Goal: Task Accomplishment & Management: Manage account settings

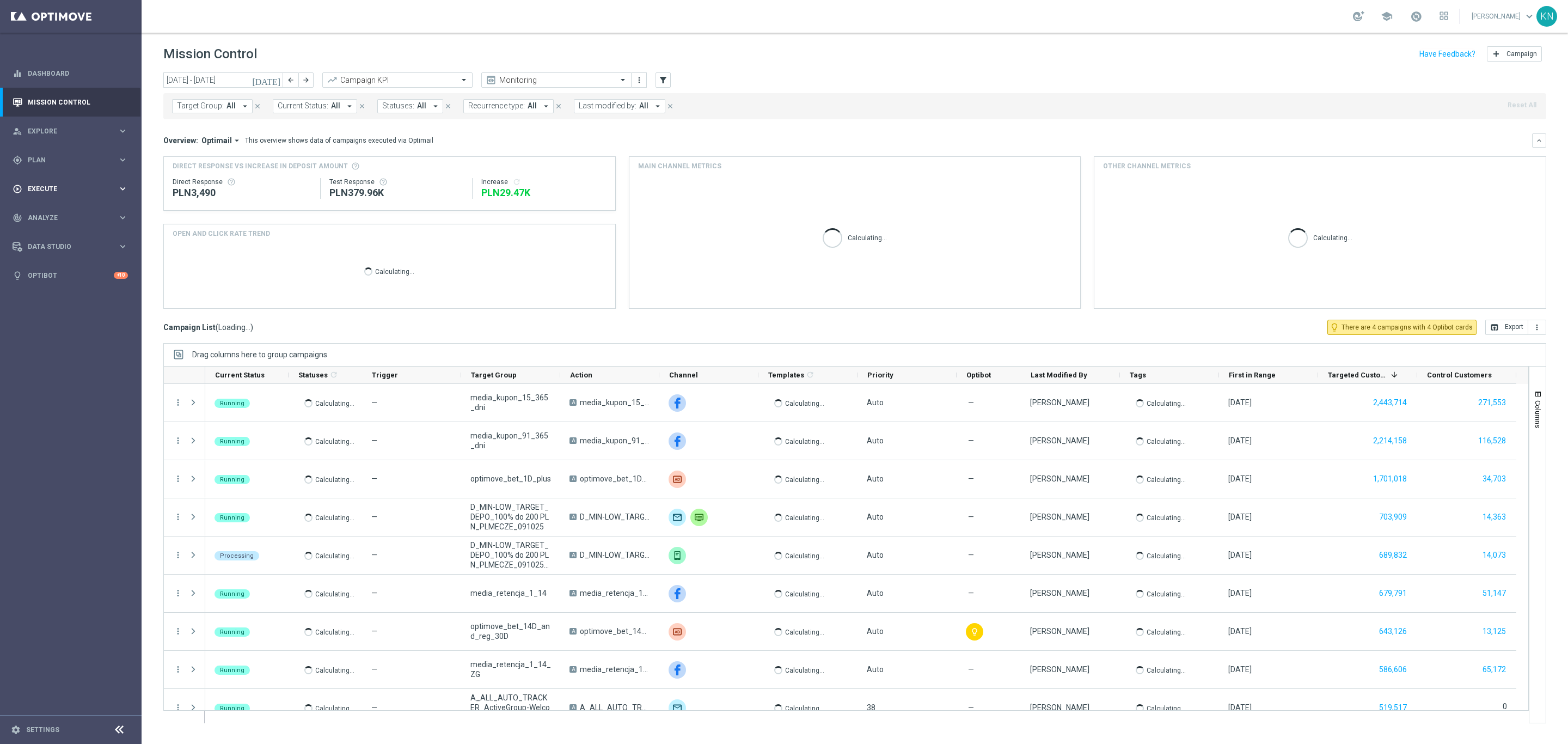
click at [38, 165] on div "gps_fixed Plan keyboard_arrow_right" at bounding box center [70, 159] width 141 height 28
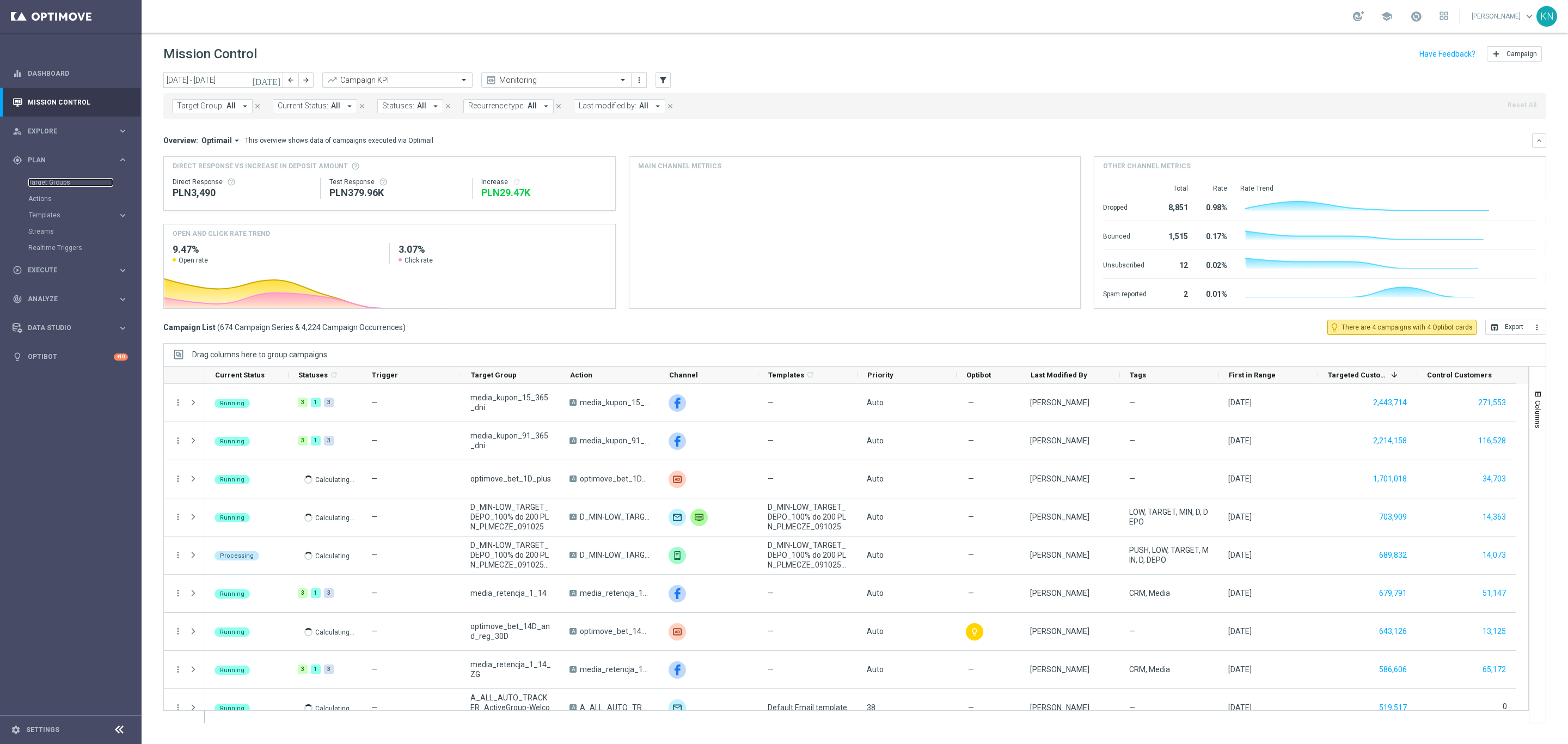
click at [59, 181] on link "Target Groups" at bounding box center [71, 182] width 85 height 8
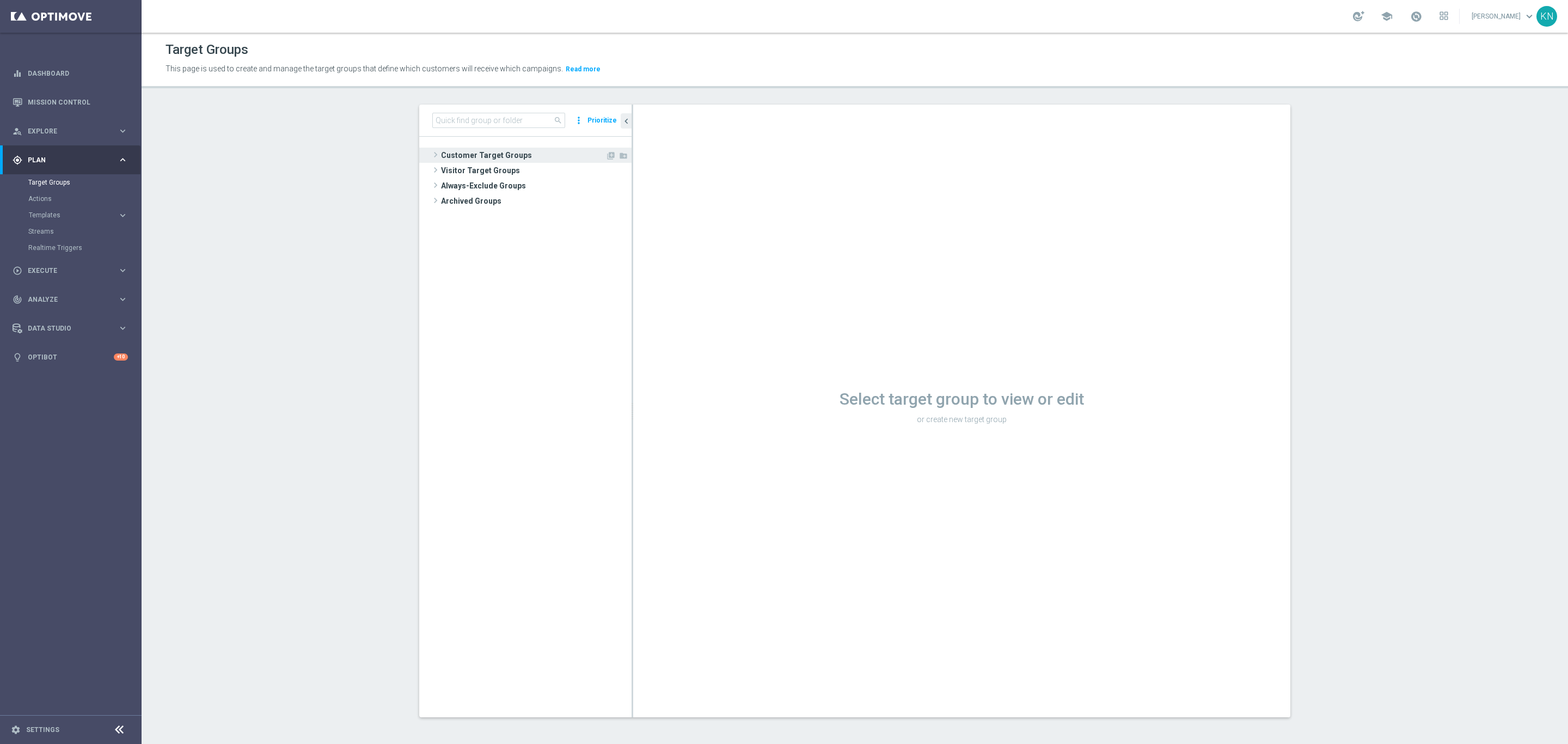
click at [499, 160] on span "Customer Target Groups" at bounding box center [523, 155] width 164 height 16
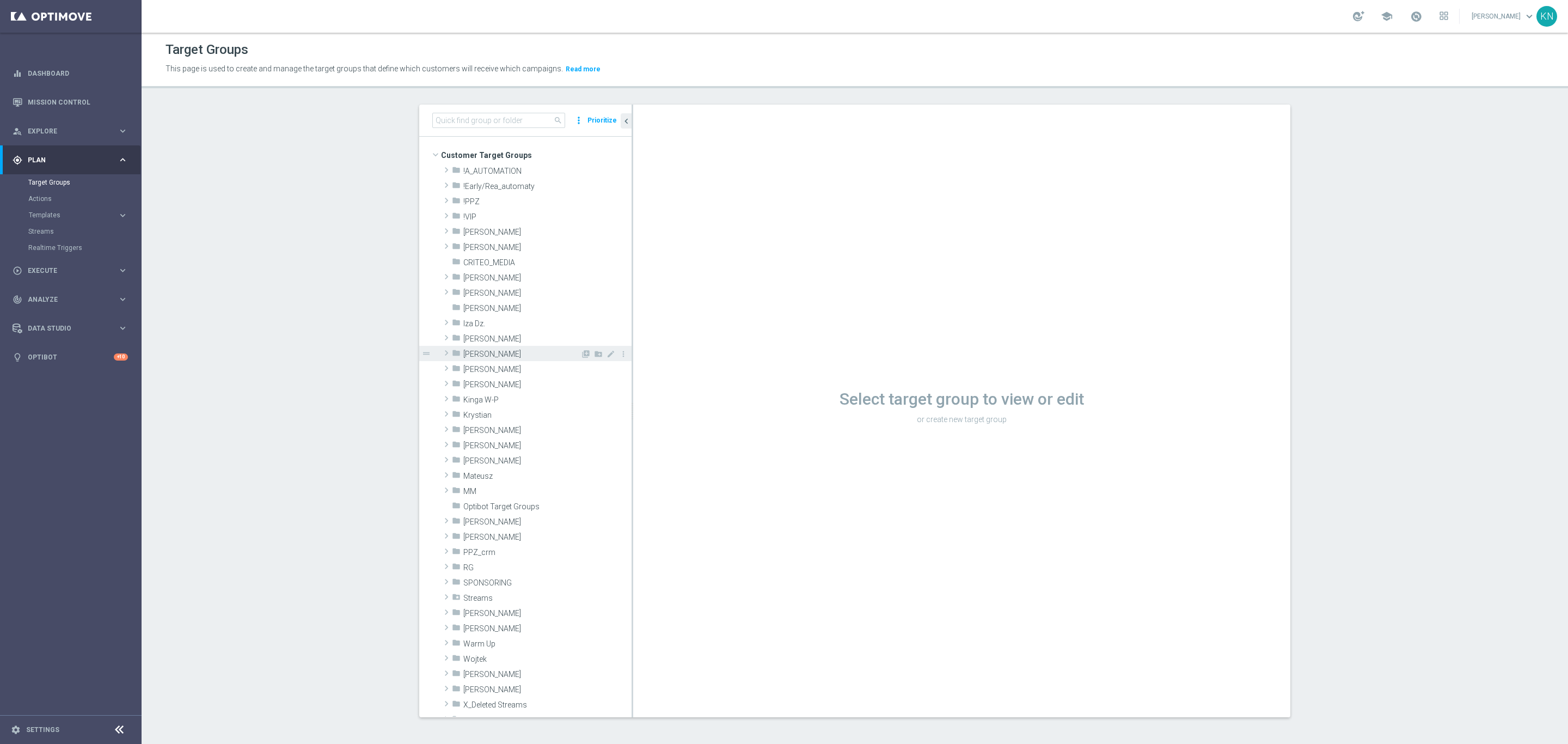
click at [494, 353] on span "[PERSON_NAME]" at bounding box center [521, 355] width 117 height 9
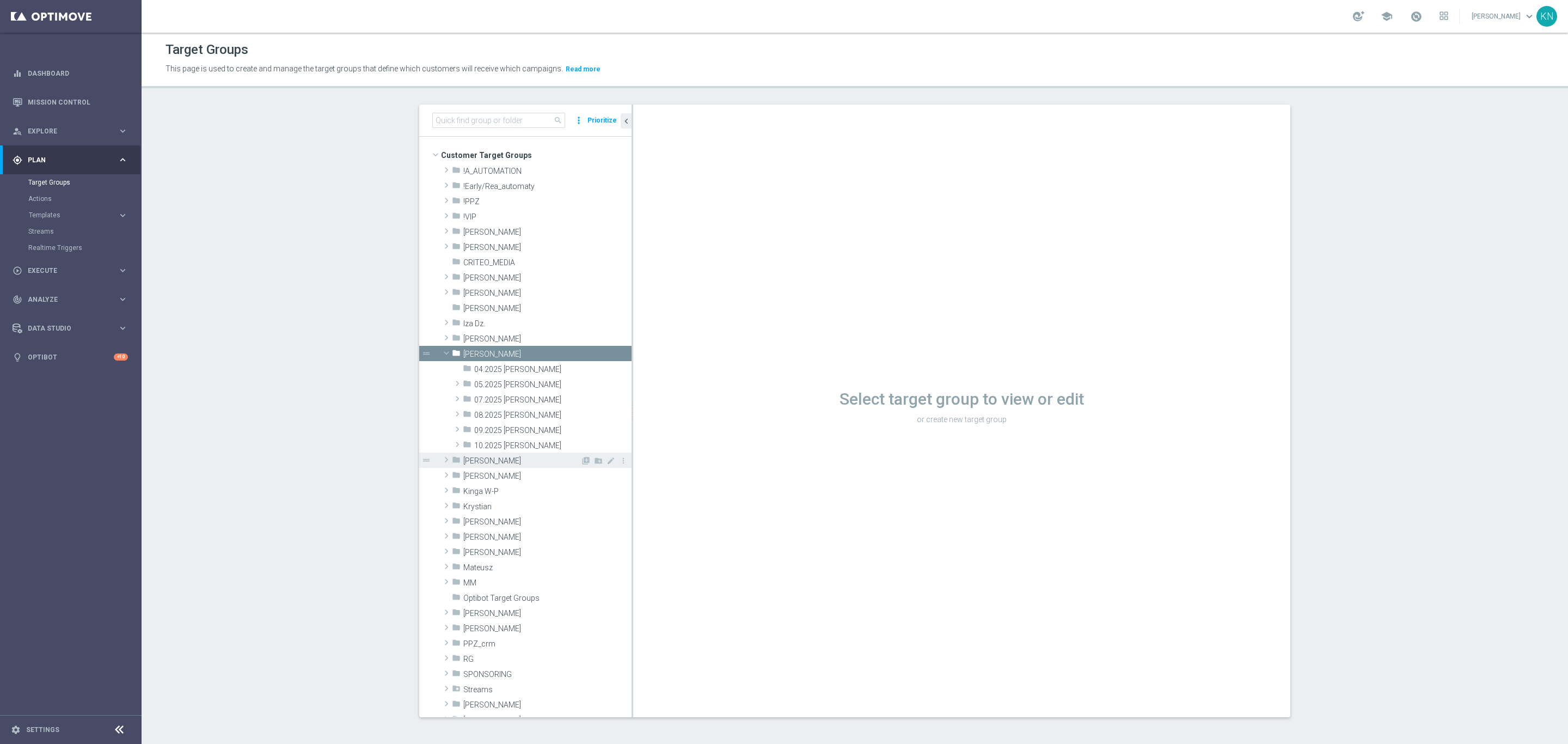
click at [510, 453] on div "folder [PERSON_NAME]" at bounding box center [516, 460] width 129 height 16
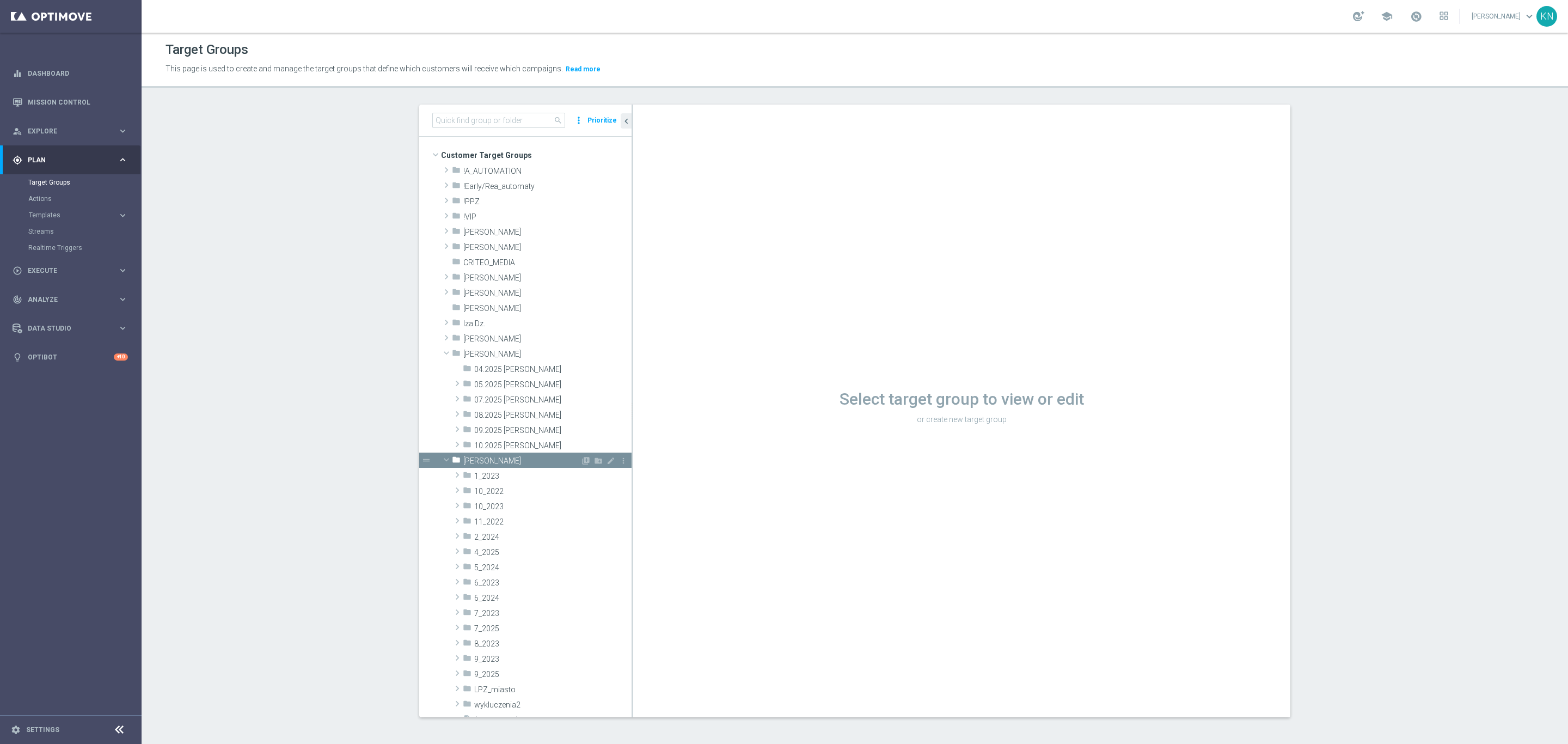
click at [480, 458] on span "[PERSON_NAME]" at bounding box center [521, 461] width 117 height 9
click at [502, 445] on span "10.2025 [PERSON_NAME]" at bounding box center [527, 445] width 107 height 9
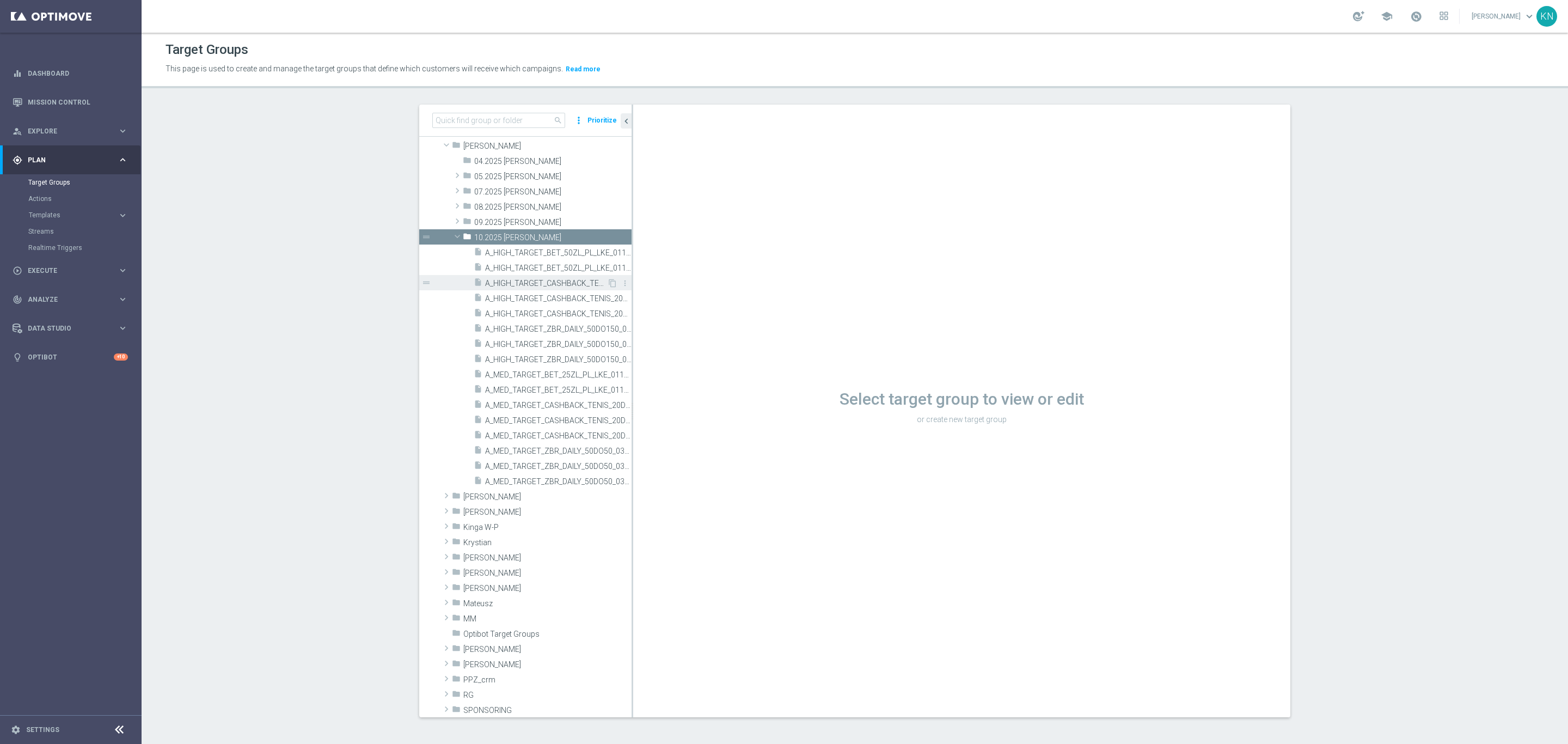
scroll to position [245, 0]
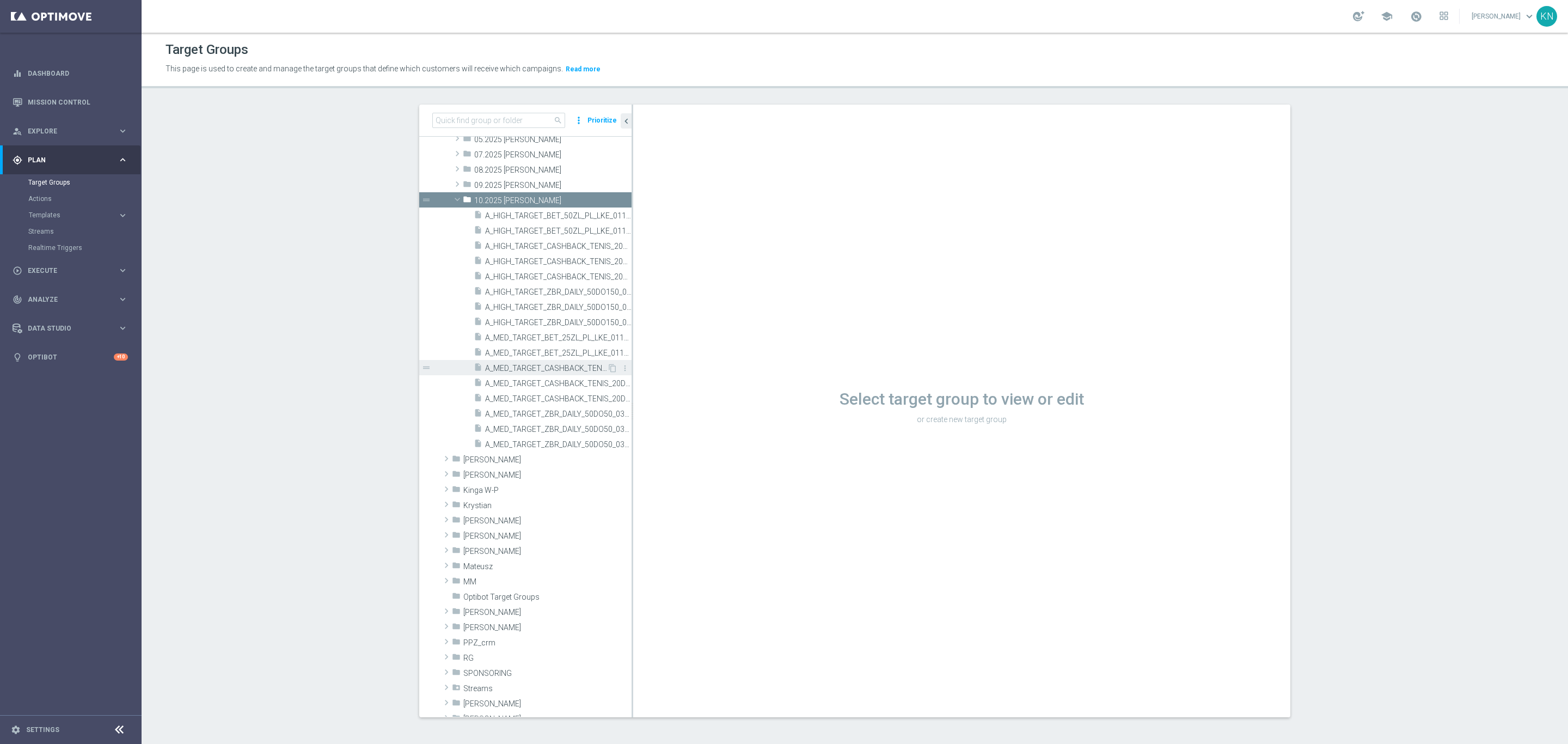
click at [541, 367] on span "A_MED_TARGET_CASHBACK_TENIS_20DO100_061025" at bounding box center [546, 368] width 122 height 9
click at [541, 413] on span "A_MED_TARGET_ZBR_DAILY_50DO50_031025" at bounding box center [546, 414] width 122 height 9
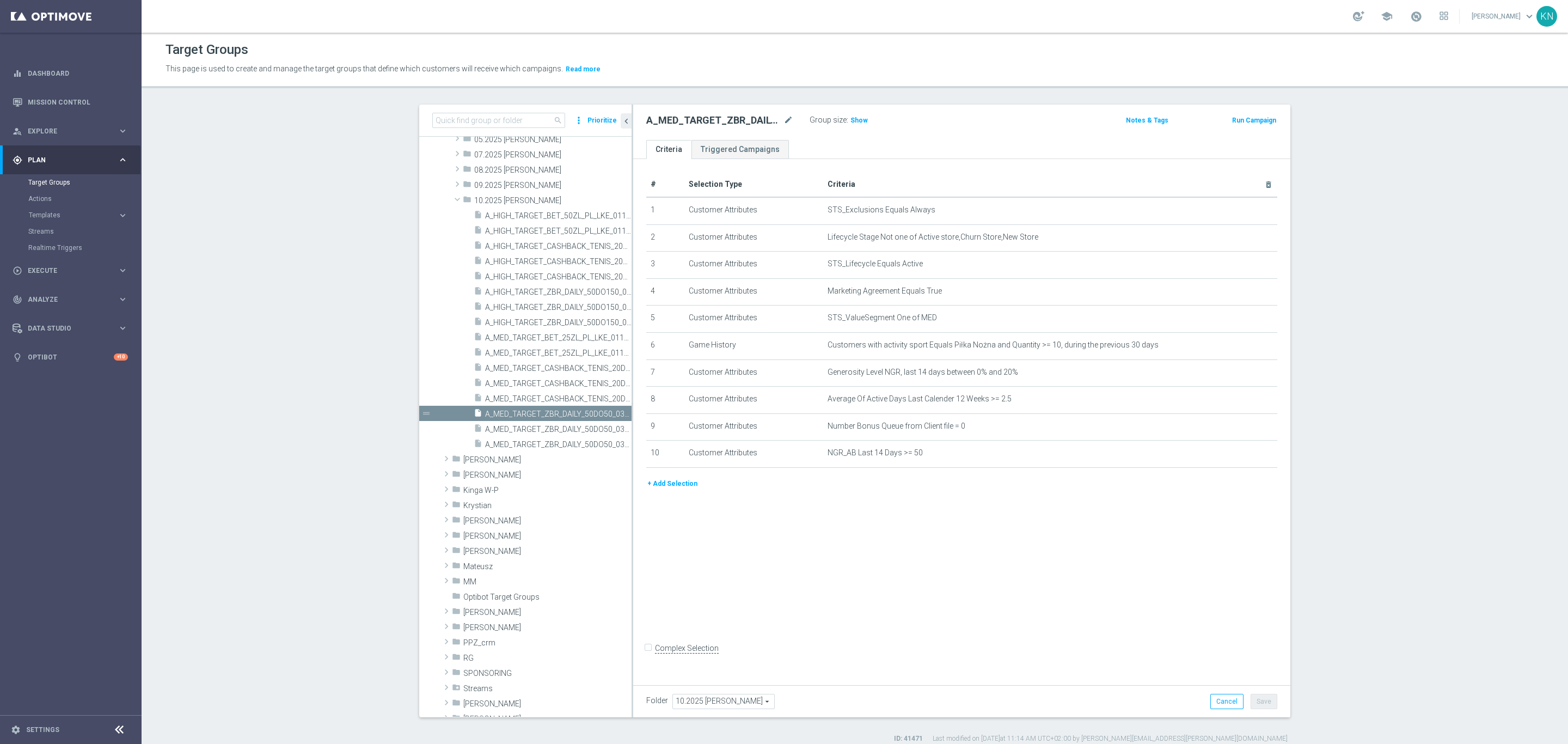
click at [799, 592] on div "# Selection Type Criteria delete_forever 1 Customer Attributes STS_Exclusions E…" at bounding box center [961, 419] width 657 height 521
click at [707, 598] on div "# Selection Type Criteria delete_forever 1 Customer Attributes STS_Exclusions E…" at bounding box center [961, 419] width 657 height 521
click at [791, 564] on div "# Selection Type Criteria delete_forever 1 Customer Attributes STS_Exclusions E…" at bounding box center [961, 419] width 657 height 521
click at [608, 411] on icon "content_copy" at bounding box center [612, 413] width 8 height 8
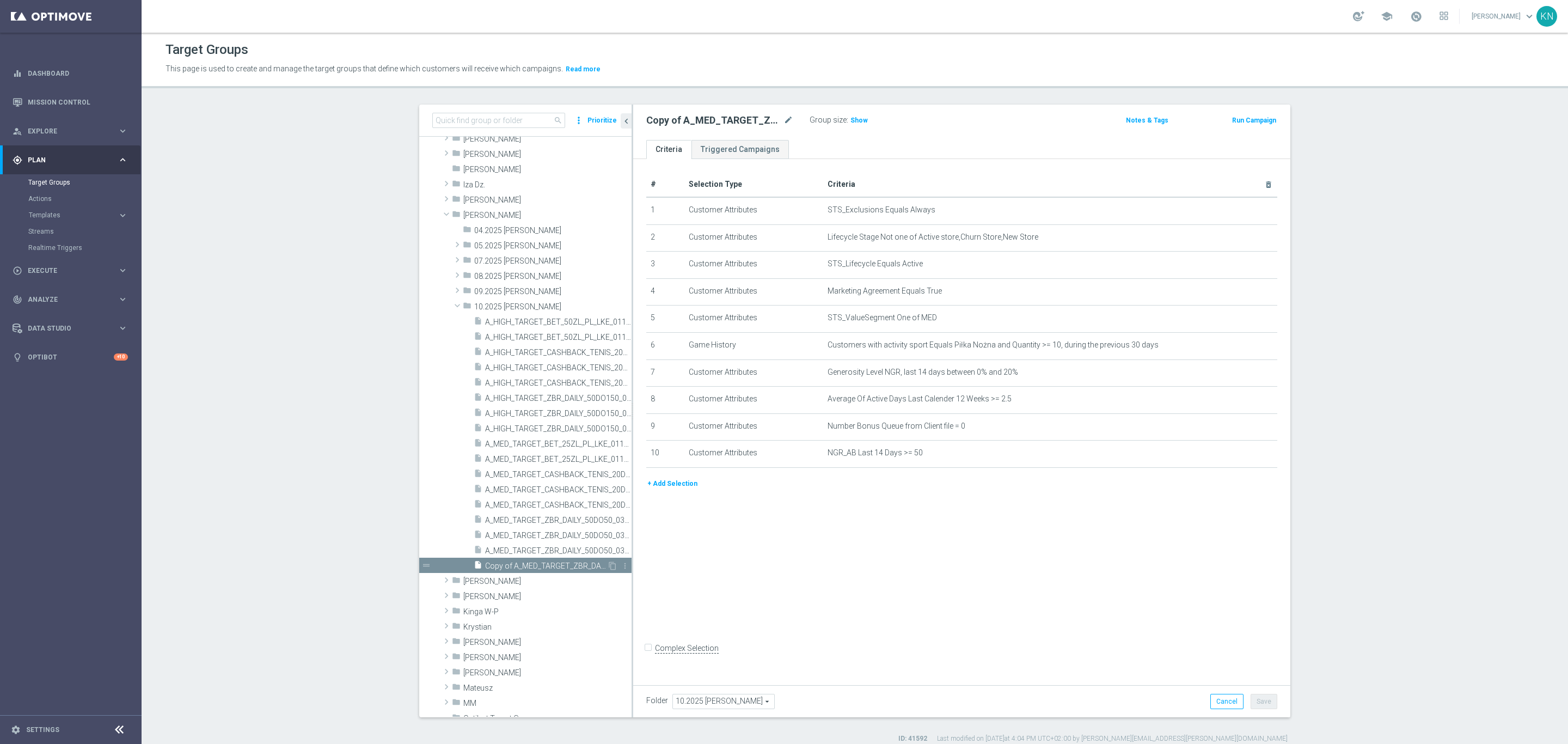
scroll to position [245, 0]
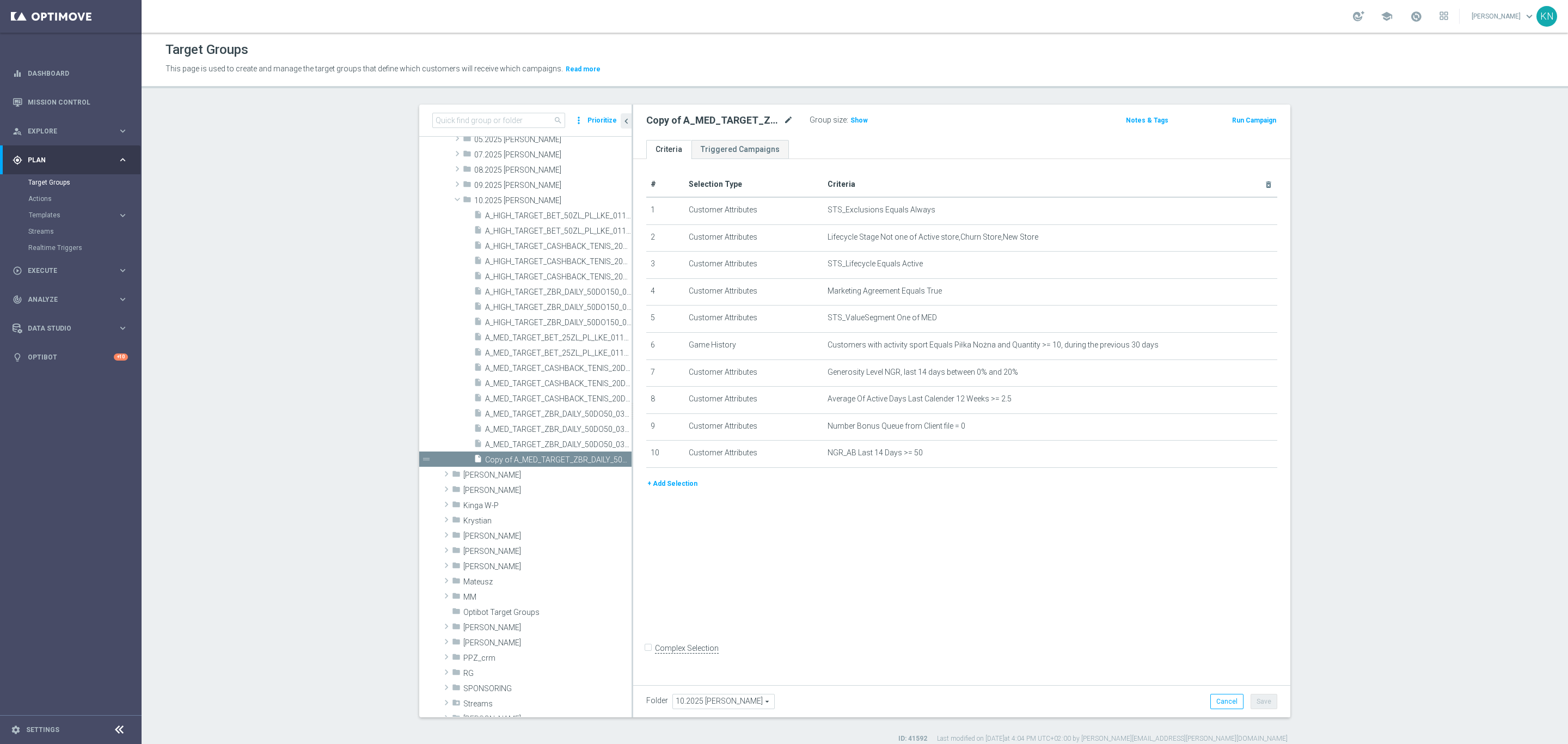
drag, startPoint x: 787, startPoint y: 117, endPoint x: 783, endPoint y: 119, distance: 4.5
click at [787, 118] on div "Copy of A_MED_TARGET_ZBR_DAILY_50DO50_031025 mode_edit" at bounding box center [728, 120] width 164 height 16
click at [784, 119] on icon "mode_edit" at bounding box center [788, 120] width 10 height 13
type input "A_MED_TARGET_DEPO_50DO100_101025_1D"
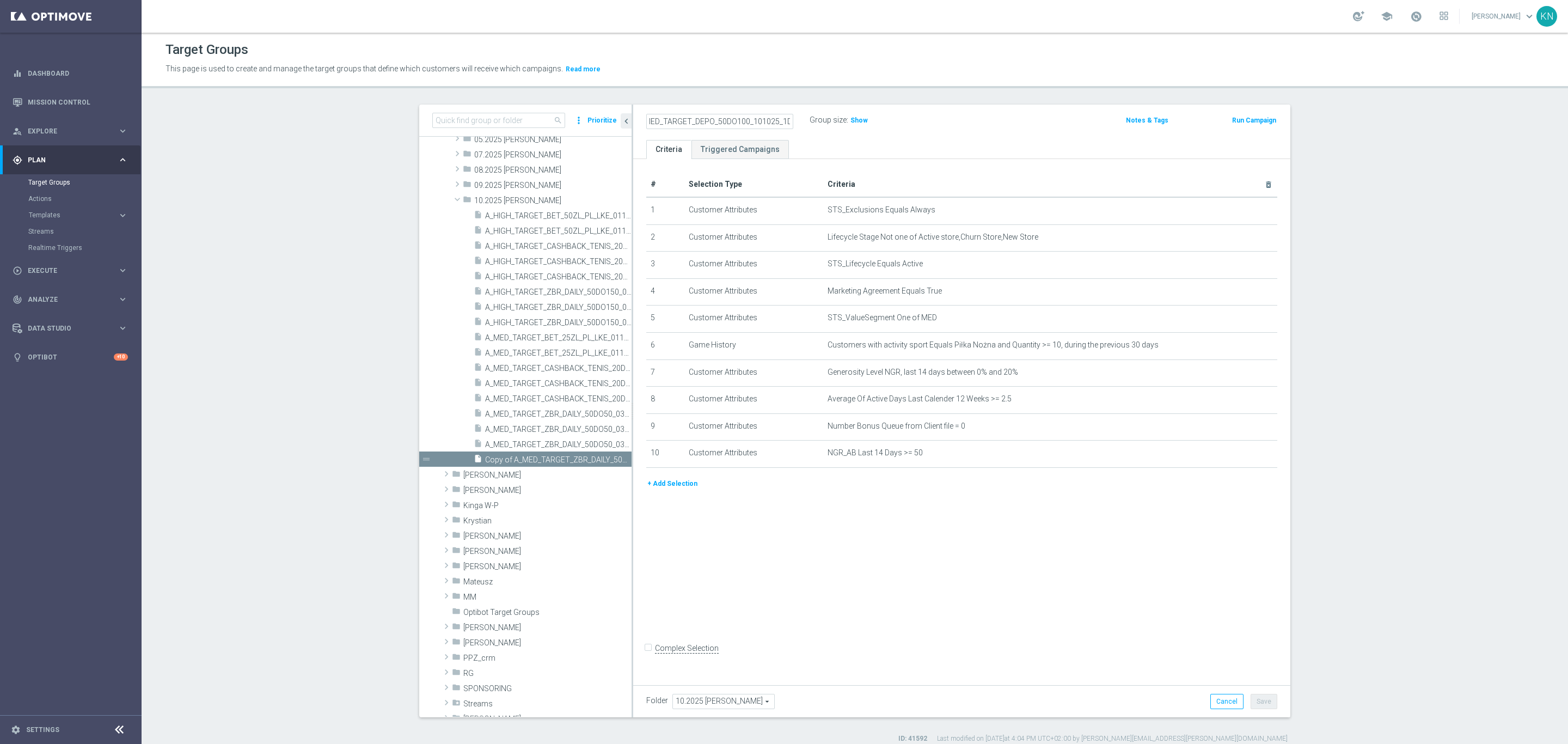
click at [810, 140] on ul "Criteria Triggered Campaigns" at bounding box center [961, 149] width 657 height 19
click at [1251, 346] on icon "delete_forever" at bounding box center [1255, 344] width 8 height 8
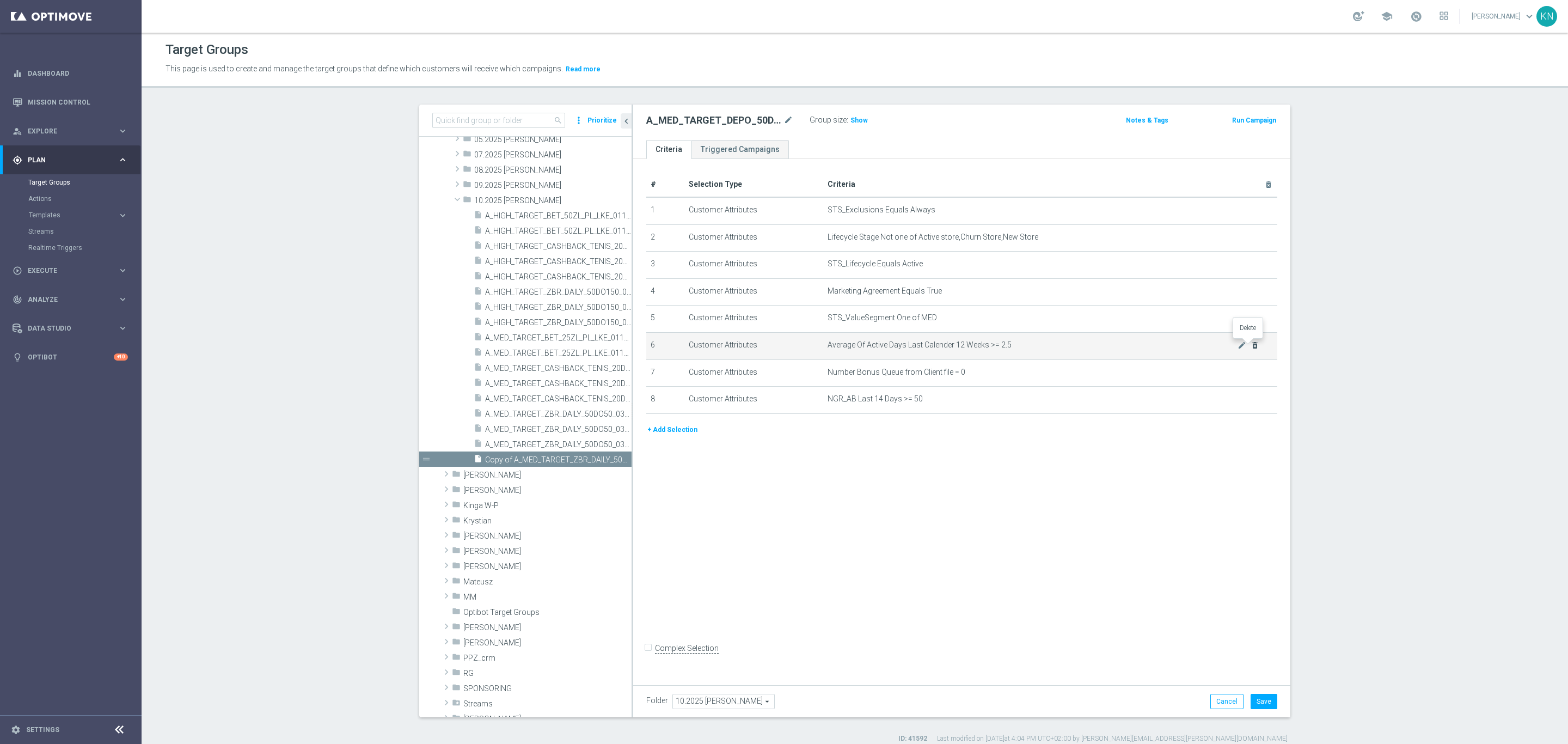
click at [1251, 346] on icon "delete_forever" at bounding box center [1255, 344] width 8 height 8
click at [984, 384] on div "# Selection Type Criteria delete_forever 1 Customer Attributes STS_Exclusions E…" at bounding box center [961, 419] width 657 height 521
click at [682, 348] on button "+ Add Selection" at bounding box center [672, 348] width 52 height 12
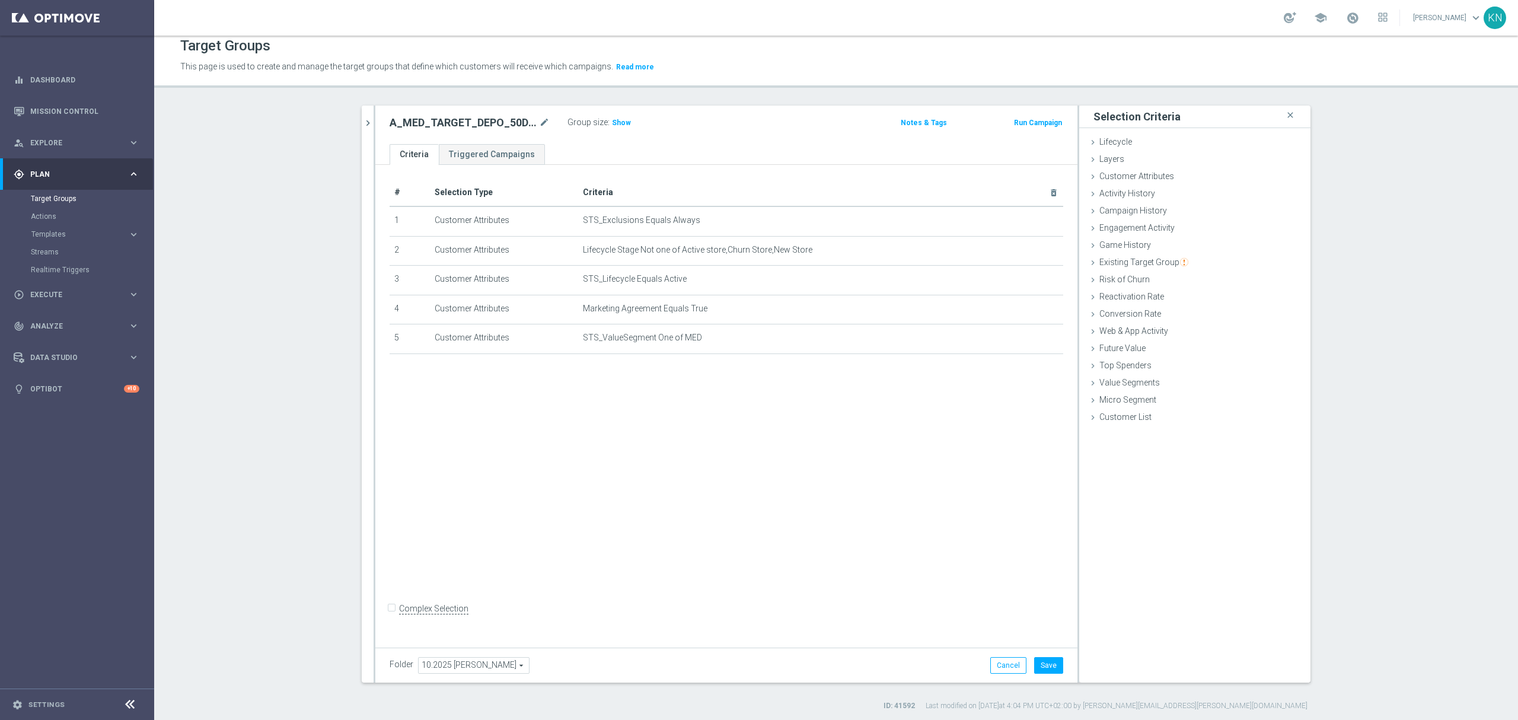
scroll to position [11, 0]
click at [363, 112] on button "chevron_right" at bounding box center [368, 120] width 12 height 35
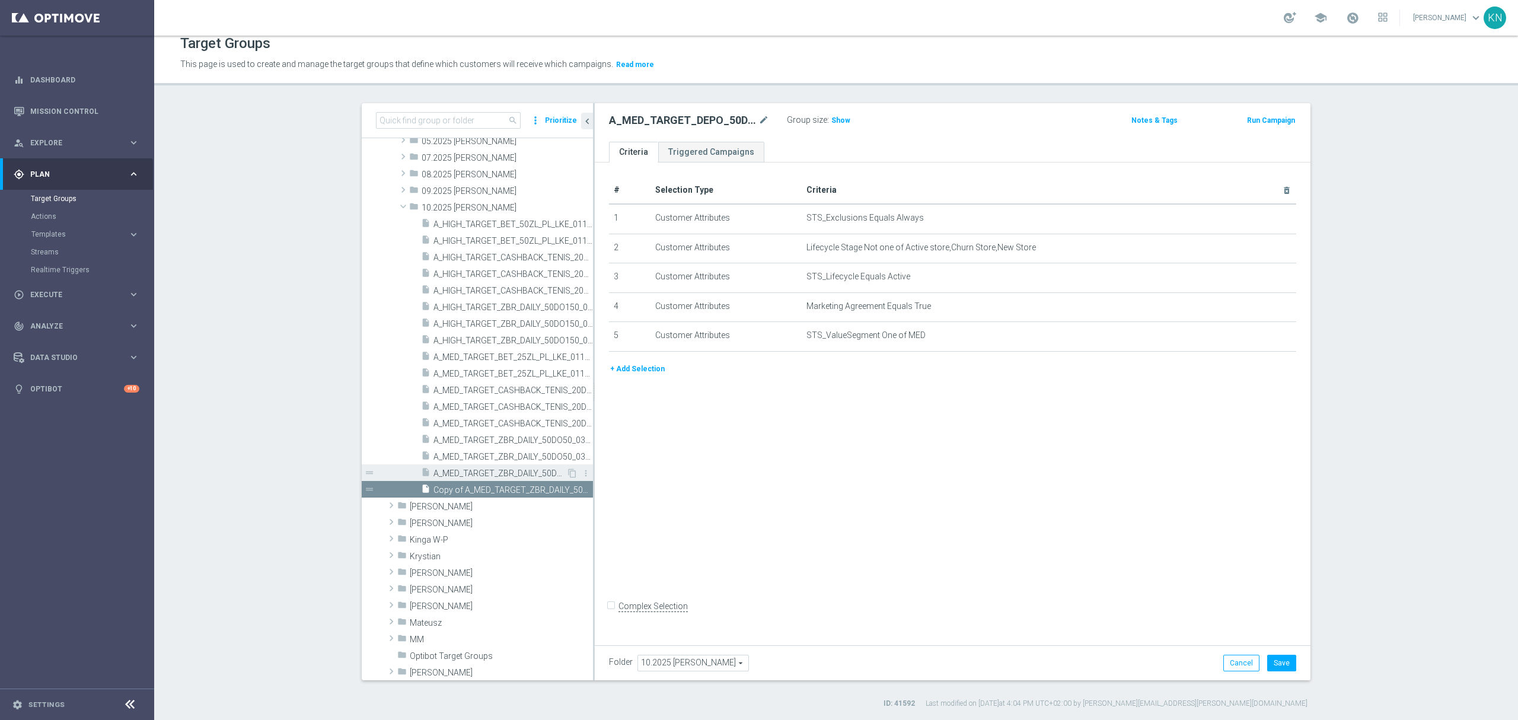
scroll to position [221, 0]
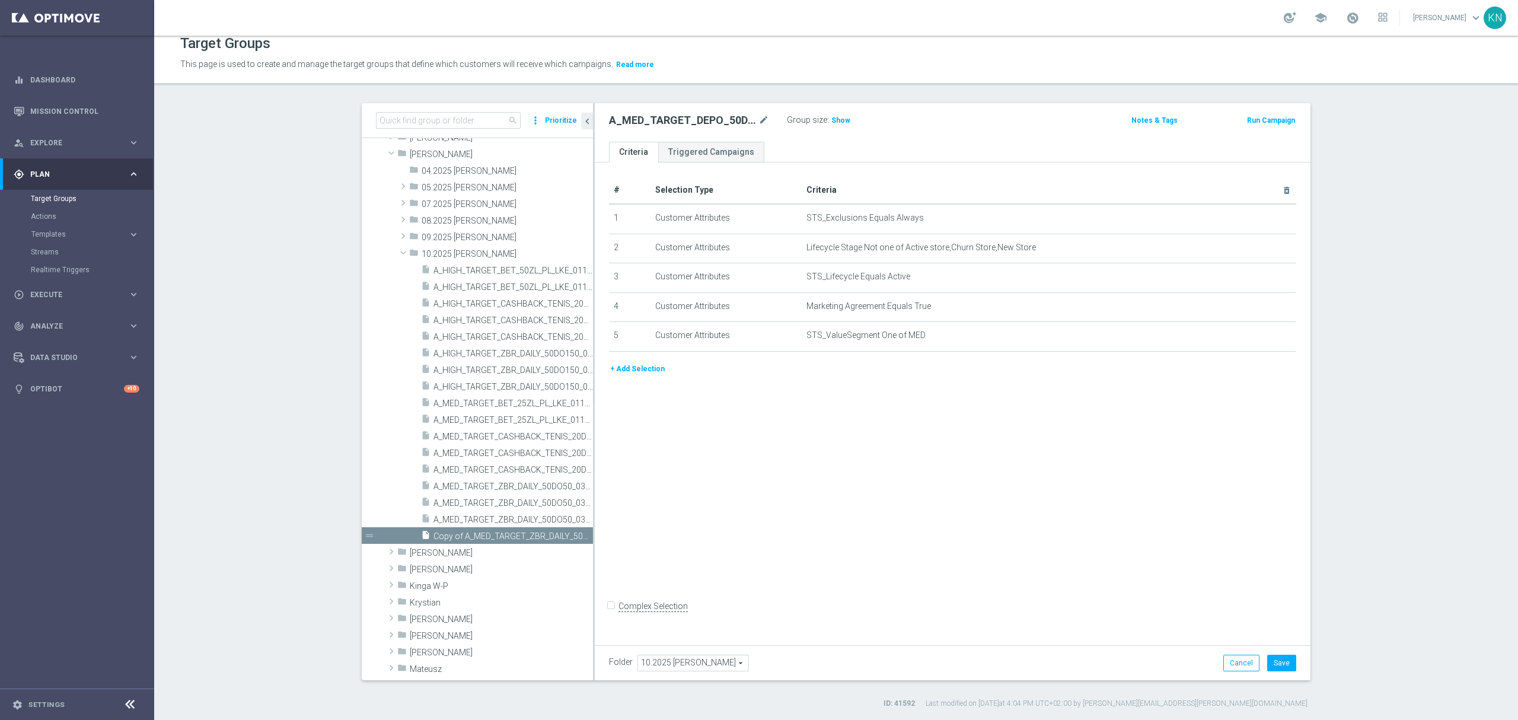
click at [640, 375] on button "+ Add Selection" at bounding box center [637, 368] width 57 height 13
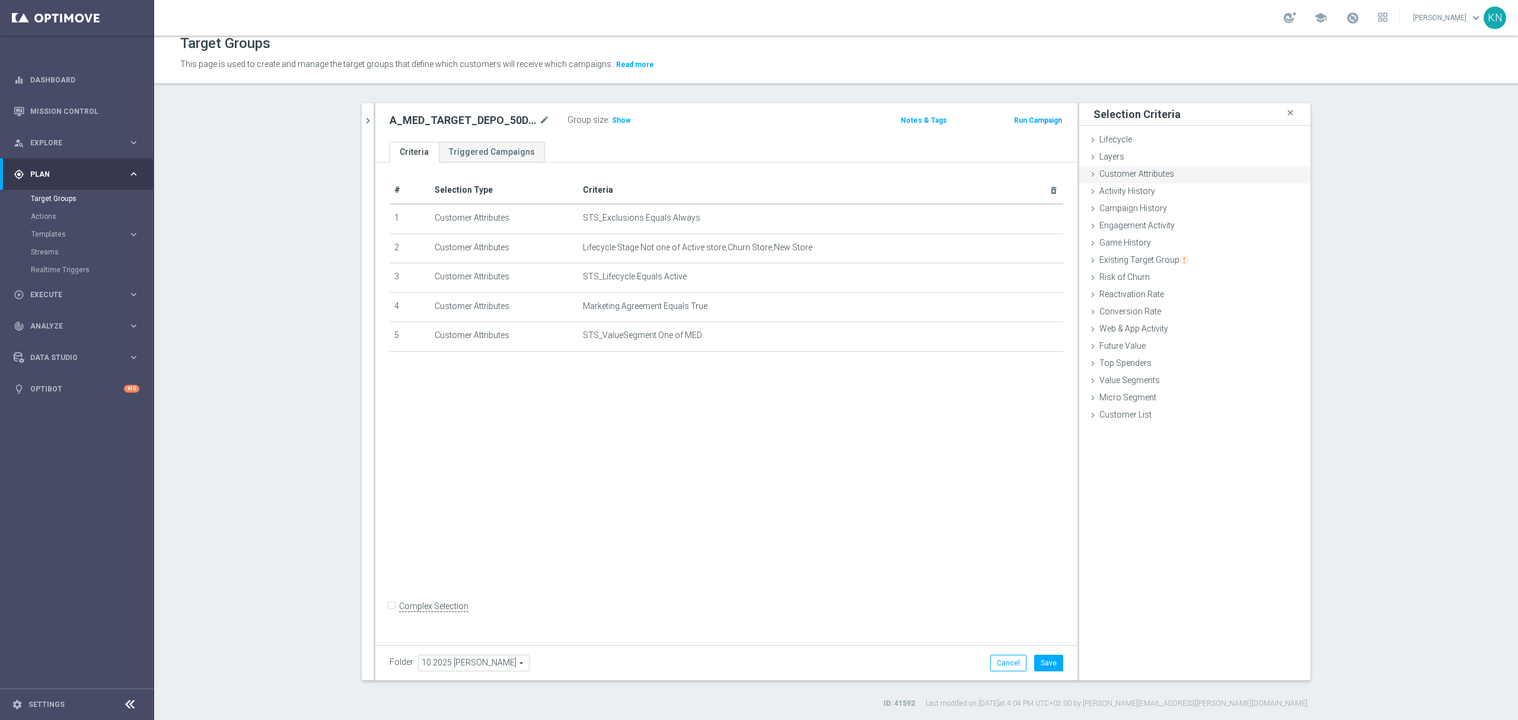
click at [1125, 180] on div "Customer Attributes done" at bounding box center [1194, 175] width 231 height 18
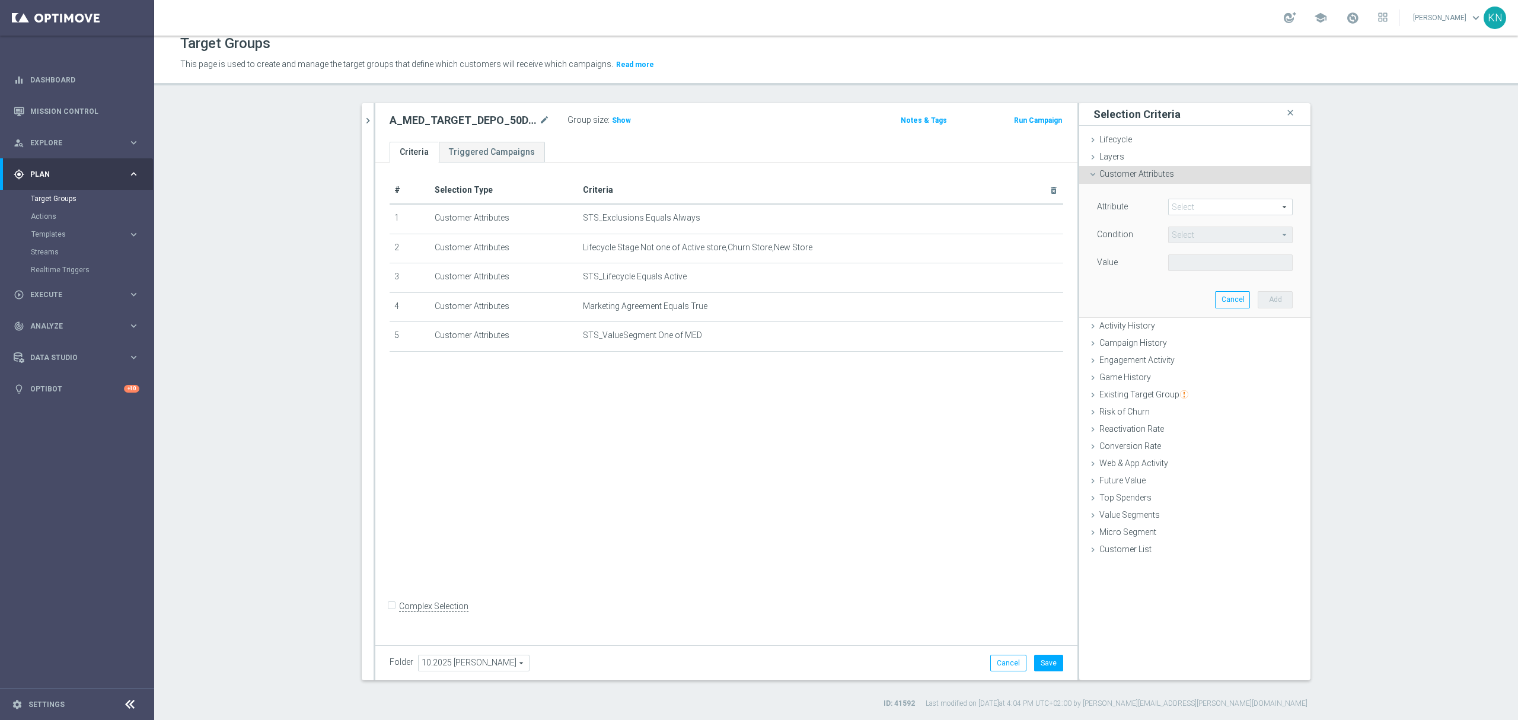
click at [1180, 204] on span at bounding box center [1229, 206] width 123 height 15
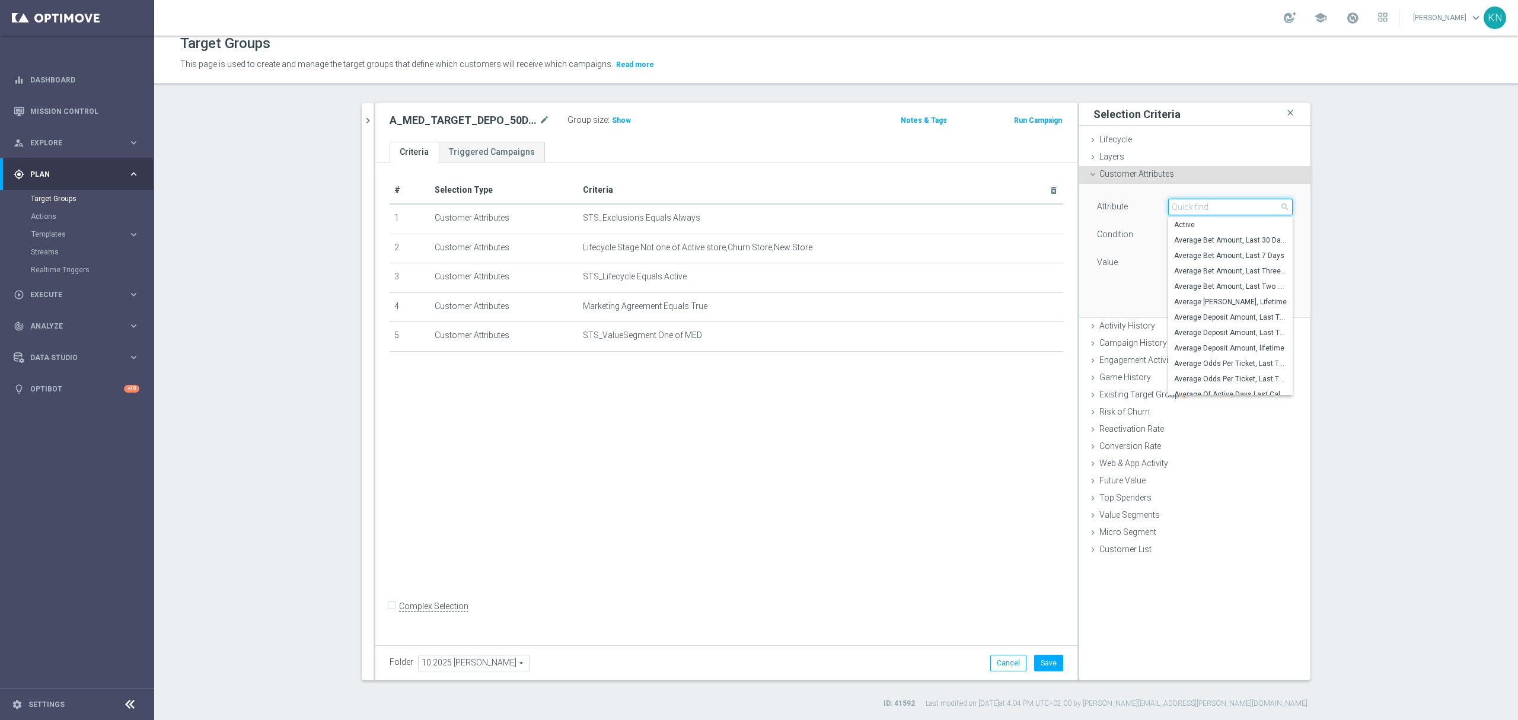
click at [1180, 204] on input "search" at bounding box center [1230, 207] width 124 height 17
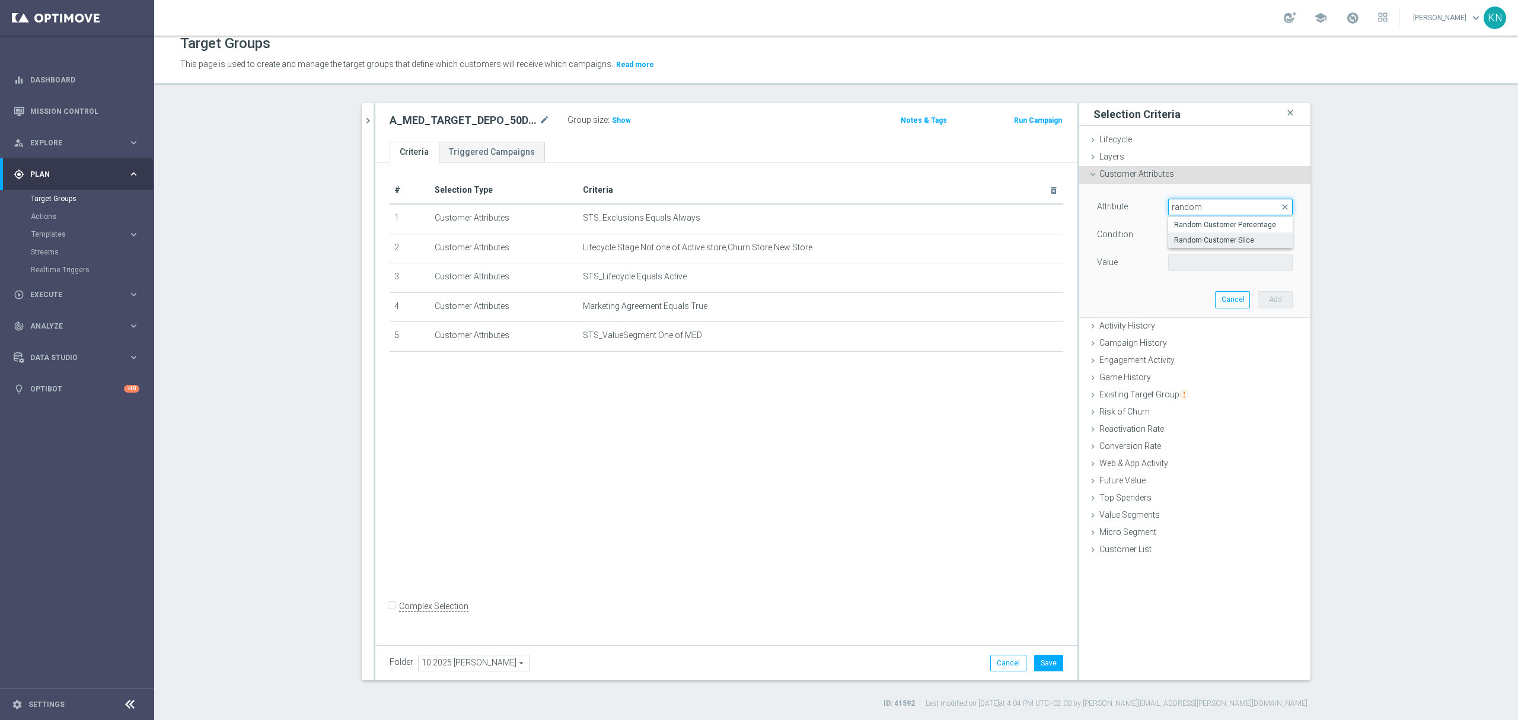
type input "random"
click at [1196, 242] on span "Random Customer Slice" at bounding box center [1230, 239] width 113 height 9
type input "Random Customer Slice"
click at [1200, 231] on span "Equals" at bounding box center [1229, 234] width 123 height 15
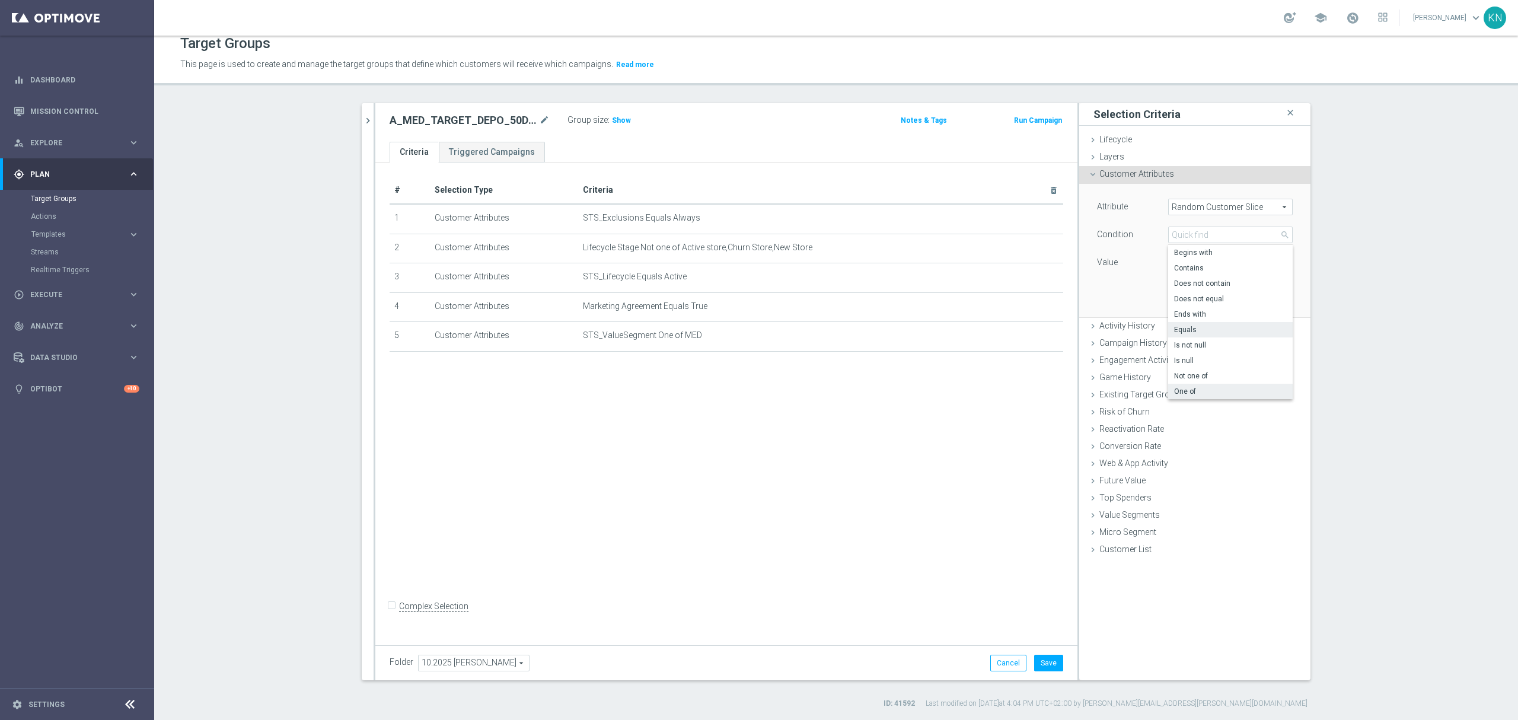
click at [1195, 387] on span "One of" at bounding box center [1230, 390] width 113 height 9
type input "One of"
click at [1209, 264] on span at bounding box center [1229, 262] width 123 height 15
click at [1184, 292] on label "1st 10% slice" at bounding box center [1238, 295] width 108 height 15
click at [1177, 292] on input "1st 10% slice" at bounding box center [1181, 296] width 8 height 8
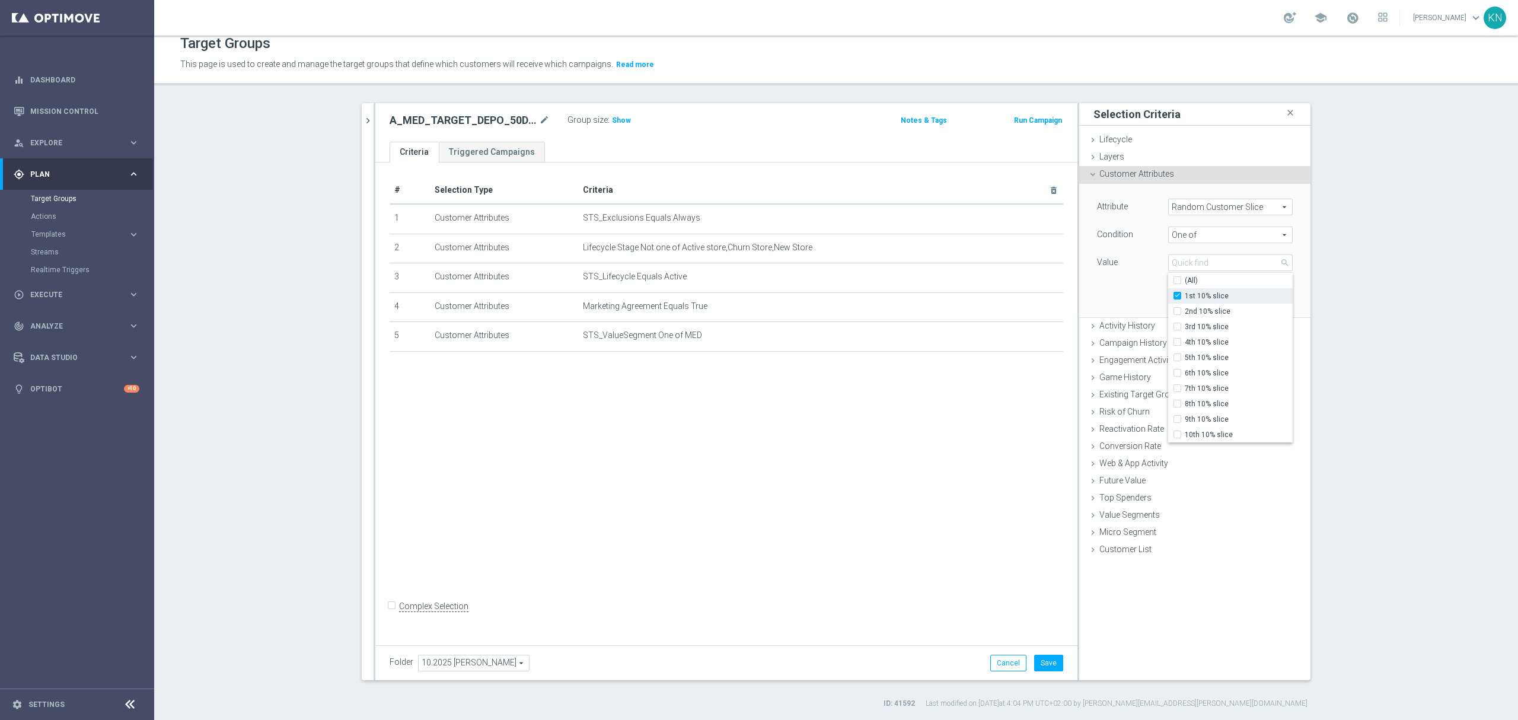
checkbox input "true"
type input "1st 10% slice"
click at [1184, 311] on label "2nd 10% slice" at bounding box center [1238, 311] width 108 height 15
click at [1177, 311] on input "2nd 10% slice" at bounding box center [1181, 312] width 8 height 8
checkbox input "true"
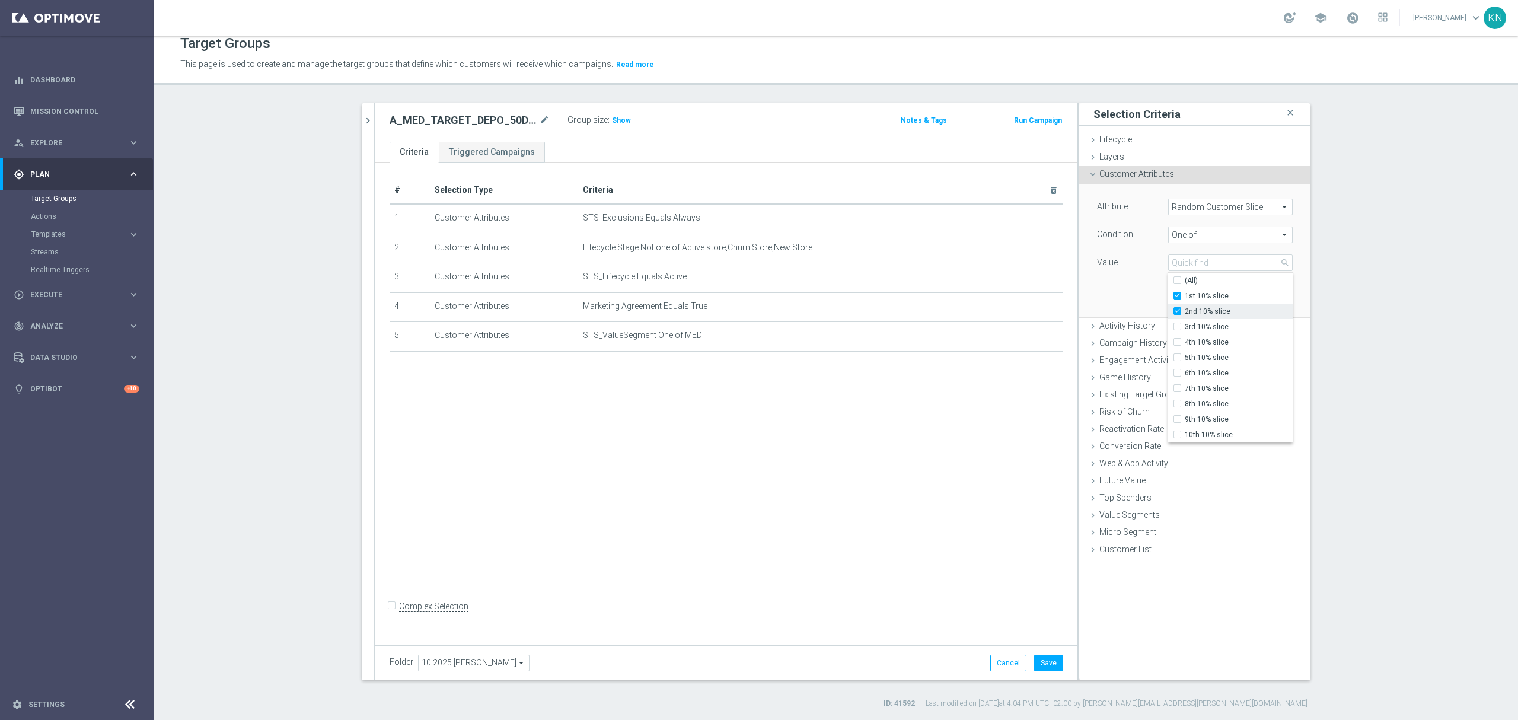
type input "Selected 2 of 10"
click at [1184, 327] on label "3rd 10% slice" at bounding box center [1238, 326] width 108 height 15
click at [1177, 327] on input "3rd 10% slice" at bounding box center [1181, 327] width 8 height 8
checkbox input "true"
type input "Selected 3 of 10"
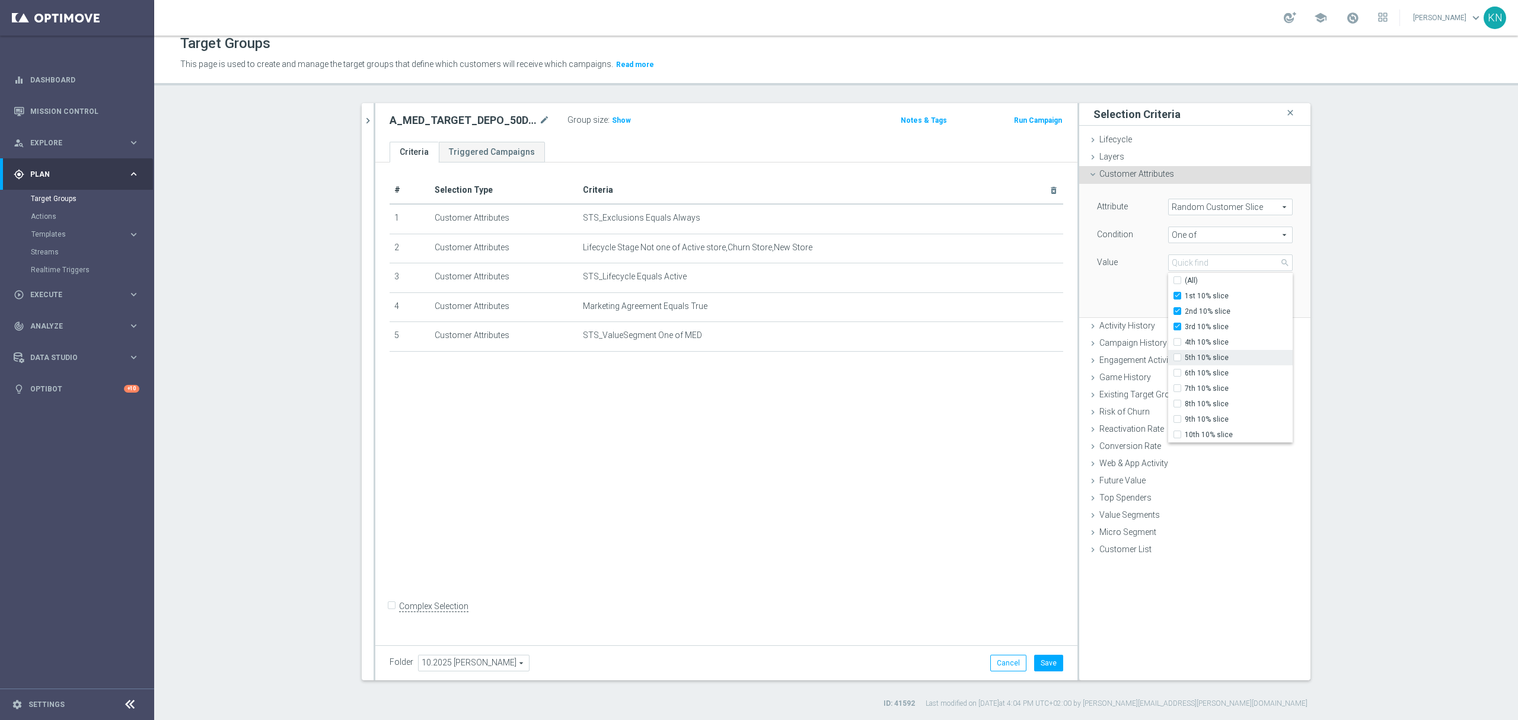
click at [1172, 347] on div "4th 10% slice" at bounding box center [1230, 341] width 124 height 15
click at [1177, 343] on input "4th 10% slice" at bounding box center [1181, 342] width 8 height 8
checkbox input "true"
type input "Selected 4 of 10"
click at [1177, 356] on input "5th 10% slice" at bounding box center [1181, 358] width 8 height 8
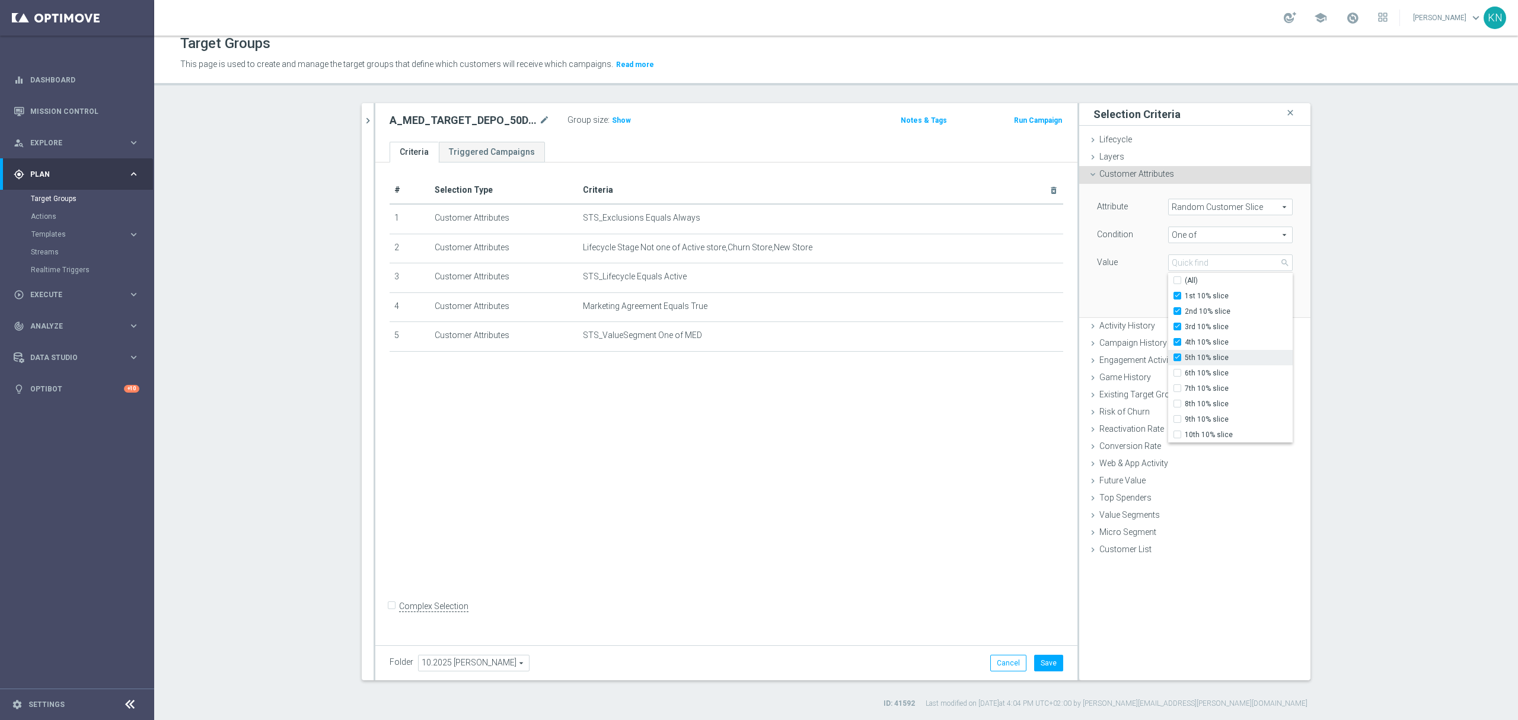
checkbox input "true"
type input "Selected 5 of 10"
click at [1124, 302] on div "Attribute Random Customer Slice Random Customer Slice arrow_drop_down search Co…" at bounding box center [1194, 250] width 213 height 133
click at [1273, 301] on button "Add" at bounding box center [1274, 299] width 35 height 17
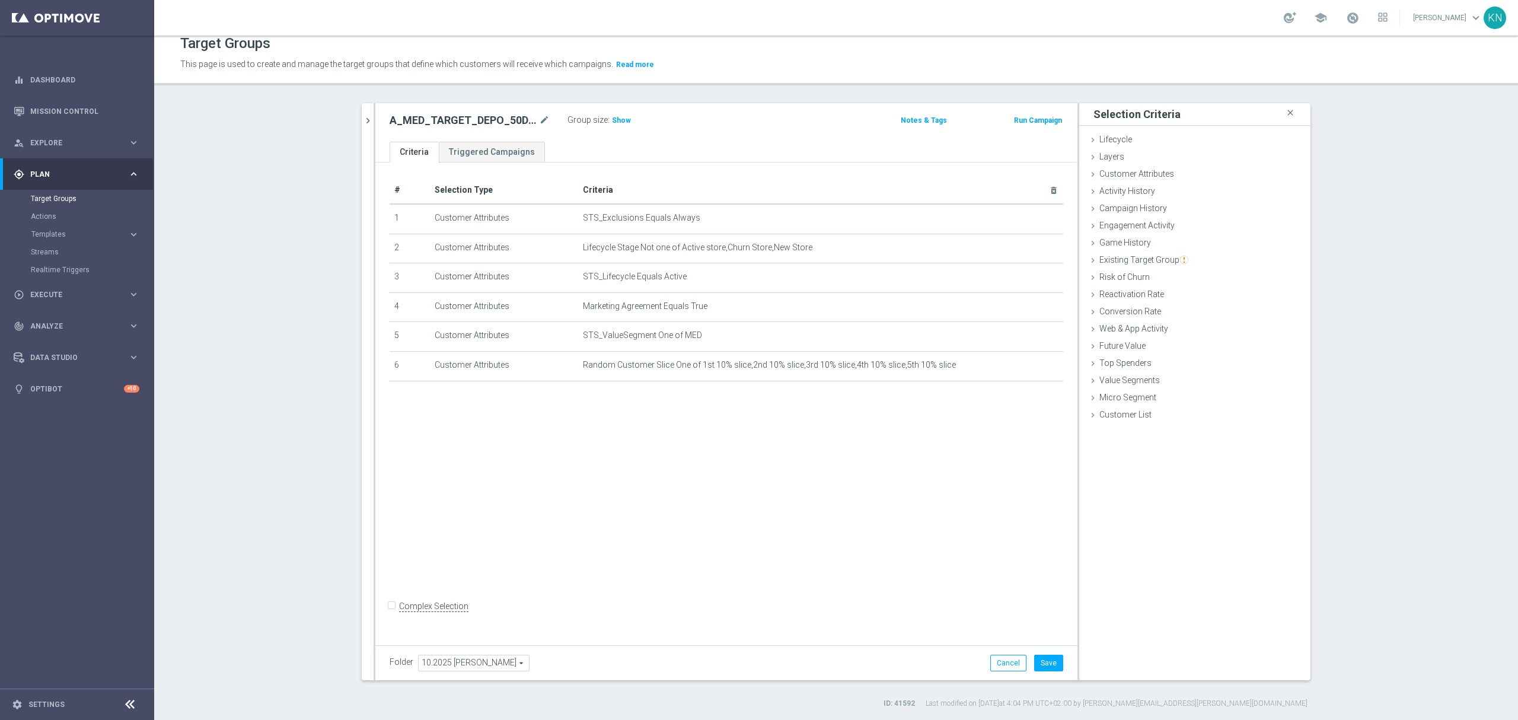
click at [887, 437] on div "# Selection Type Criteria delete_forever 1 Customer Attributes STS_Exclusions E…" at bounding box center [726, 400] width 702 height 477
click at [517, 525] on div "# Selection Type Criteria delete_forever 1 Customer Attributes STS_Exclusions E…" at bounding box center [726, 400] width 702 height 477
click at [1115, 264] on span "Existing Target Group" at bounding box center [1143, 259] width 89 height 9
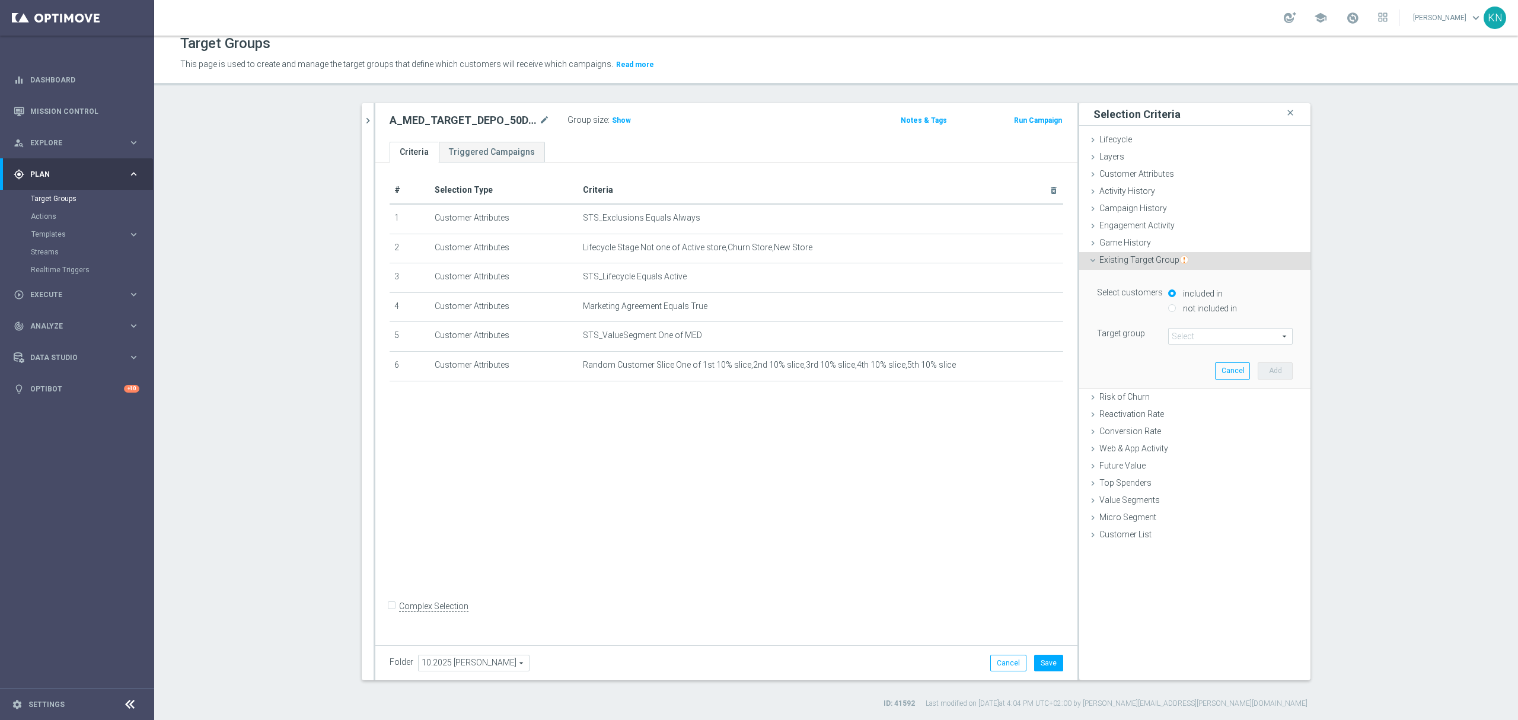
click at [1115, 264] on span "Existing Target Group" at bounding box center [1143, 259] width 89 height 9
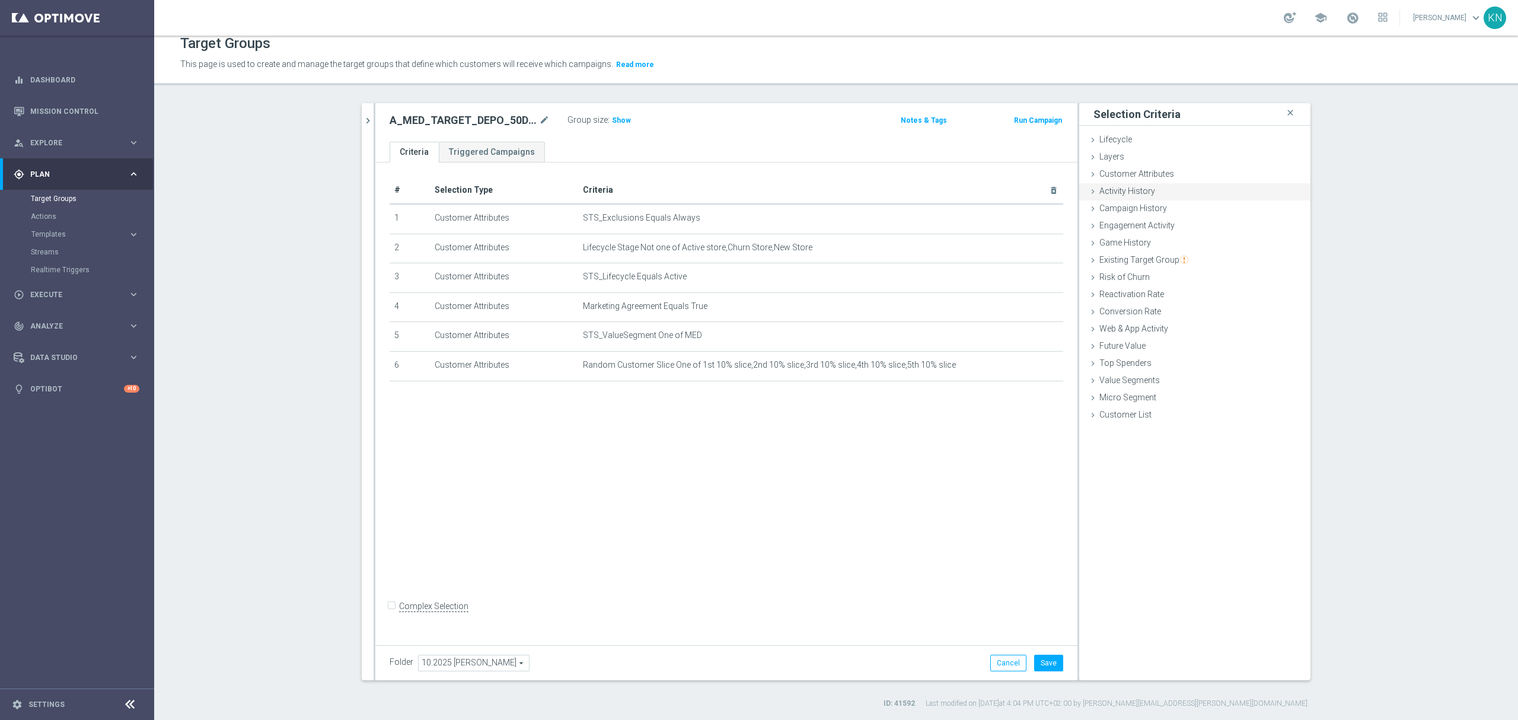
click at [1104, 190] on span "Activity History" at bounding box center [1127, 190] width 56 height 9
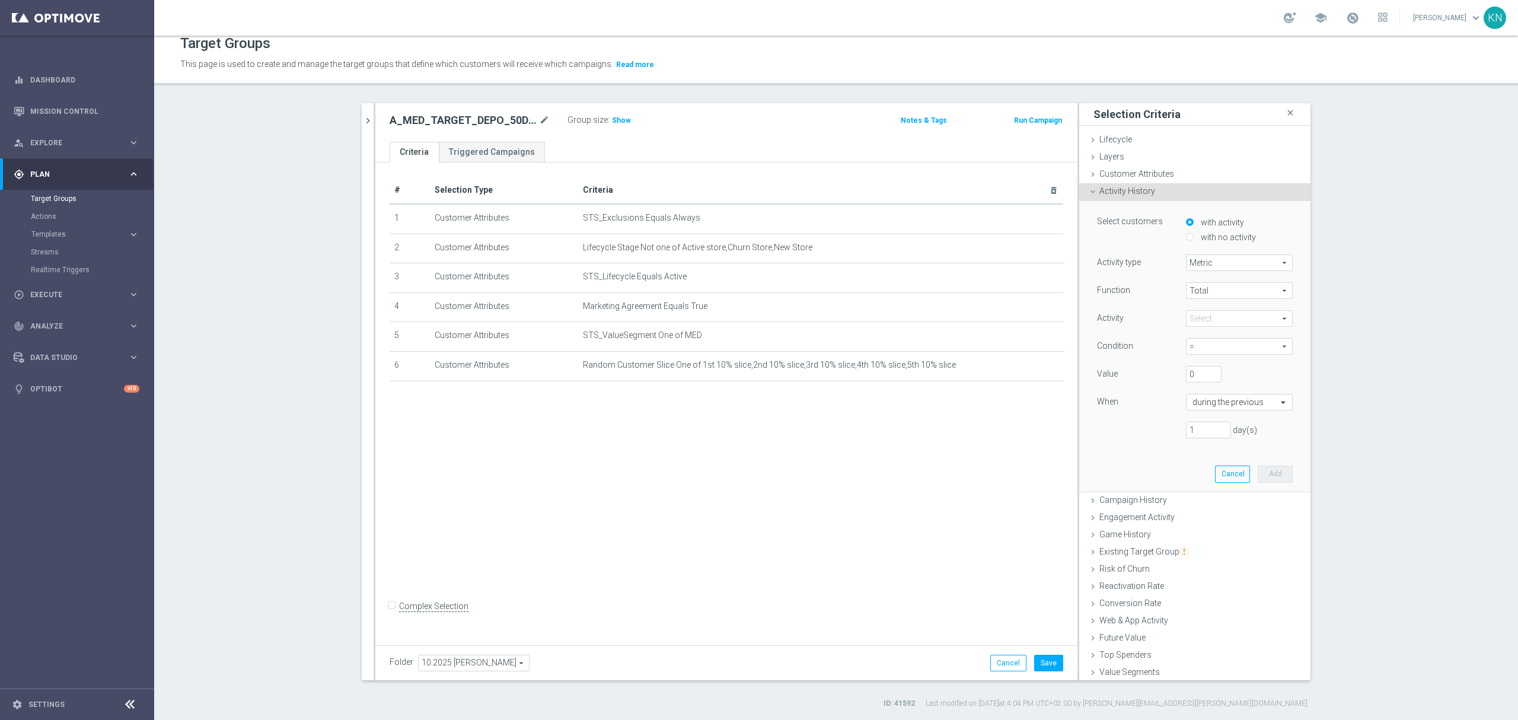
click at [1207, 321] on span at bounding box center [1239, 318] width 106 height 15
click at [1207, 321] on input "search" at bounding box center [1239, 318] width 107 height 17
click at [1236, 333] on span "Number of Deposits" at bounding box center [1239, 335] width 95 height 9
type input "Number of Deposits"
click at [1200, 344] on span "=" at bounding box center [1239, 345] width 106 height 15
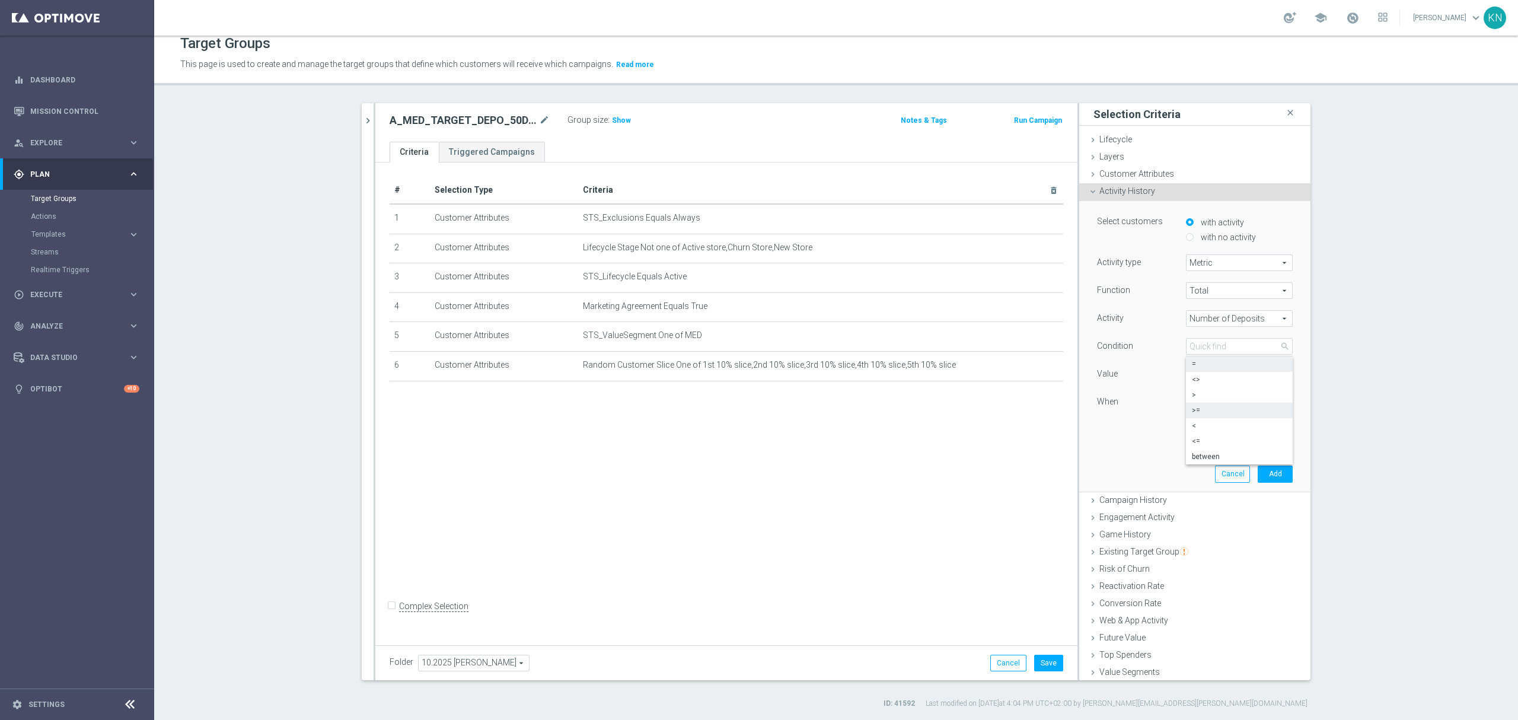
click at [1202, 411] on span ">=" at bounding box center [1239, 409] width 95 height 9
type input ">="
drag, startPoint x: 1184, startPoint y: 370, endPoint x: 1163, endPoint y: 371, distance: 20.8
click at [1163, 371] on div "Value 0" at bounding box center [1194, 375] width 213 height 19
type input "1"
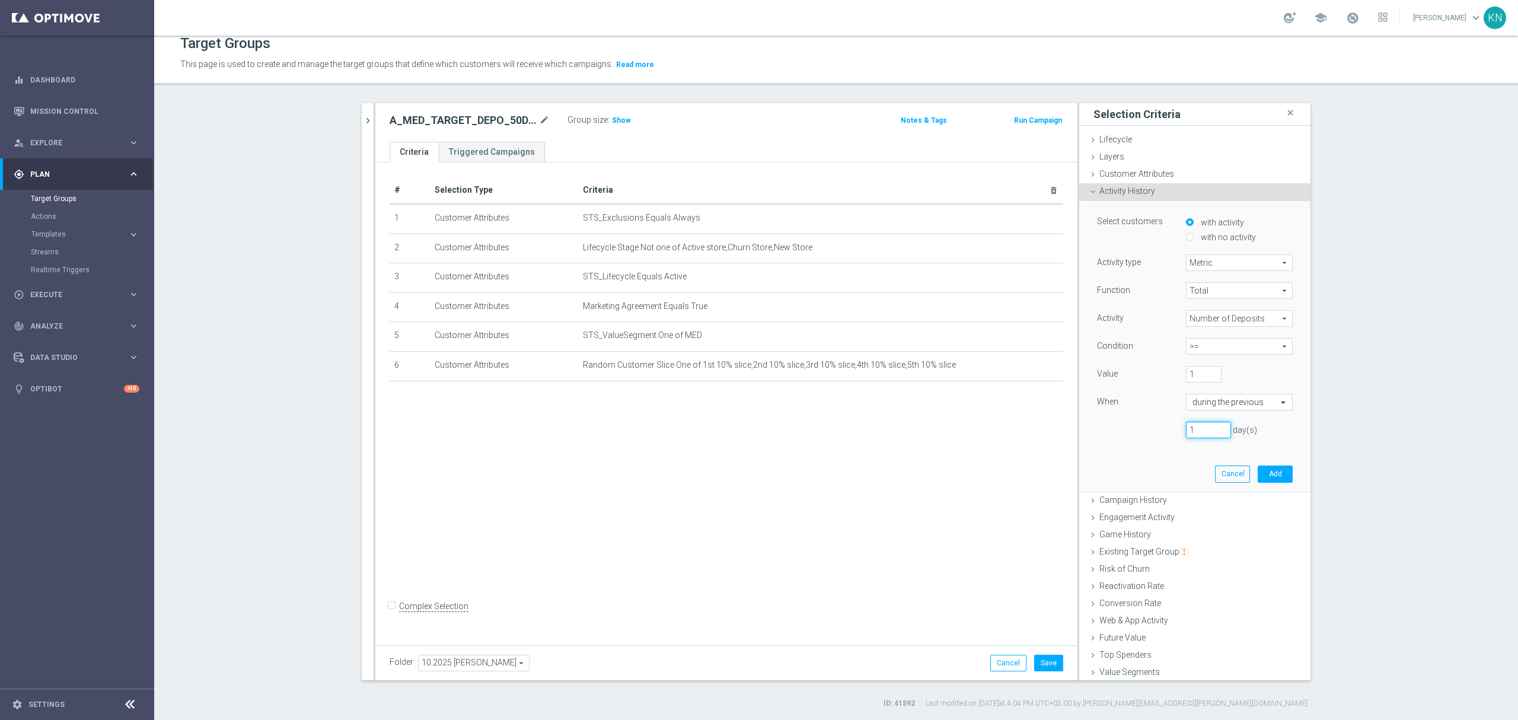
drag, startPoint x: 1157, startPoint y: 433, endPoint x: 1136, endPoint y: 433, distance: 21.3
click at [1136, 433] on div "1 day(s)" at bounding box center [1194, 429] width 213 height 17
type input "30"
click at [1258, 469] on button "Add" at bounding box center [1274, 473] width 35 height 17
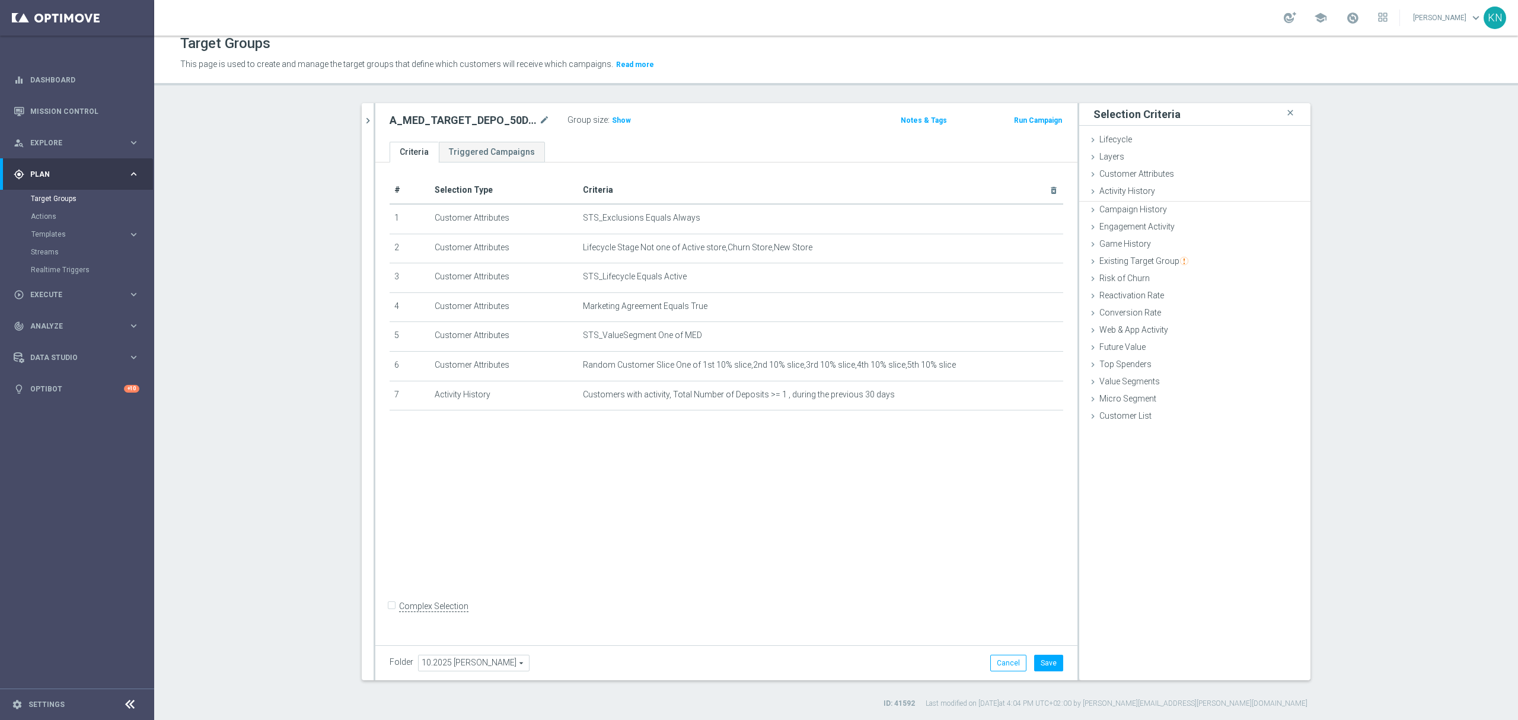
click at [717, 509] on div "# Selection Type Criteria delete_forever 1 Customer Attributes STS_Exclusions E…" at bounding box center [726, 400] width 702 height 477
click at [1144, 332] on span "Web & App Activity" at bounding box center [1133, 328] width 69 height 9
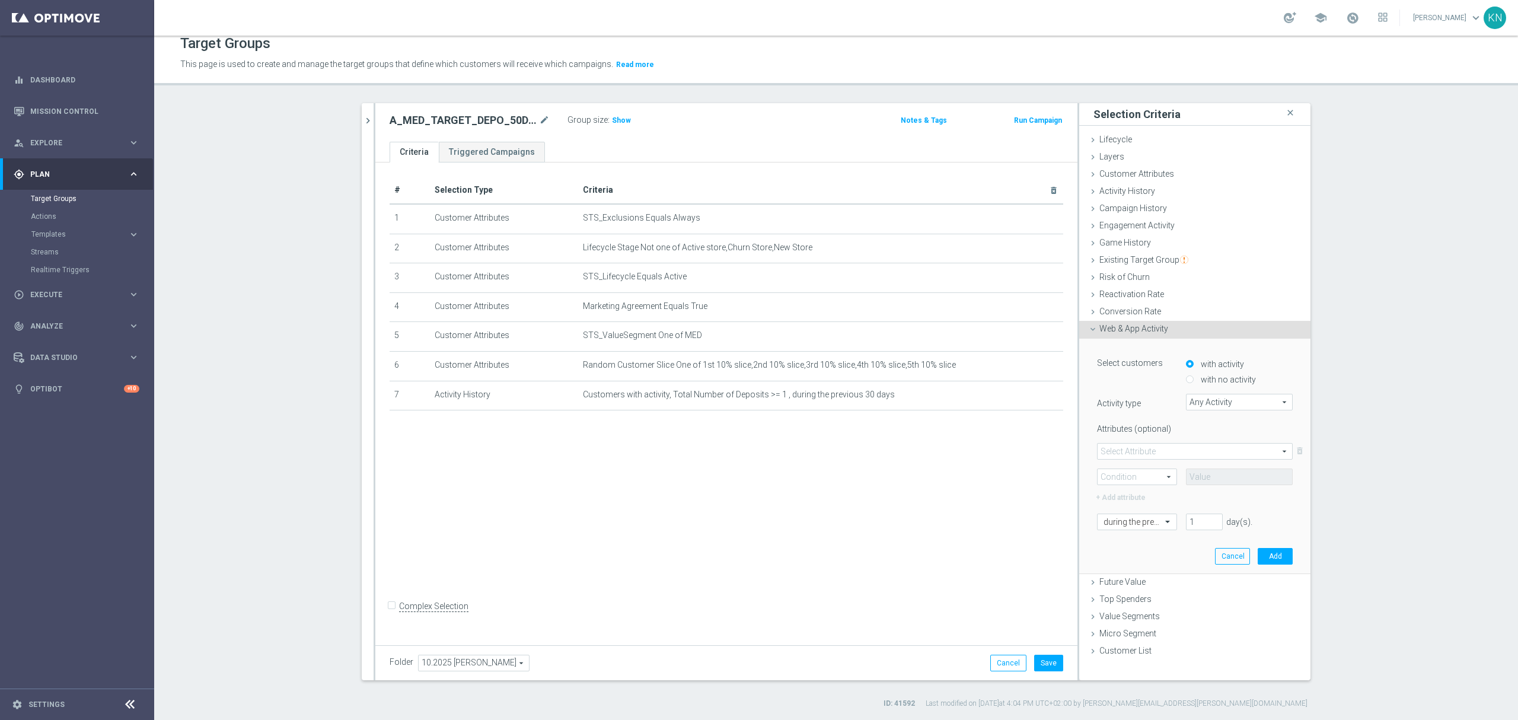
click at [1233, 397] on span "Any Activity" at bounding box center [1239, 401] width 106 height 15
click at [1215, 403] on input "search" at bounding box center [1239, 402] width 107 height 17
type input "deposi"
click at [932, 516] on div "# Selection Type Criteria delete_forever 1 Customer Attributes STS_Exclusions E…" at bounding box center [726, 400] width 702 height 477
click at [798, 498] on div "# Selection Type Criteria delete_forever 1 Customer Attributes STS_Exclusions E…" at bounding box center [726, 400] width 702 height 477
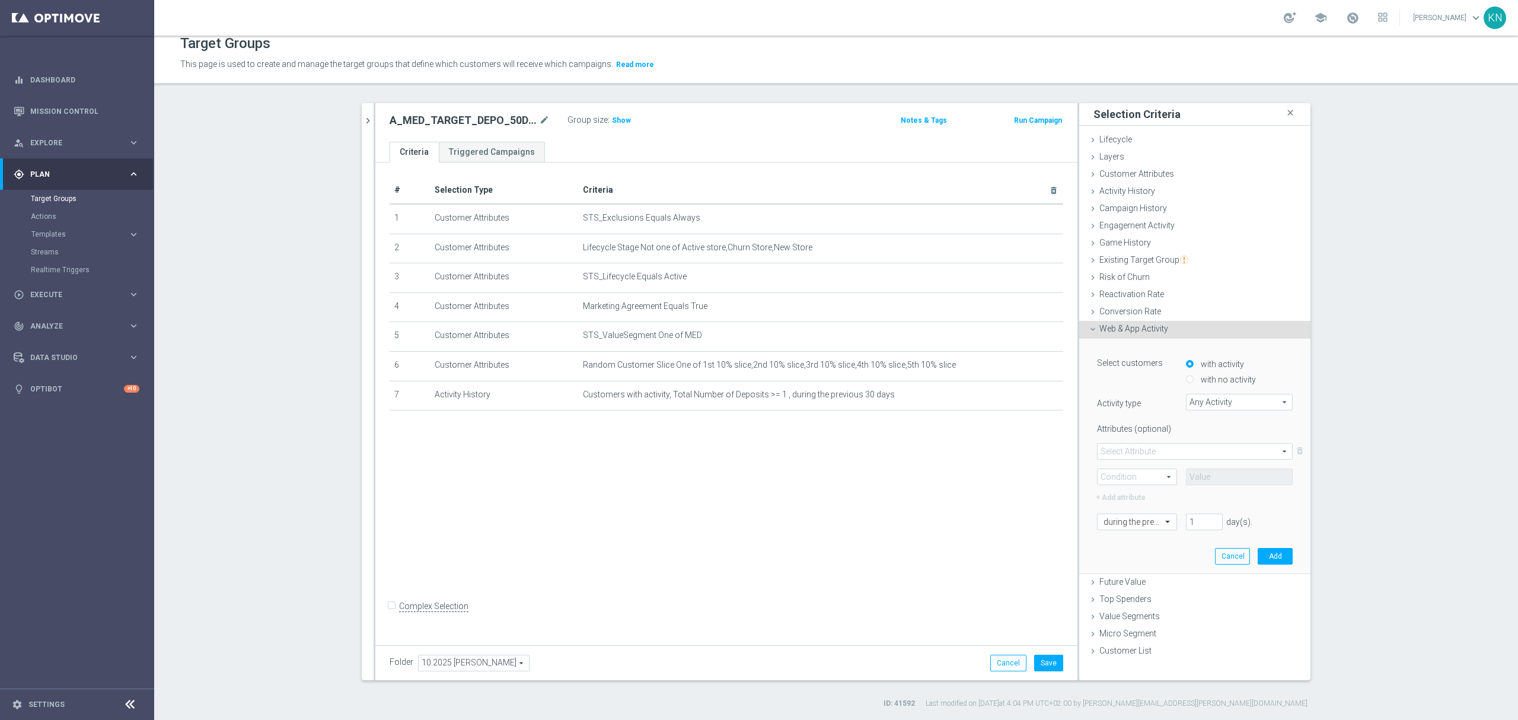
click at [1132, 322] on div "Web & App Activity done" at bounding box center [1194, 330] width 231 height 18
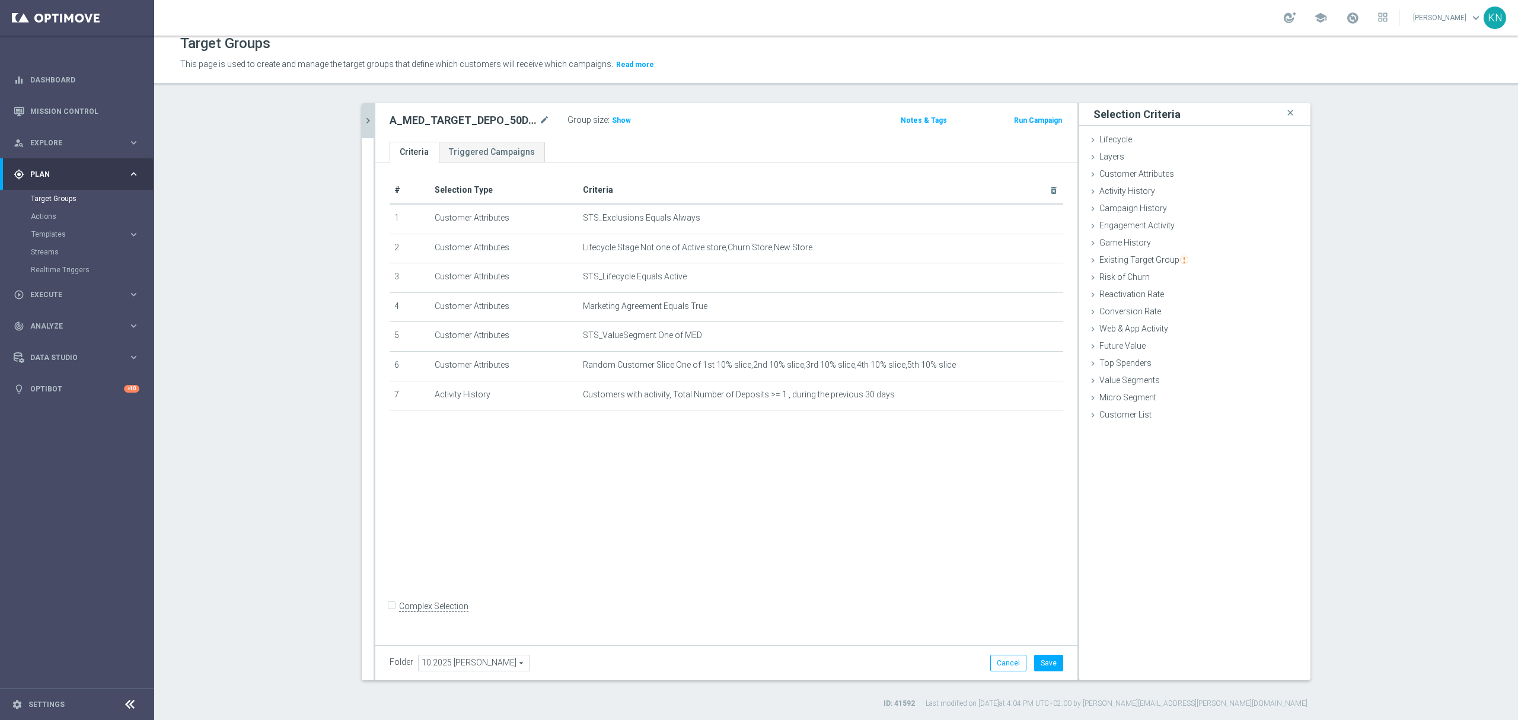
click at [364, 126] on button "chevron_right" at bounding box center [368, 120] width 12 height 35
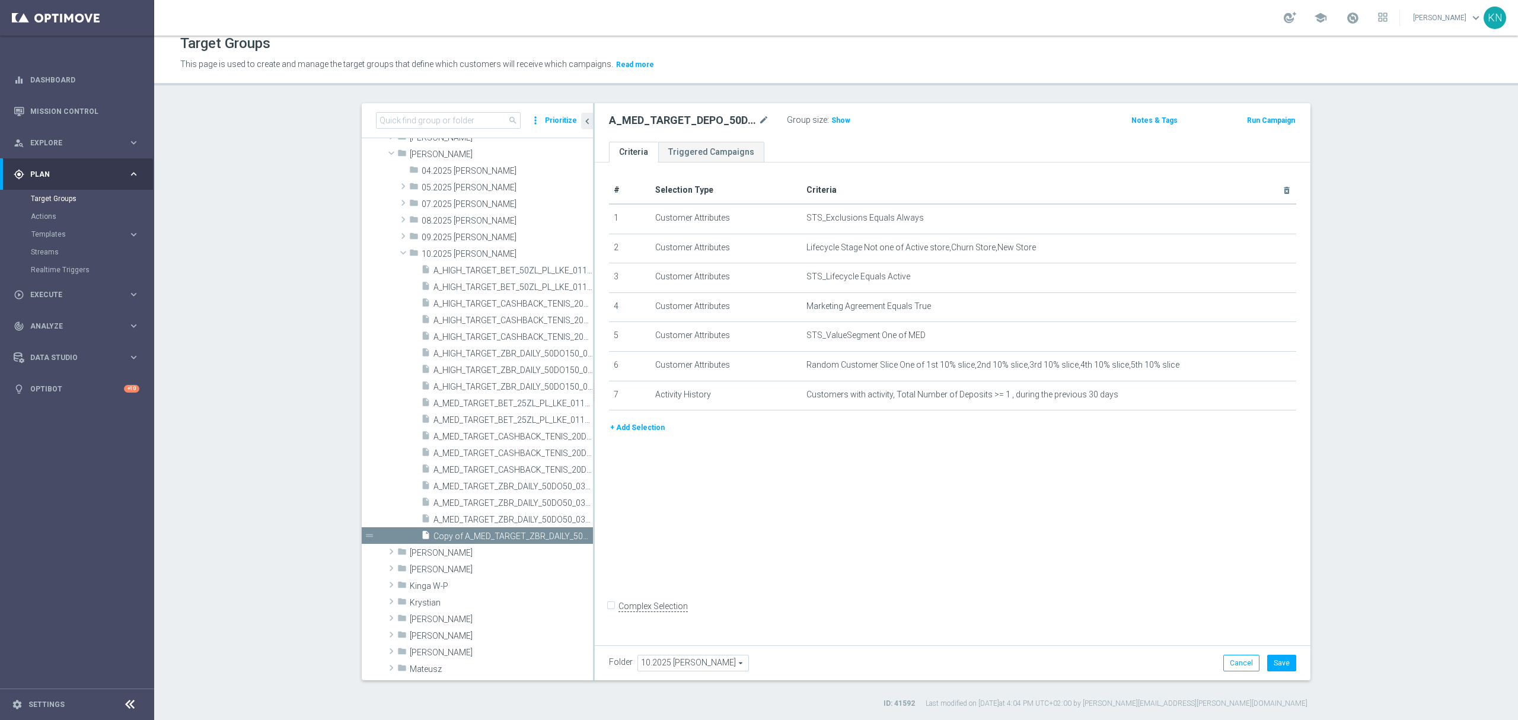
scroll to position [204, 0]
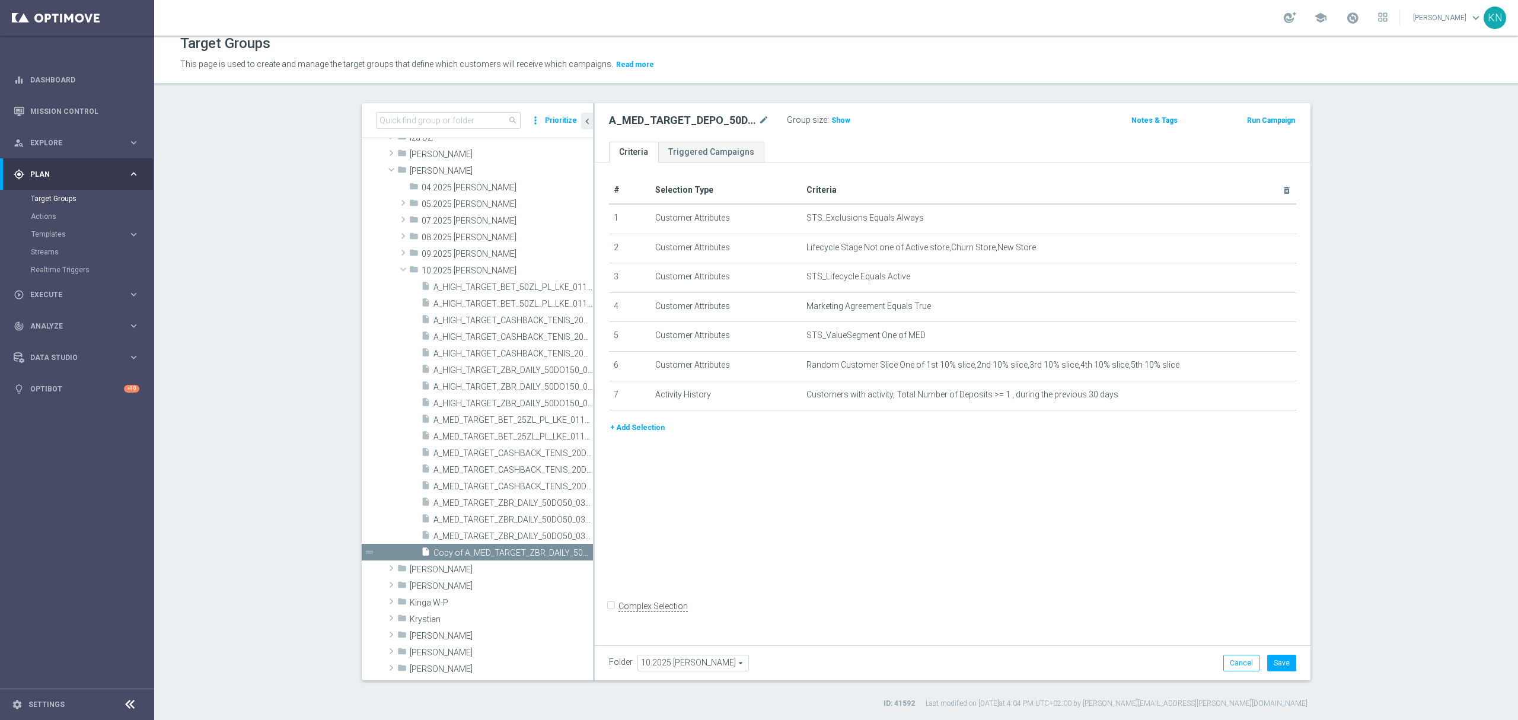
click at [622, 434] on button "+ Add Selection" at bounding box center [637, 427] width 57 height 13
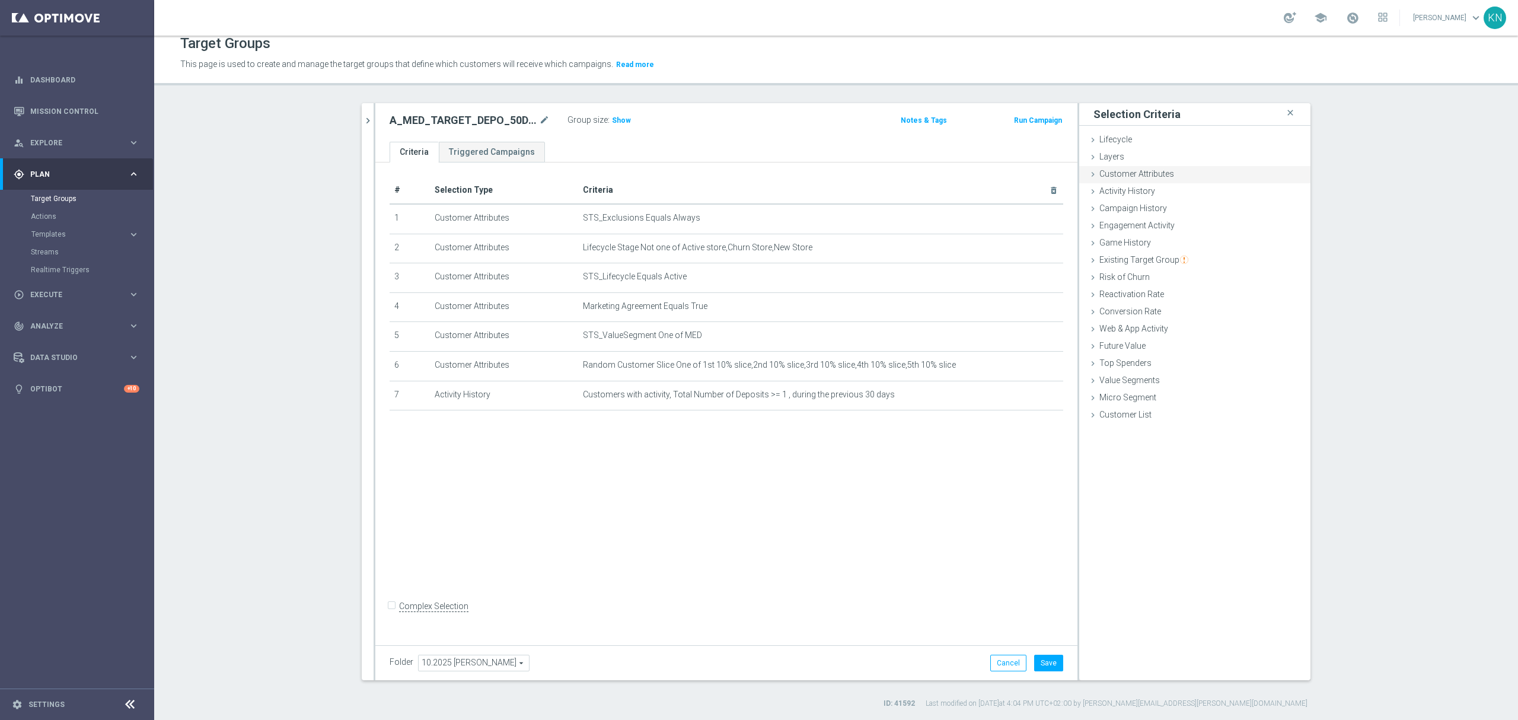
click at [1188, 172] on div "Customer Attributes done selection saved" at bounding box center [1194, 175] width 231 height 18
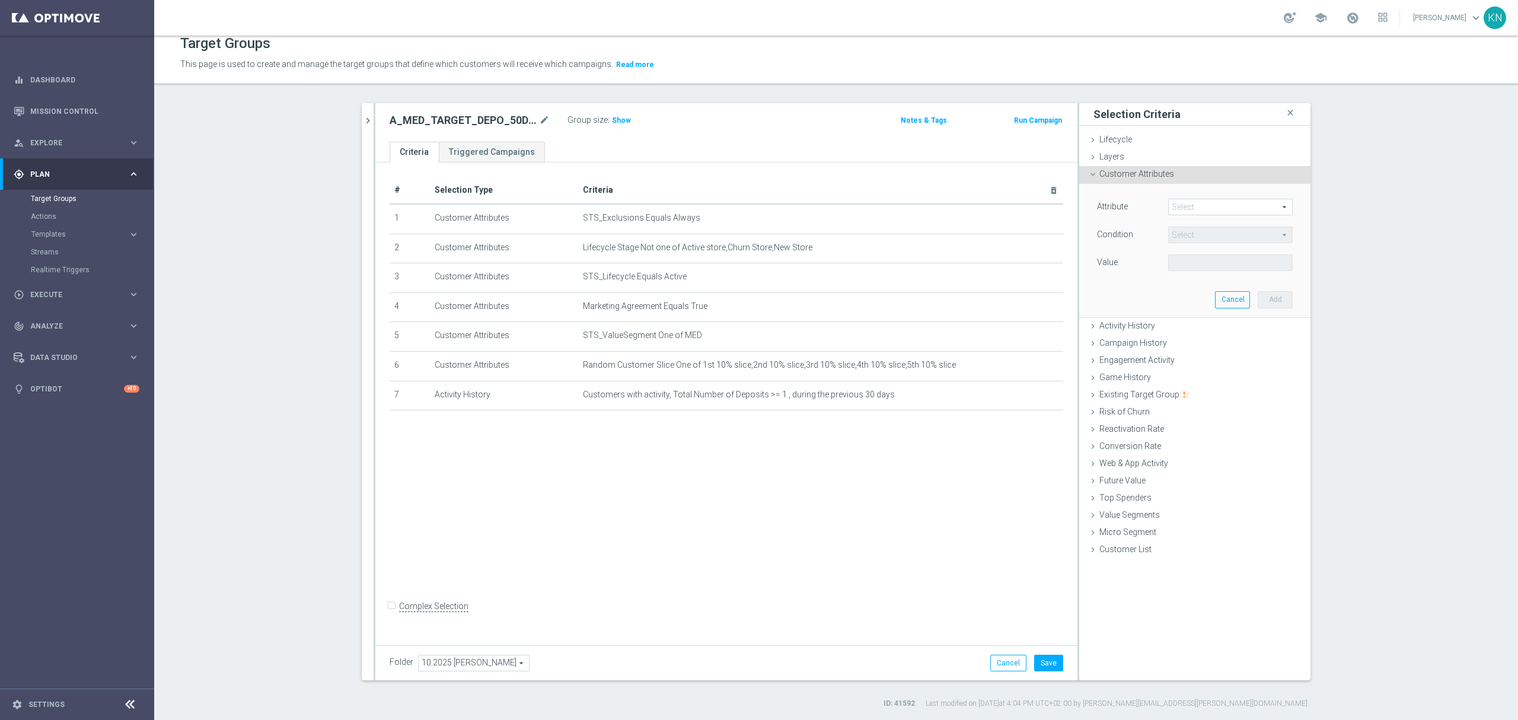
click at [1184, 207] on span at bounding box center [1229, 206] width 123 height 15
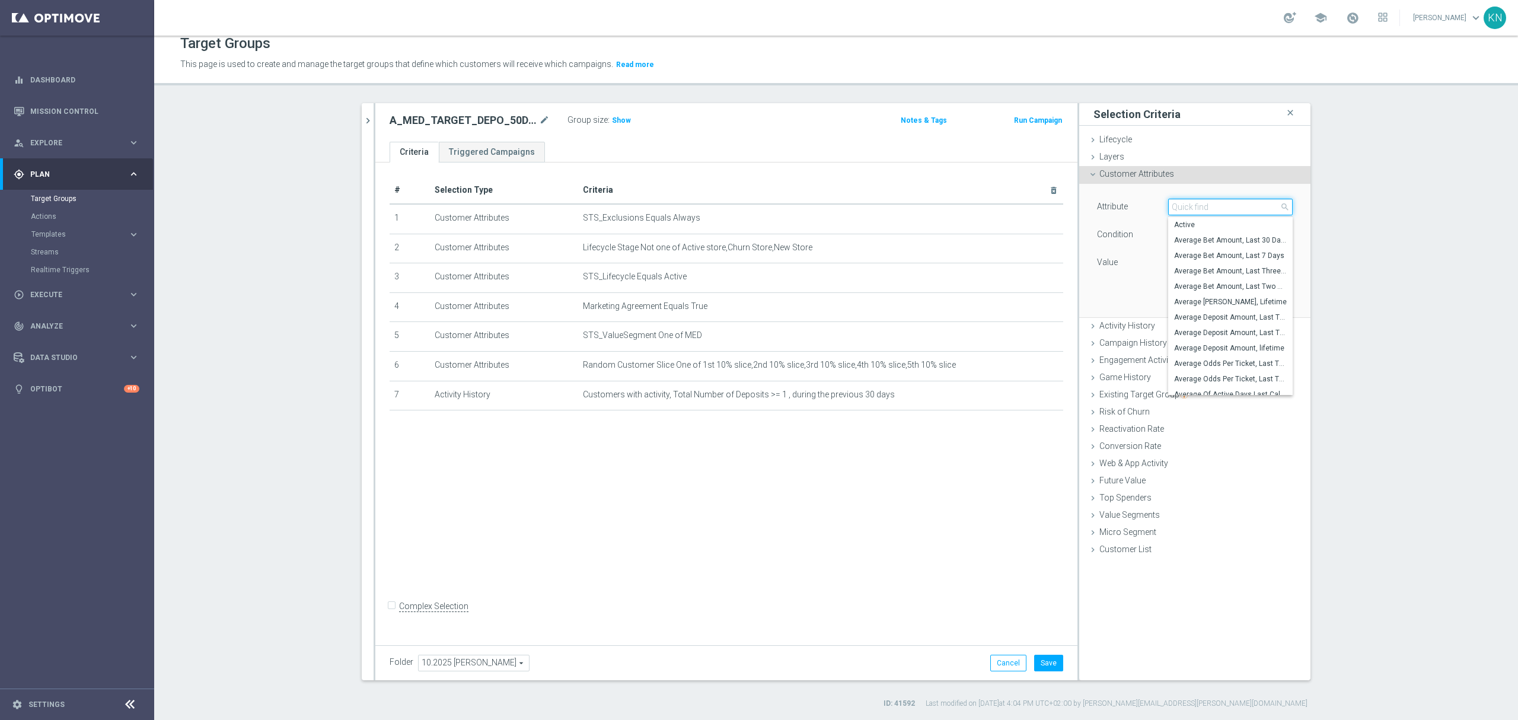
click at [1184, 207] on input "search" at bounding box center [1230, 207] width 124 height 17
type input "generosity"
click at [1269, 333] on span "Generosity Level NGR, last 30 days" at bounding box center [1230, 332] width 113 height 9
type input "Generosity Level NGR, last 30 days"
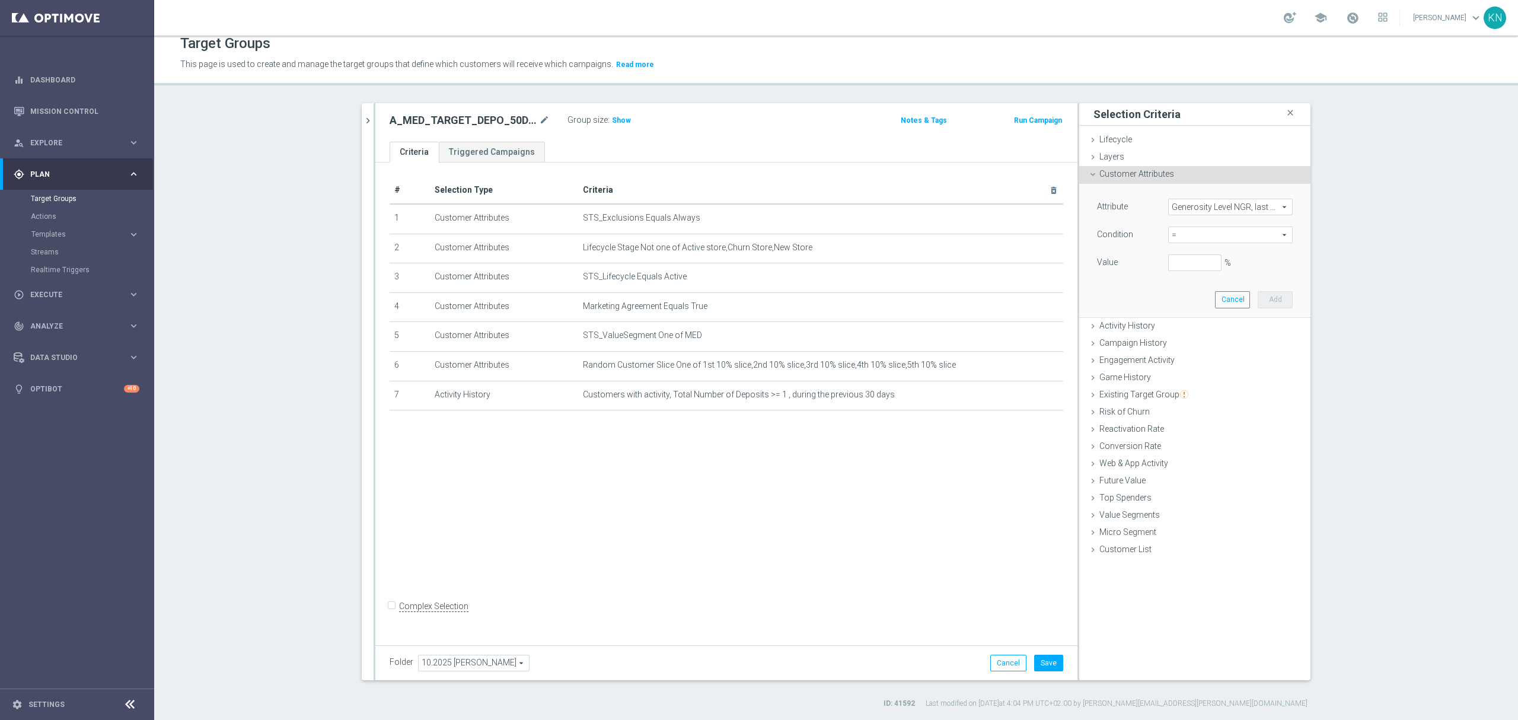
click at [1182, 221] on div "Attribute Generosity Level NGR, last 30 days Generosity Level NGR, last 30 days…" at bounding box center [1195, 236] width 196 height 75
click at [1188, 235] on span "=" at bounding box center [1229, 234] width 123 height 15
click at [1209, 343] on span "between" at bounding box center [1230, 344] width 113 height 9
type input "between"
type input "0"
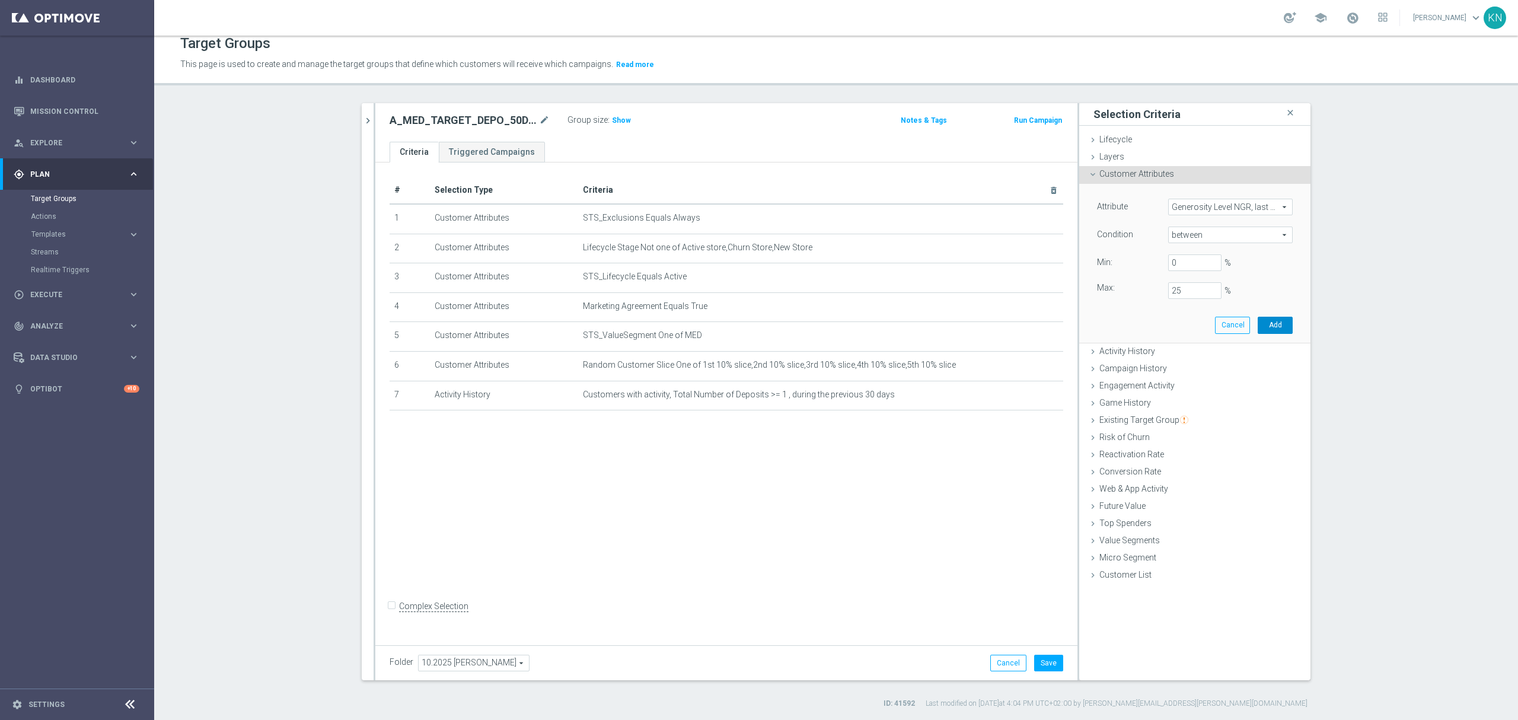
click at [1277, 325] on button "Add" at bounding box center [1274, 325] width 35 height 17
type input "0.25"
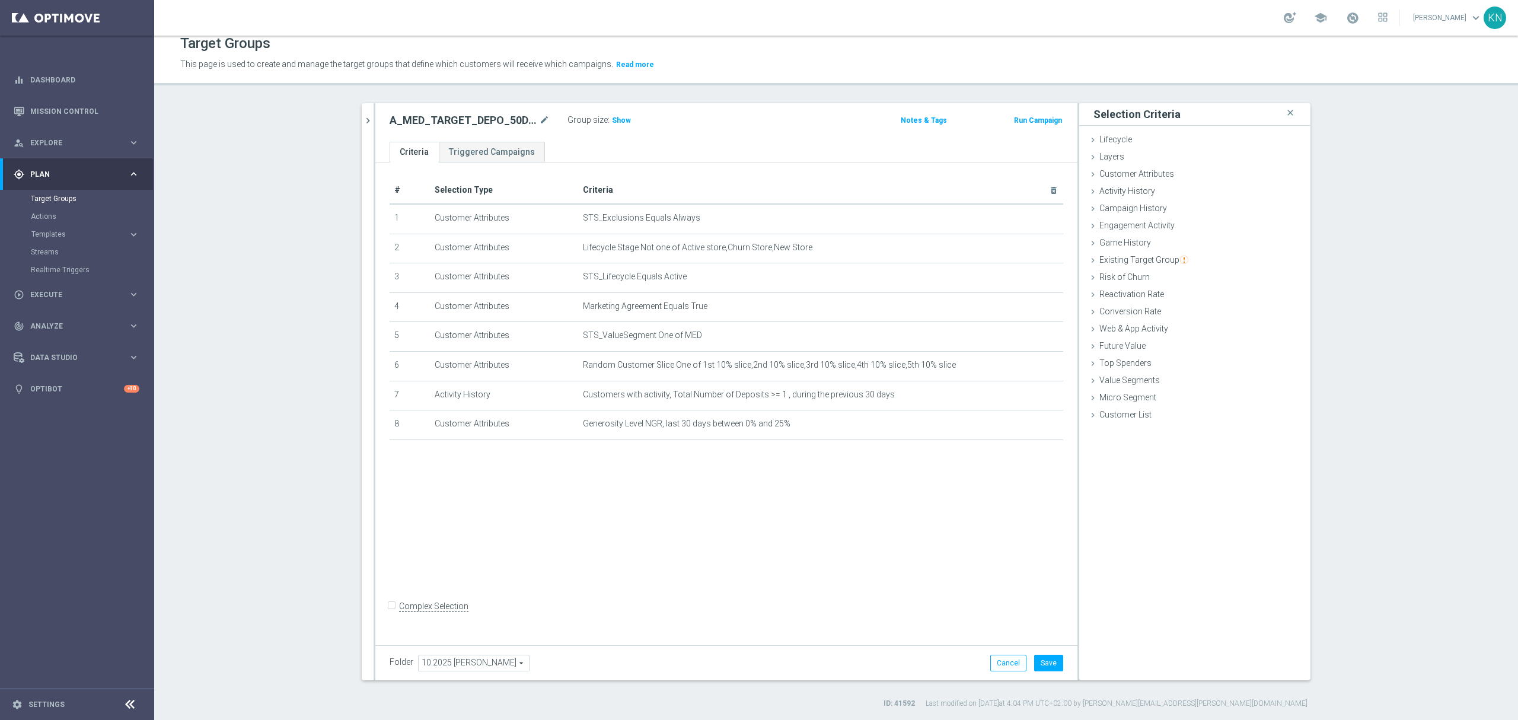
drag, startPoint x: 1135, startPoint y: 175, endPoint x: 1154, endPoint y: 190, distance: 24.1
click at [1136, 174] on span "Customer Attributes" at bounding box center [1136, 173] width 75 height 9
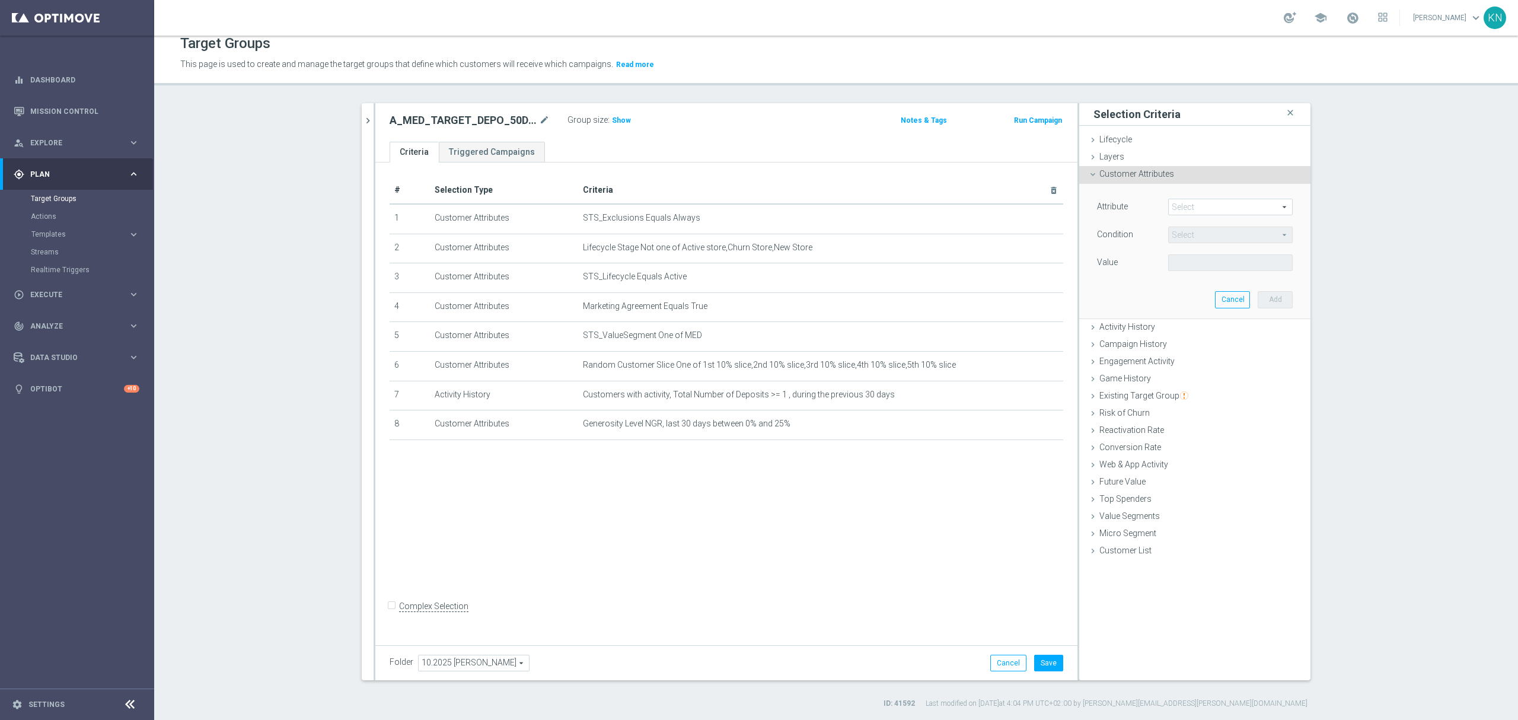
click at [1175, 210] on span at bounding box center [1229, 206] width 123 height 15
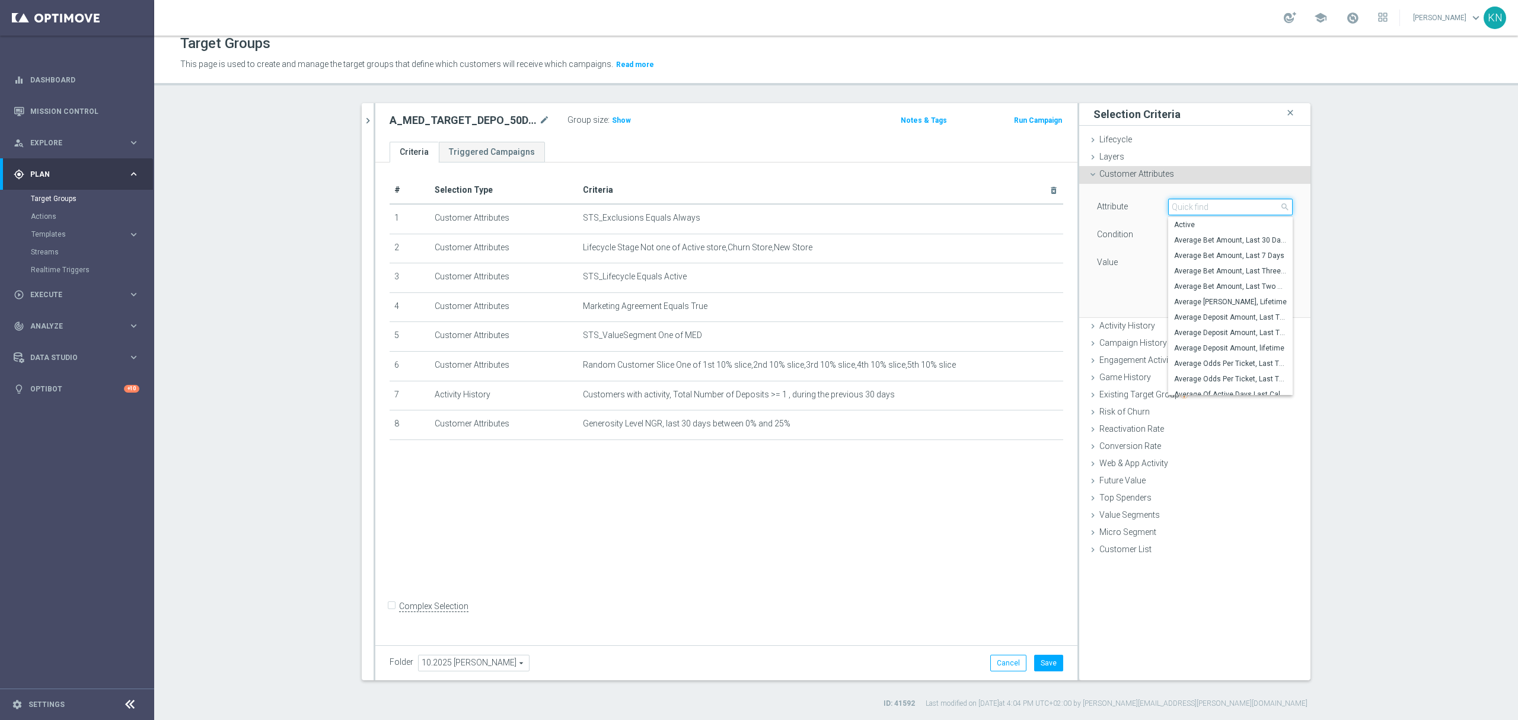
click at [1178, 206] on input "search" at bounding box center [1230, 207] width 124 height 17
type input "deposit saldo"
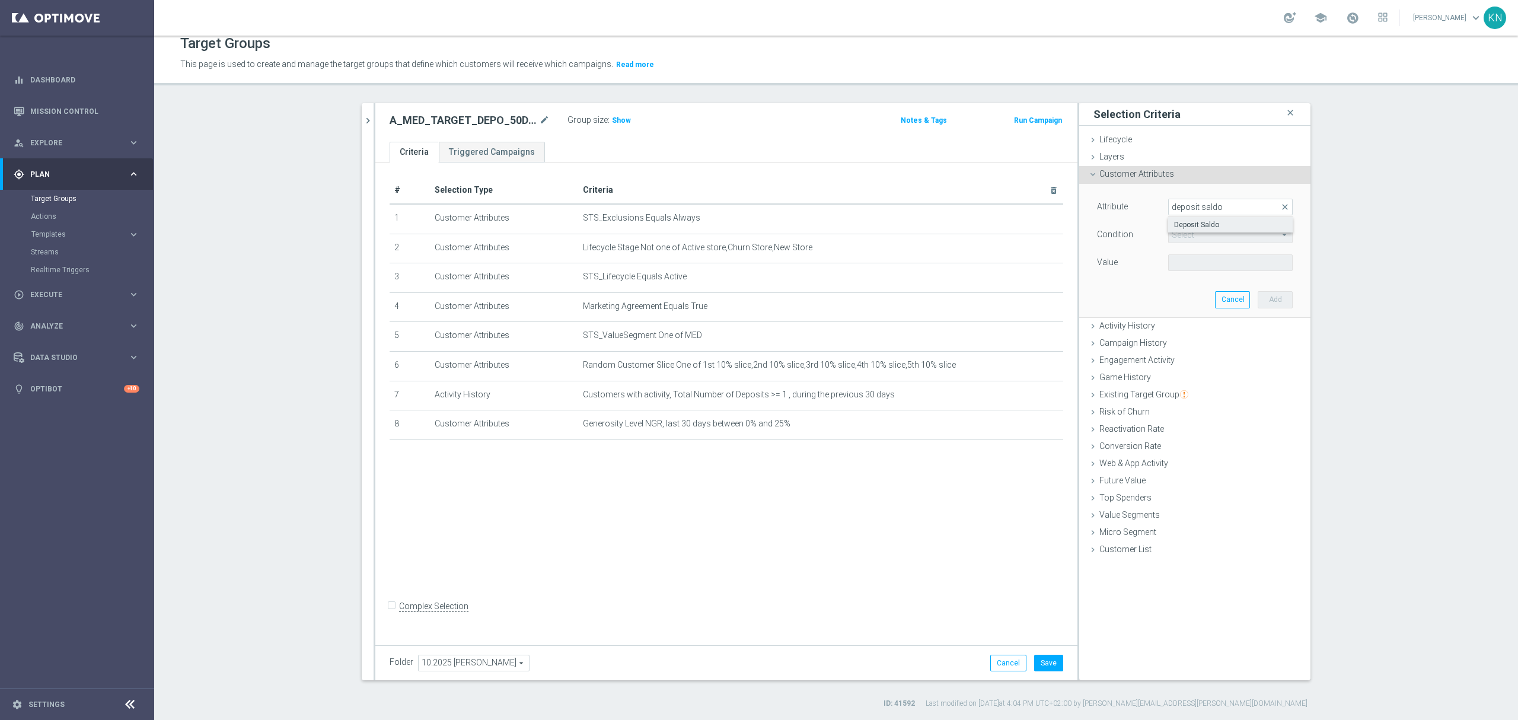
click at [1199, 224] on span "Deposit Saldo" at bounding box center [1230, 224] width 113 height 9
type input "Deposit Saldo"
click at [1219, 233] on span "=" at bounding box center [1229, 234] width 123 height 15
click at [1189, 344] on span "between" at bounding box center [1230, 344] width 113 height 9
type input "between"
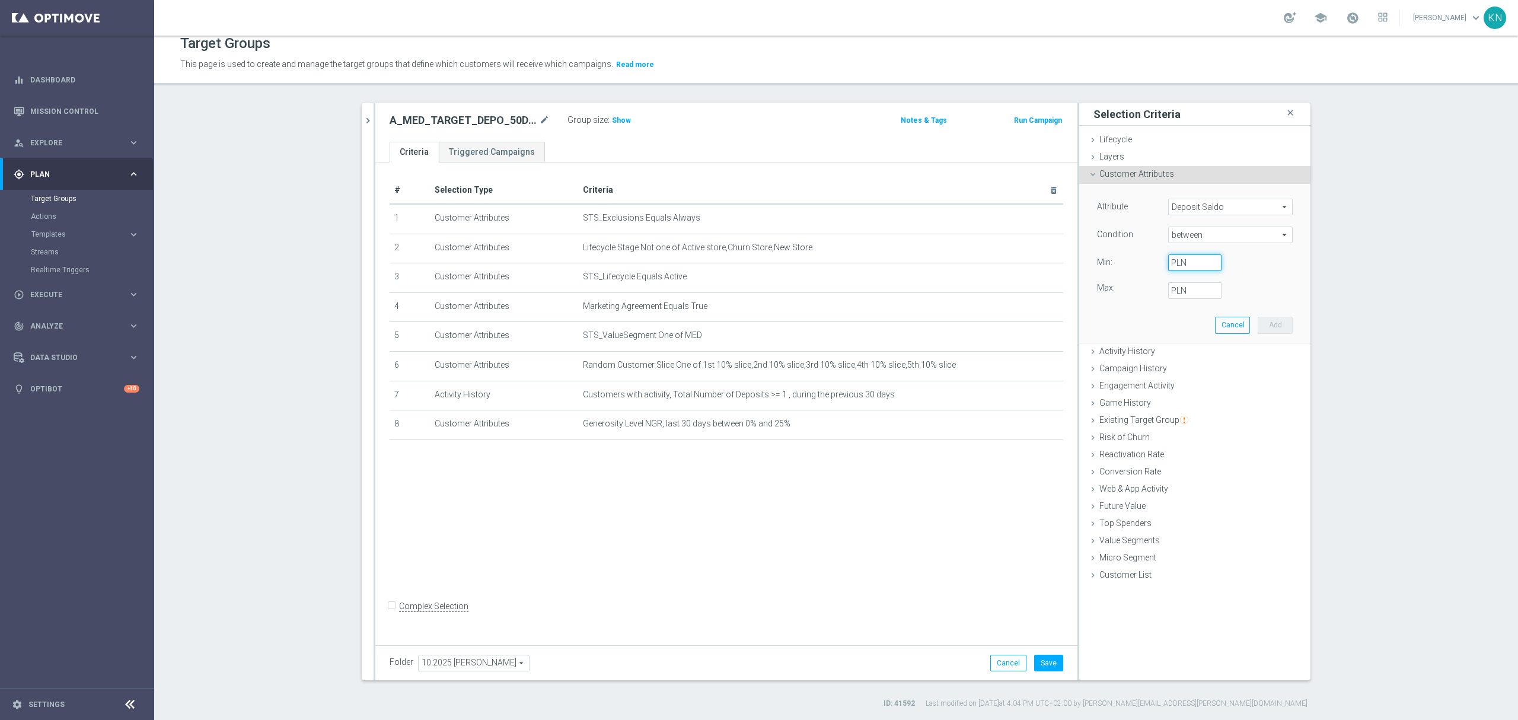
click at [1186, 262] on input "PLN" at bounding box center [1194, 262] width 53 height 17
type input "0"
type input "20"
click at [1267, 321] on button "Add" at bounding box center [1274, 325] width 35 height 17
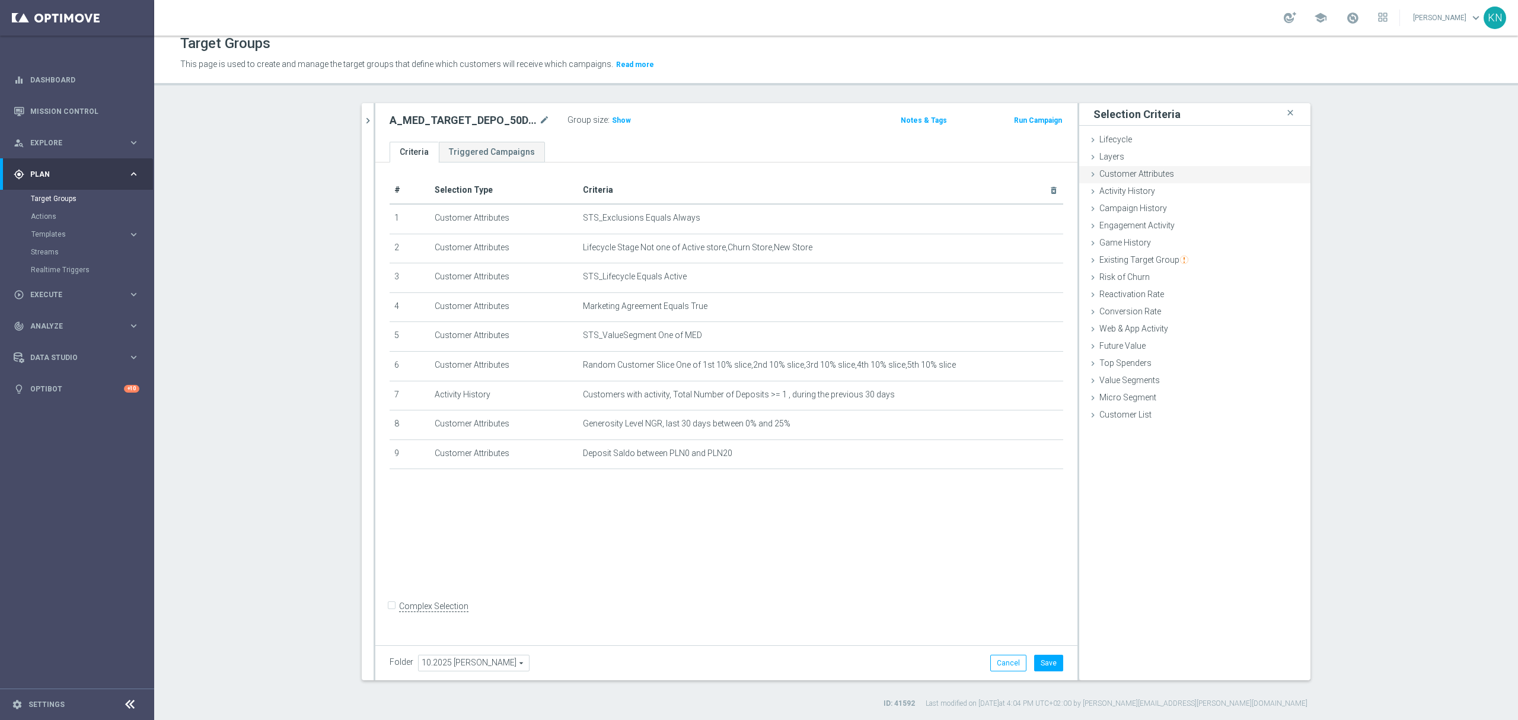
click at [1150, 167] on div "Customer Attributes done selection saved" at bounding box center [1194, 175] width 231 height 18
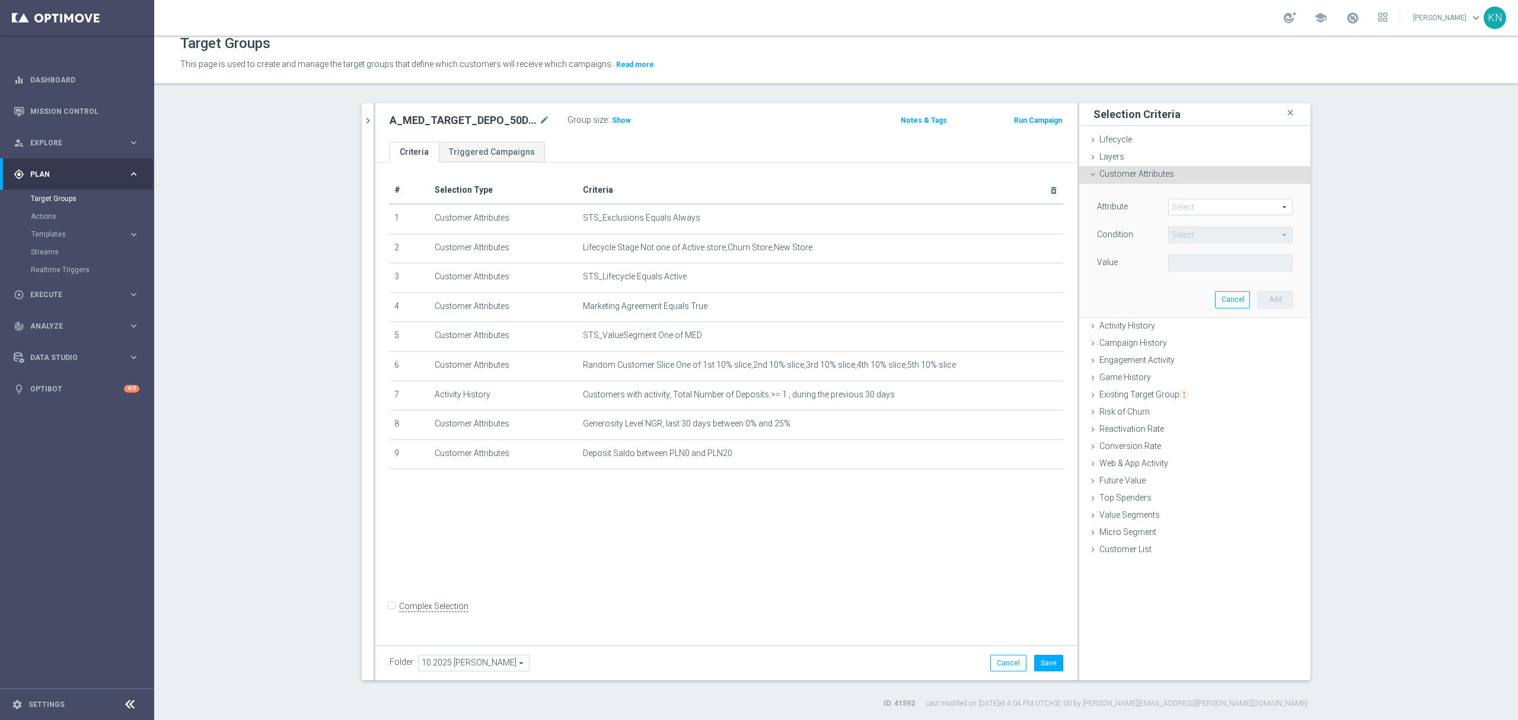
click at [1193, 212] on span at bounding box center [1229, 206] width 123 height 15
click at [1184, 209] on span at bounding box center [1229, 206] width 123 height 15
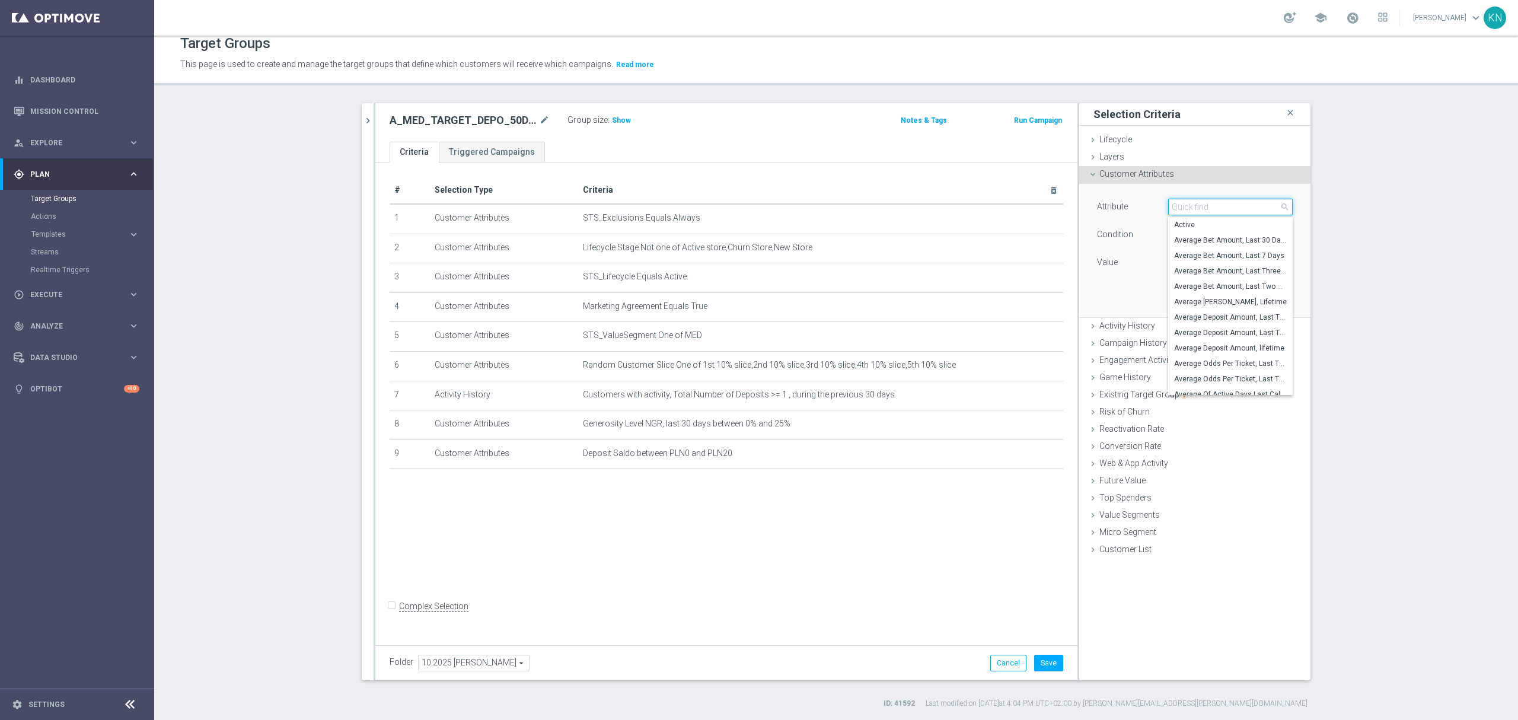
click at [1186, 207] on input "search" at bounding box center [1230, 207] width 124 height 17
type input "number b"
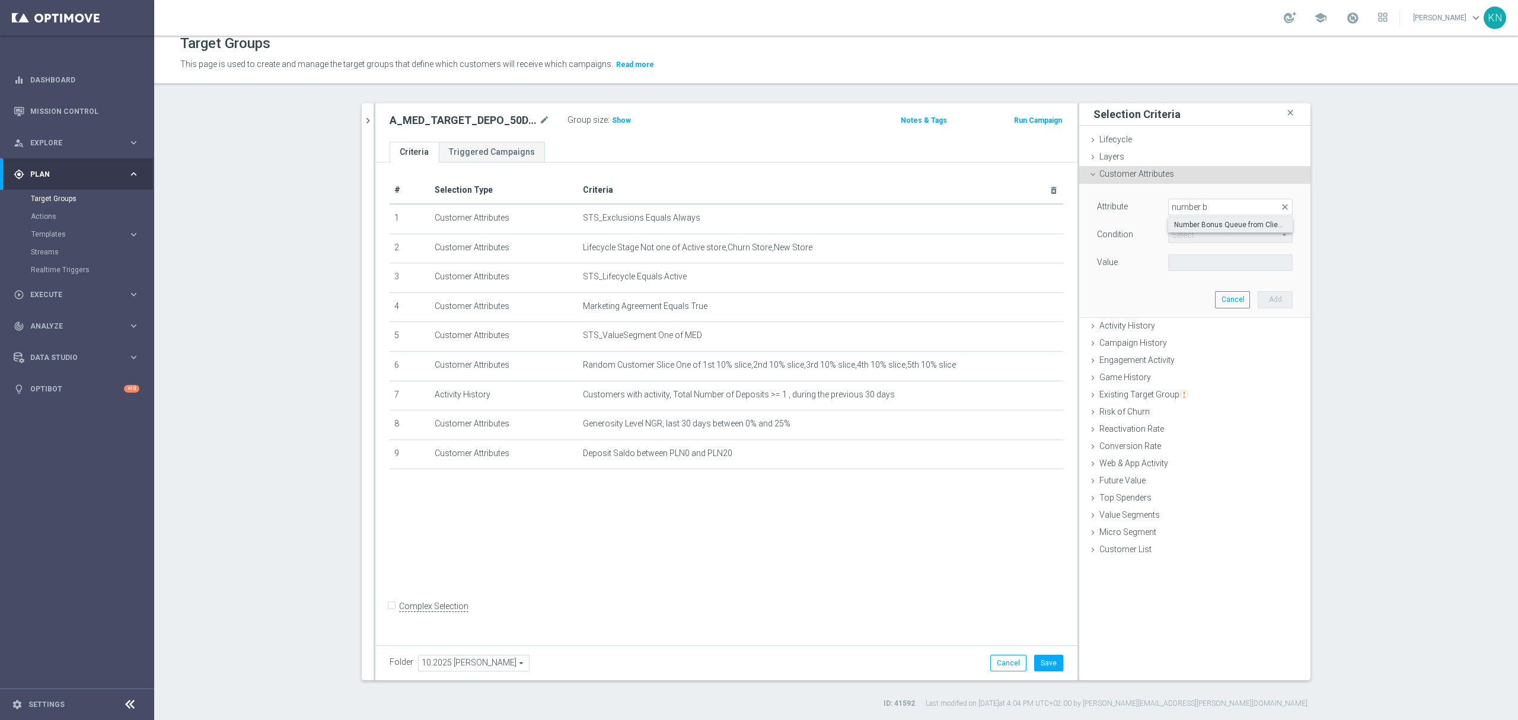
click at [1238, 225] on span "Number Bonus Queue from Client file" at bounding box center [1230, 224] width 113 height 9
type input "Number Bonus Queue from Client file"
type input "="
click at [1186, 264] on input "number" at bounding box center [1194, 262] width 53 height 17
type input "0"
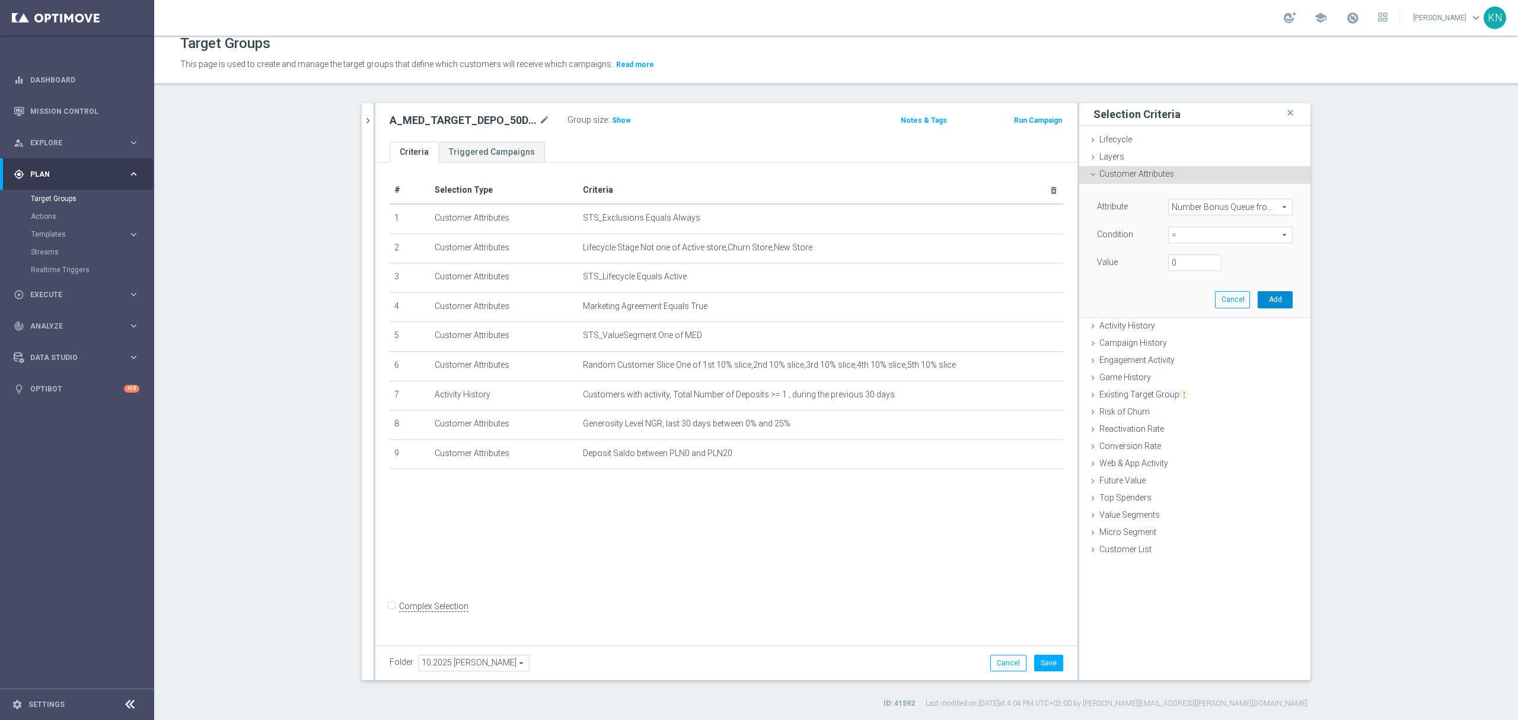
click at [1270, 299] on button "Add" at bounding box center [1274, 299] width 35 height 17
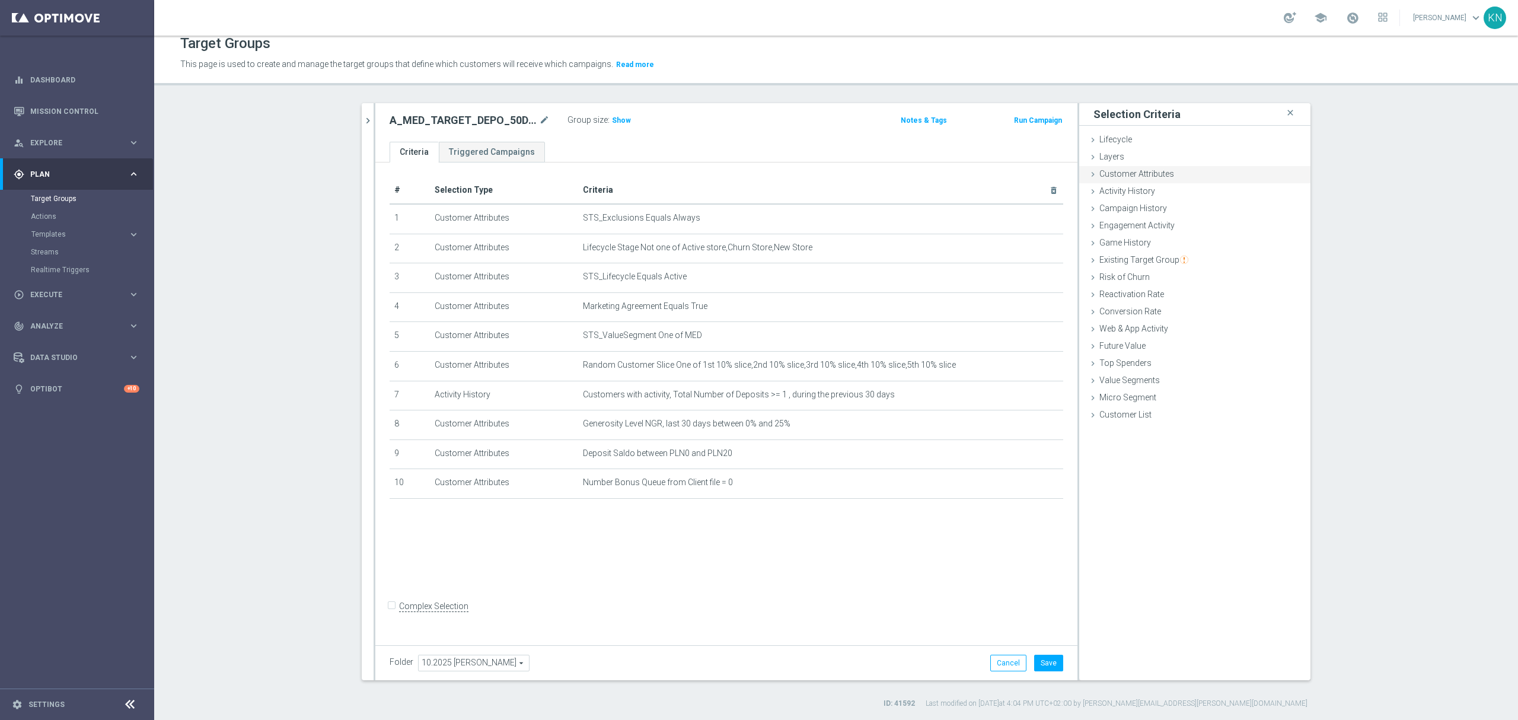
drag, startPoint x: 1136, startPoint y: 178, endPoint x: 1143, endPoint y: 181, distance: 7.4
click at [1136, 178] on span "Customer Attributes" at bounding box center [1136, 173] width 75 height 9
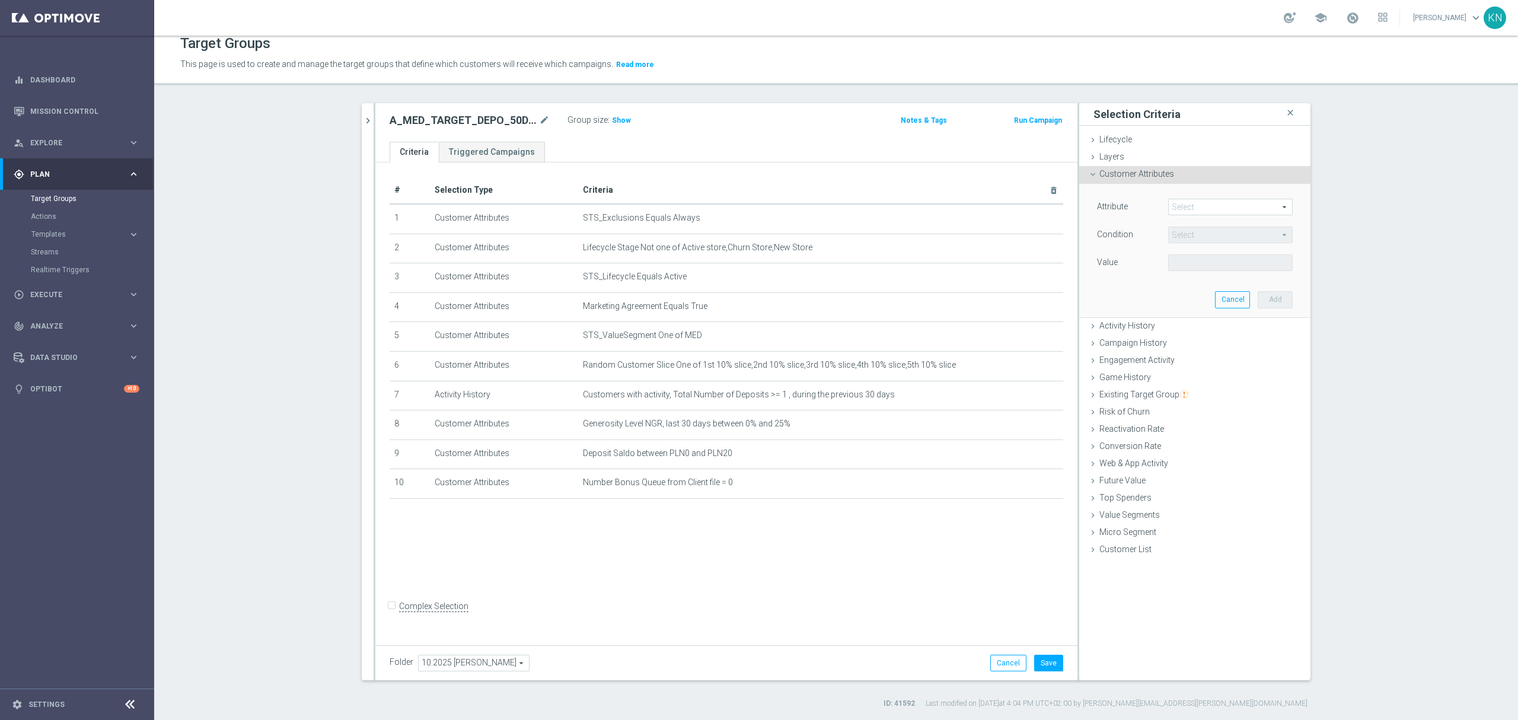
click at [1188, 202] on span at bounding box center [1229, 206] width 123 height 15
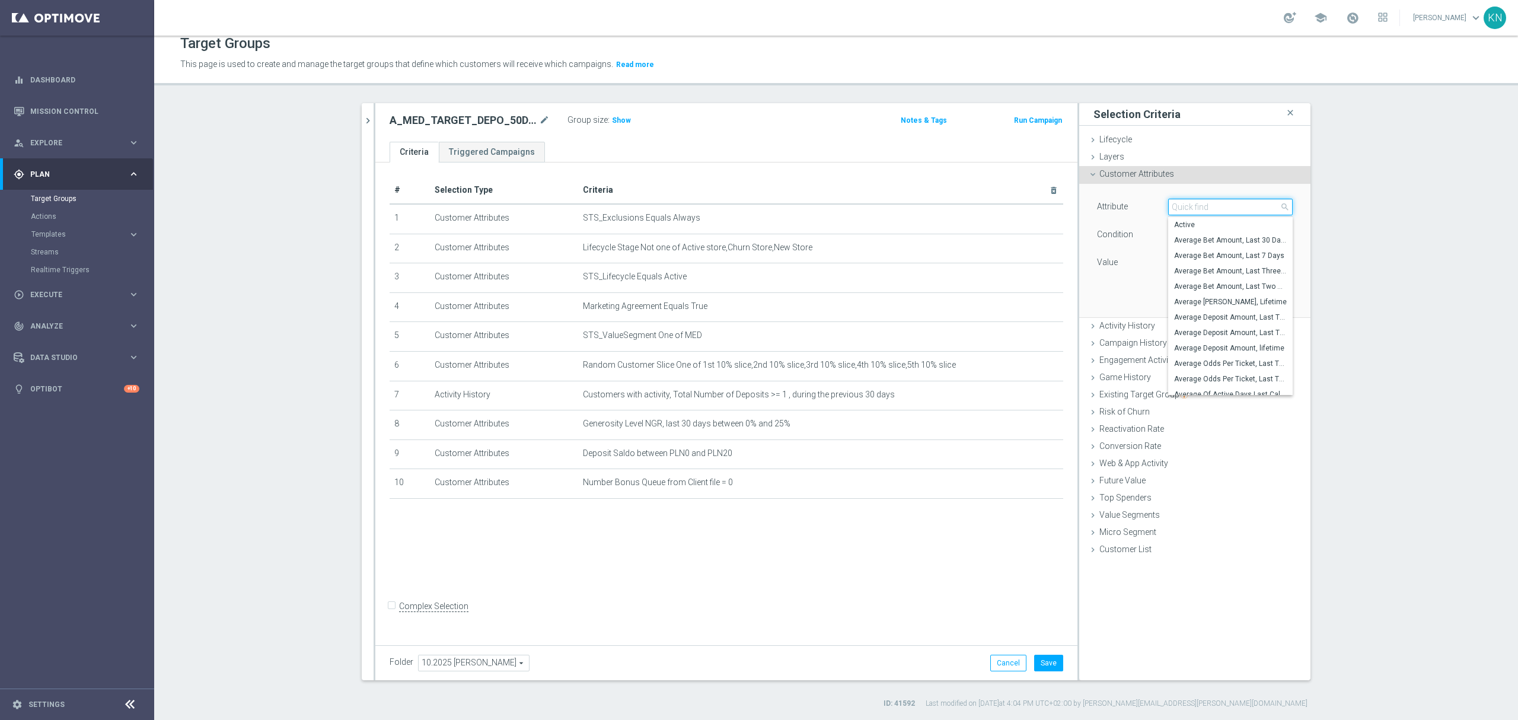
click at [1183, 205] on input "search" at bounding box center [1230, 207] width 124 height 17
type input "NGR_AB"
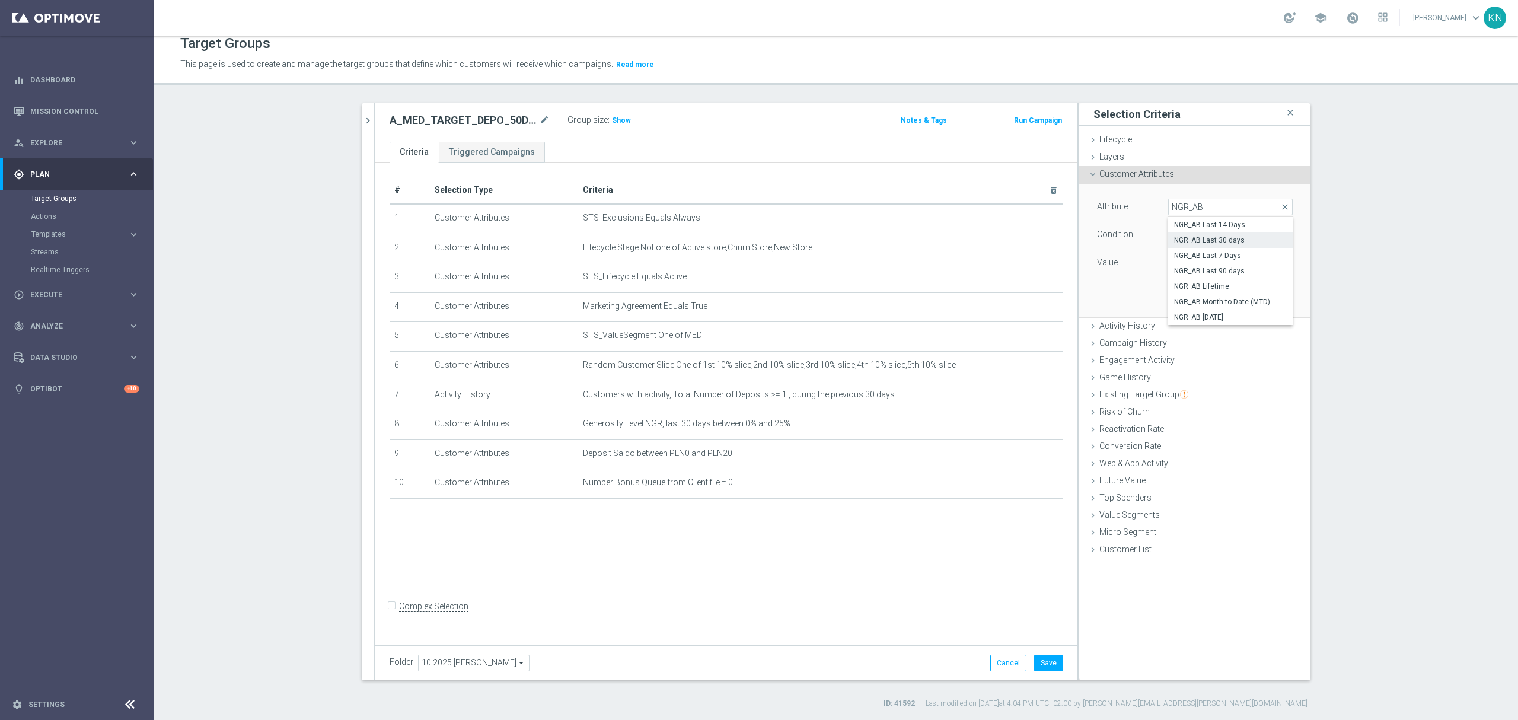
click at [1242, 244] on span "NGR_AB Last 30 days" at bounding box center [1230, 239] width 113 height 9
type input "NGR_AB Last 30 days"
click at [1188, 235] on span "=" at bounding box center [1229, 234] width 123 height 15
click at [1193, 328] on span ">=" at bounding box center [1230, 329] width 113 height 9
type input ">="
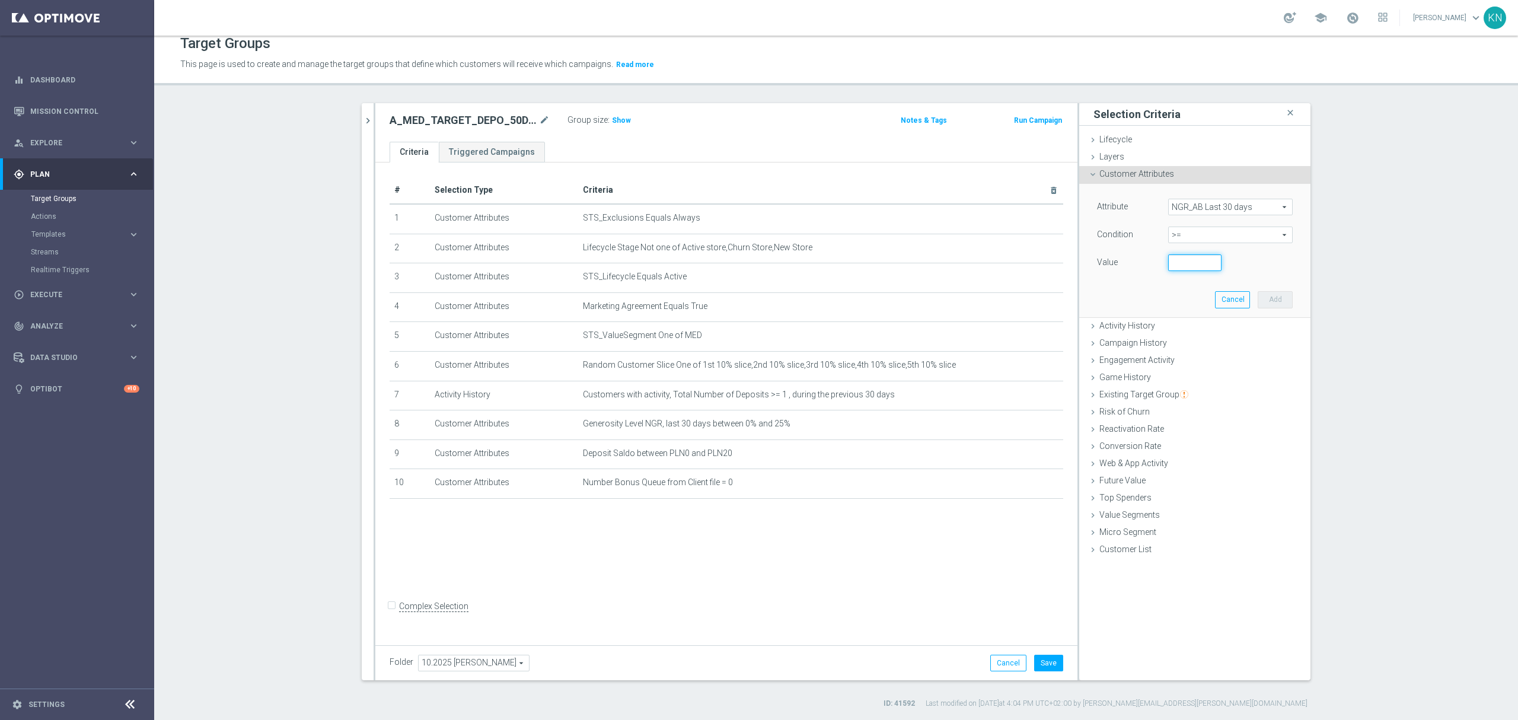
click at [1176, 263] on input "number" at bounding box center [1194, 262] width 53 height 17
type input "800"
click at [1167, 297] on div "Attribute NGR_AB Last 30 days NGR_AB Last 30 days arrow_drop_down search Condit…" at bounding box center [1194, 250] width 213 height 133
click at [1283, 294] on button "Add" at bounding box center [1274, 299] width 35 height 17
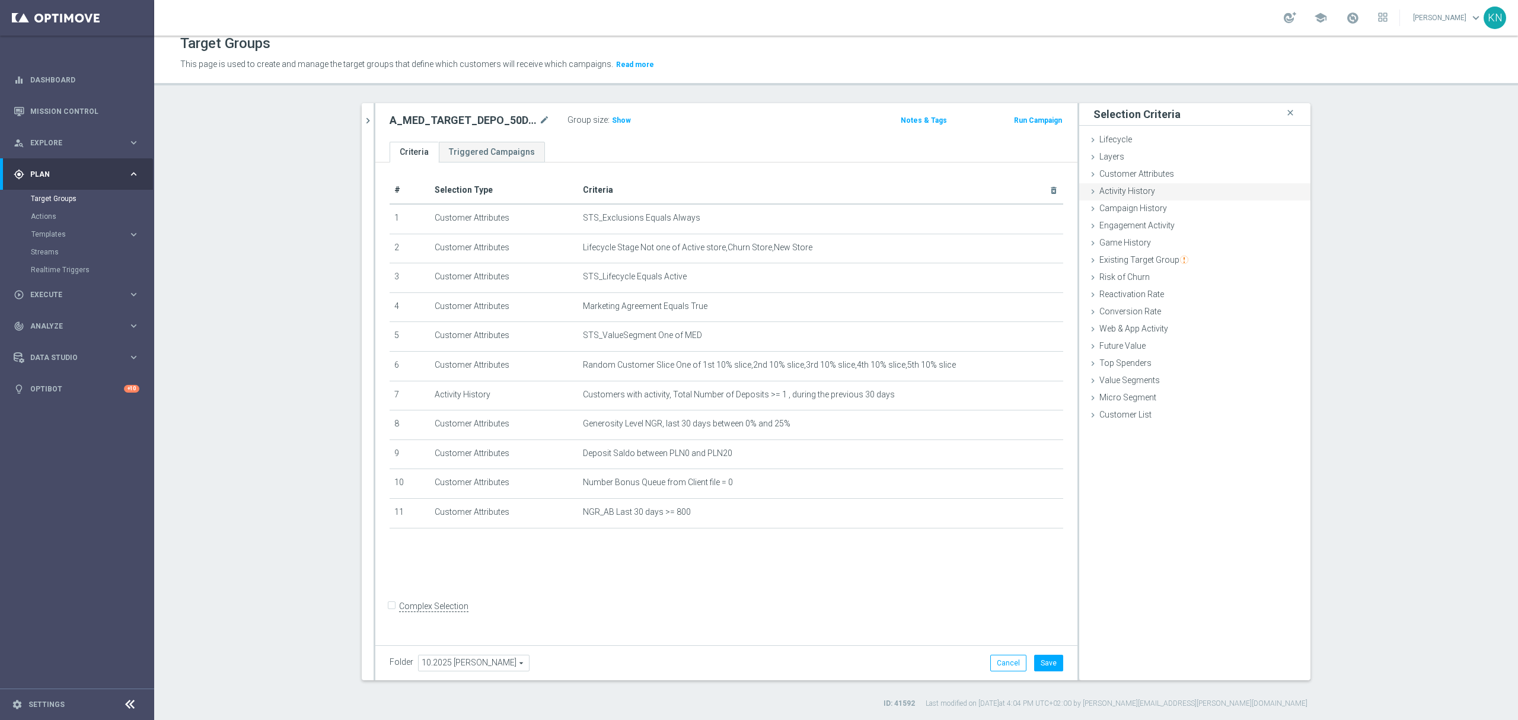
click at [1163, 176] on span "Customer Attributes" at bounding box center [1136, 173] width 75 height 9
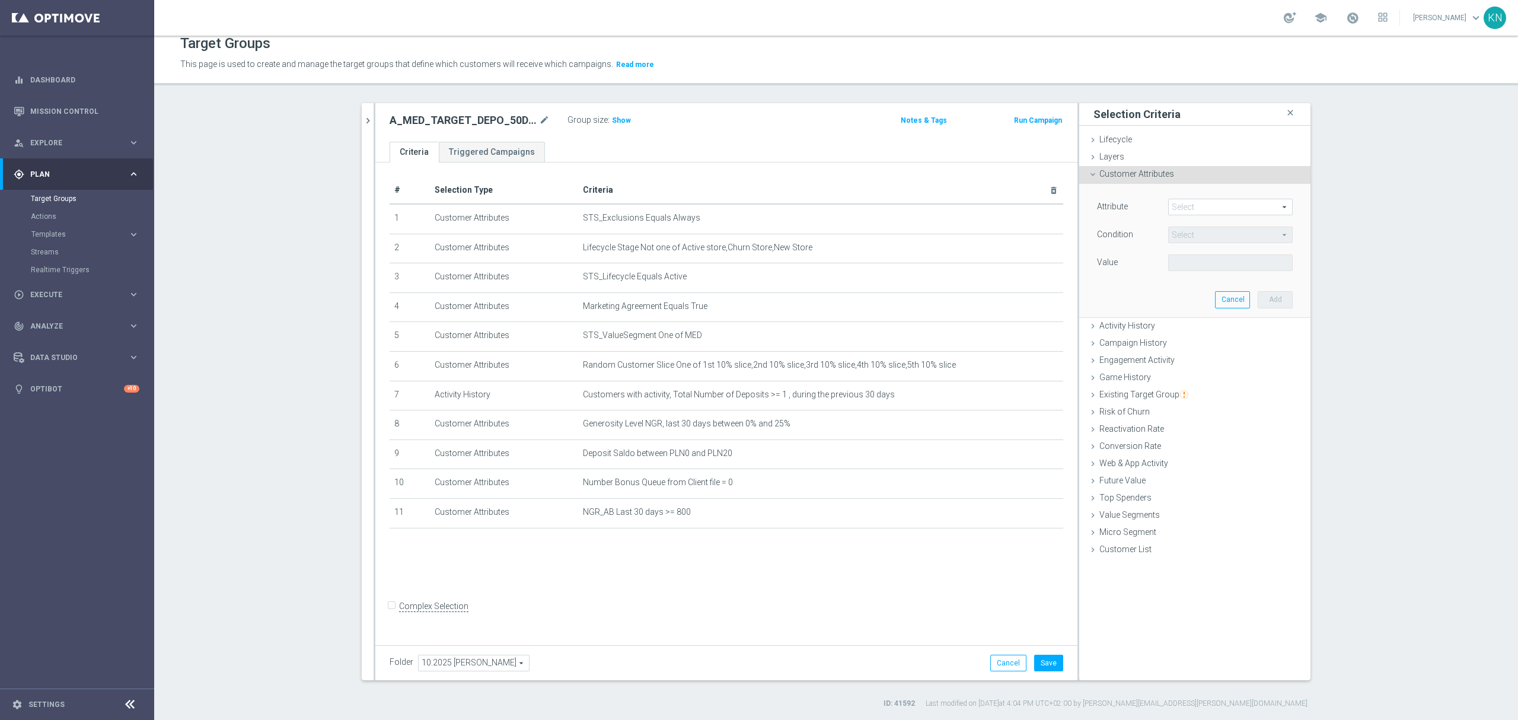
click at [1180, 206] on span at bounding box center [1229, 206] width 123 height 15
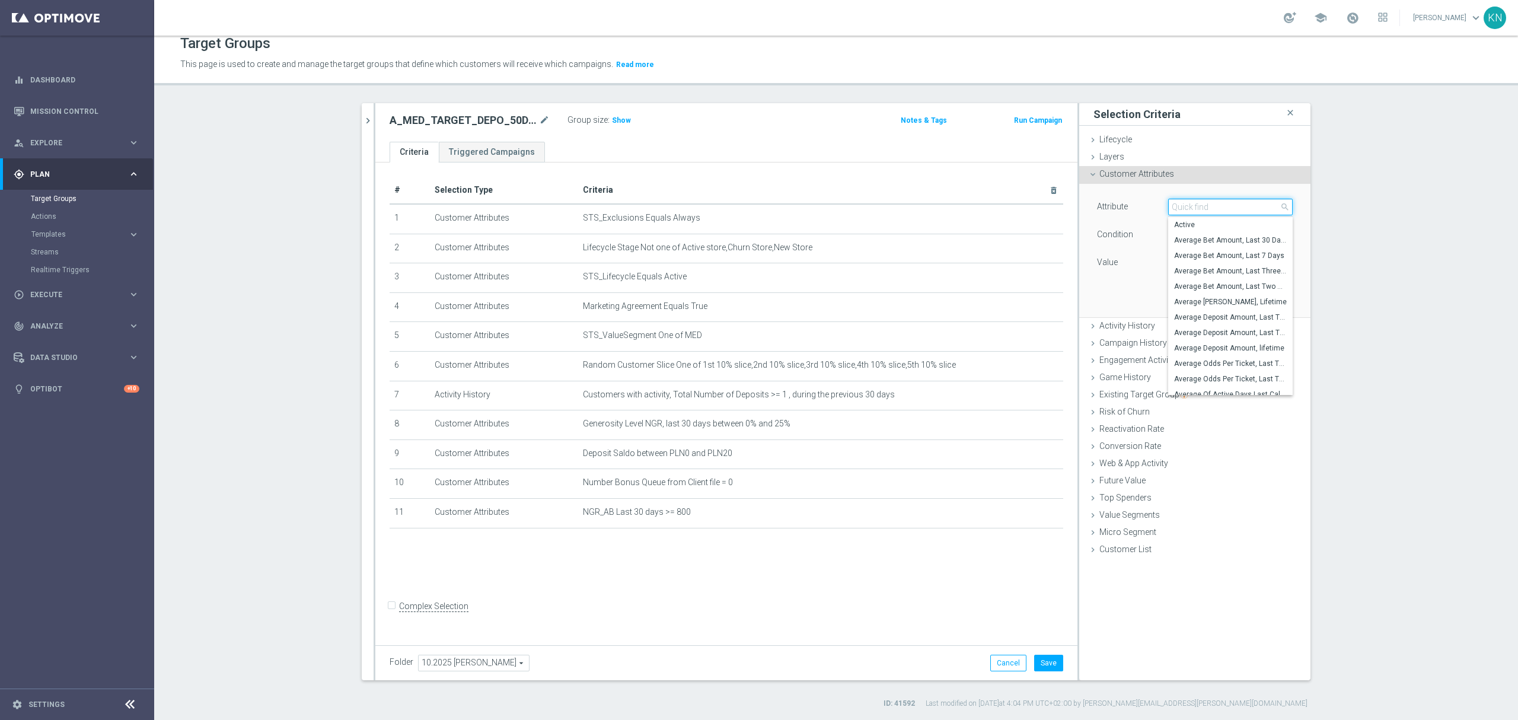
click at [1188, 209] on input "search" at bounding box center [1230, 207] width 124 height 17
type input "average de"
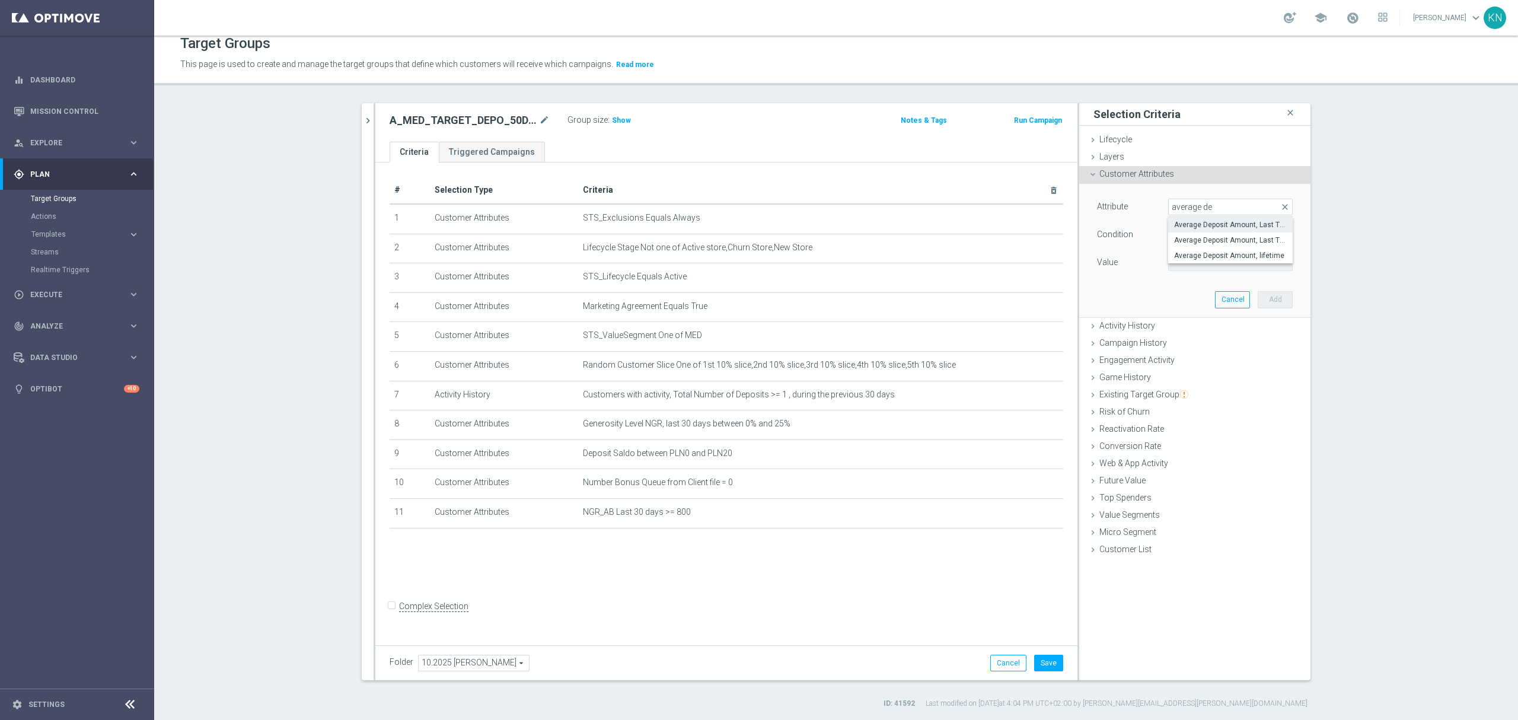
click at [1257, 229] on span "Average Deposit Amount, Last Three Months" at bounding box center [1230, 224] width 113 height 9
type input "Average Deposit Amount, Last Three Months"
click at [1192, 231] on span "=" at bounding box center [1229, 234] width 123 height 15
click at [1180, 266] on span "<=" at bounding box center [1230, 267] width 113 height 9
type input "<="
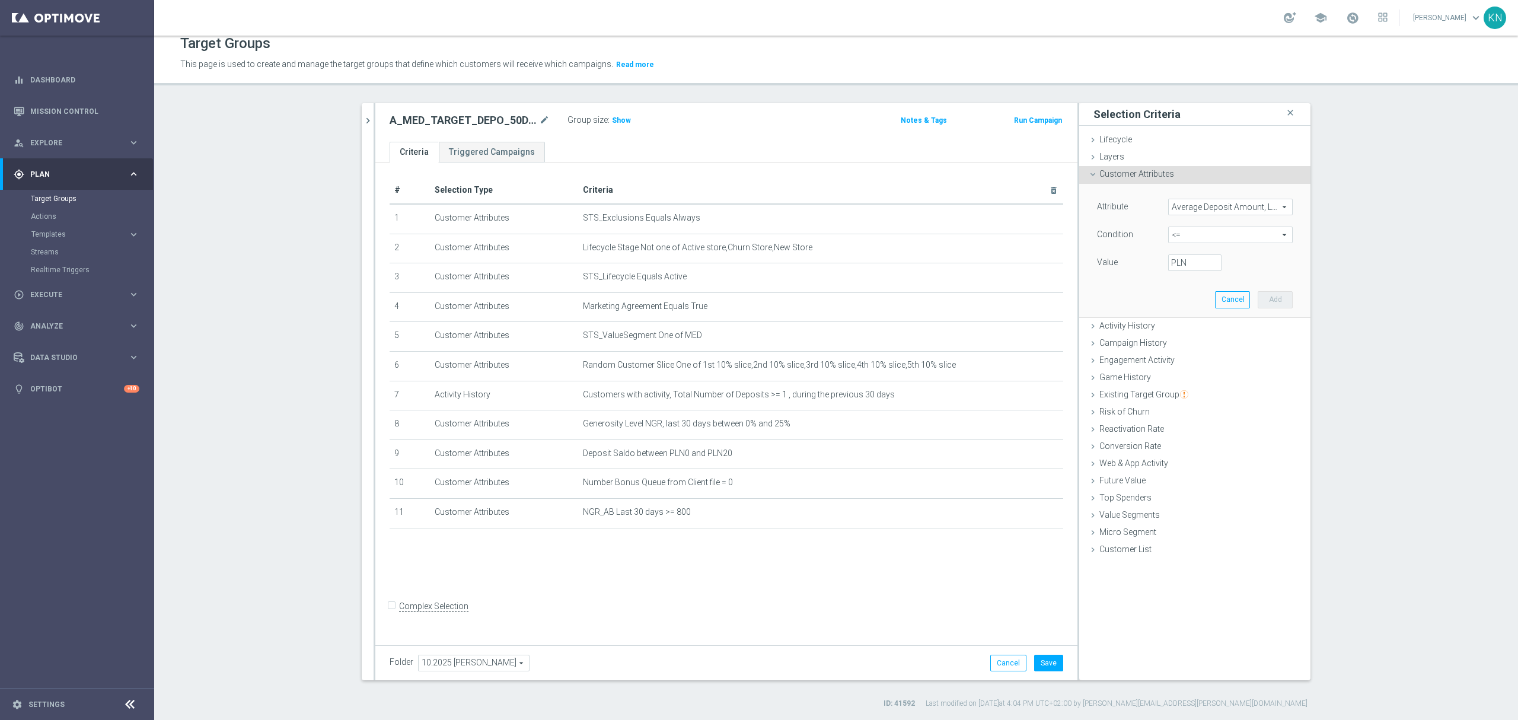
click at [1171, 261] on label "PLN" at bounding box center [1177, 262] width 12 height 11
click at [1170, 261] on input "PLN" at bounding box center [1194, 262] width 53 height 17
type input "70"
click at [1272, 302] on button "Add" at bounding box center [1274, 299] width 35 height 17
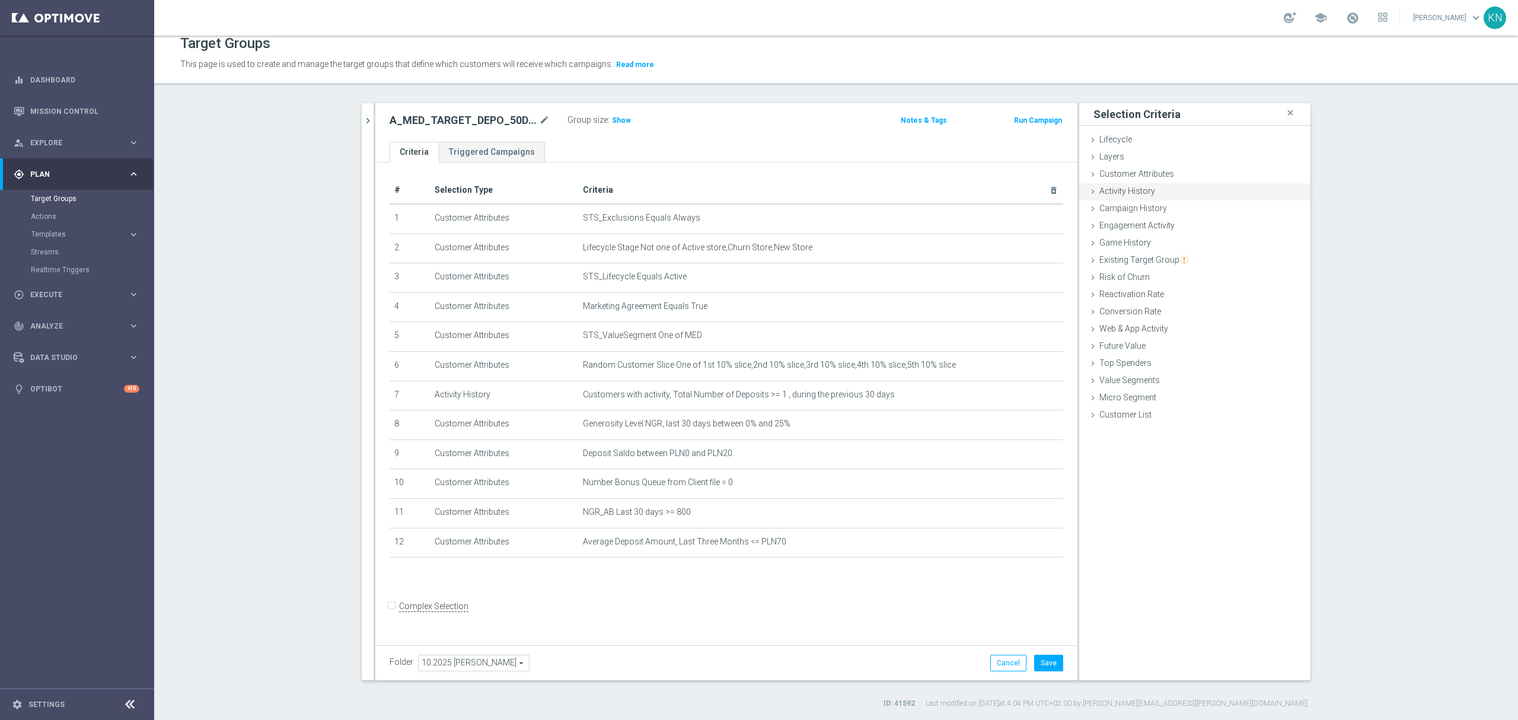
drag, startPoint x: 1165, startPoint y: 174, endPoint x: 1162, endPoint y: 190, distance: 16.8
click at [1165, 174] on span "Customer Attributes" at bounding box center [1136, 173] width 75 height 9
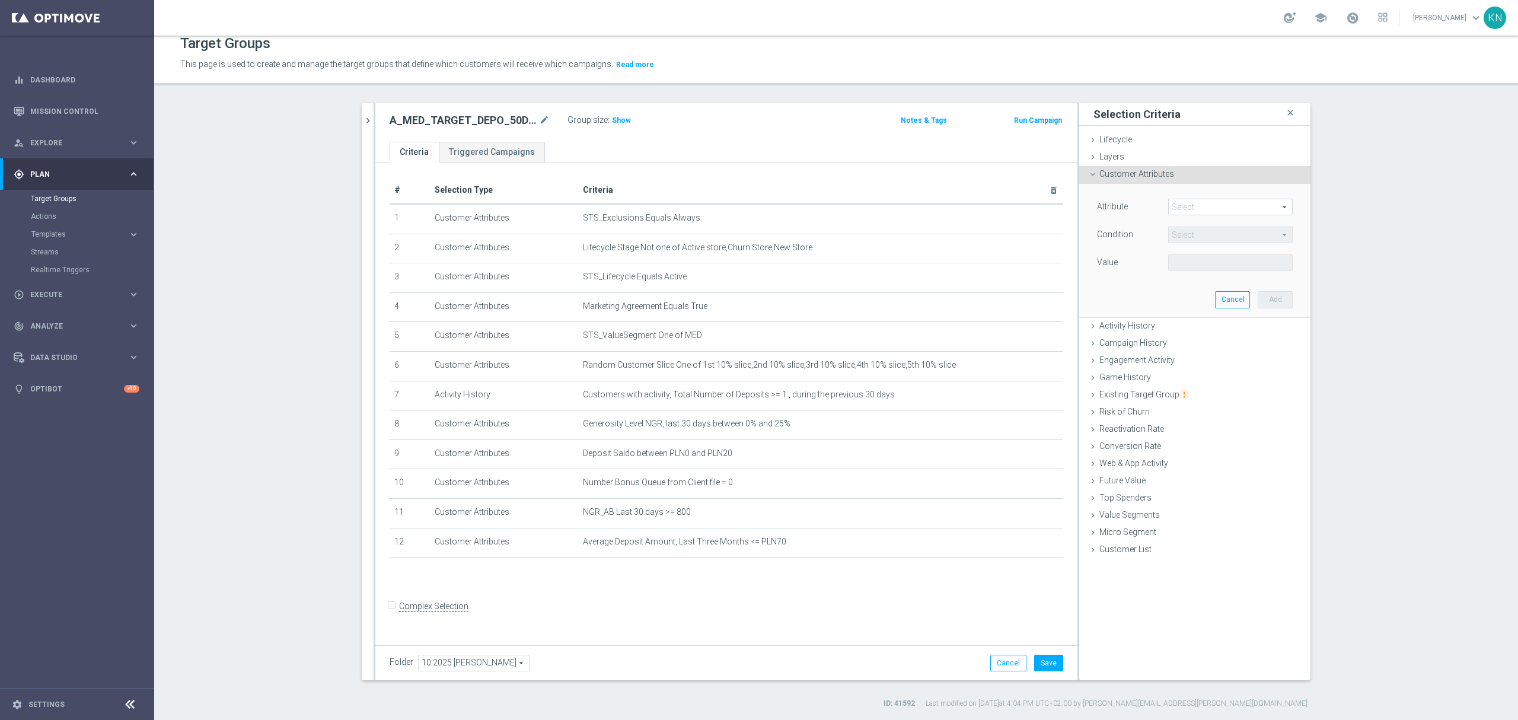
click at [1190, 202] on span at bounding box center [1229, 206] width 123 height 15
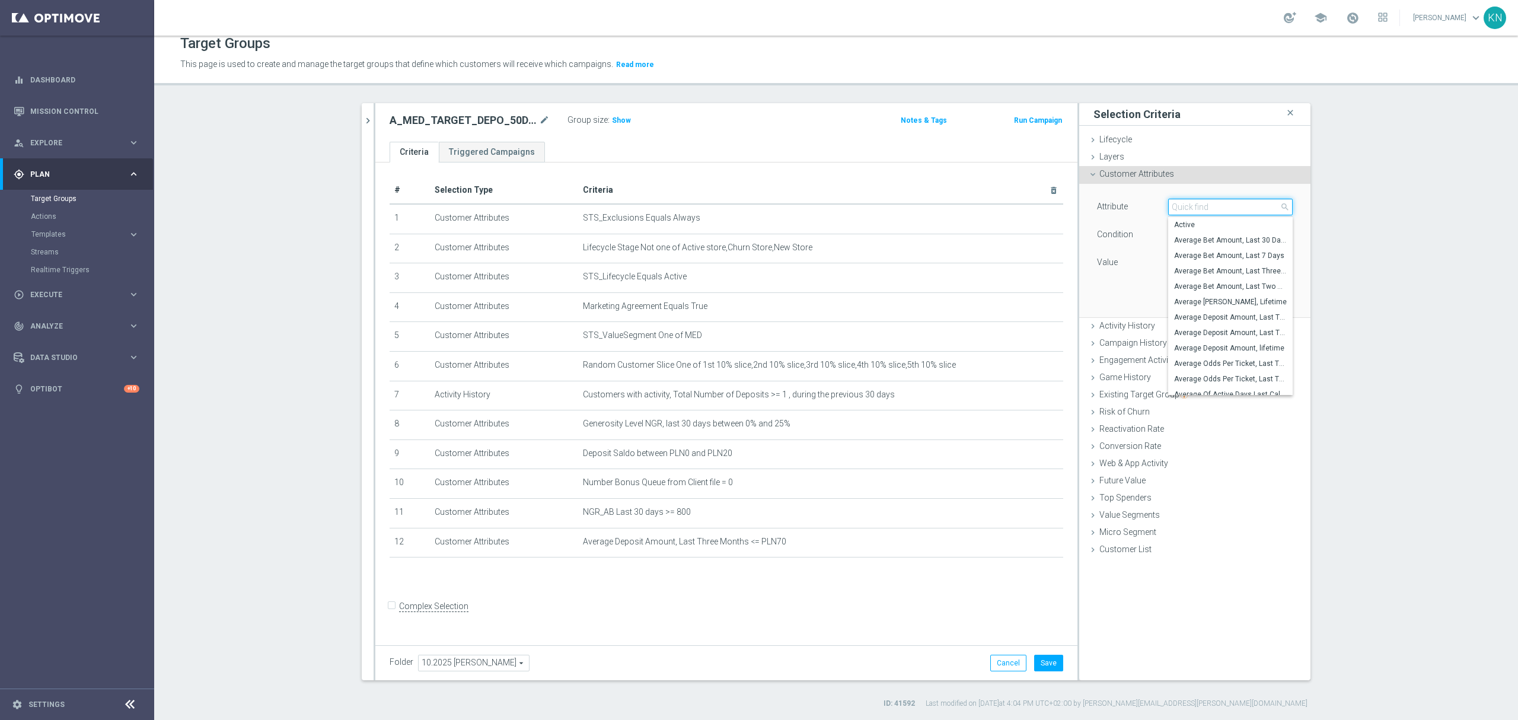
click at [1183, 215] on input "search" at bounding box center [1230, 207] width 124 height 17
click at [1200, 213] on input "total number" at bounding box center [1230, 207] width 124 height 17
type input "total number"
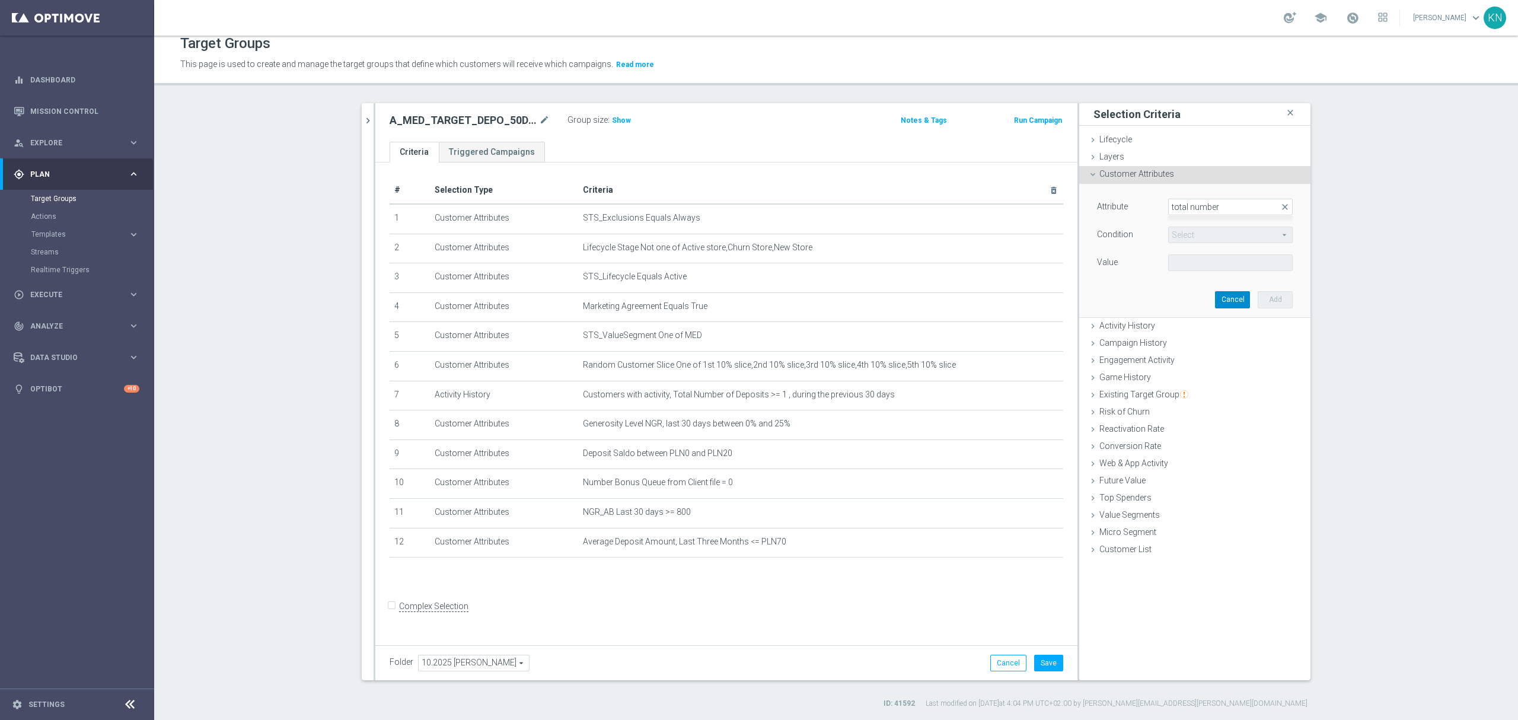
click at [1224, 298] on button "Cancel" at bounding box center [1232, 299] width 35 height 17
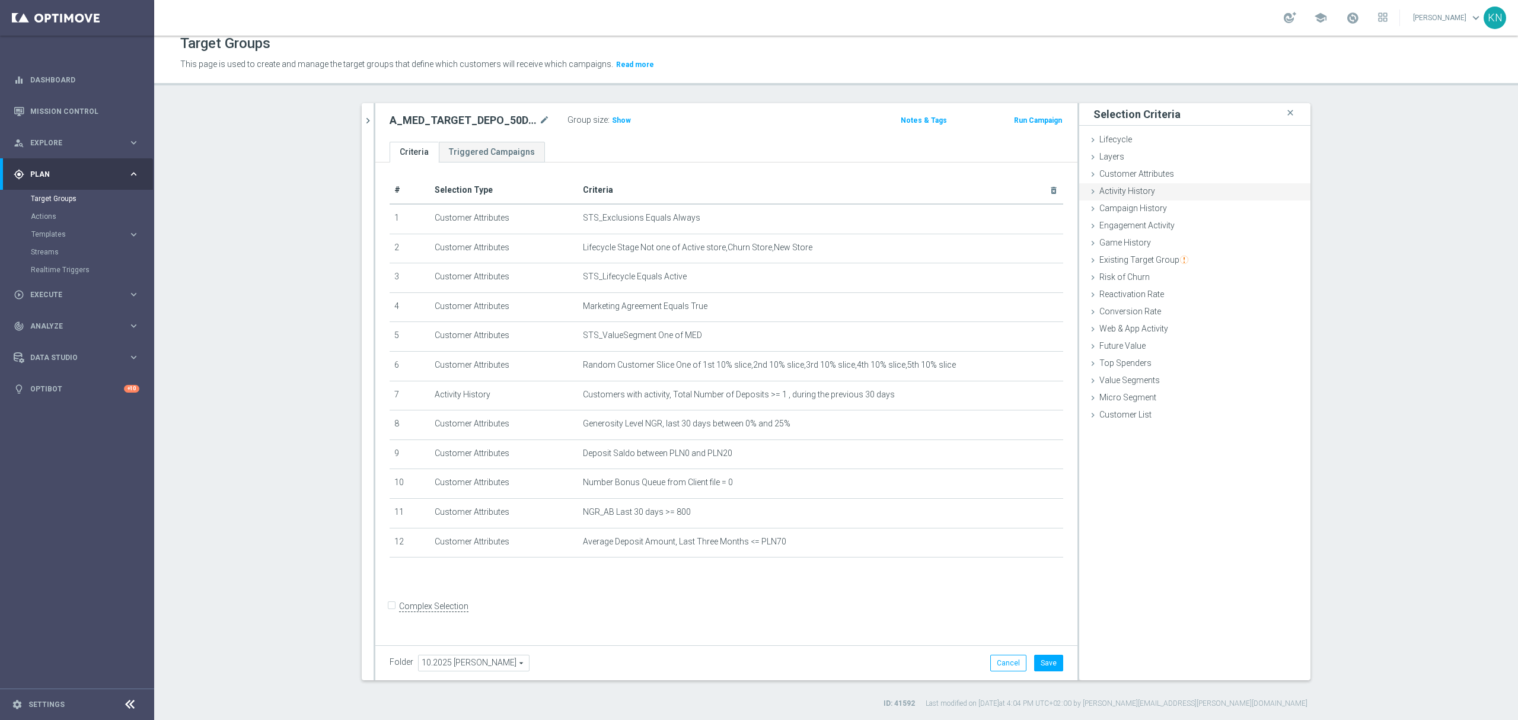
click at [1127, 190] on span "Activity History" at bounding box center [1127, 190] width 56 height 9
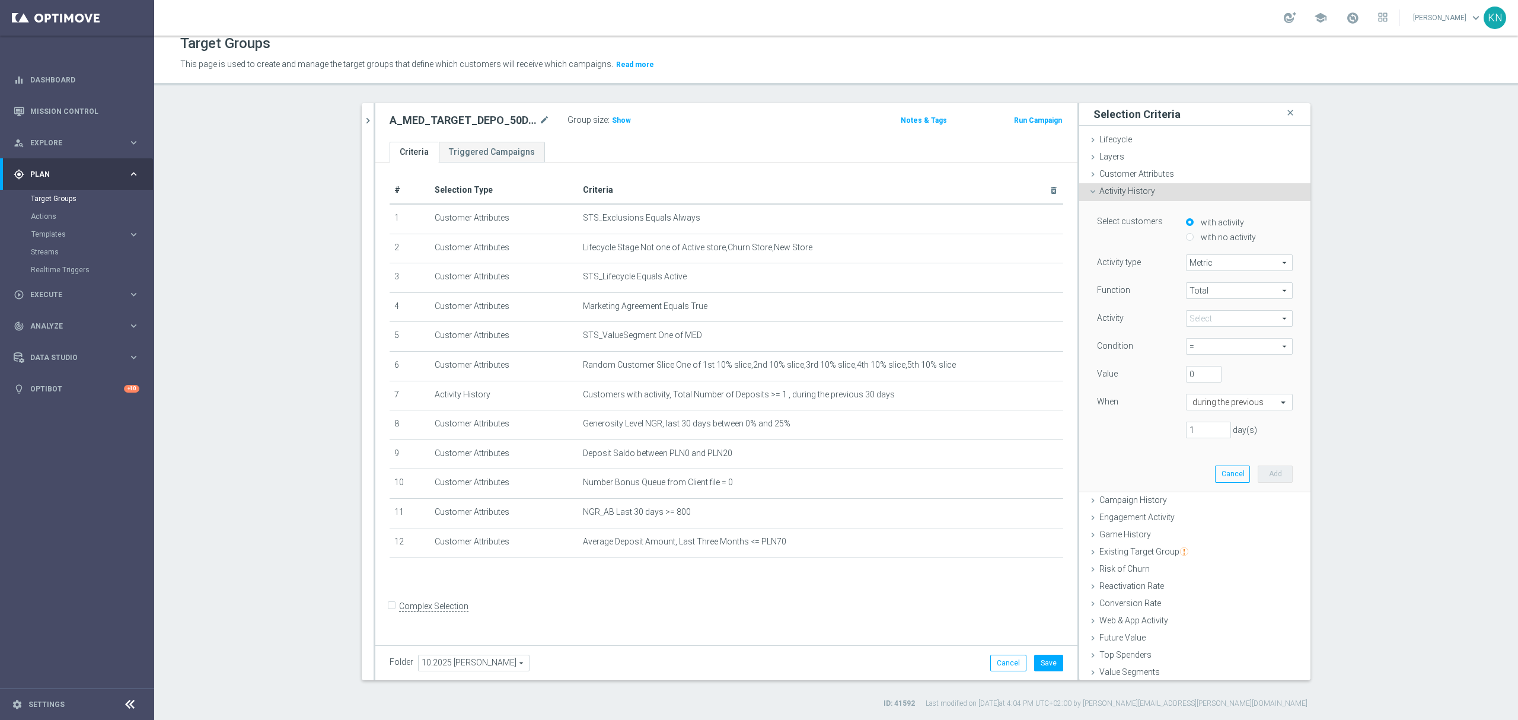
click at [1192, 315] on span at bounding box center [1239, 318] width 106 height 15
click at [1197, 318] on input "search" at bounding box center [1239, 318] width 107 height 17
type input "number of ac"
click at [1247, 339] on span "Number of Active Days" at bounding box center [1239, 335] width 95 height 9
type input "Number of Active Days"
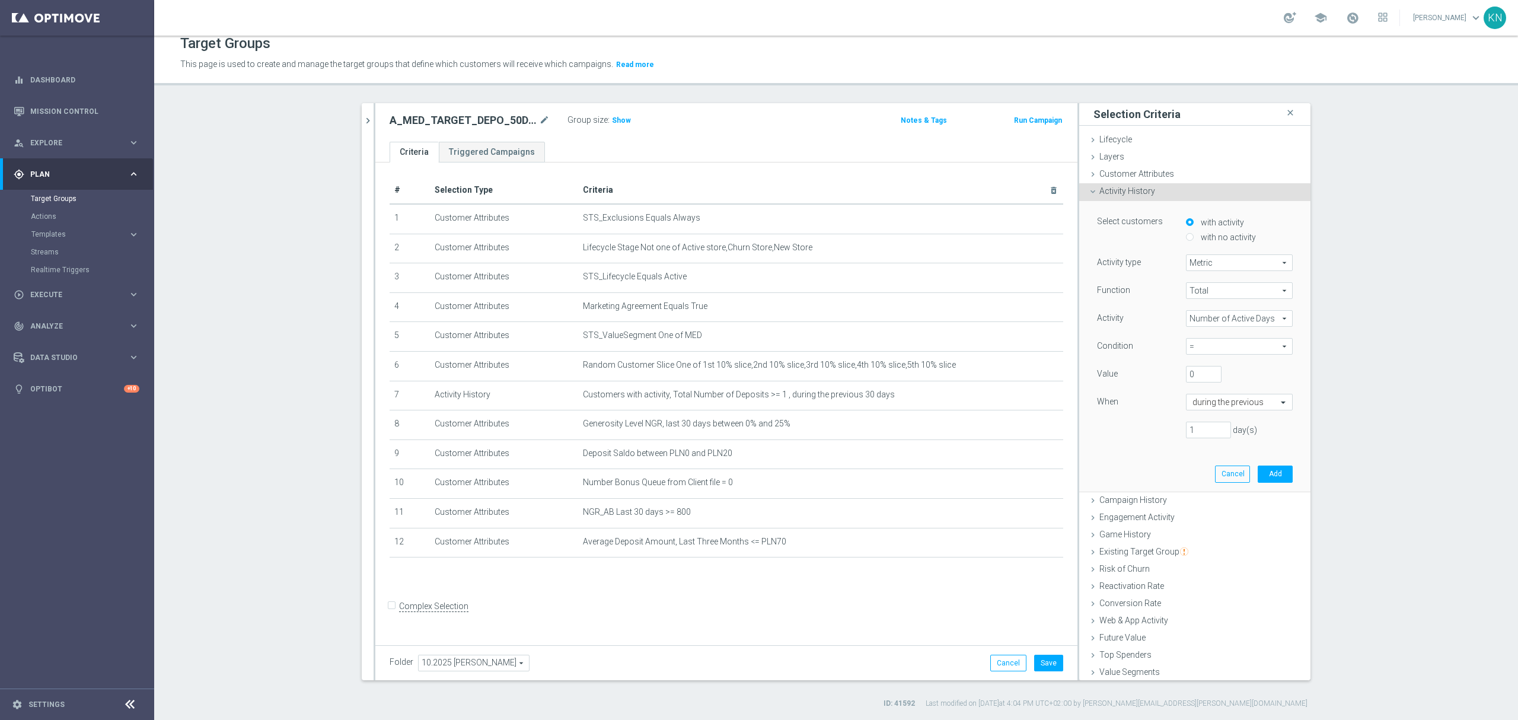
click at [1198, 345] on span "=" at bounding box center [1239, 345] width 106 height 15
click at [1216, 408] on span ">=" at bounding box center [1239, 409] width 95 height 9
type input ">="
drag, startPoint x: 1186, startPoint y: 375, endPoint x: 1148, endPoint y: 370, distance: 37.6
click at [1148, 370] on div "Value 0" at bounding box center [1194, 375] width 213 height 19
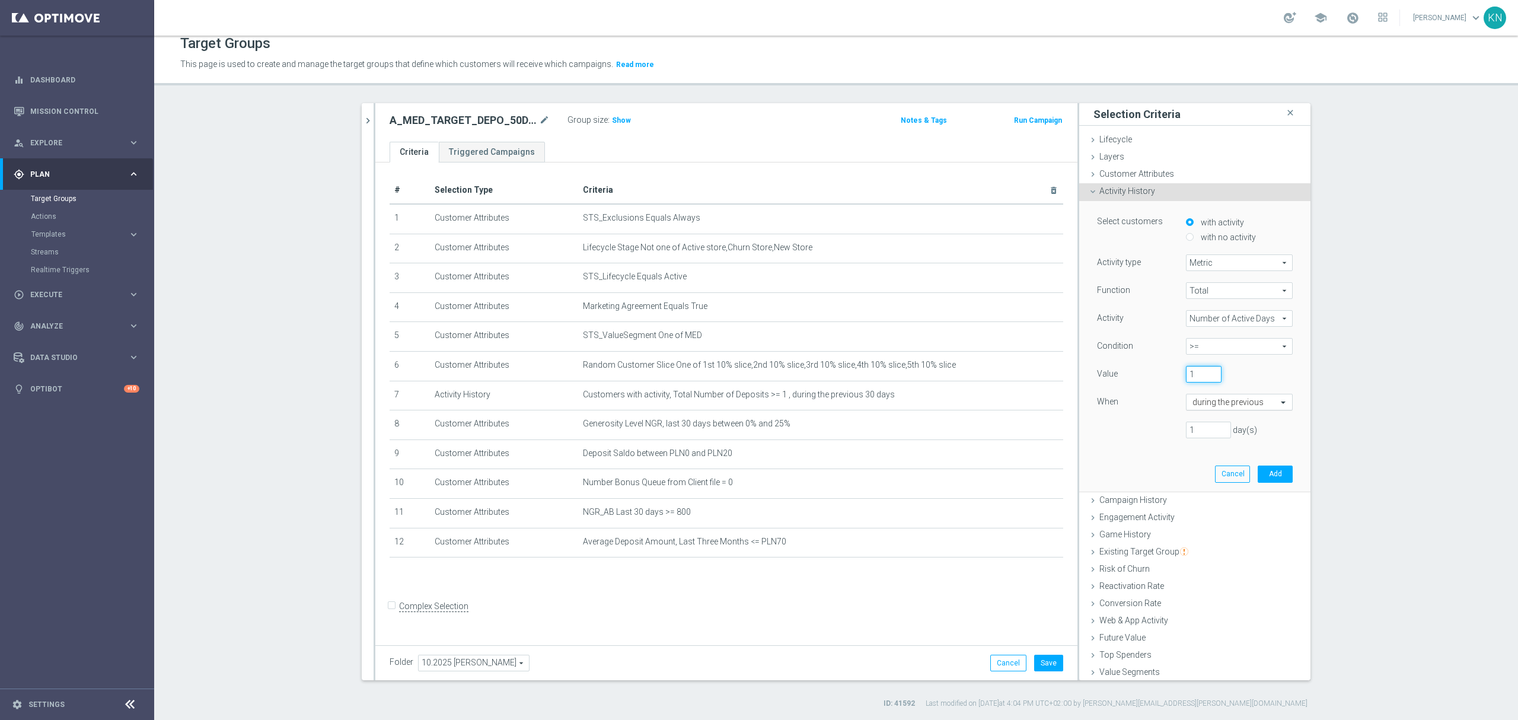
type input "1"
click at [1224, 401] on input "text" at bounding box center [1227, 402] width 70 height 11
click at [1244, 441] on div "last calendar week" at bounding box center [1239, 446] width 94 height 19
click at [1257, 460] on button "Add" at bounding box center [1274, 457] width 35 height 17
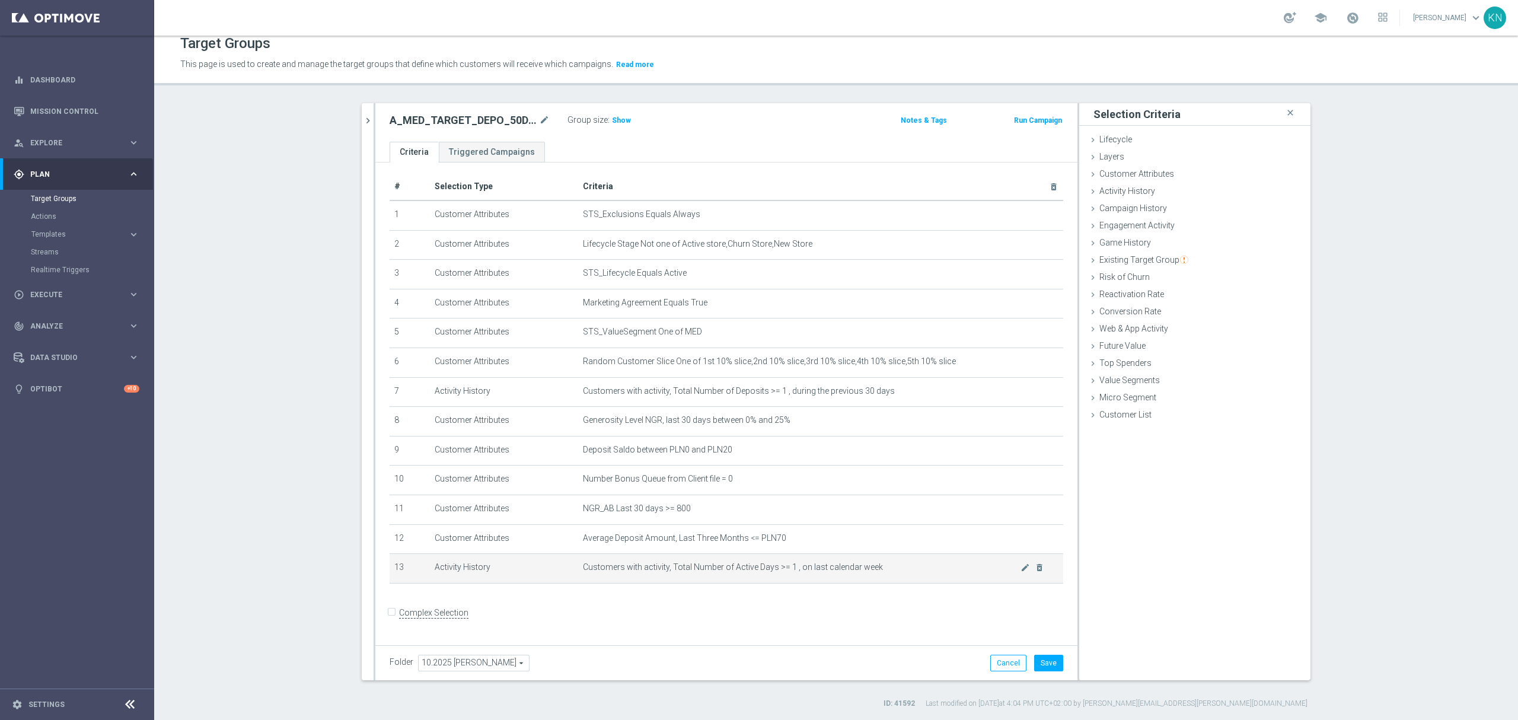
scroll to position [5, 0]
click at [1127, 178] on span "Customer Attributes" at bounding box center [1136, 173] width 75 height 9
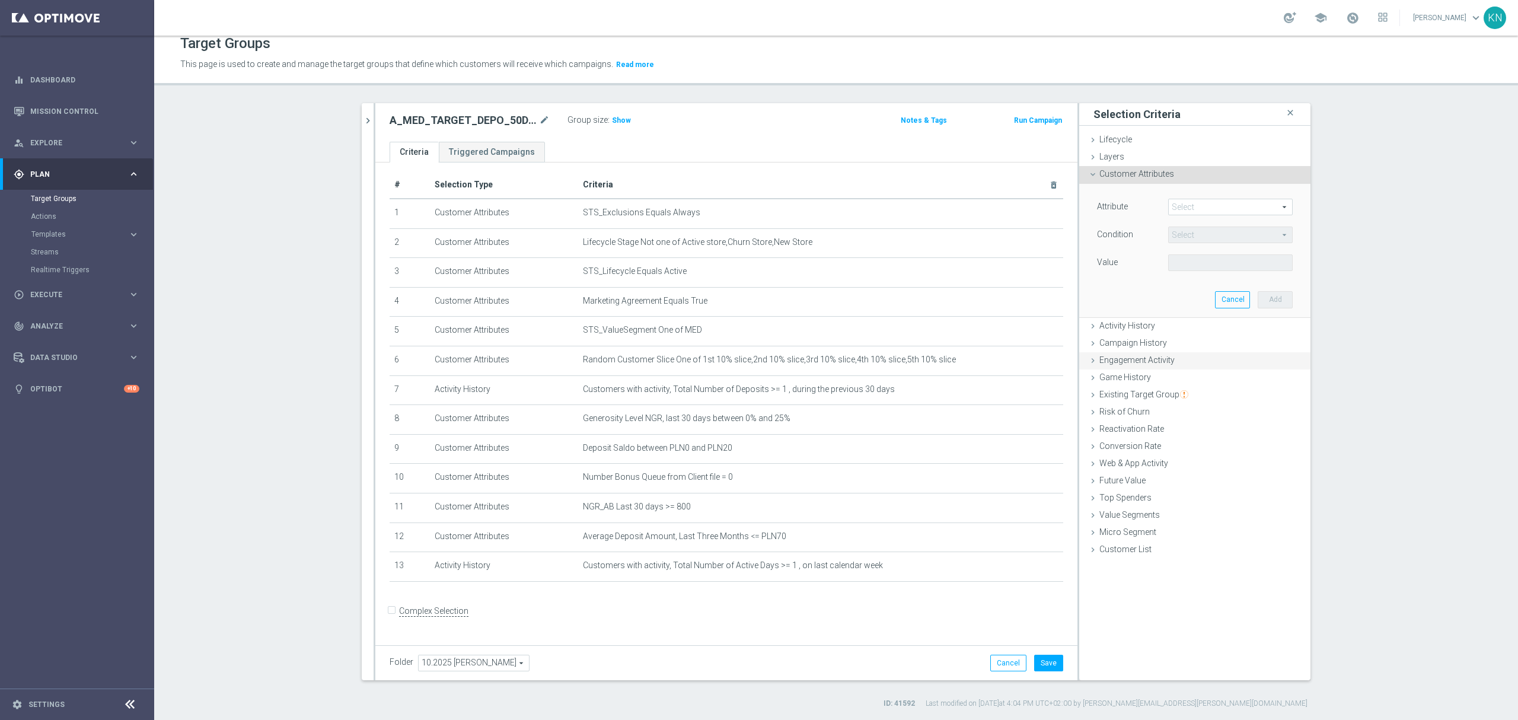
click at [1136, 360] on span "Engagement Activity" at bounding box center [1136, 359] width 75 height 9
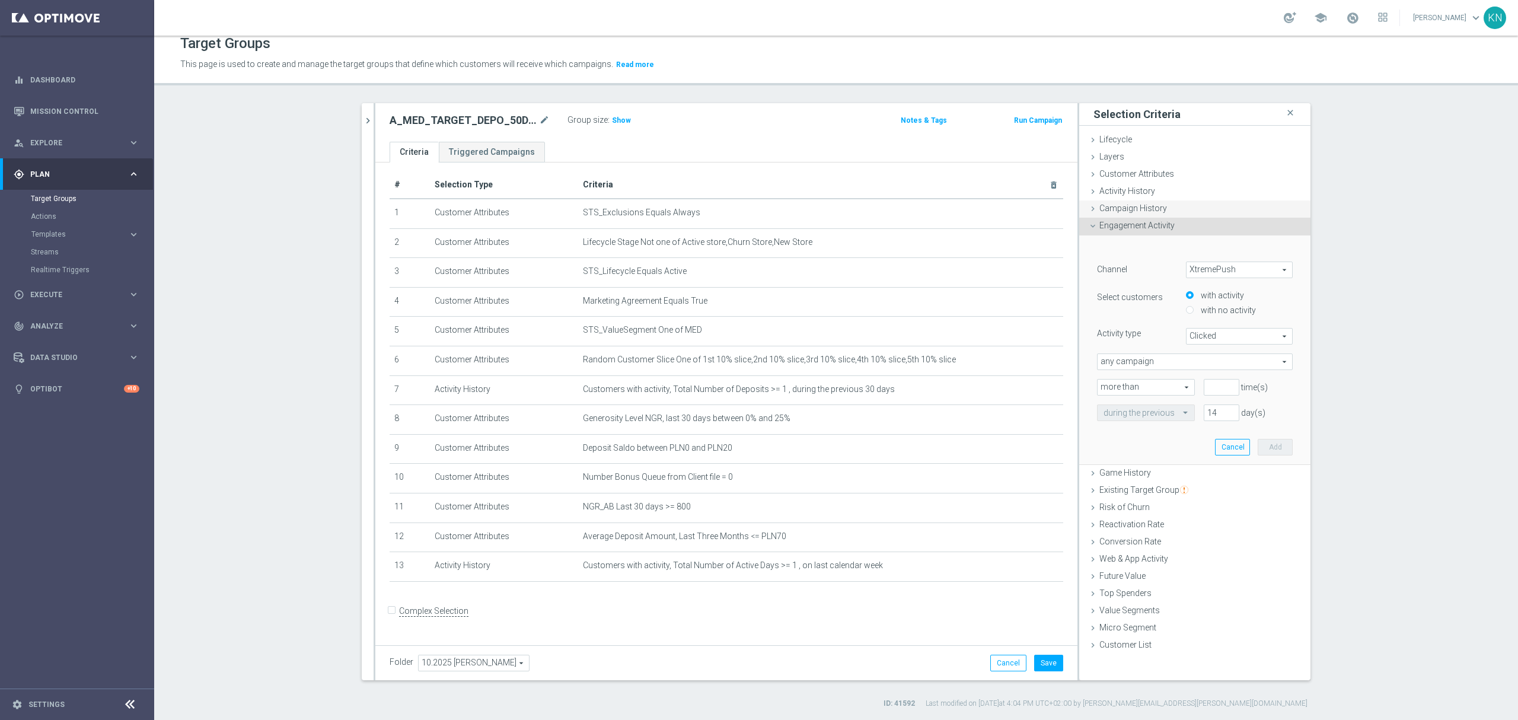
click at [1127, 211] on span "Campaign History" at bounding box center [1133, 207] width 68 height 9
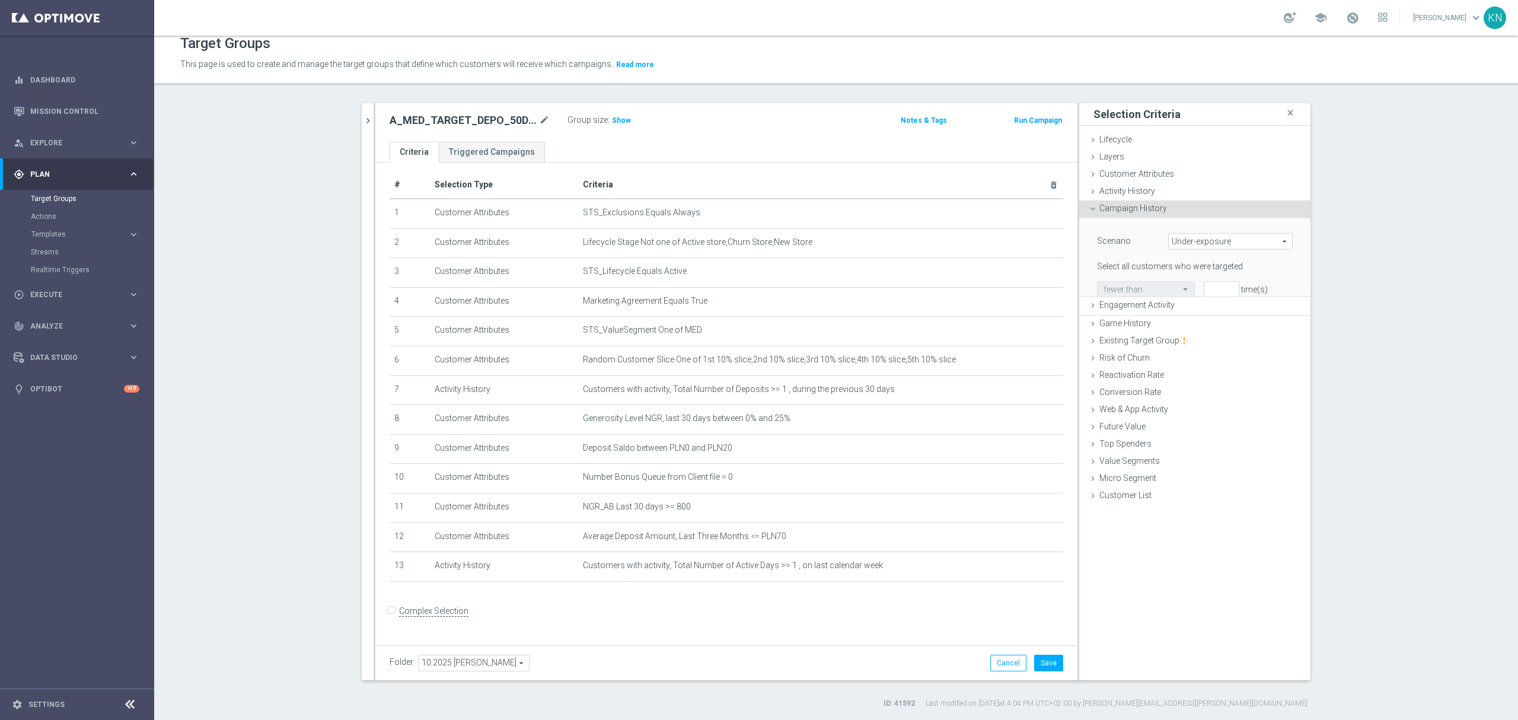
drag, startPoint x: 1123, startPoint y: 190, endPoint x: 1160, endPoint y: 212, distance: 43.6
click at [1124, 189] on span "Activity History" at bounding box center [1127, 190] width 56 height 9
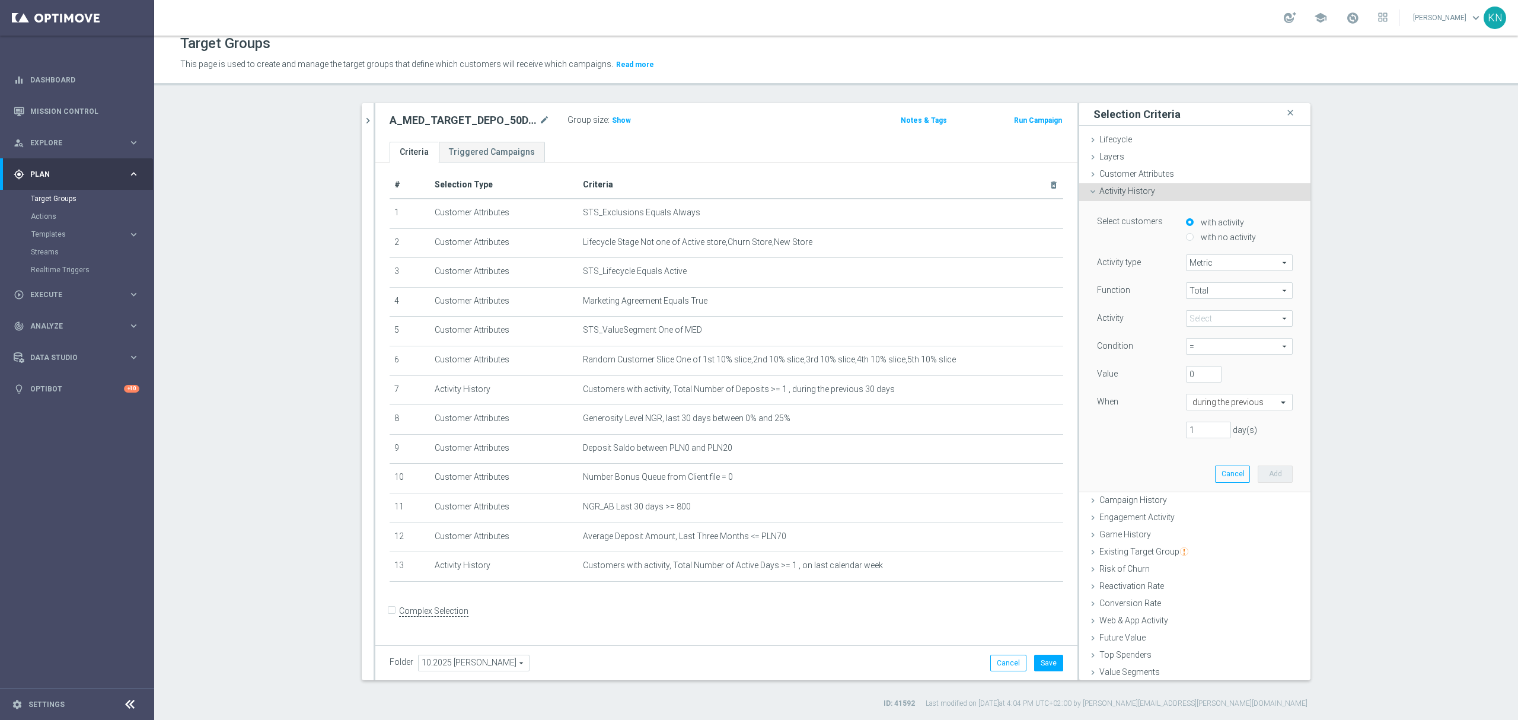
drag, startPoint x: 1210, startPoint y: 321, endPoint x: 1203, endPoint y: 316, distance: 9.0
click at [1213, 321] on span at bounding box center [1239, 318] width 106 height 15
click at [1197, 317] on input "search" at bounding box center [1239, 318] width 107 height 17
click at [1202, 242] on label "with no activity" at bounding box center [1226, 237] width 58 height 11
click at [1193, 241] on input "with no activity" at bounding box center [1190, 237] width 8 height 8
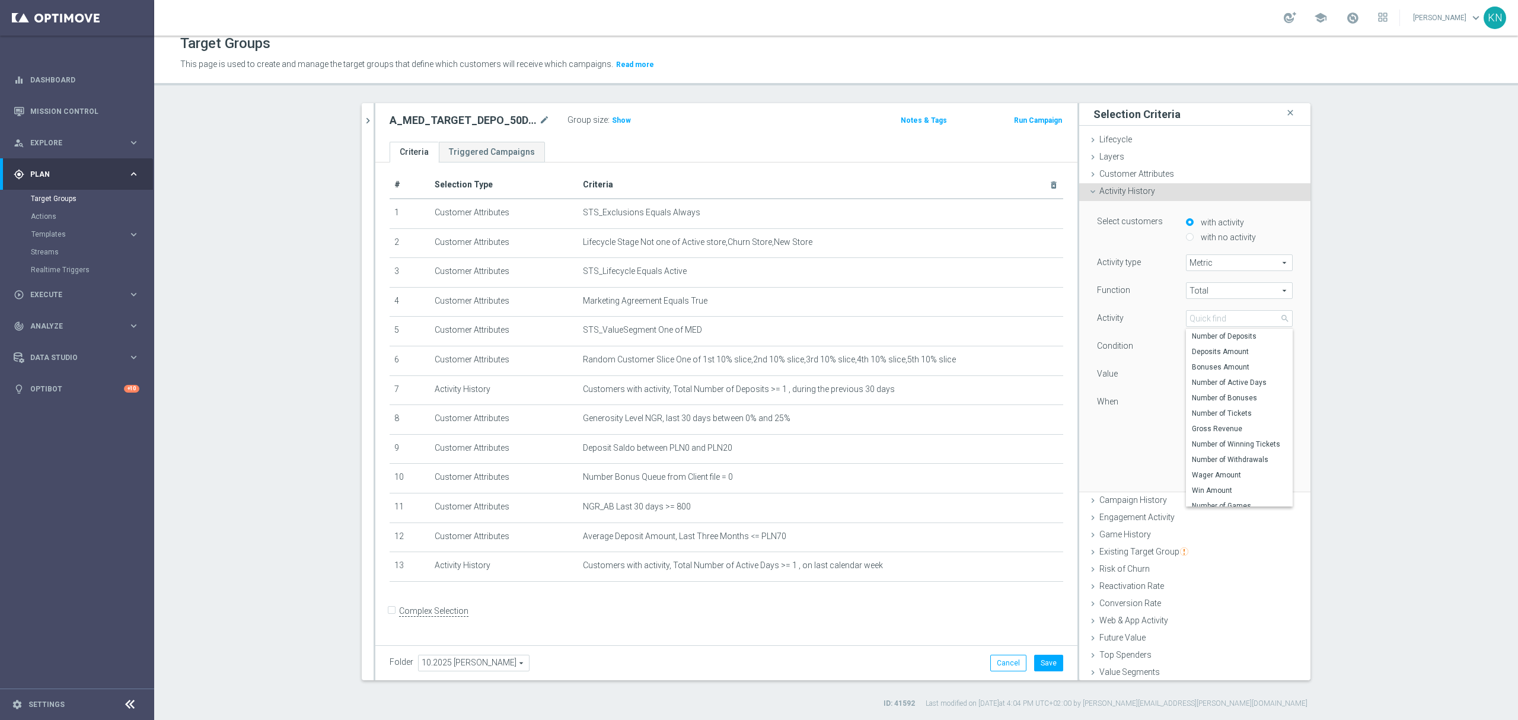
radio input "true"
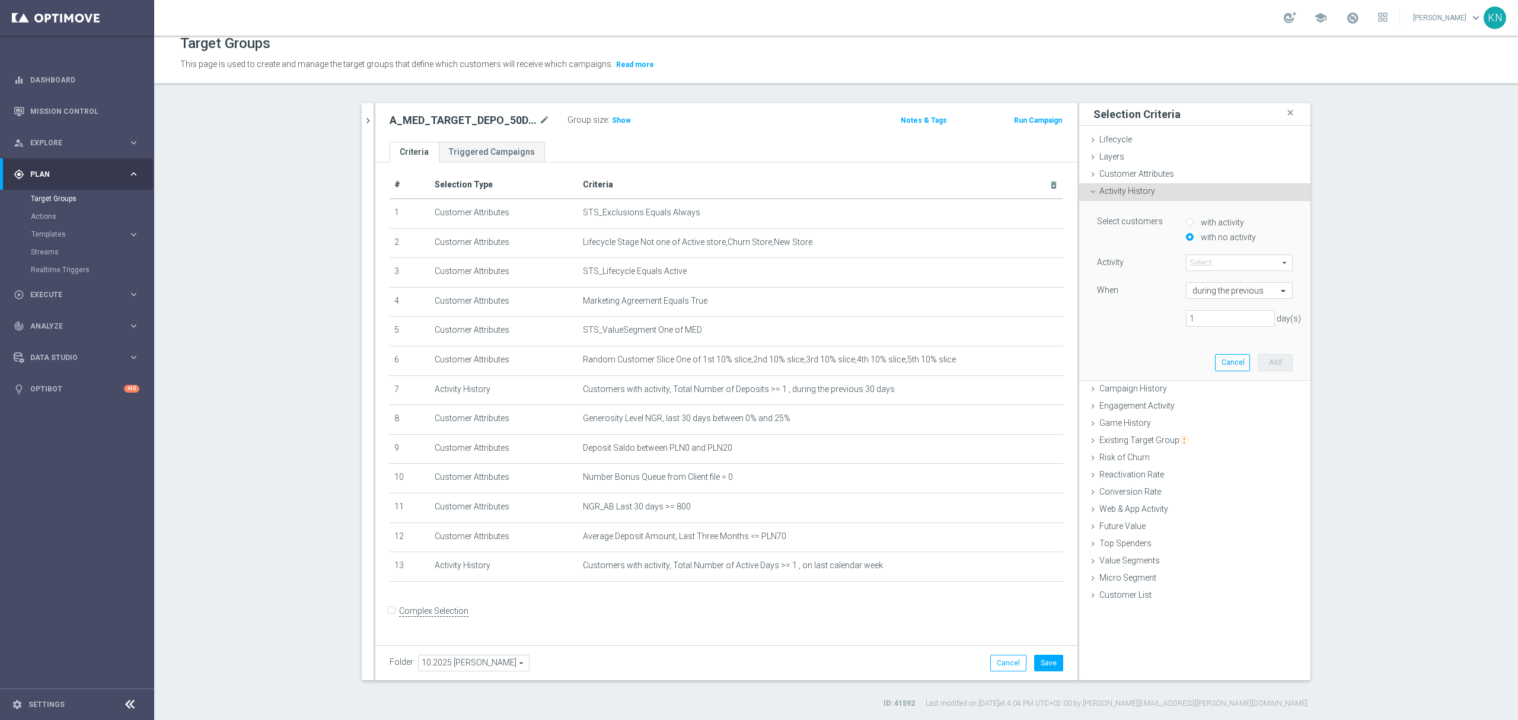
click at [1201, 238] on label "with no activity" at bounding box center [1226, 237] width 58 height 11
click at [1193, 238] on input "with no activity" at bounding box center [1190, 237] width 8 height 8
drag, startPoint x: 1209, startPoint y: 261, endPoint x: 1209, endPoint y: 269, distance: 7.7
click at [1209, 263] on span at bounding box center [1239, 262] width 106 height 15
click at [1214, 321] on label "Number of Active Days" at bounding box center [1239, 326] width 107 height 15
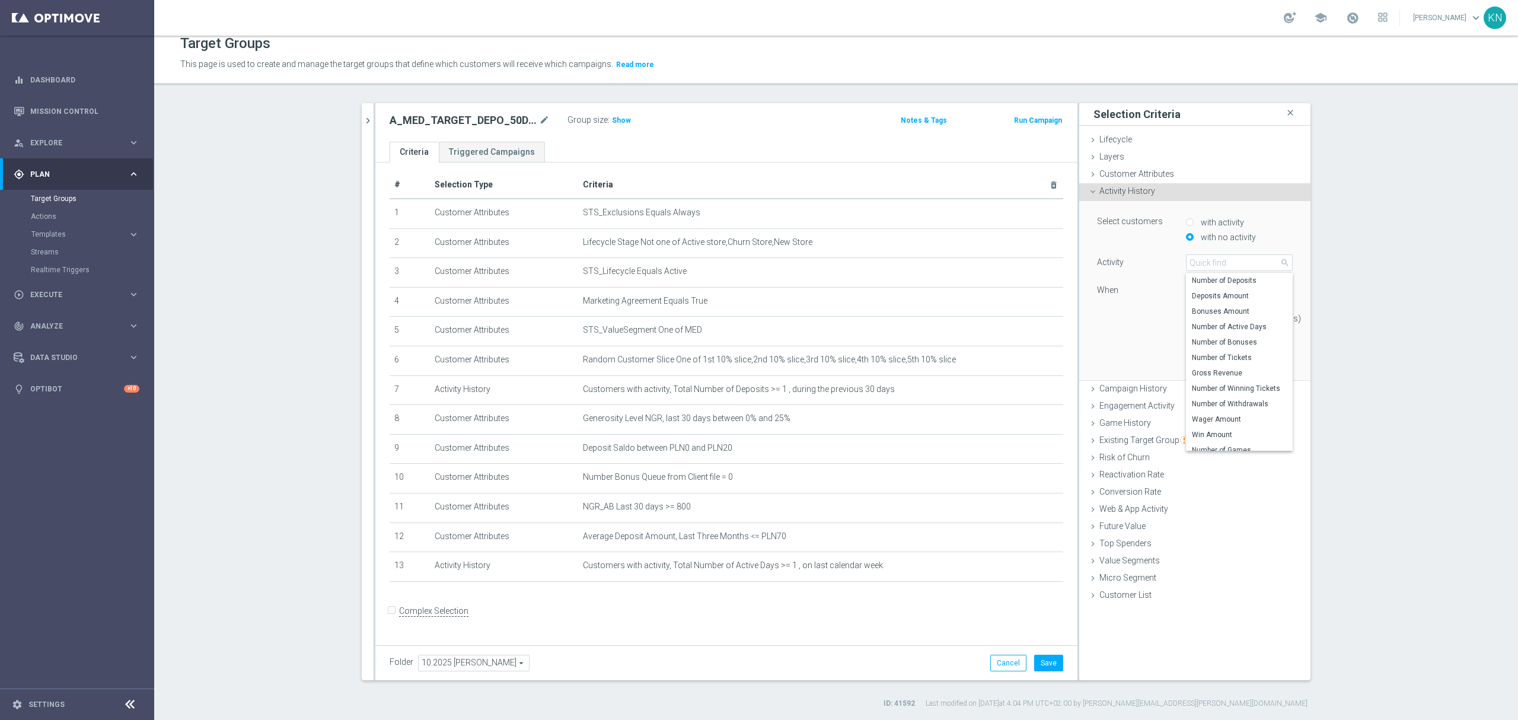
type input "Number of Active Days"
click at [1228, 288] on input "text" at bounding box center [1227, 291] width 70 height 11
click at [1240, 340] on label "this week (to date)" at bounding box center [1220, 340] width 56 height 9
click at [1269, 352] on button "Add" at bounding box center [1274, 346] width 35 height 17
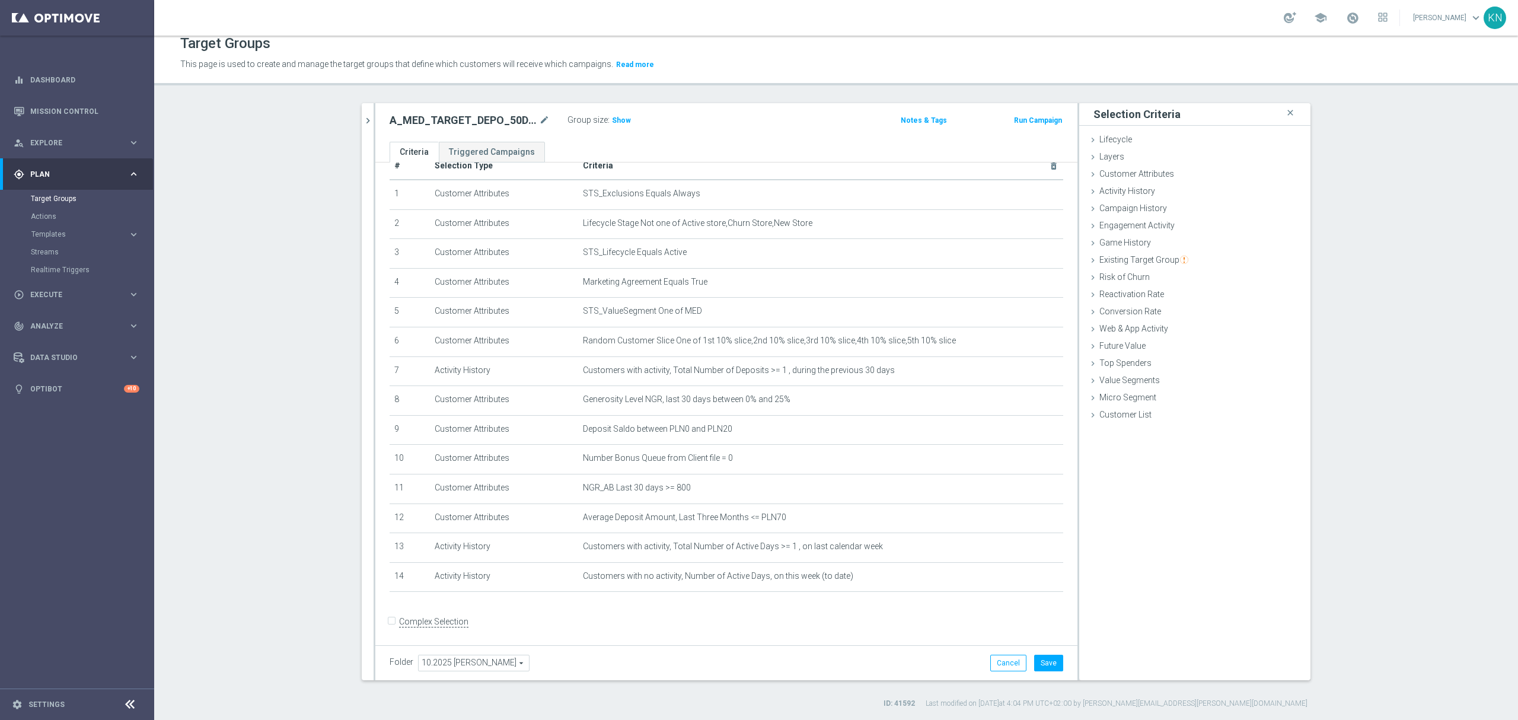
scroll to position [36, 0]
click at [389, 620] on input "Complex Selection" at bounding box center [393, 611] width 8 height 17
checkbox input "true"
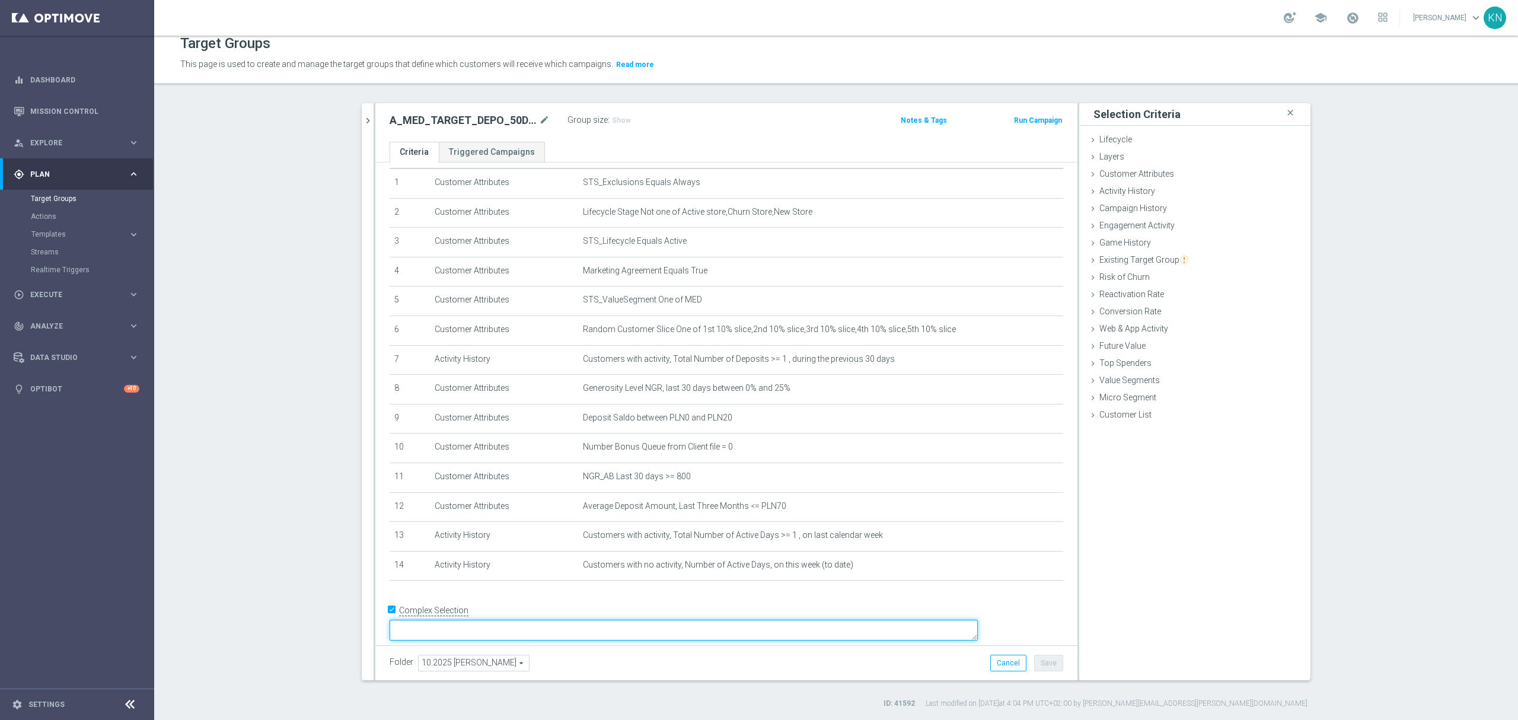
drag, startPoint x: 523, startPoint y: 622, endPoint x: 532, endPoint y: 605, distance: 19.6
click at [524, 621] on textarea at bounding box center [683, 629] width 588 height 21
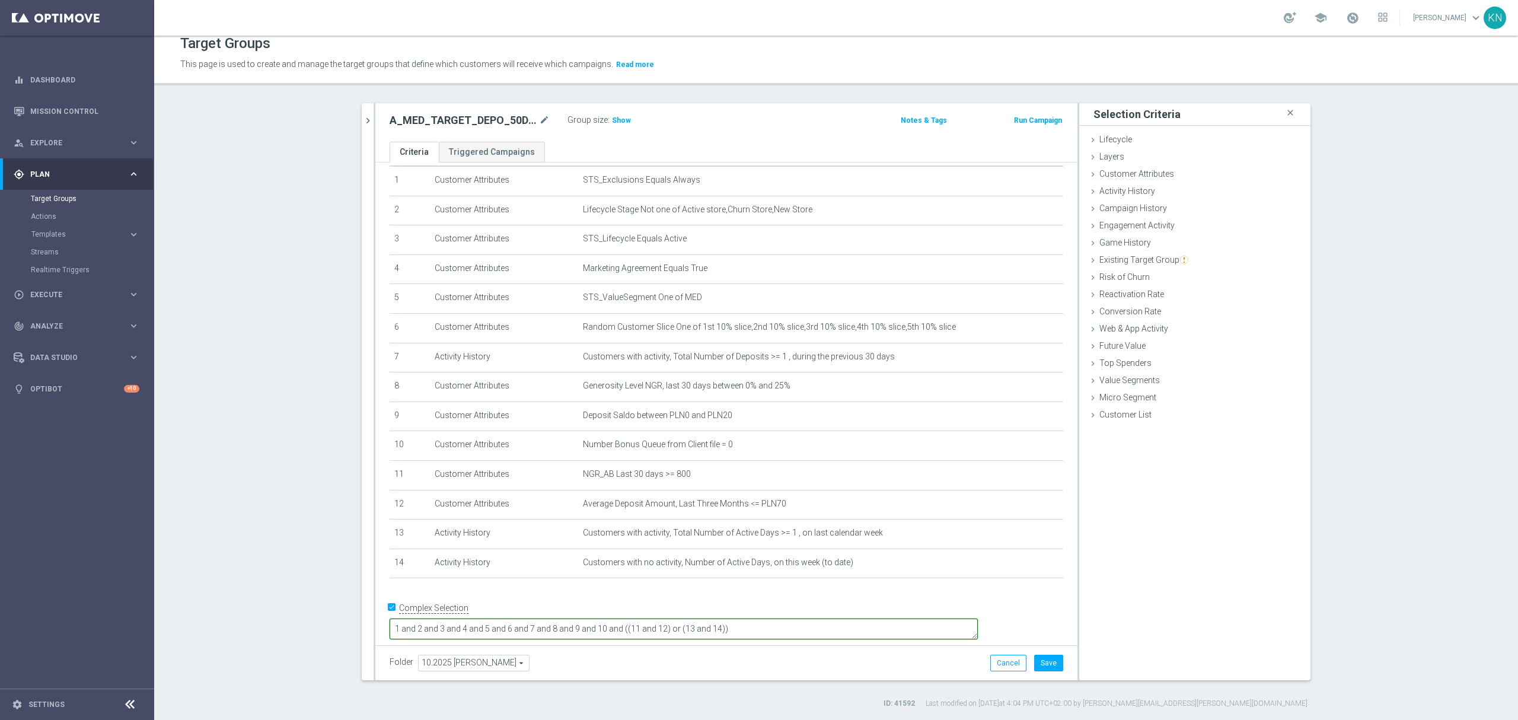
type textarea "1 and 2 and 3 and 4 and 5 and 6 and 7 and 8 and 9 and 10 and ((11 and 12) or (1…"
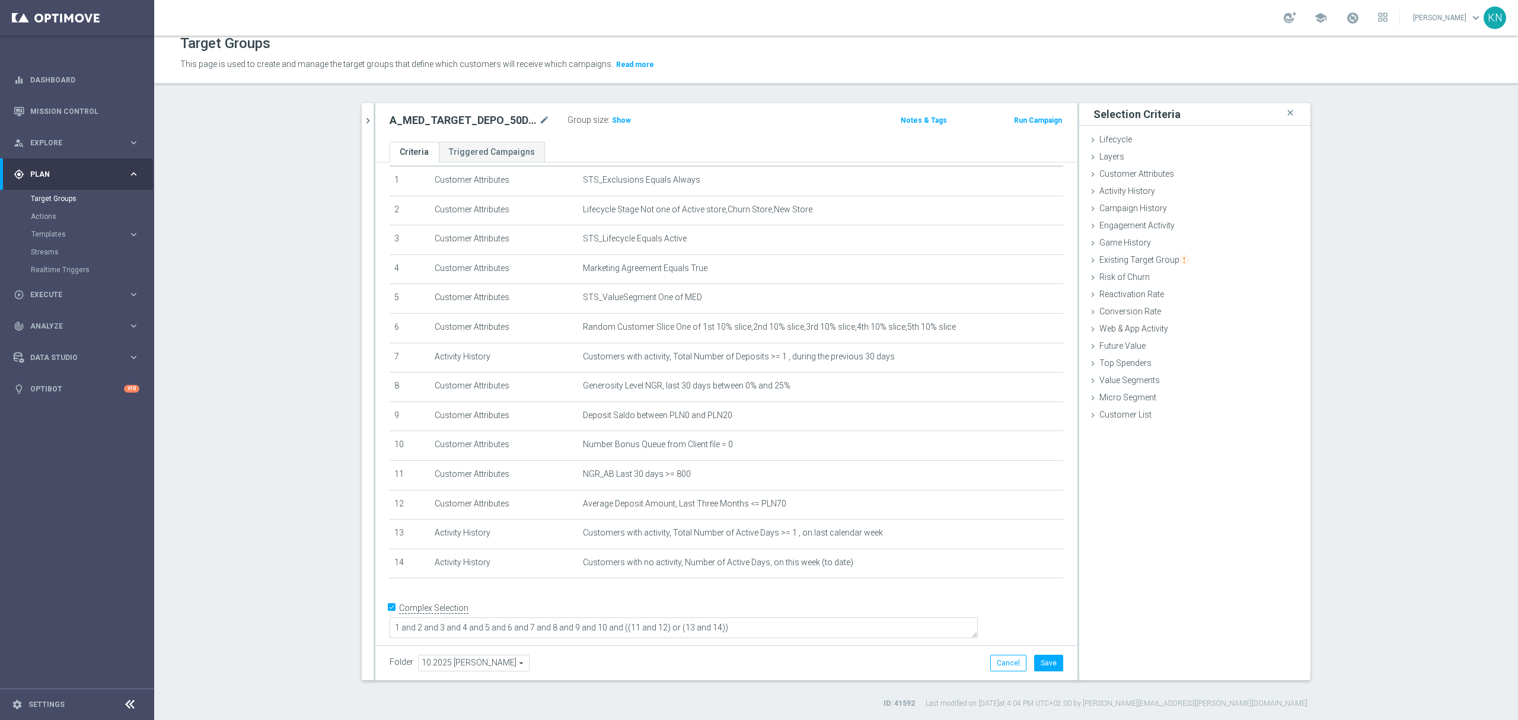
click at [295, 549] on section "search more_vert Prioritize Customer Target Groups library_add create_new_folder" at bounding box center [835, 405] width 1363 height 605
click at [1035, 657] on button "Save" at bounding box center [1048, 662] width 29 height 17
click at [613, 126] on h3 "Show" at bounding box center [621, 120] width 21 height 13
click at [719, 120] on div "A_MED_TARGET_DEPO_50DO100_101025_1D mode_edit Group size : 3,845" at bounding box center [611, 121] width 461 height 19
click at [703, 127] on div "A_MED_TARGET_DEPO_50DO100_101025_1D mode_edit Group size : 3,845" at bounding box center [611, 121] width 461 height 19
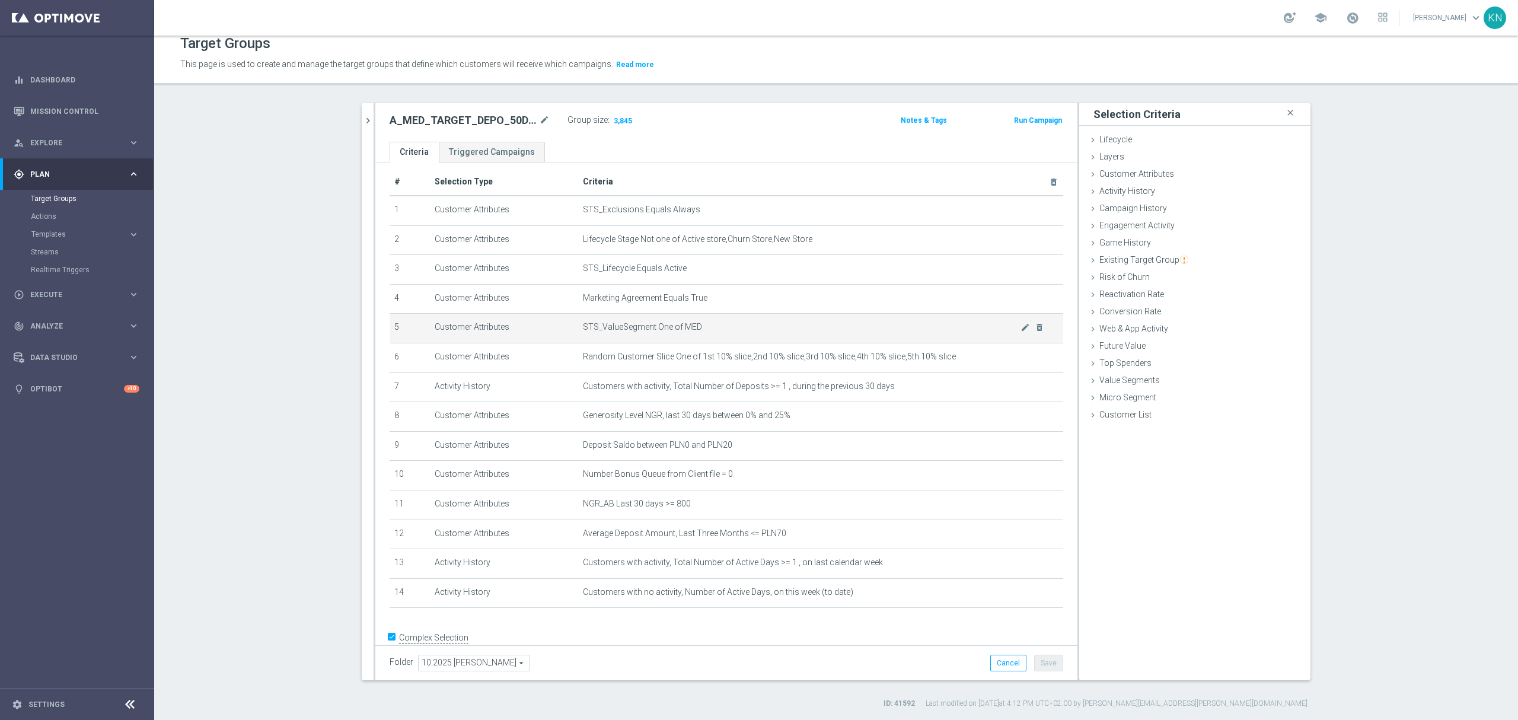
scroll to position [0, 0]
click at [698, 129] on div "A_MED_TARGET_DEPO_50DO100_101025_1D mode_edit Group size : 3,845" at bounding box center [611, 121] width 461 height 19
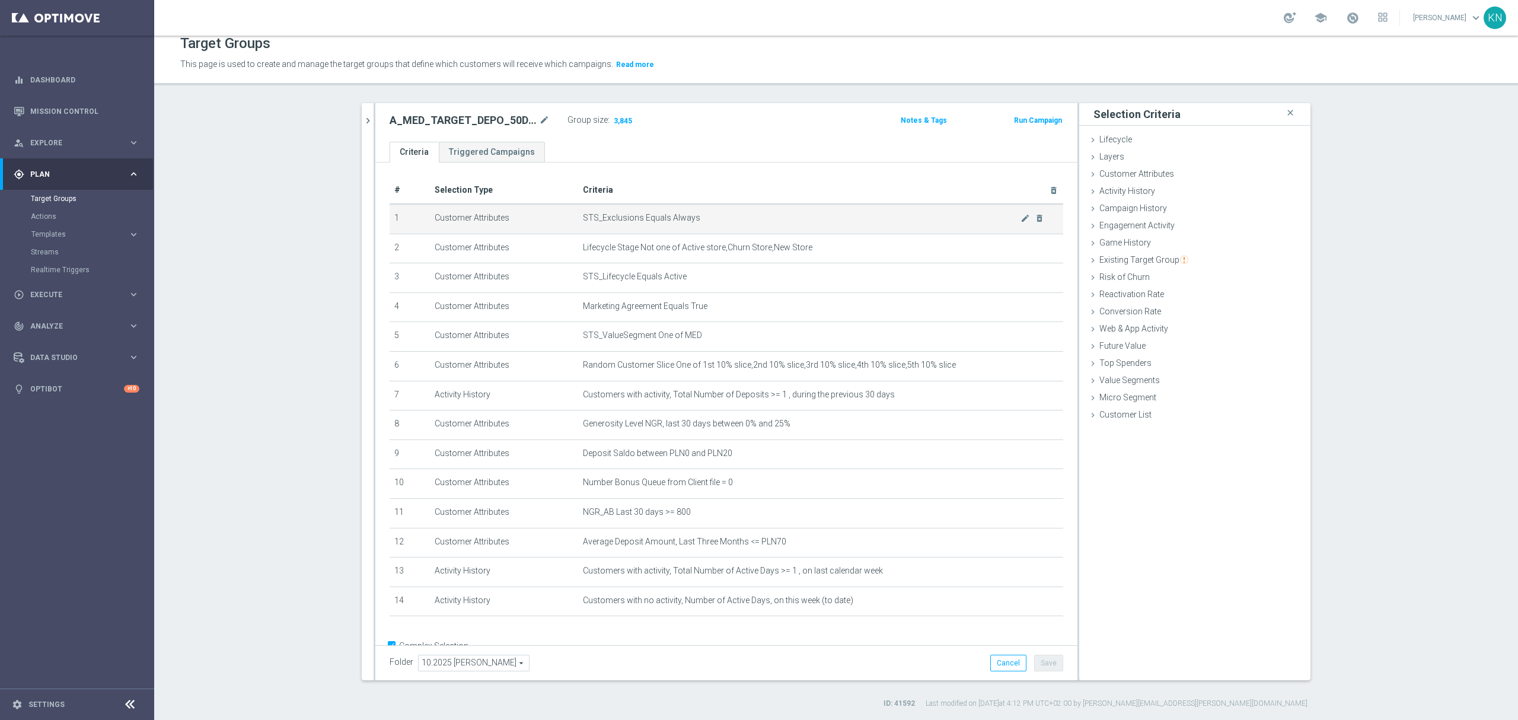
click at [710, 216] on span "STS_Exclusions Equals Always" at bounding box center [801, 218] width 437 height 10
click at [683, 250] on span "Lifecycle Stage Not one of Active store,Churn Store,New Store" at bounding box center [801, 247] width 437 height 10
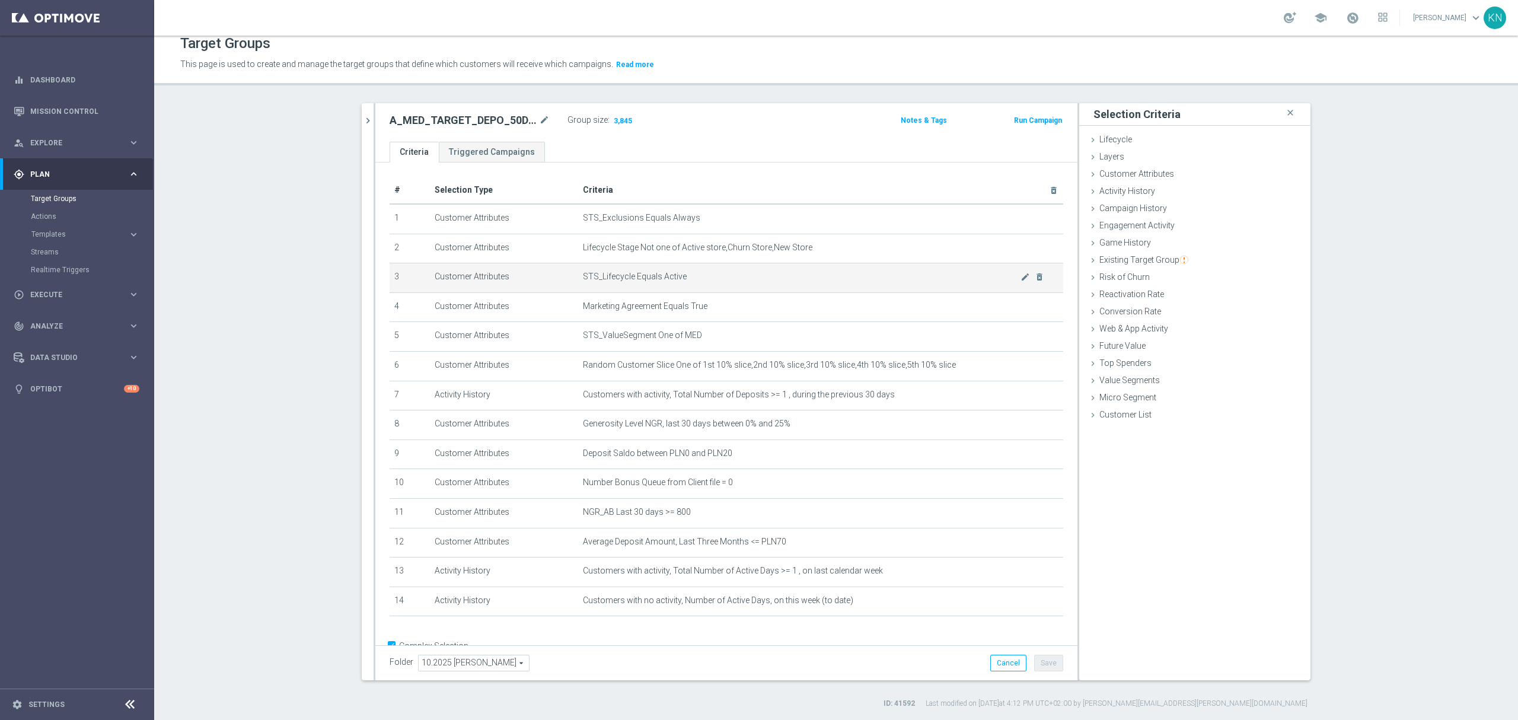
click at [662, 276] on span "STS_Lifecycle Equals Active" at bounding box center [801, 276] width 437 height 10
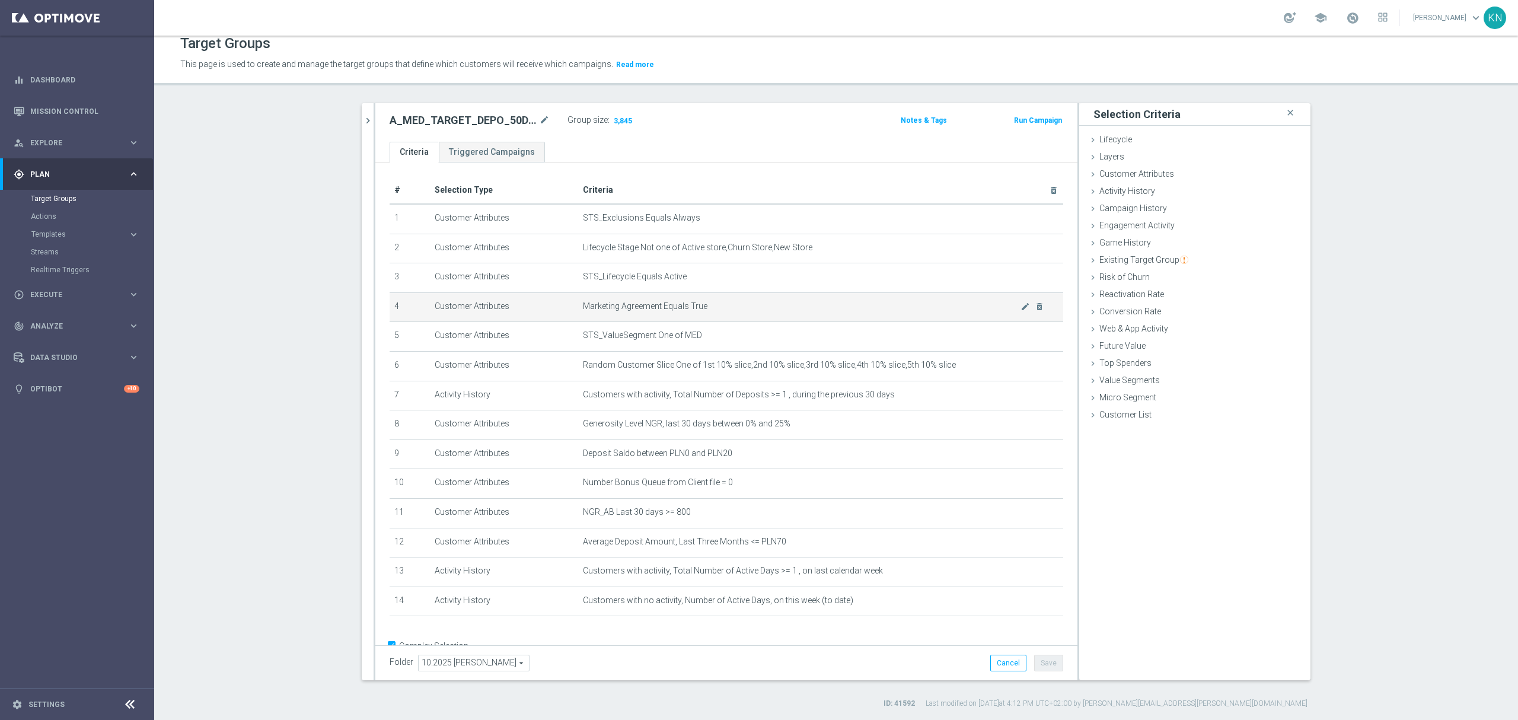
click at [685, 309] on span "Marketing Agreement Equals True" at bounding box center [801, 306] width 437 height 10
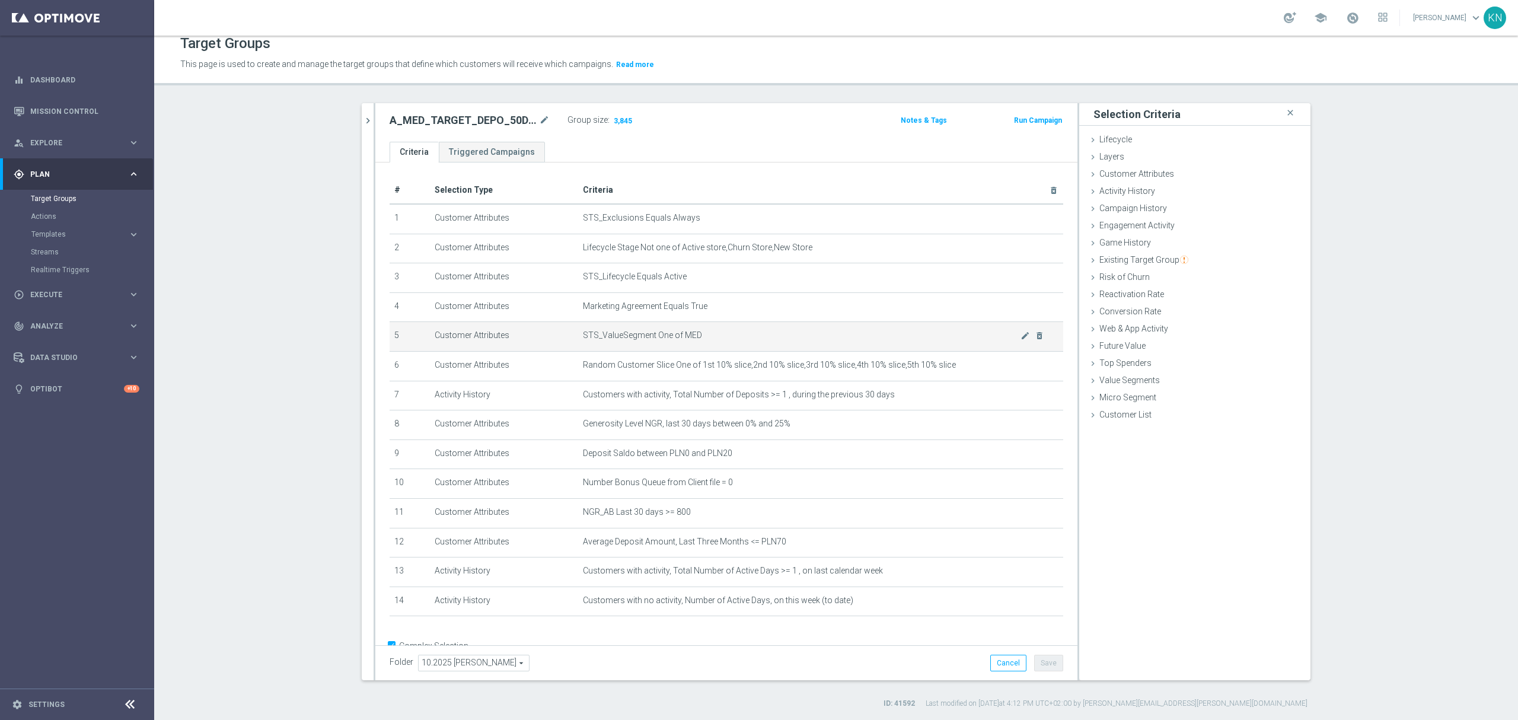
click at [665, 337] on span "STS_ValueSegment One of MED" at bounding box center [801, 335] width 437 height 10
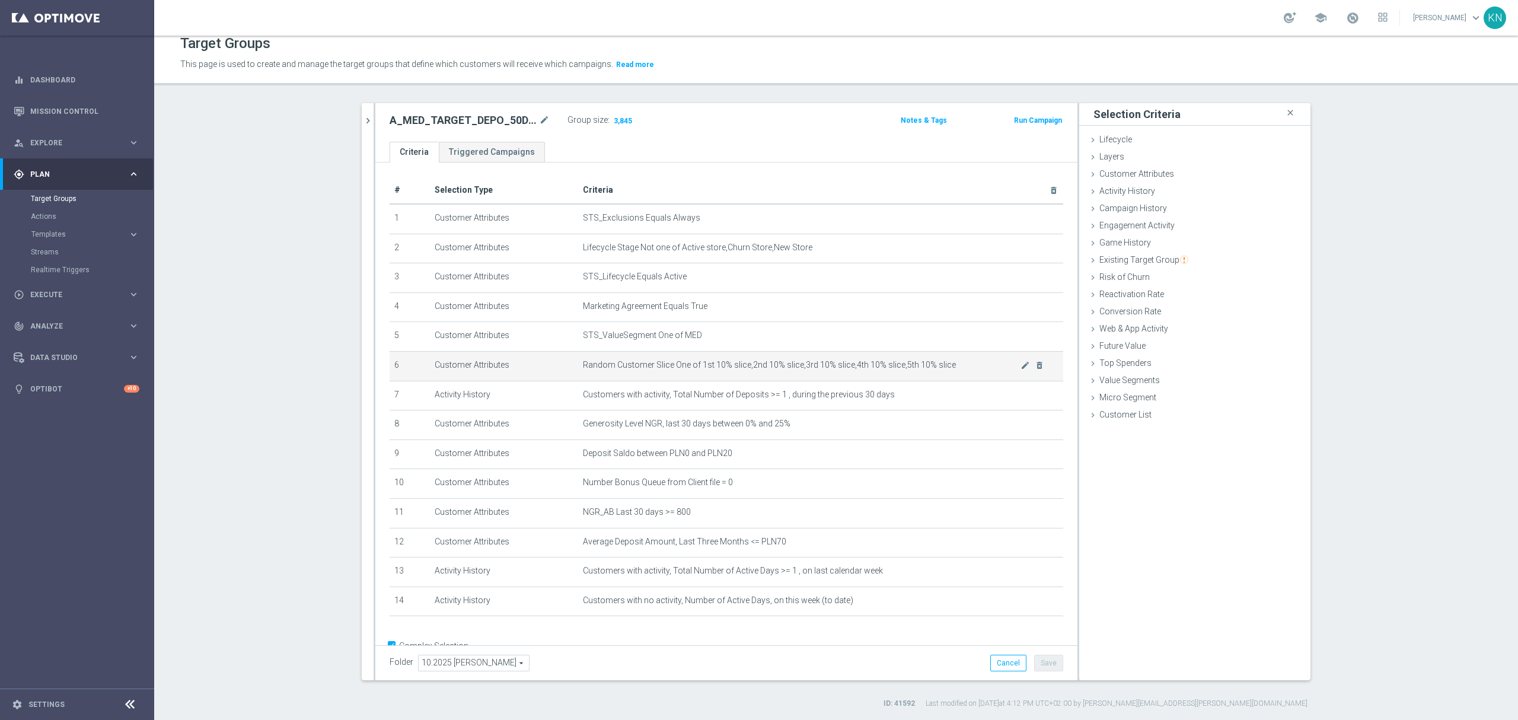
click at [678, 370] on span "Random Customer Slice One of 1st 10% slice,2nd 10% slice,3rd 10% slice,4th 10% …" at bounding box center [801, 365] width 437 height 10
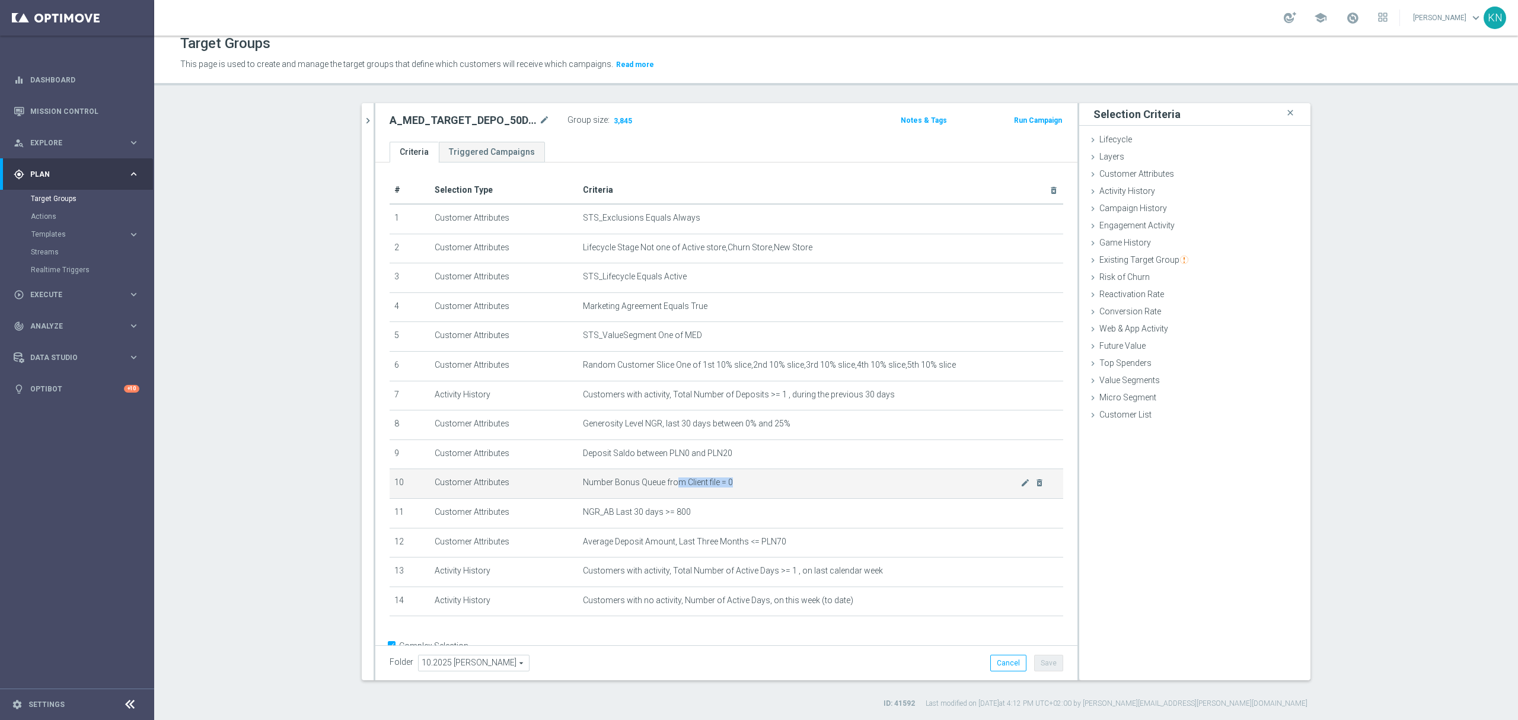
drag, startPoint x: 669, startPoint y: 484, endPoint x: 799, endPoint y: 496, distance: 130.9
click at [797, 496] on td "Number Bonus Queue from Client file = 0 mode_edit delete_forever" at bounding box center [820, 484] width 485 height 30
click at [777, 499] on td "Number Bonus Queue from Client file = 0 mode_edit delete_forever" at bounding box center [820, 484] width 485 height 30
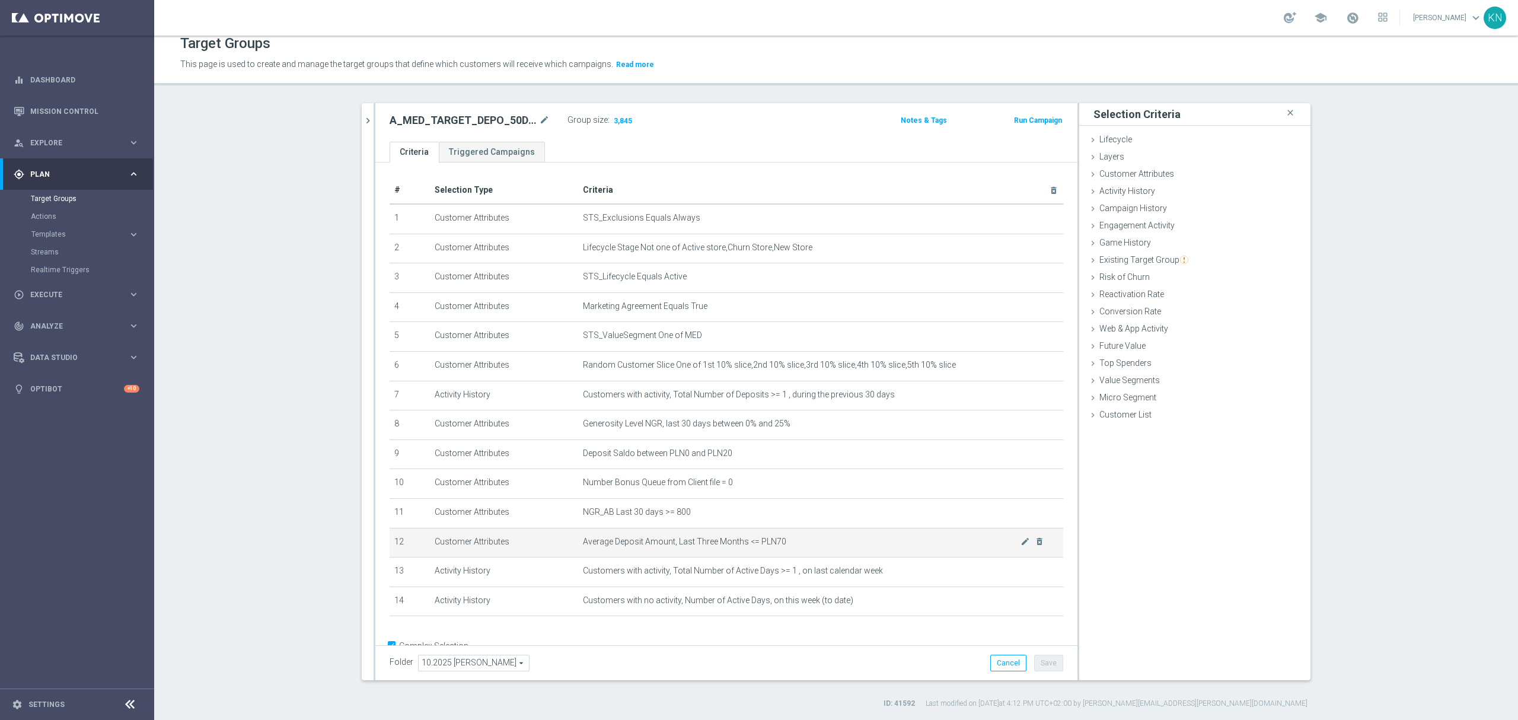
scroll to position [38, 0]
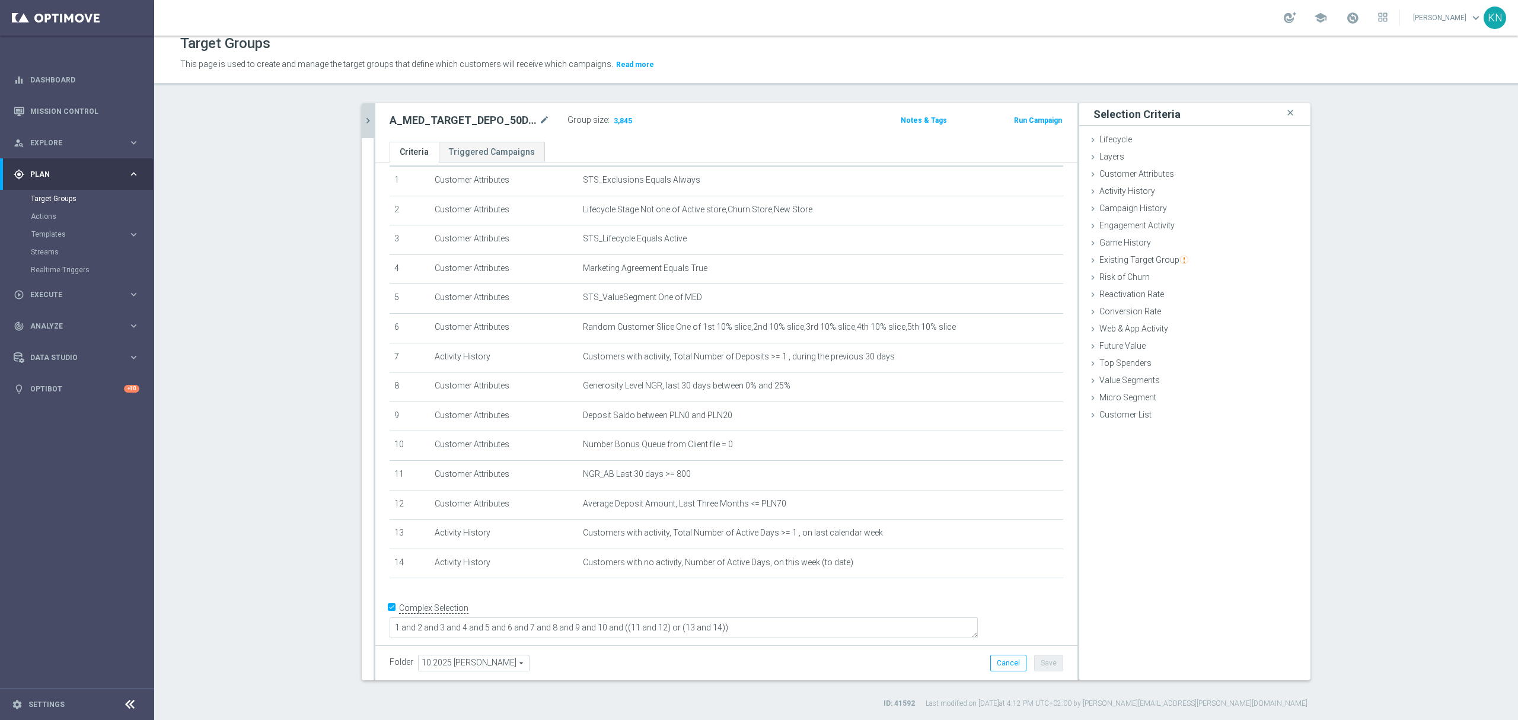
click at [362, 124] on icon "chevron_right" at bounding box center [367, 120] width 11 height 11
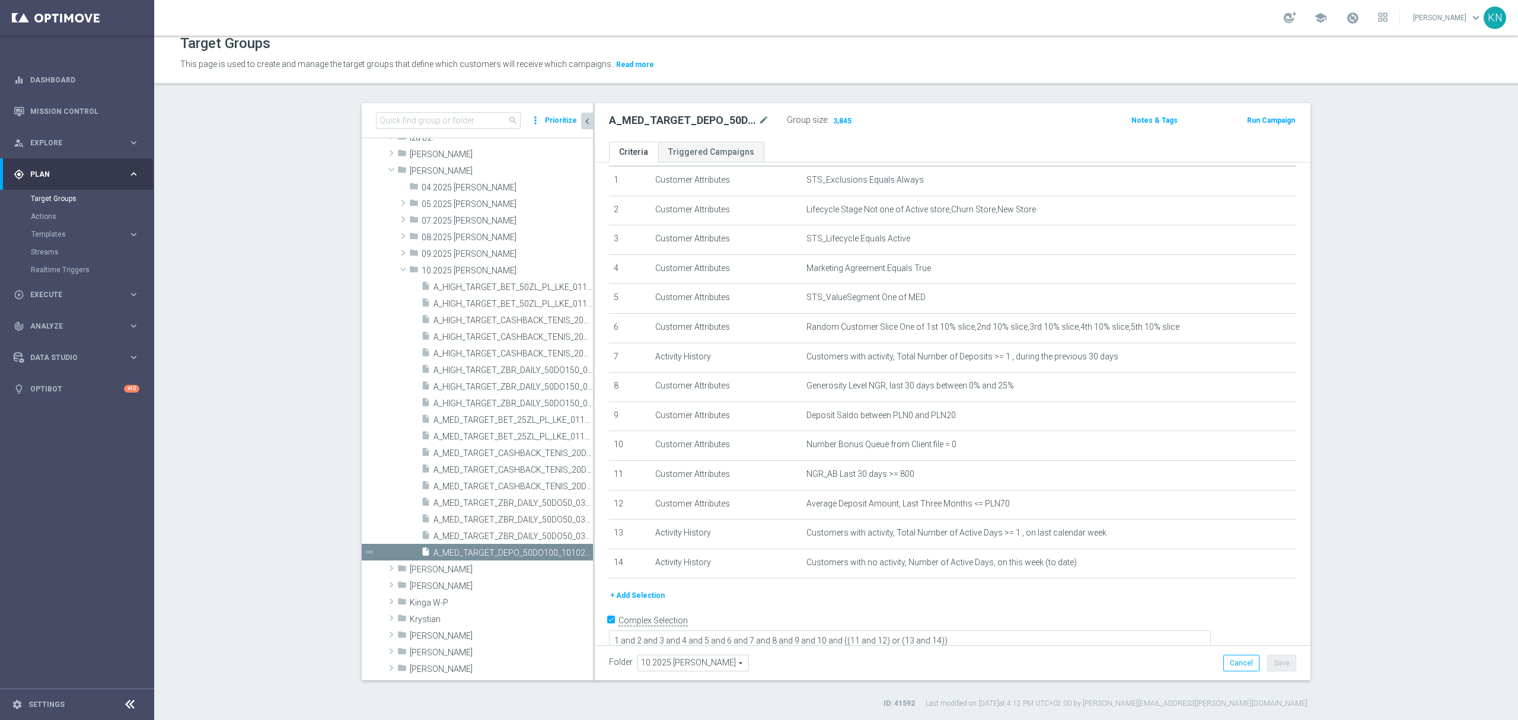
scroll to position [194, 0]
click at [567, 560] on icon "content_copy" at bounding box center [571, 561] width 9 height 9
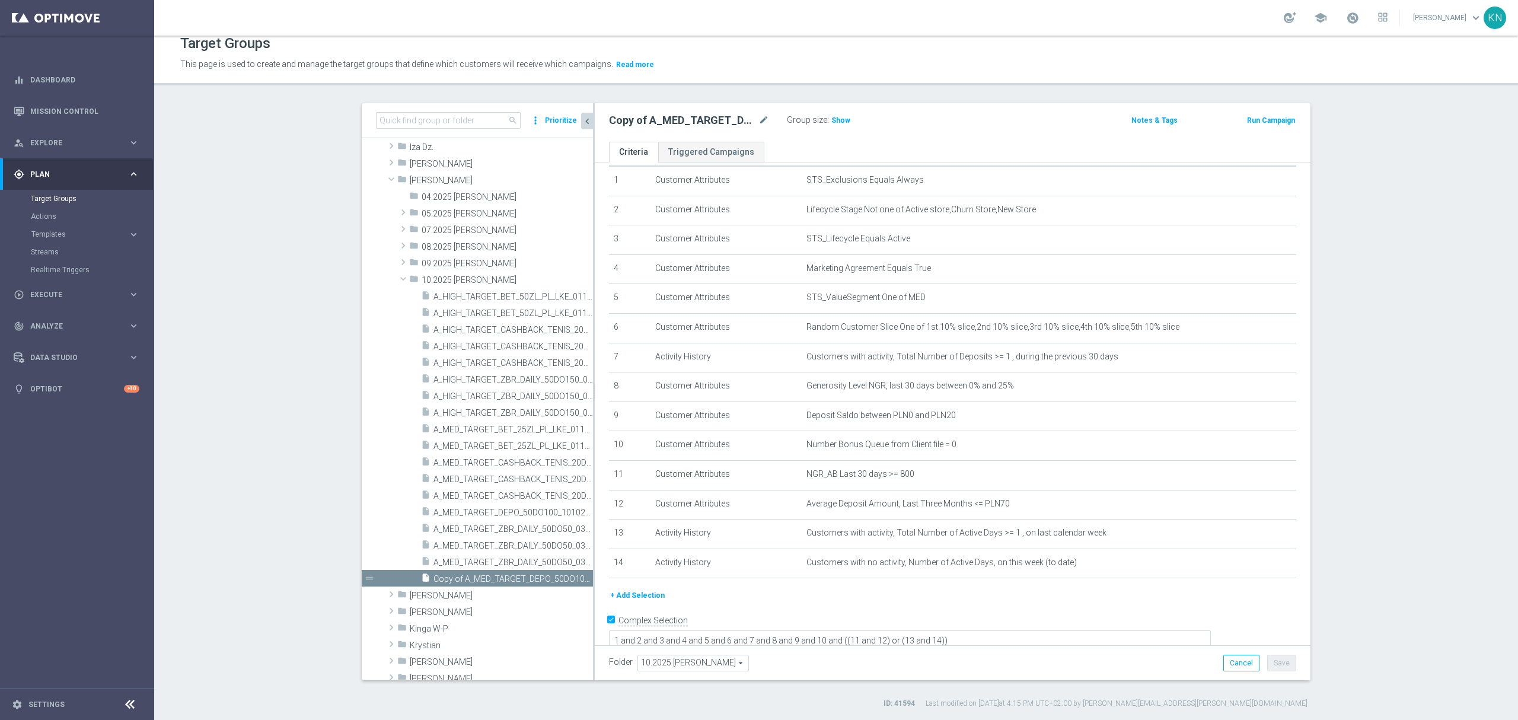
scroll to position [299, 0]
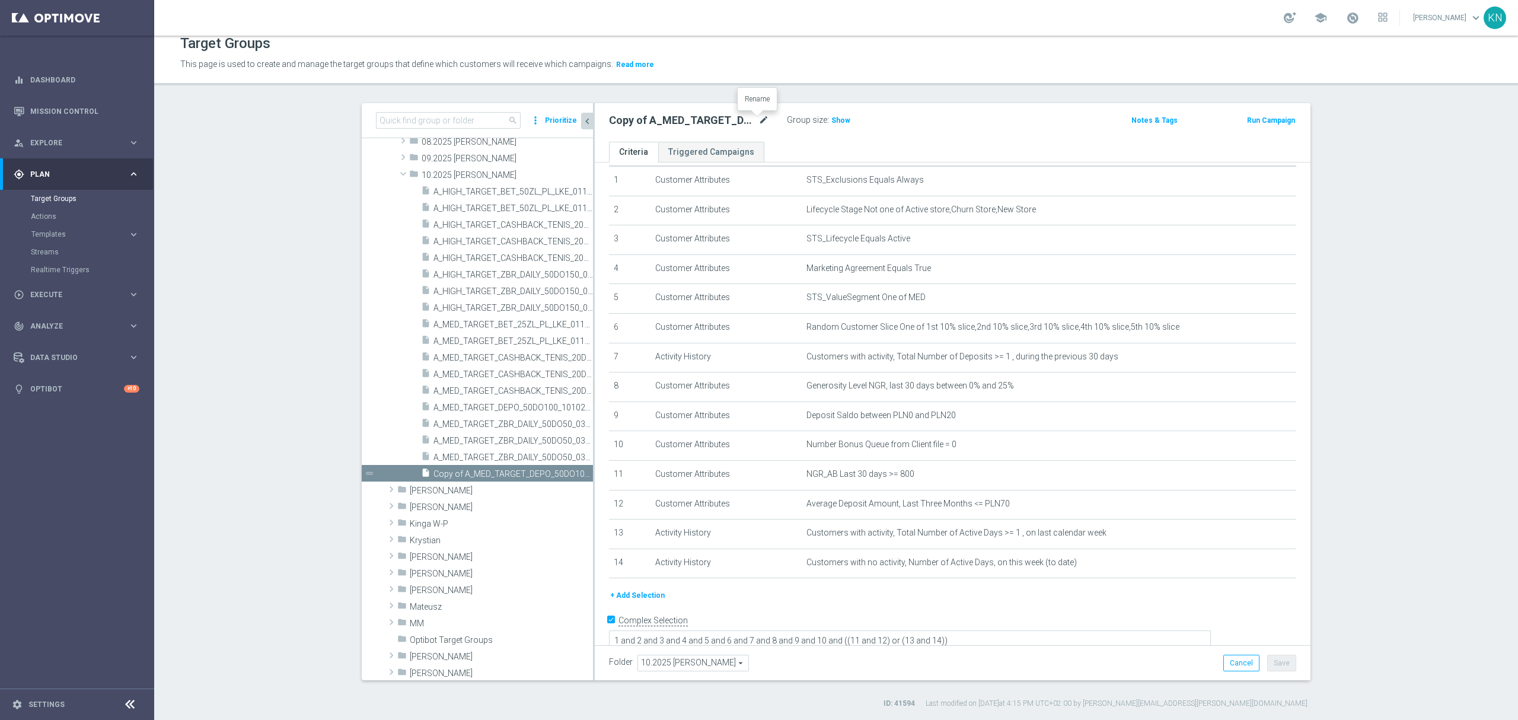
click at [759, 119] on icon "mode_edit" at bounding box center [763, 120] width 11 height 14
type input "A_MED_TARGET_DEPO_50DO100_101025_3D"
click at [774, 140] on div "A_MED_TARGET_DEPO_50DO100_101025_3D Group size : Show Notes & Tags Run Campaign" at bounding box center [952, 122] width 715 height 39
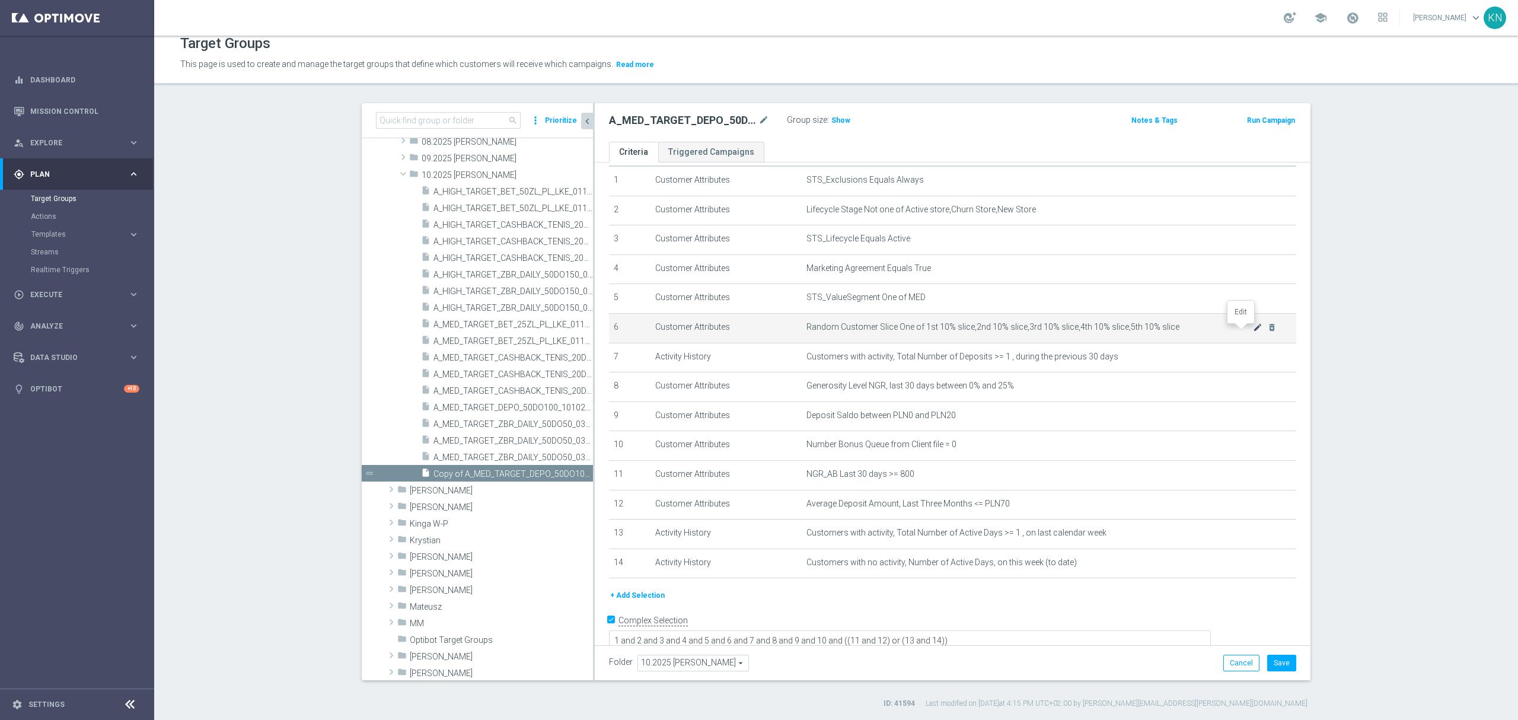
click at [1253, 332] on icon "mode_edit" at bounding box center [1257, 326] width 9 height 9
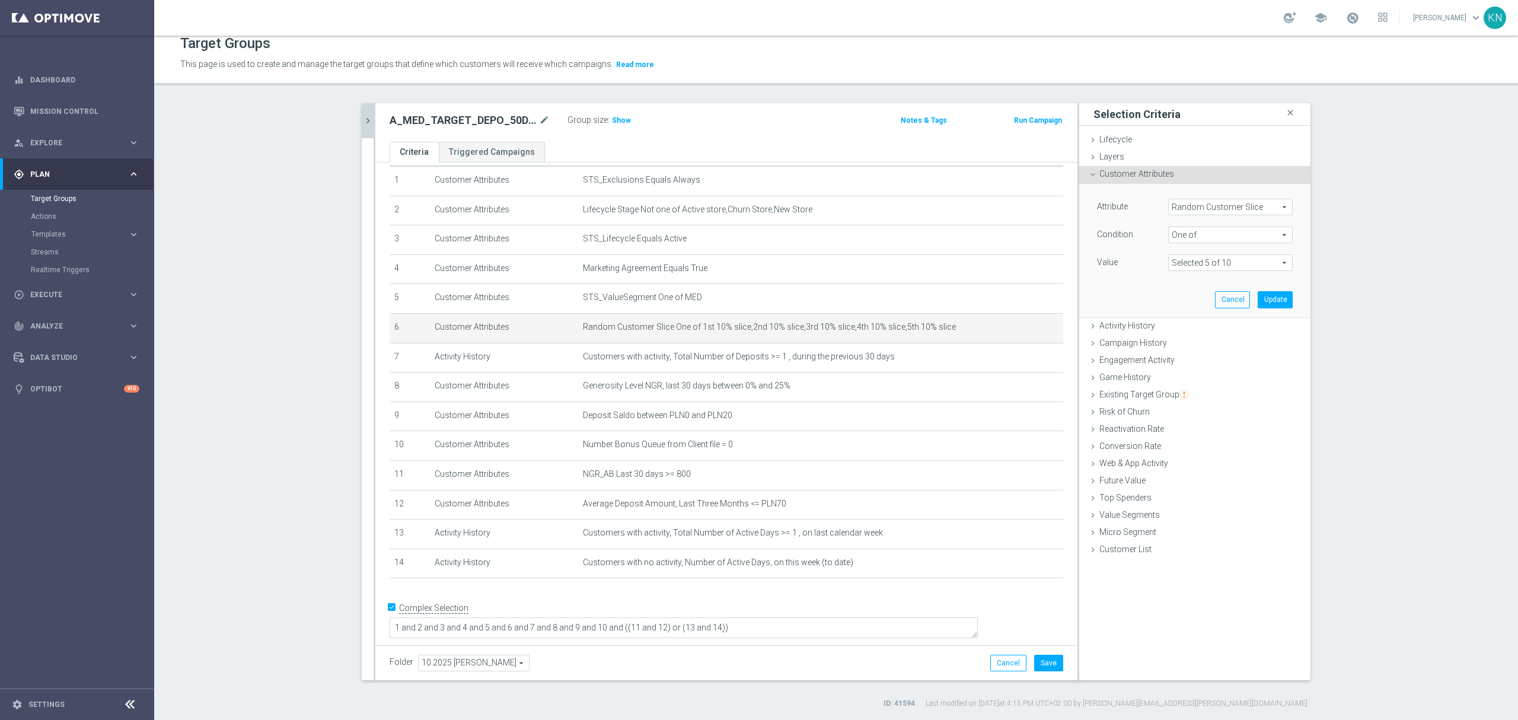
click at [1235, 263] on span at bounding box center [1229, 262] width 123 height 15
click at [1177, 359] on input "5th 10% slice" at bounding box center [1181, 358] width 8 height 8
checkbox input "false"
type input "Selected 4 of 10"
drag, startPoint x: 1171, startPoint y: 340, endPoint x: 1172, endPoint y: 330, distance: 10.1
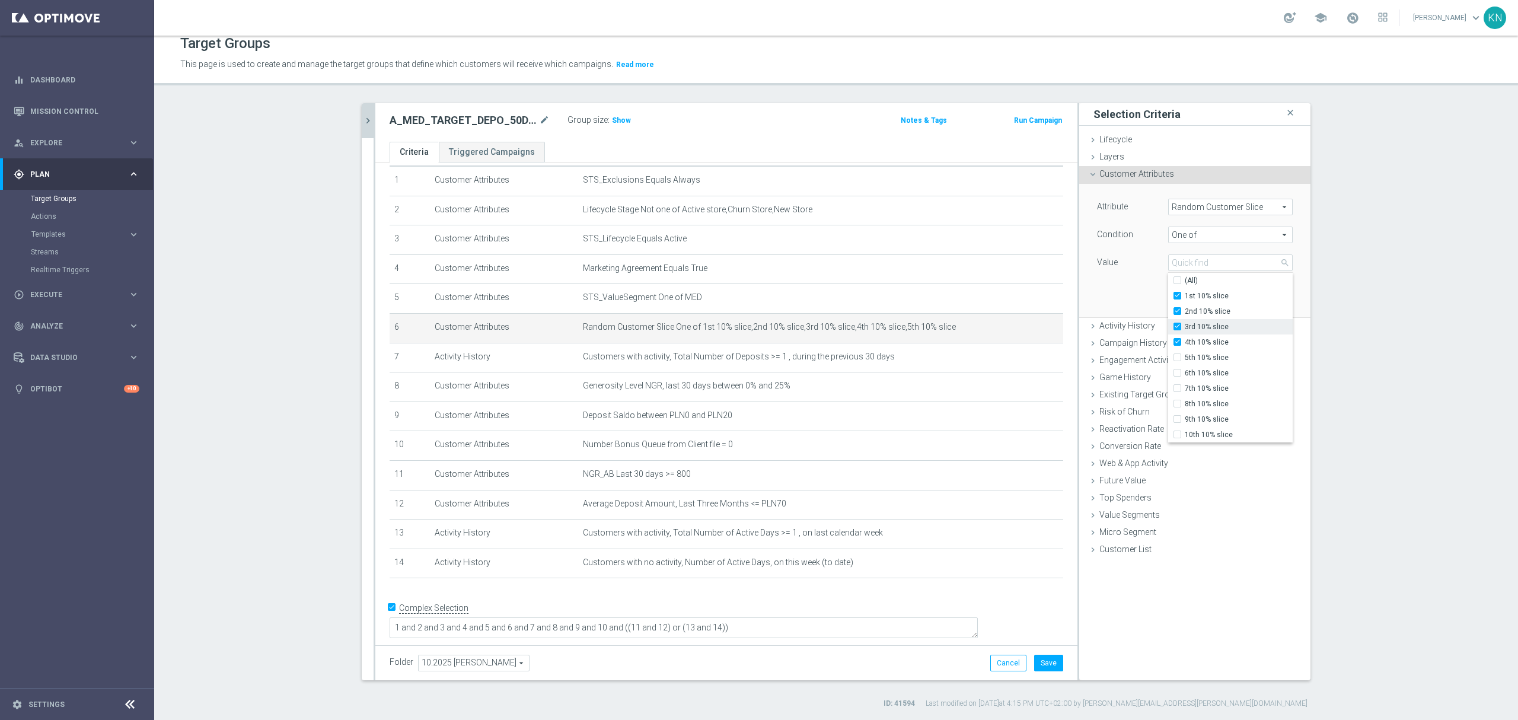
click at [1177, 339] on input "4th 10% slice" at bounding box center [1181, 342] width 8 height 8
checkbox input "false"
type input "Selected 3 of 10"
click at [1177, 327] on input "3rd 10% slice" at bounding box center [1181, 327] width 8 height 8
checkbox input "false"
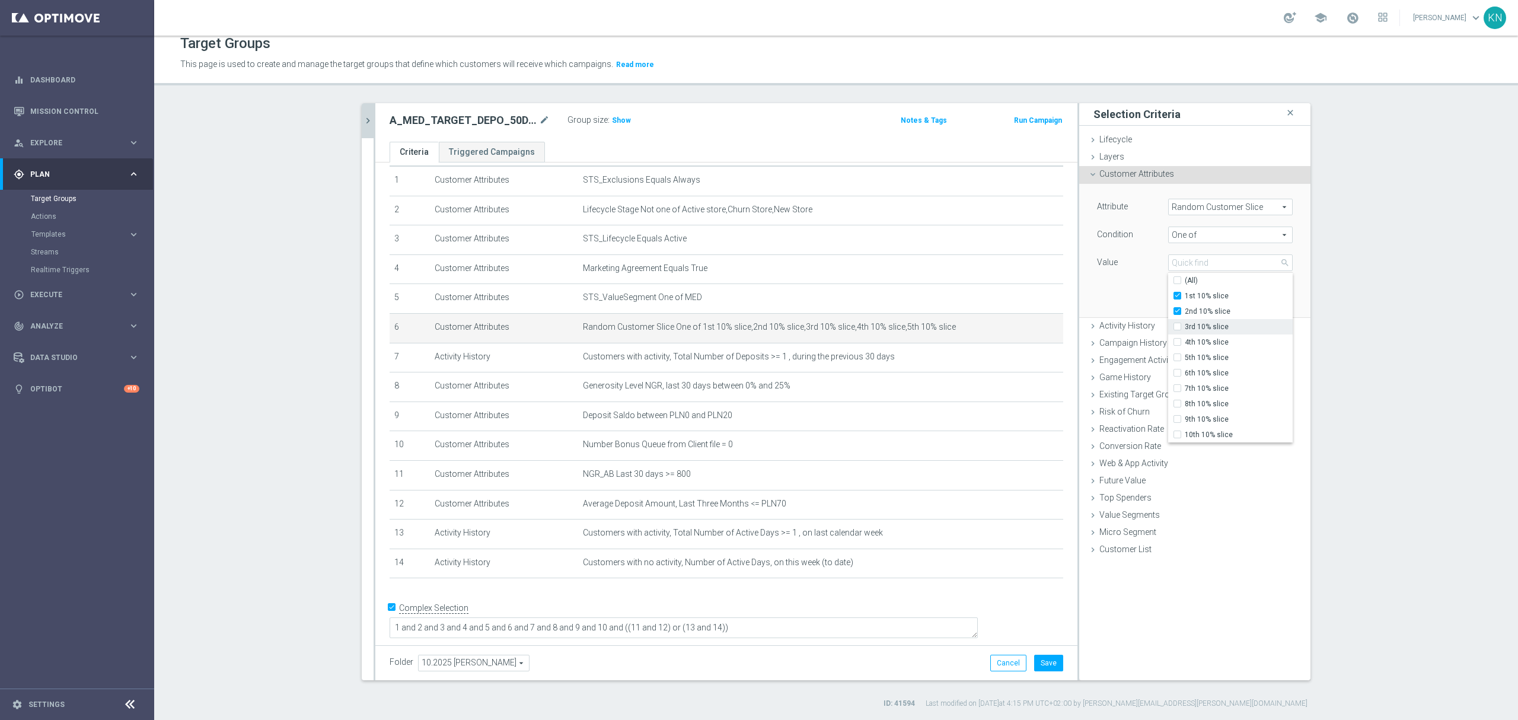
type input "Selected 2 of 10"
click at [1177, 308] on input "2nd 10% slice" at bounding box center [1181, 312] width 8 height 8
checkbox input "false"
type input "1st 10% slice"
click at [1177, 297] on input "1st 10% slice" at bounding box center [1181, 296] width 8 height 8
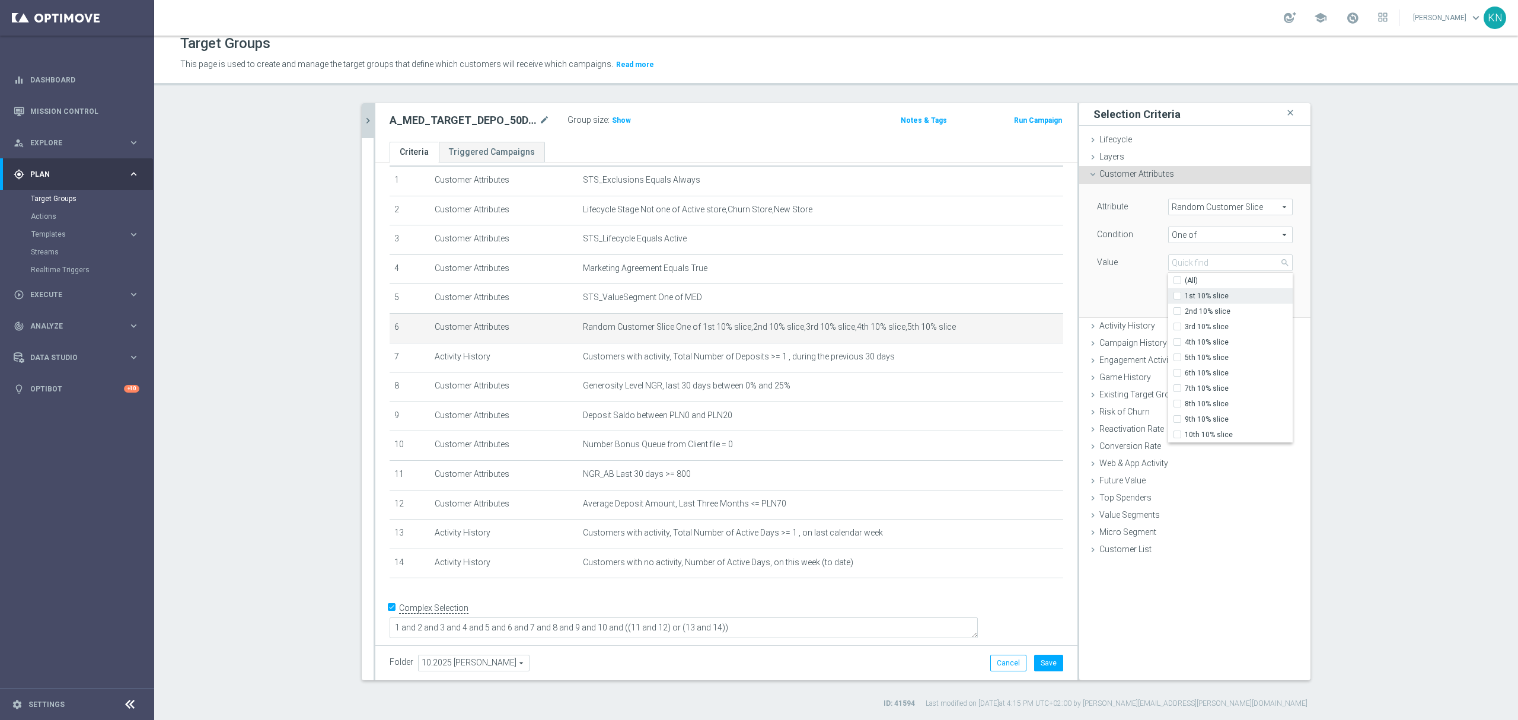
checkbox input "false"
type input "Select"
click at [1184, 372] on label "6th 10% slice" at bounding box center [1238, 372] width 108 height 15
click at [1177, 372] on input "6th 10% slice" at bounding box center [1181, 373] width 8 height 8
checkbox input "true"
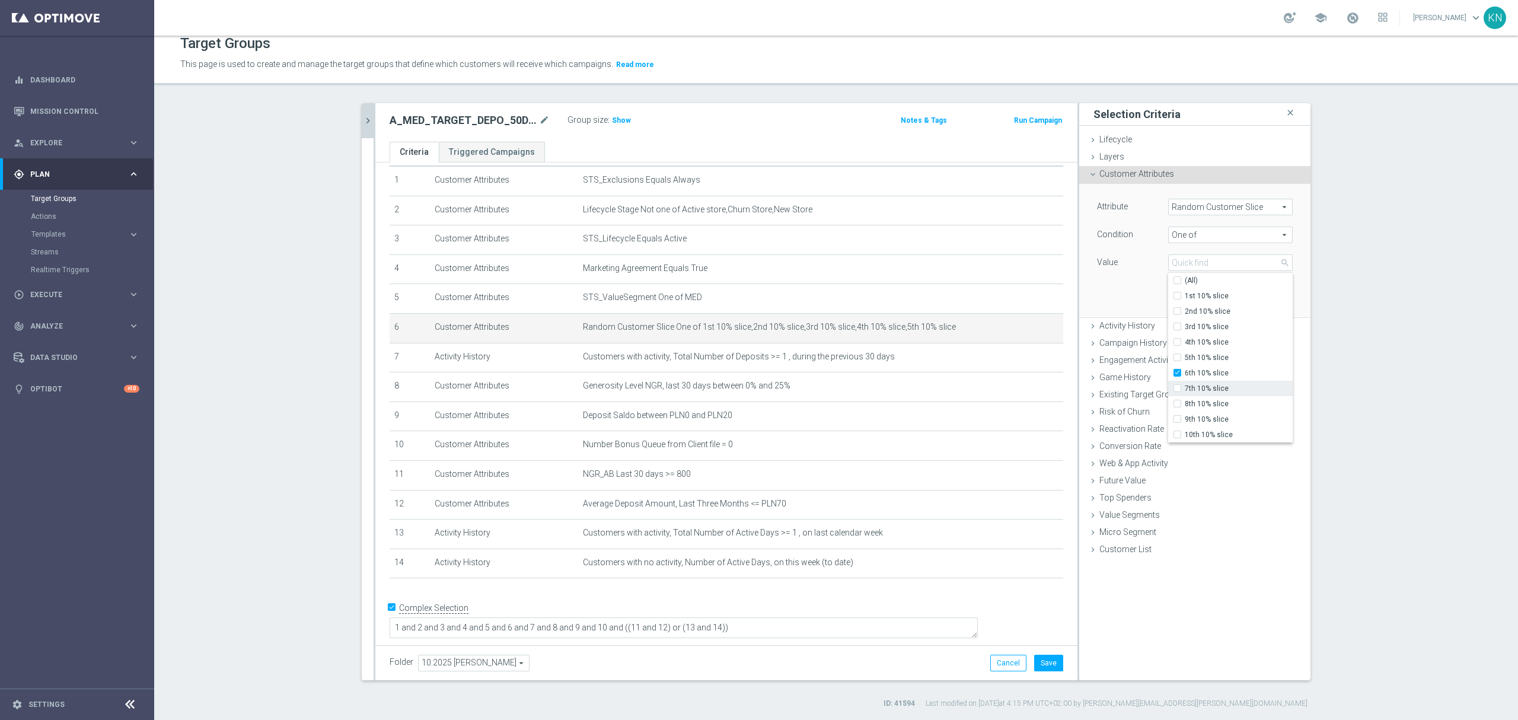
type input "6th 10% slice"
click at [1177, 387] on input "7th 10% slice" at bounding box center [1181, 389] width 8 height 8
checkbox input "true"
type input "Selected 2 of 10"
click at [1177, 405] on input "8th 10% slice" at bounding box center [1181, 404] width 8 height 8
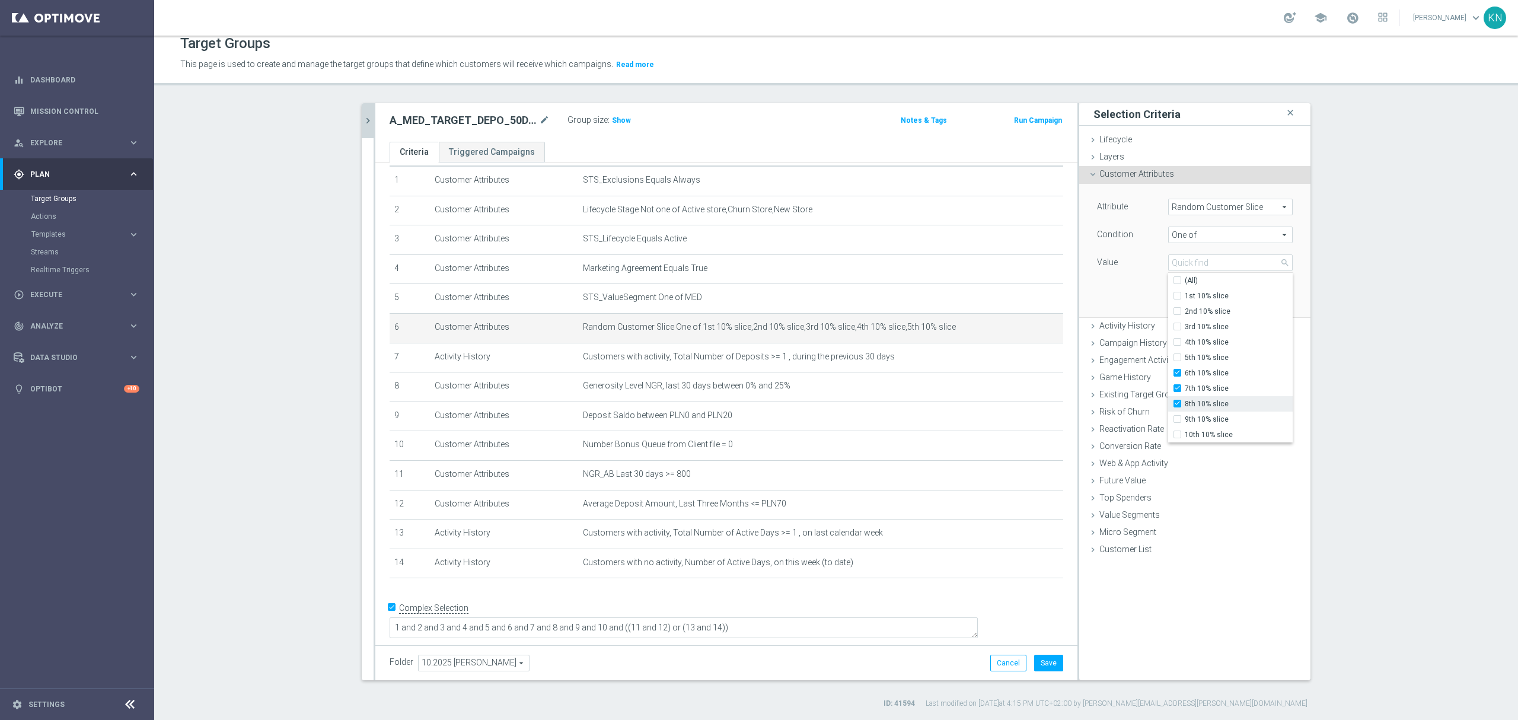
checkbox input "true"
type input "Selected 3 of 10"
click at [1177, 421] on input "9th 10% slice" at bounding box center [1181, 420] width 8 height 8
checkbox input "true"
type input "Selected 4 of 10"
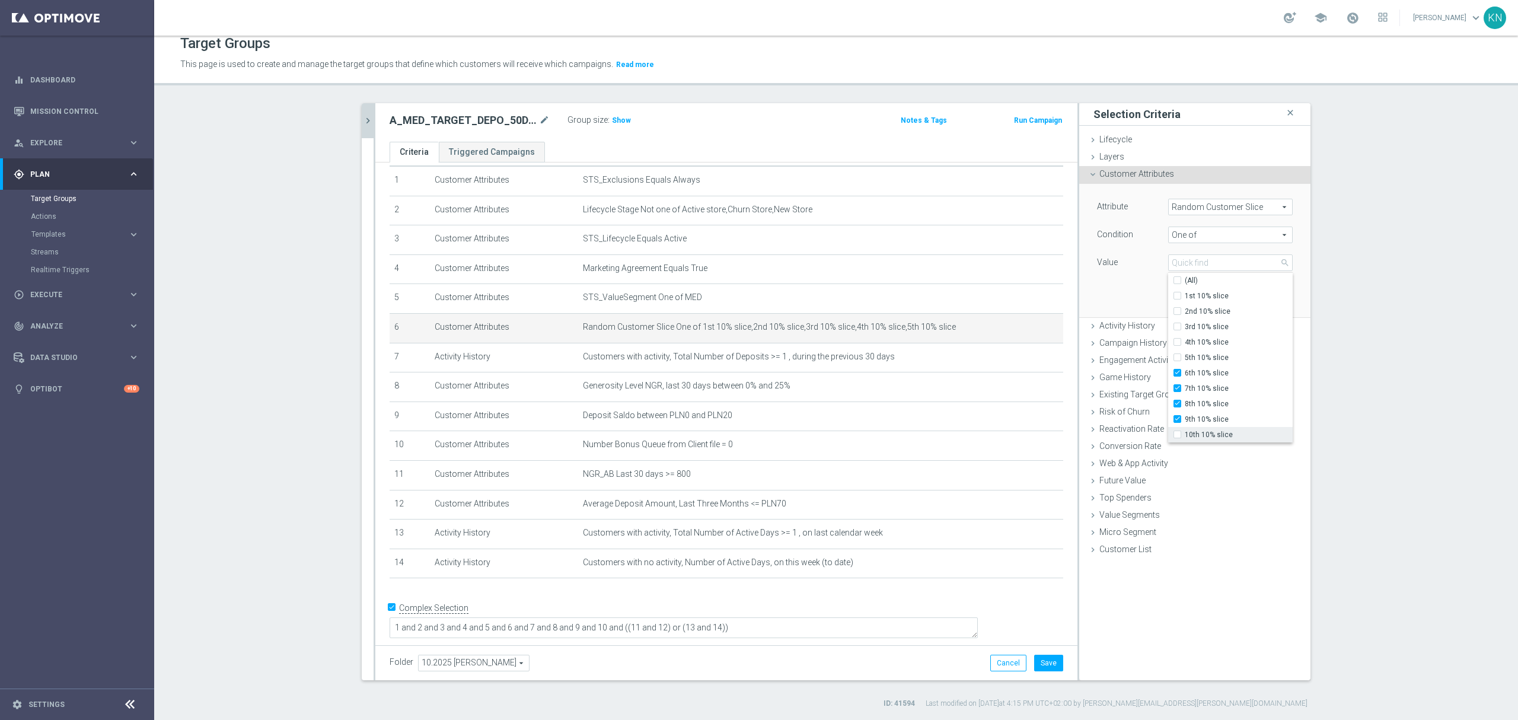
click at [1177, 435] on input "10th 10% slice" at bounding box center [1181, 435] width 8 height 8
checkbox input "true"
type input "Selected 5 of 10"
click at [1132, 290] on div "Attribute Random Customer Slice Random Customer Slice arrow_drop_down search Co…" at bounding box center [1194, 250] width 213 height 133
click at [1257, 299] on button "Update" at bounding box center [1274, 299] width 35 height 17
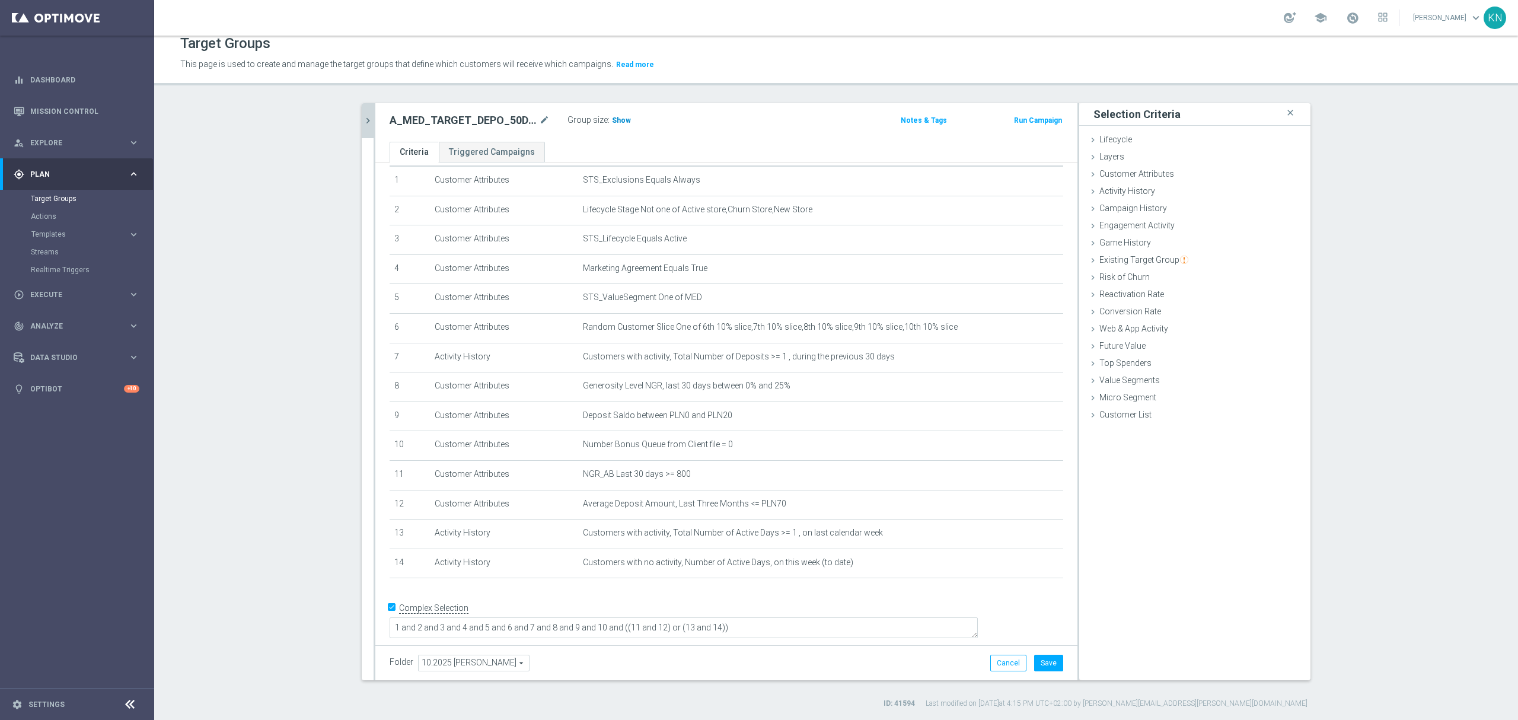
click at [619, 119] on span "Show" at bounding box center [621, 120] width 19 height 8
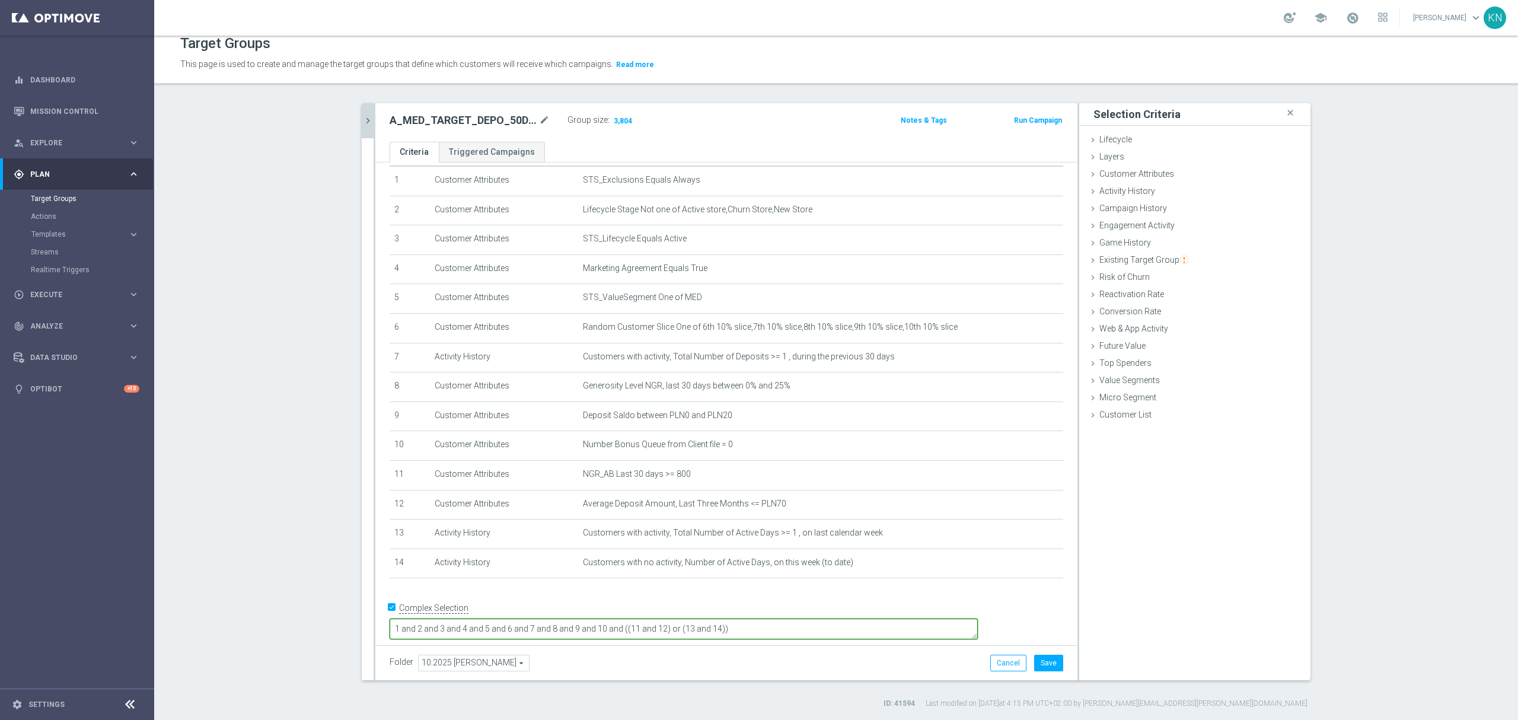
click at [823, 622] on textarea "1 and 2 and 3 and 4 and 5 and 6 and 7 and 8 and 9 and 10 and ((11 and 12) or (1…" at bounding box center [683, 628] width 588 height 21
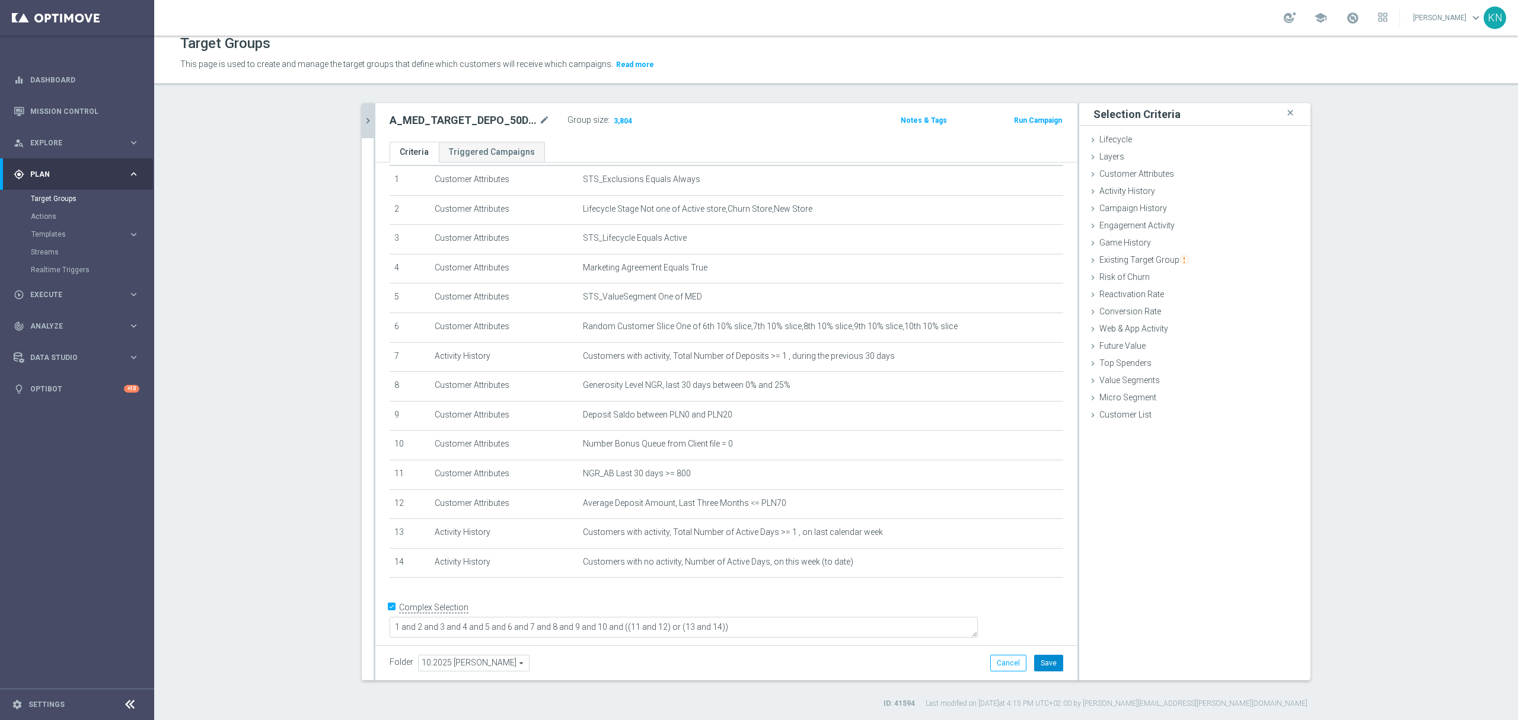
click at [1034, 660] on button "Save" at bounding box center [1048, 662] width 29 height 17
click at [363, 126] on button "chevron_right" at bounding box center [368, 120] width 12 height 35
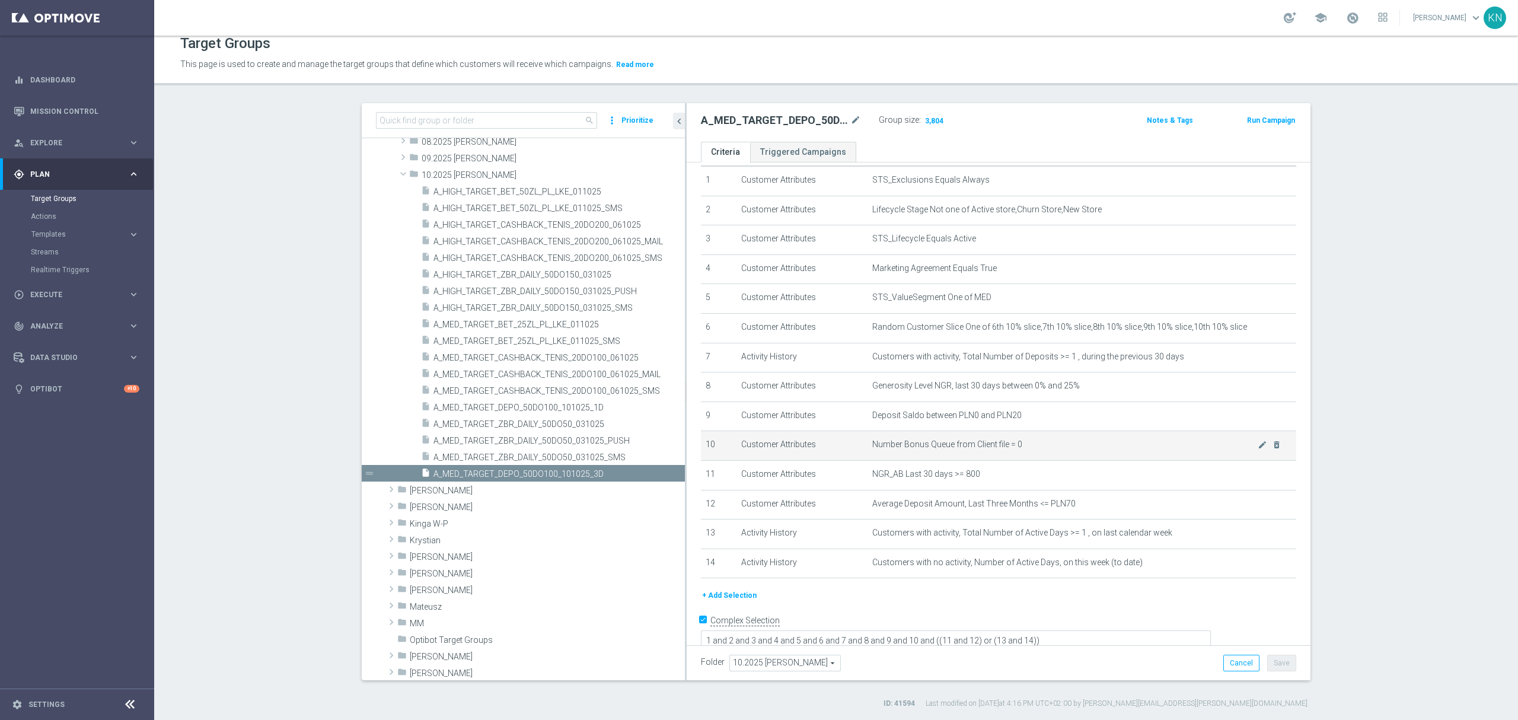
drag, startPoint x: 587, startPoint y: 425, endPoint x: 844, endPoint y: 449, distance: 258.4
click at [844, 449] on as-split "search more_vert Prioritize Customer Target Groups library_add create_new_folder" at bounding box center [836, 391] width 948 height 577
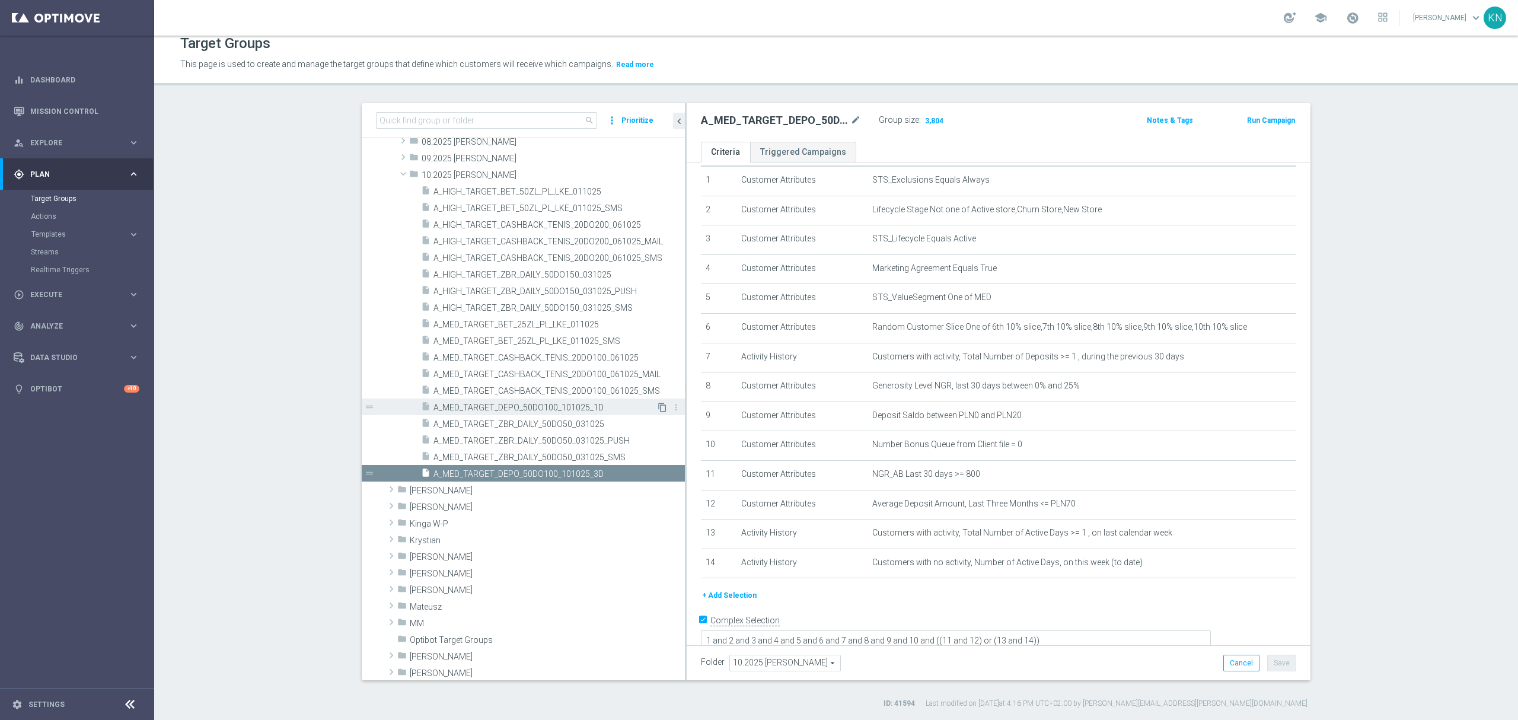
click at [657, 408] on icon "content_copy" at bounding box center [661, 407] width 9 height 9
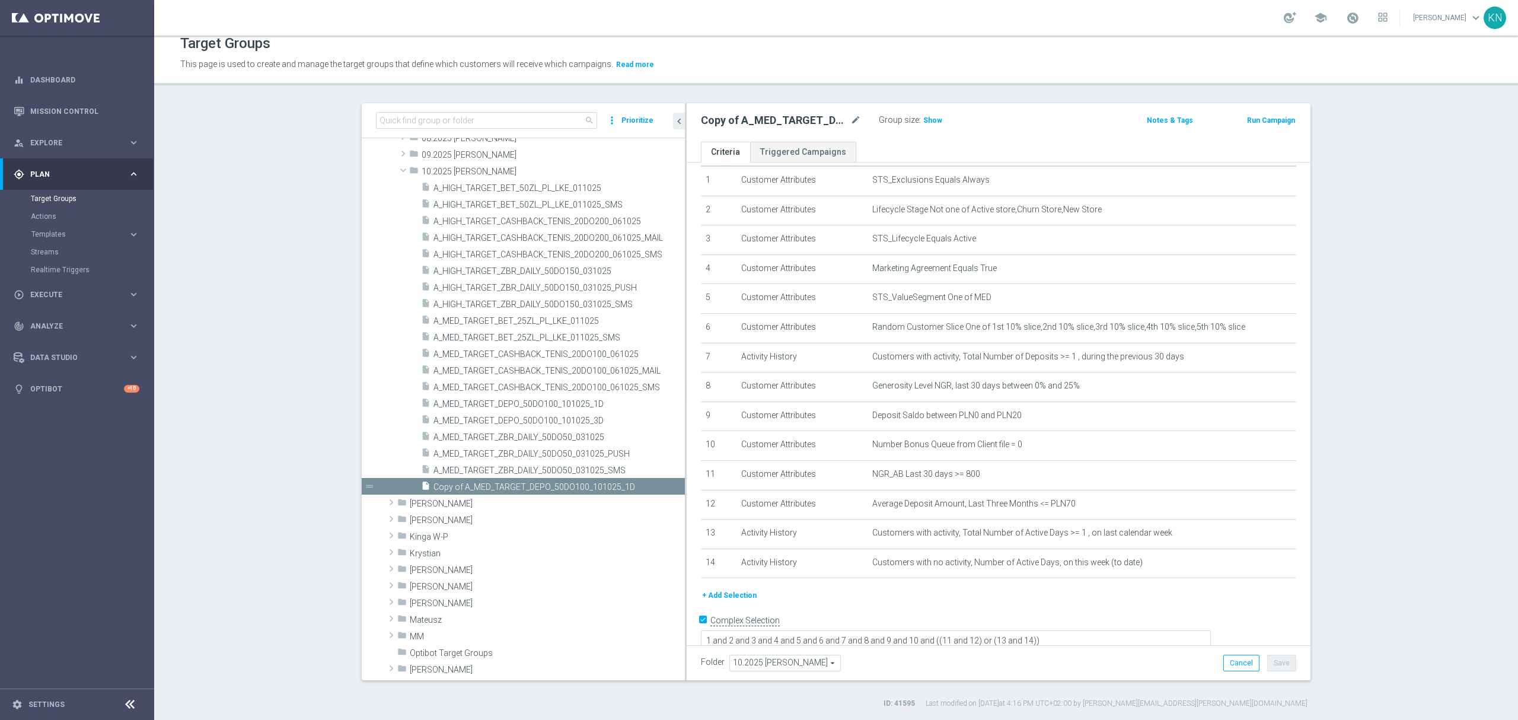
scroll to position [314, 0]
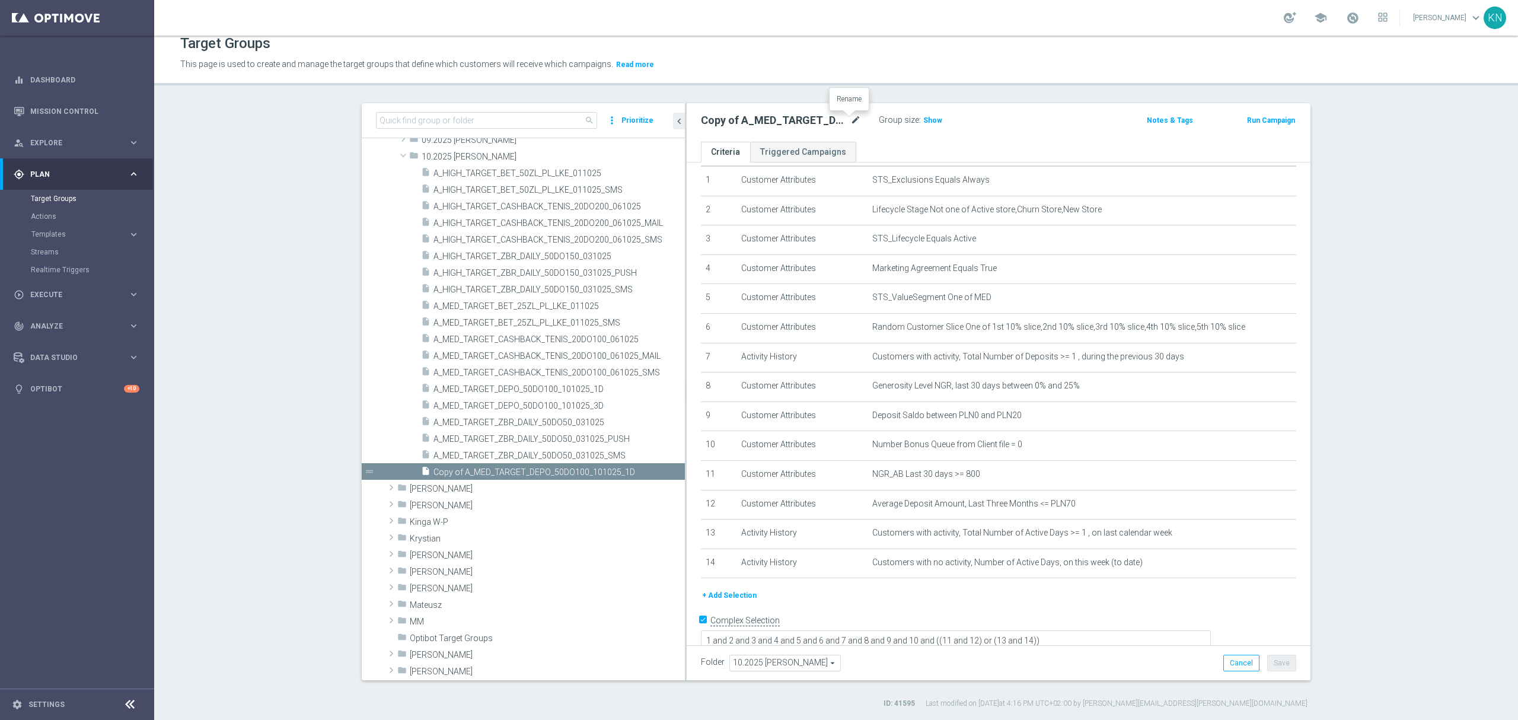
click at [851, 124] on icon "mode_edit" at bounding box center [855, 120] width 11 height 14
type input "A_HIGH_TARGET_DEPO_50DO200_101025_1D"
click at [892, 138] on div "A_HIGH_TARGET_DEPO_50DO200_101025_1D Group size : Show Notes & Tags Run Campaign" at bounding box center [998, 122] width 624 height 39
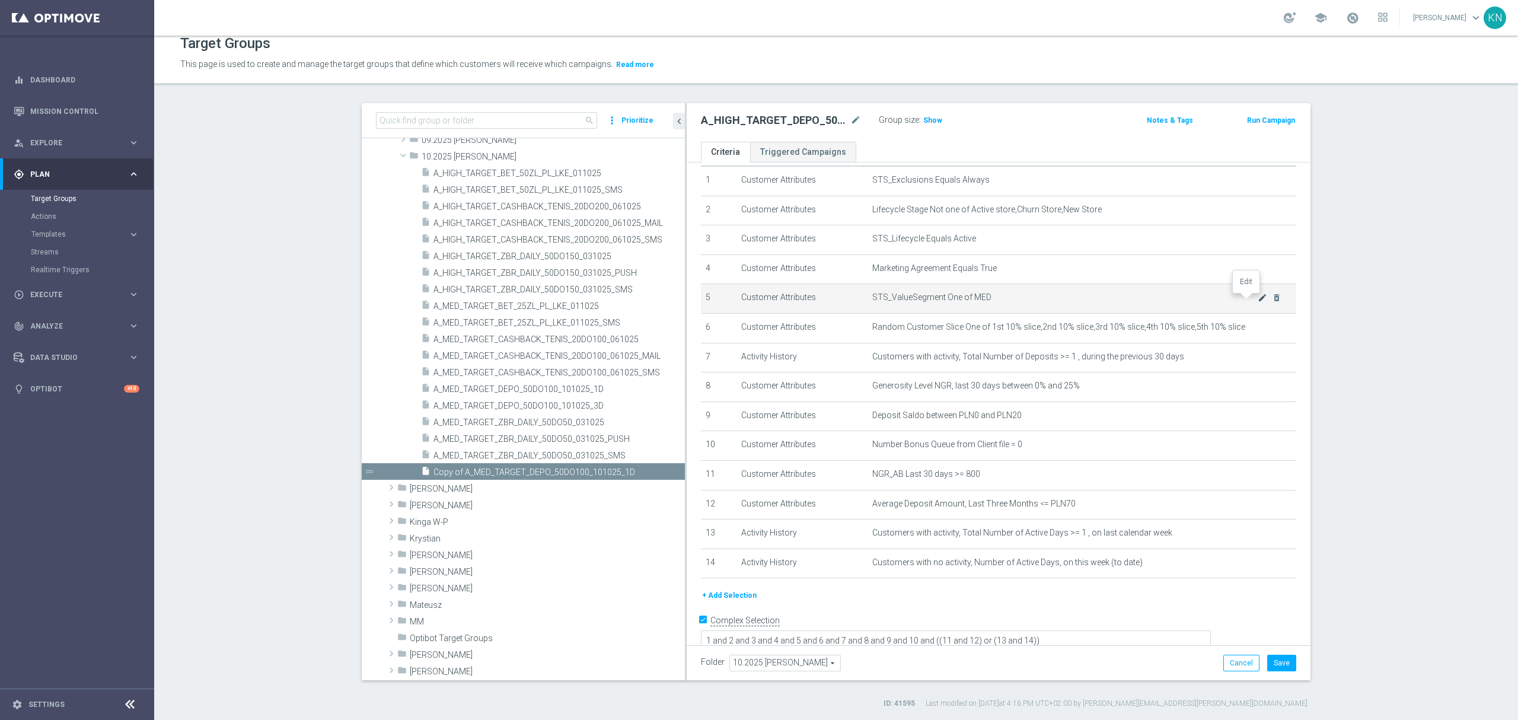
click at [1257, 302] on icon "mode_edit" at bounding box center [1261, 297] width 9 height 9
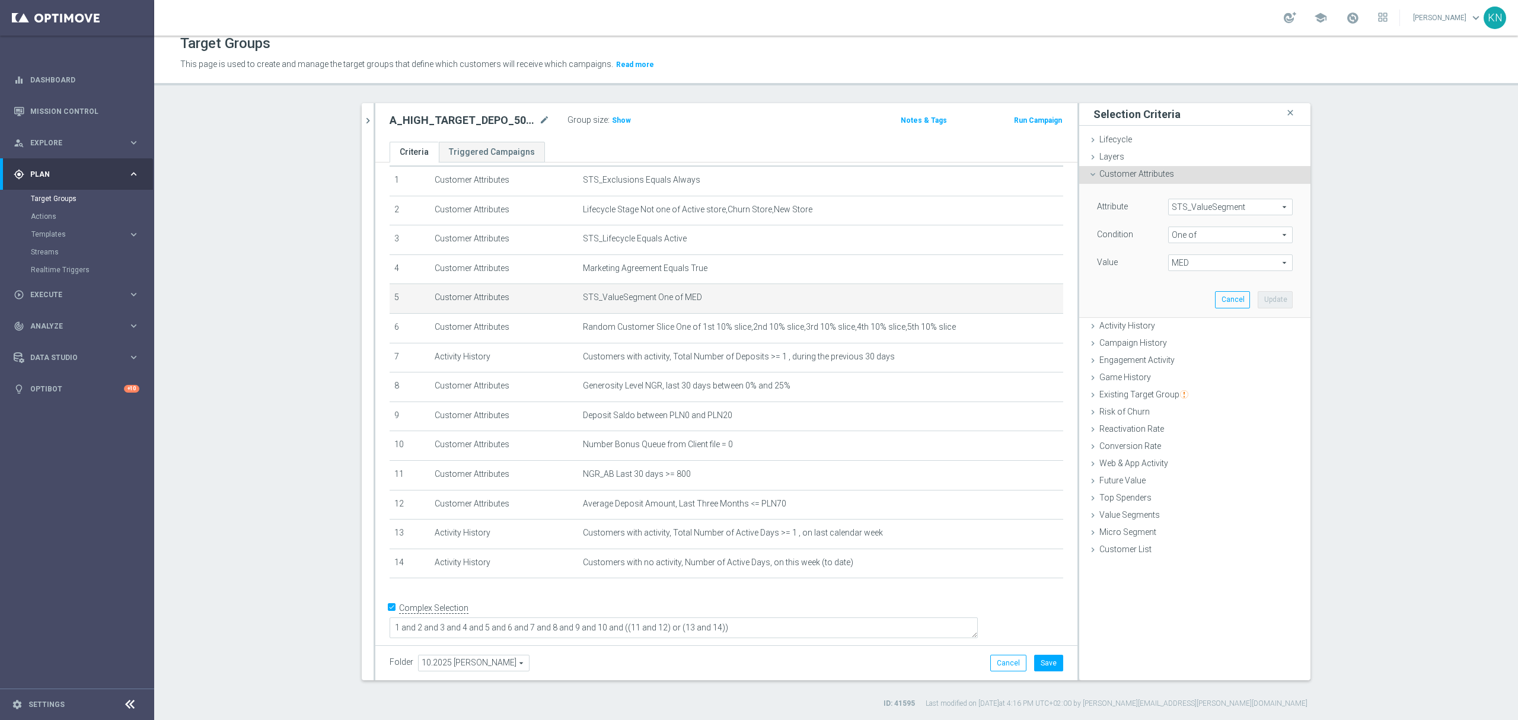
click at [1232, 261] on span "MED" at bounding box center [1229, 262] width 123 height 15
click at [1184, 278] on label "(All)" at bounding box center [1238, 280] width 108 height 15
click at [1177, 278] on input "(All)" at bounding box center [1181, 281] width 8 height 8
checkbox input "true"
type input "Selected 10 of 10"
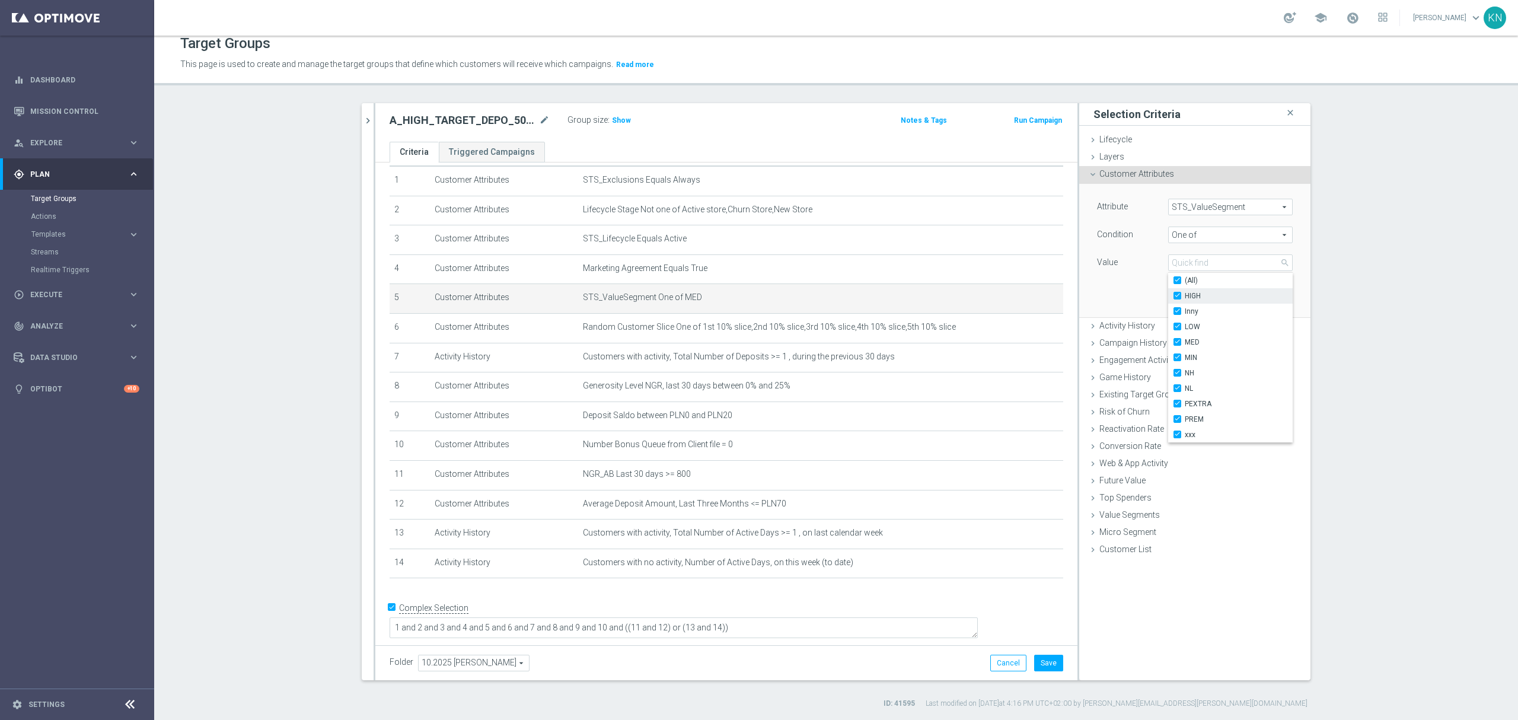
checkbox input "true"
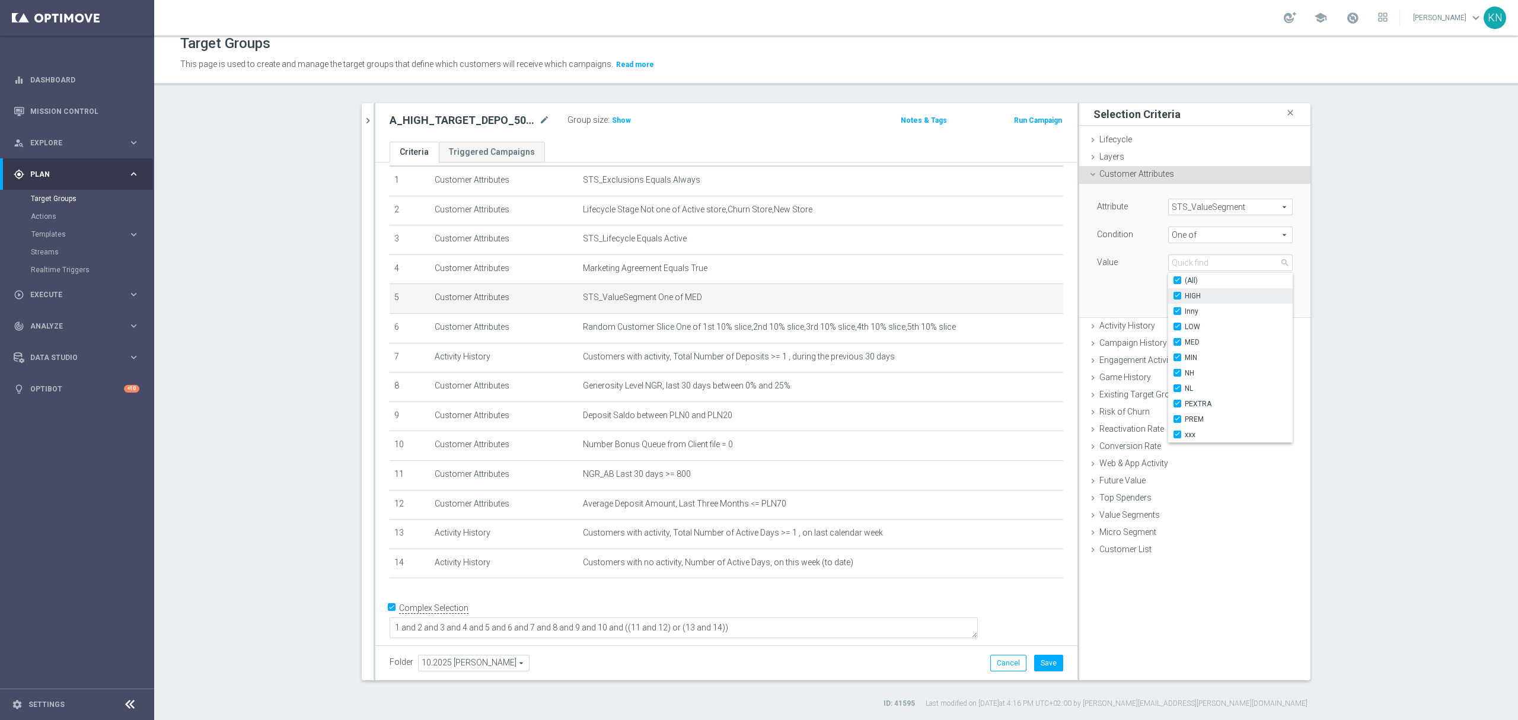
checkbox input "true"
click at [1177, 283] on input "(All)" at bounding box center [1181, 281] width 8 height 8
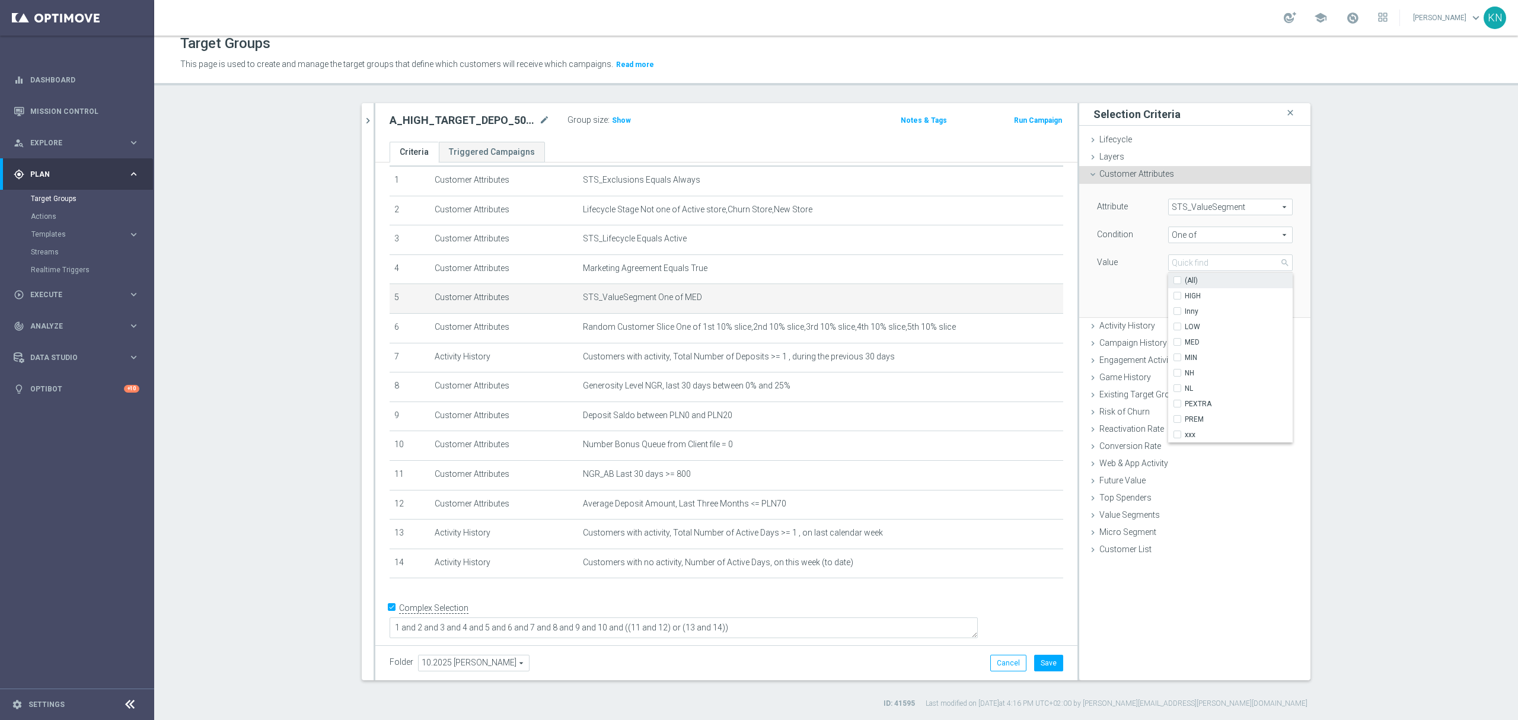
checkbox input "false"
type input "Select"
checkbox input "false"
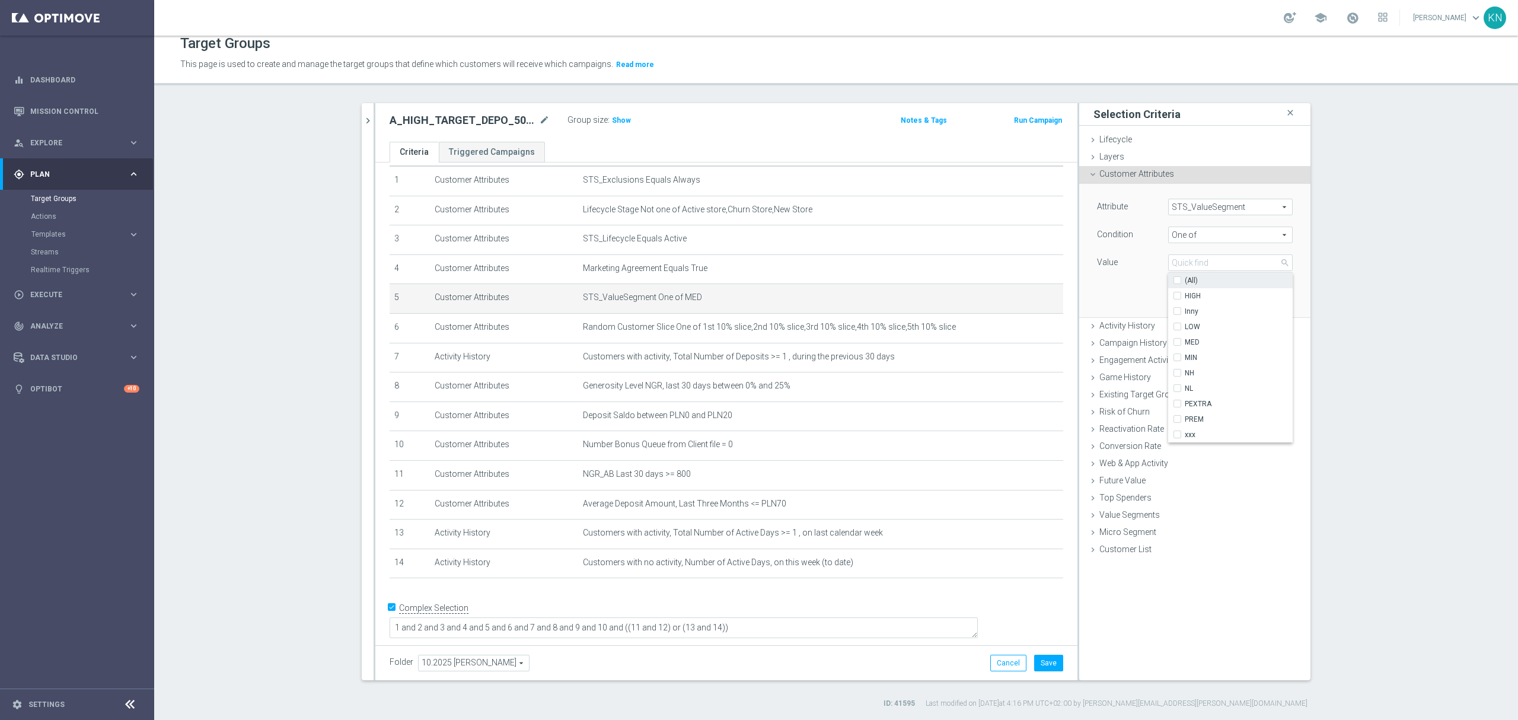
checkbox input "false"
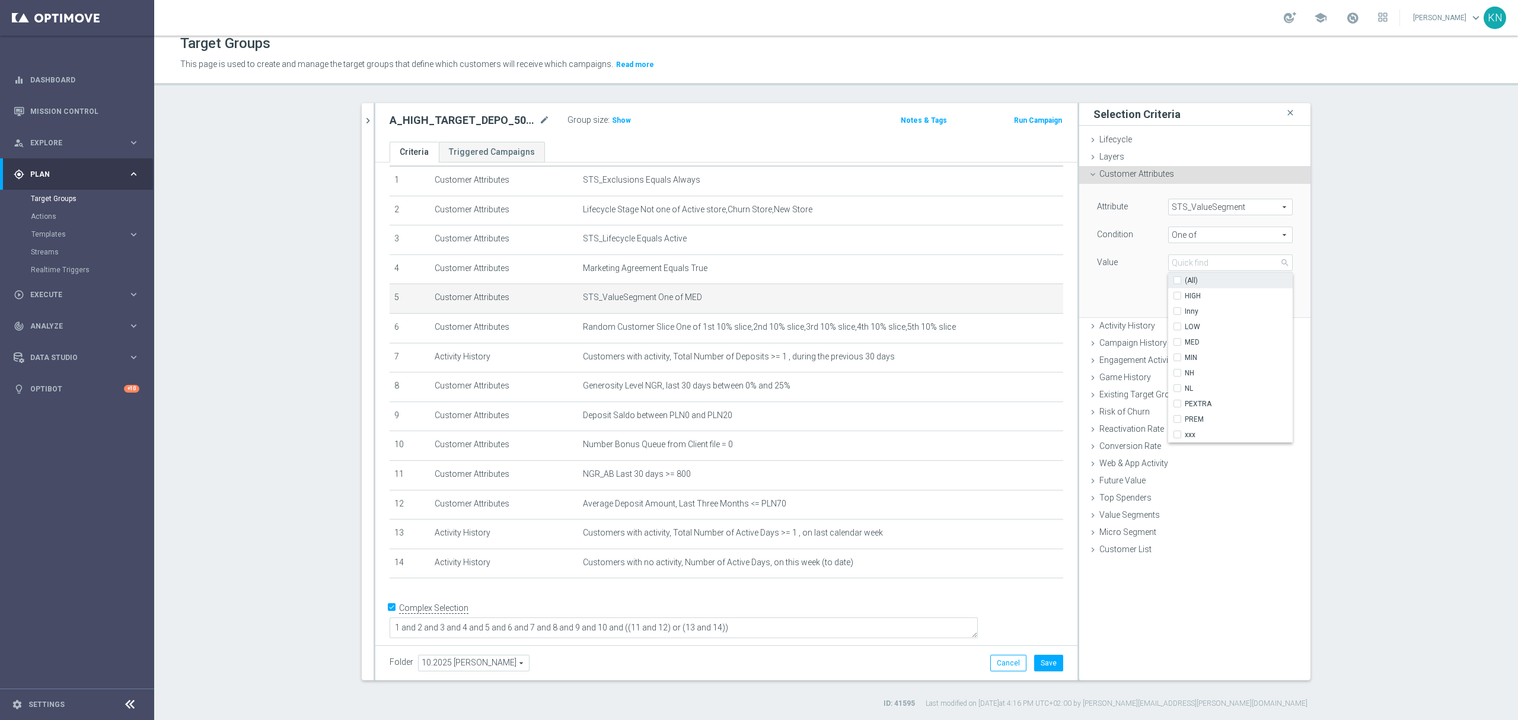
checkbox input "false"
click at [1177, 294] on input "HIGH" at bounding box center [1181, 296] width 8 height 8
checkbox input "true"
type input "HIGH"
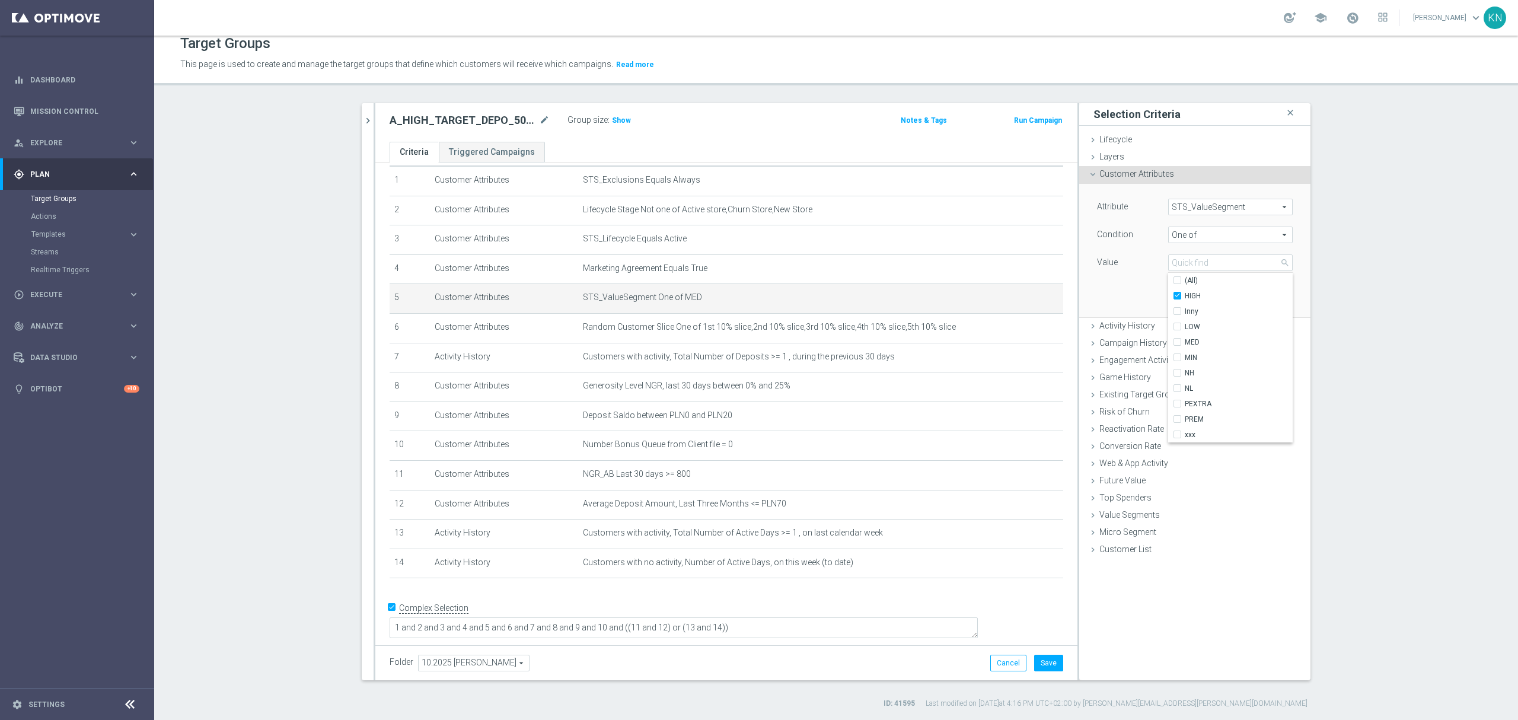
click at [1125, 283] on div "Attribute STS_ValueSegment STS_ValueSegment arrow_drop_down search Condition On…" at bounding box center [1194, 250] width 213 height 133
click at [1266, 301] on button "Update" at bounding box center [1274, 299] width 35 height 17
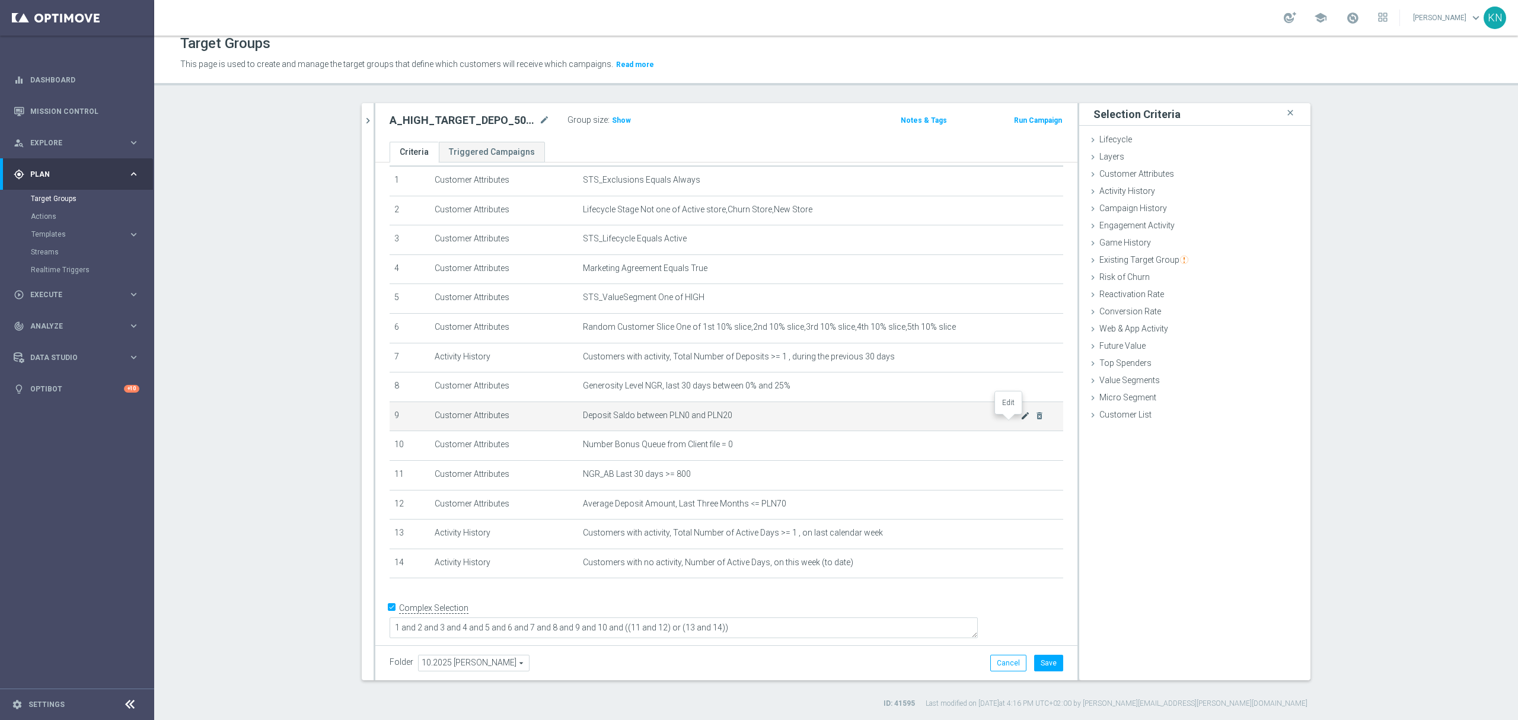
click at [1020, 420] on icon "mode_edit" at bounding box center [1024, 415] width 9 height 9
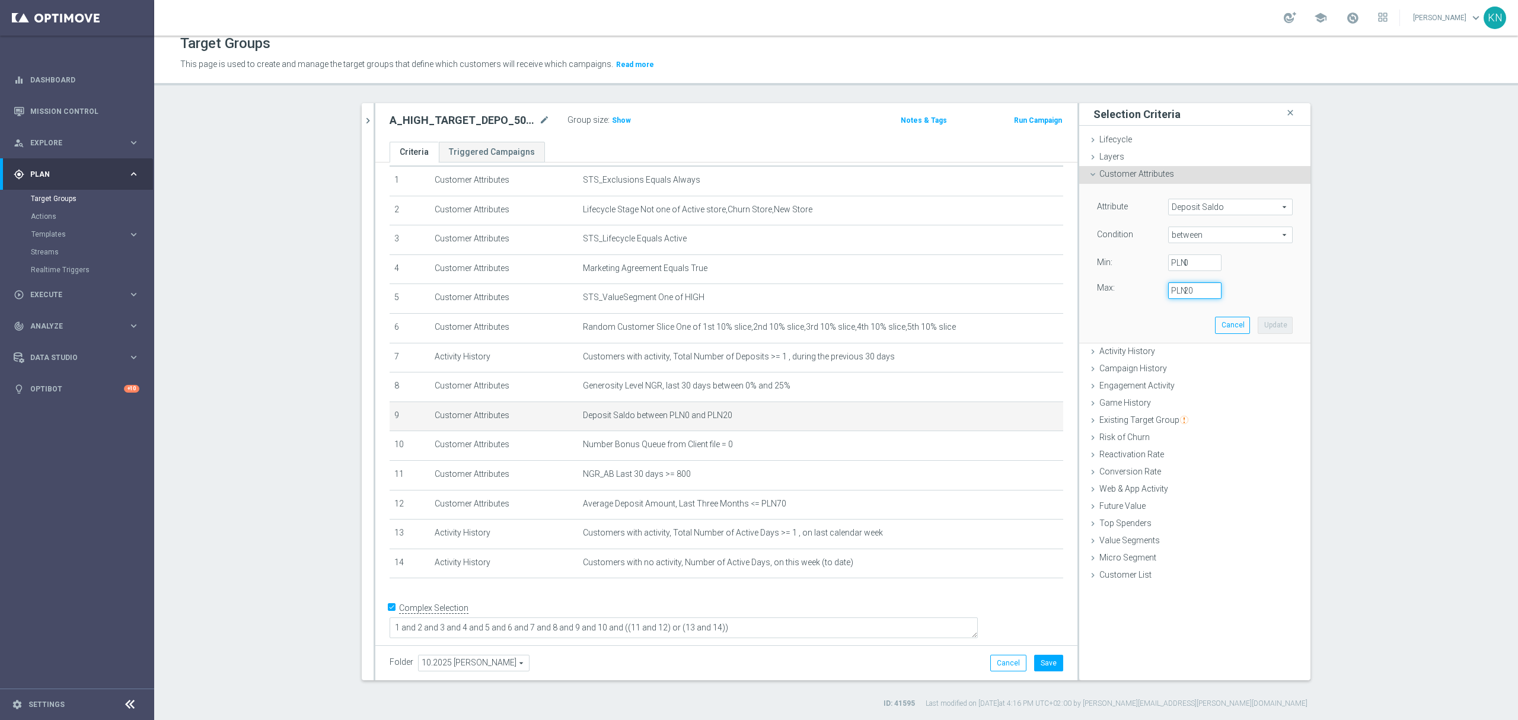
drag, startPoint x: 1192, startPoint y: 295, endPoint x: 1143, endPoint y: 290, distance: 48.2
click at [1143, 290] on div "Max: 20 PLN" at bounding box center [1194, 290] width 213 height 17
type input "50"
click at [1271, 328] on button "Update" at bounding box center [1274, 325] width 35 height 17
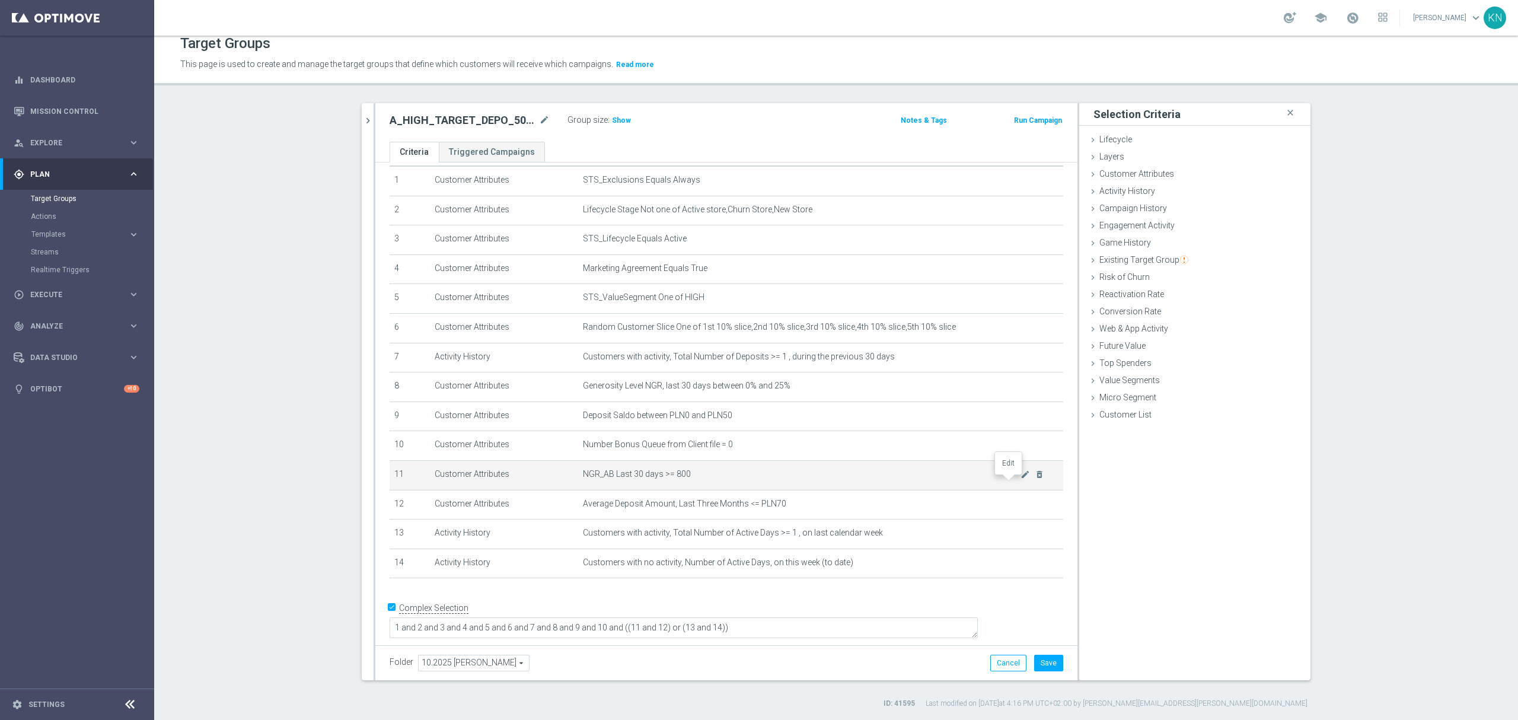
drag, startPoint x: 1008, startPoint y: 481, endPoint x: 1015, endPoint y: 480, distance: 7.3
click at [1020, 479] on icon "mode_edit" at bounding box center [1024, 473] width 9 height 9
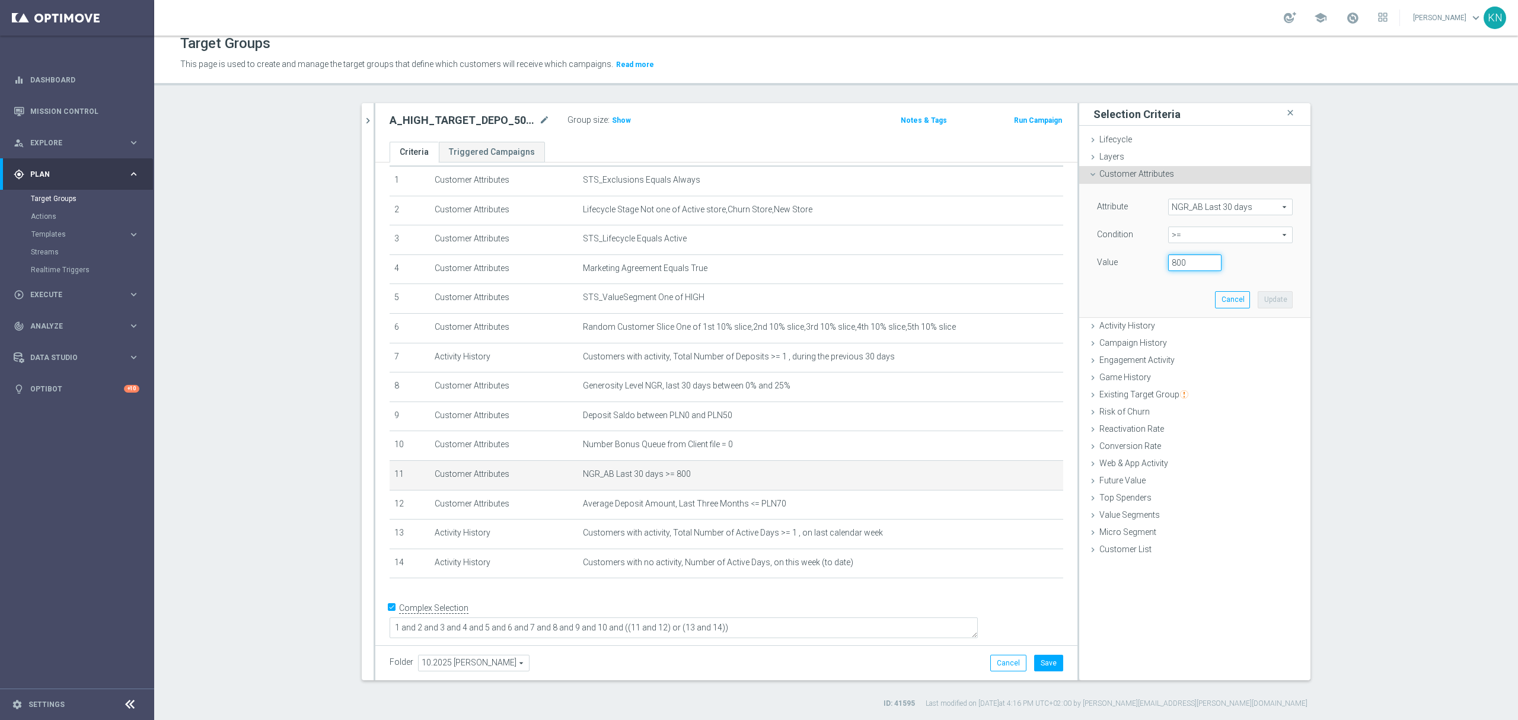
drag, startPoint x: 1186, startPoint y: 261, endPoint x: 1075, endPoint y: 269, distance: 110.5
click at [1079, 269] on div "Attribute NGR_AB Last 30 days NGR_AB Last 30 days arrow_drop_down search Condit…" at bounding box center [1194, 251] width 231 height 134
type input "4000"
click at [1125, 281] on div "Attribute NGR_AB Last 30 days NGR_AB Last 30 days arrow_drop_down search Condit…" at bounding box center [1194, 250] width 213 height 133
click at [1266, 295] on button "Update" at bounding box center [1274, 299] width 35 height 17
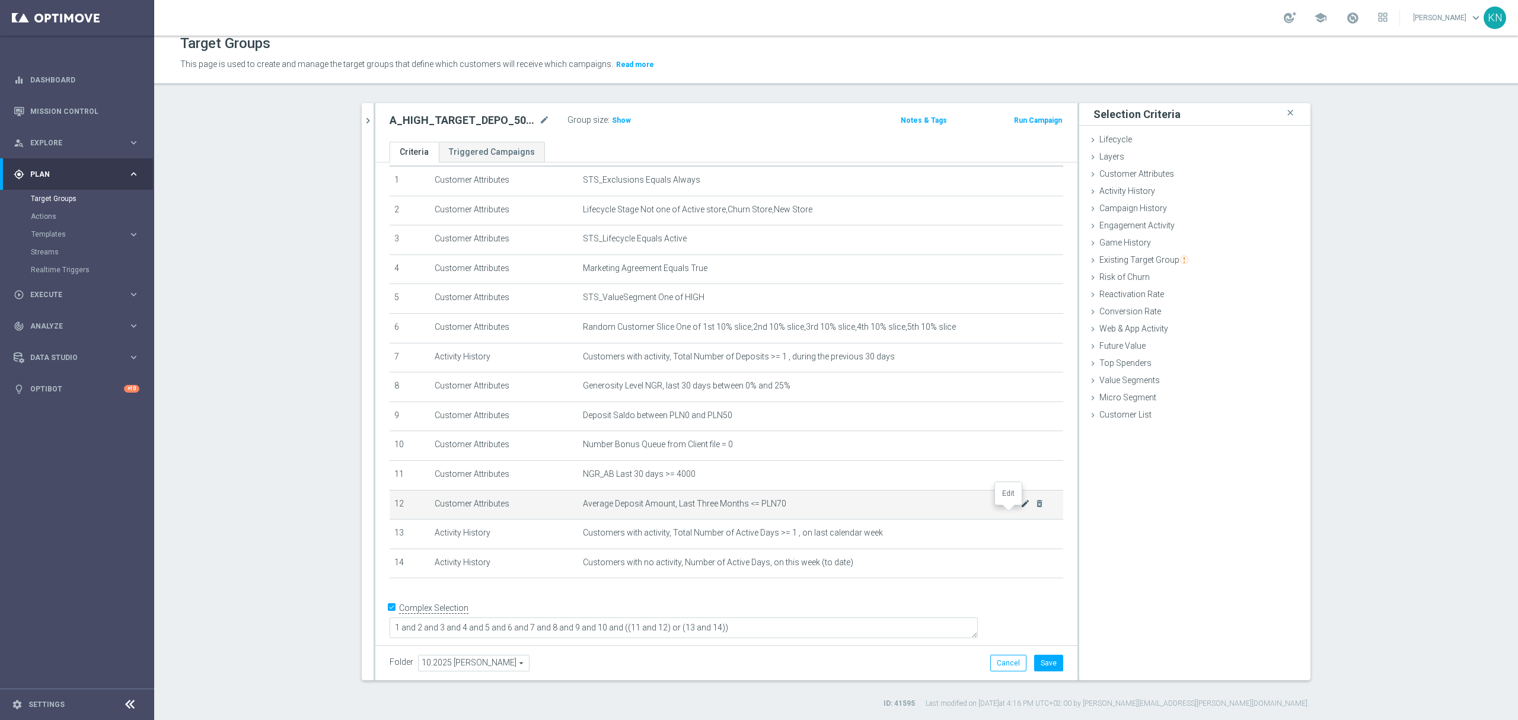
click at [1020, 508] on icon "mode_edit" at bounding box center [1024, 503] width 9 height 9
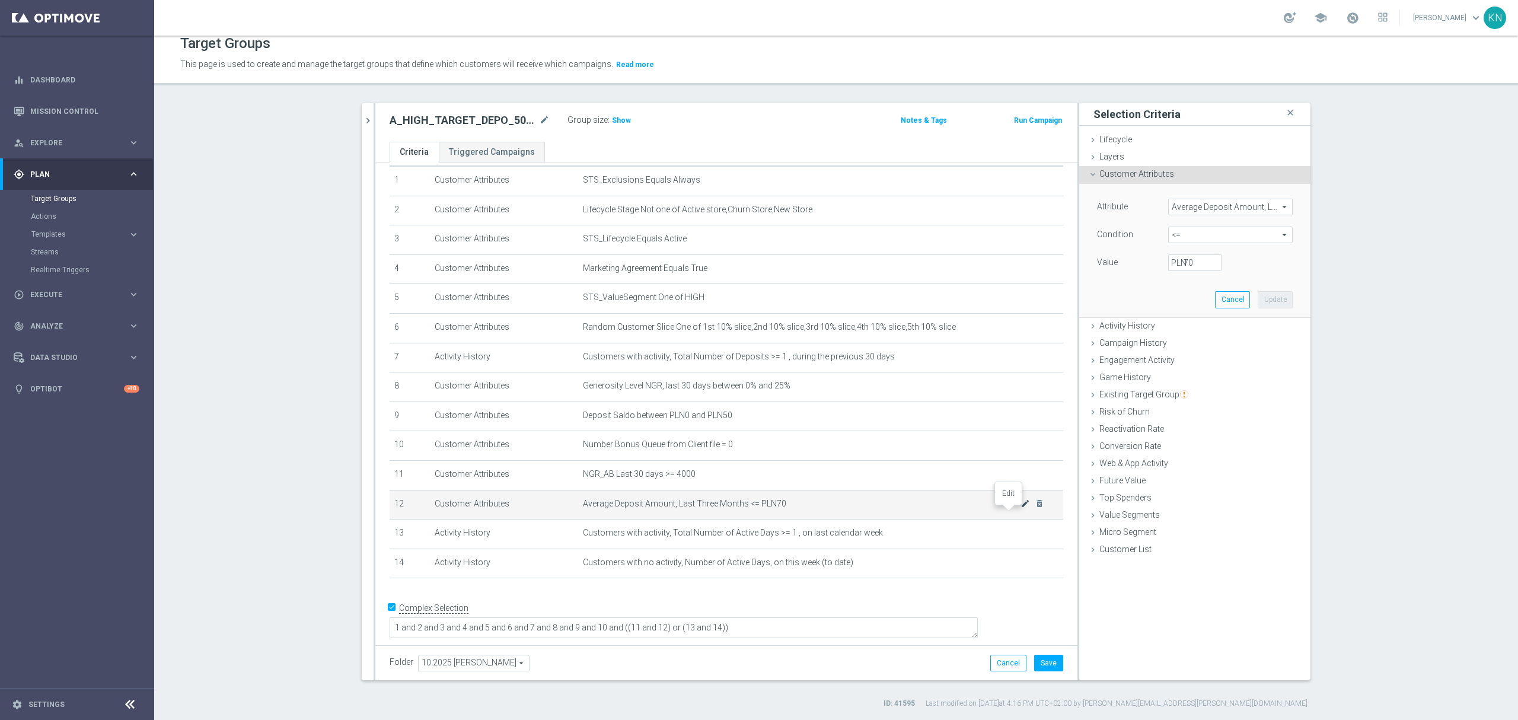
click at [1020, 508] on icon "mode_edit" at bounding box center [1024, 503] width 9 height 9
drag, startPoint x: 1189, startPoint y: 266, endPoint x: 1096, endPoint y: 261, distance: 92.6
click at [1096, 261] on div "Value 70 PLN" at bounding box center [1194, 263] width 213 height 19
type input "200"
click at [1106, 283] on div "Attribute Average Deposit Amount, Last Three Months Average Deposit Amount, Las…" at bounding box center [1194, 250] width 213 height 133
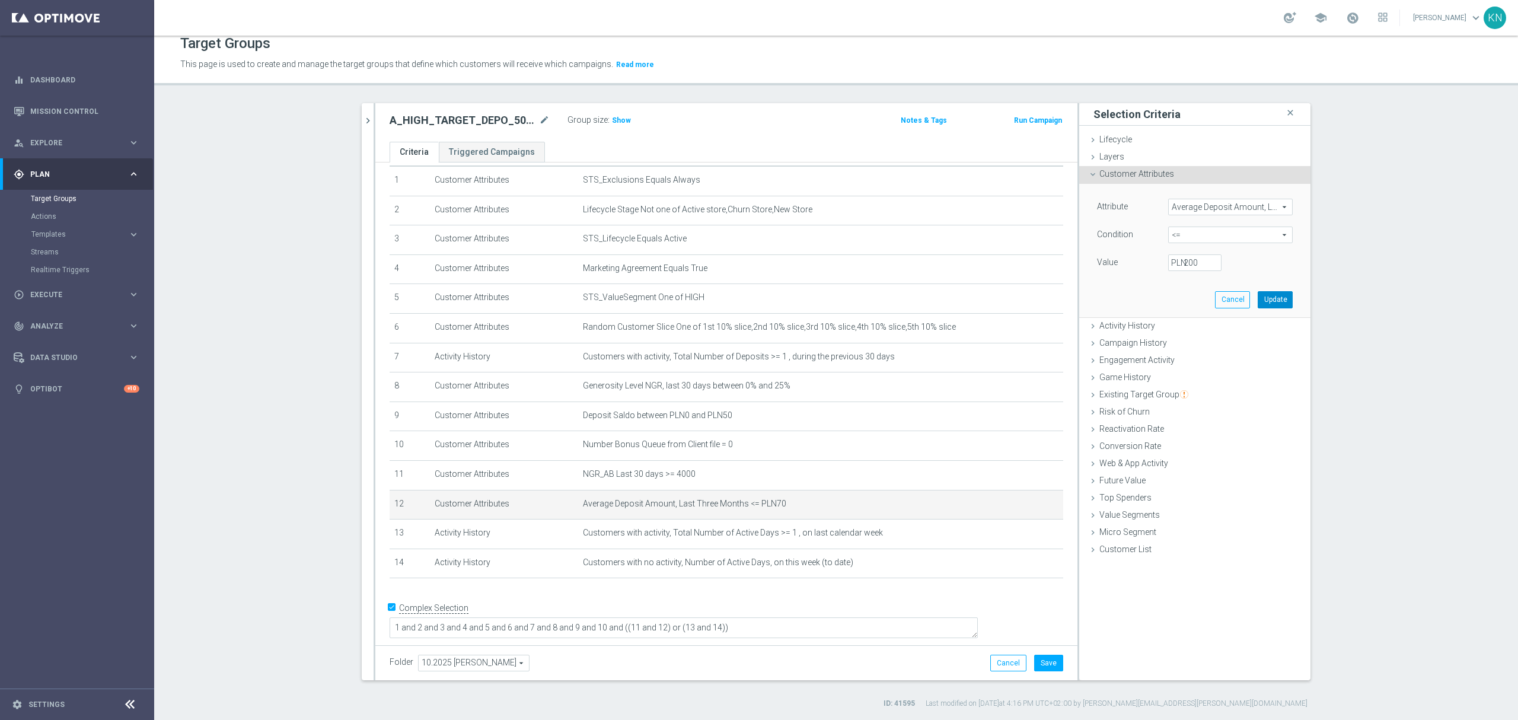
click at [1272, 299] on button "Update" at bounding box center [1274, 299] width 35 height 17
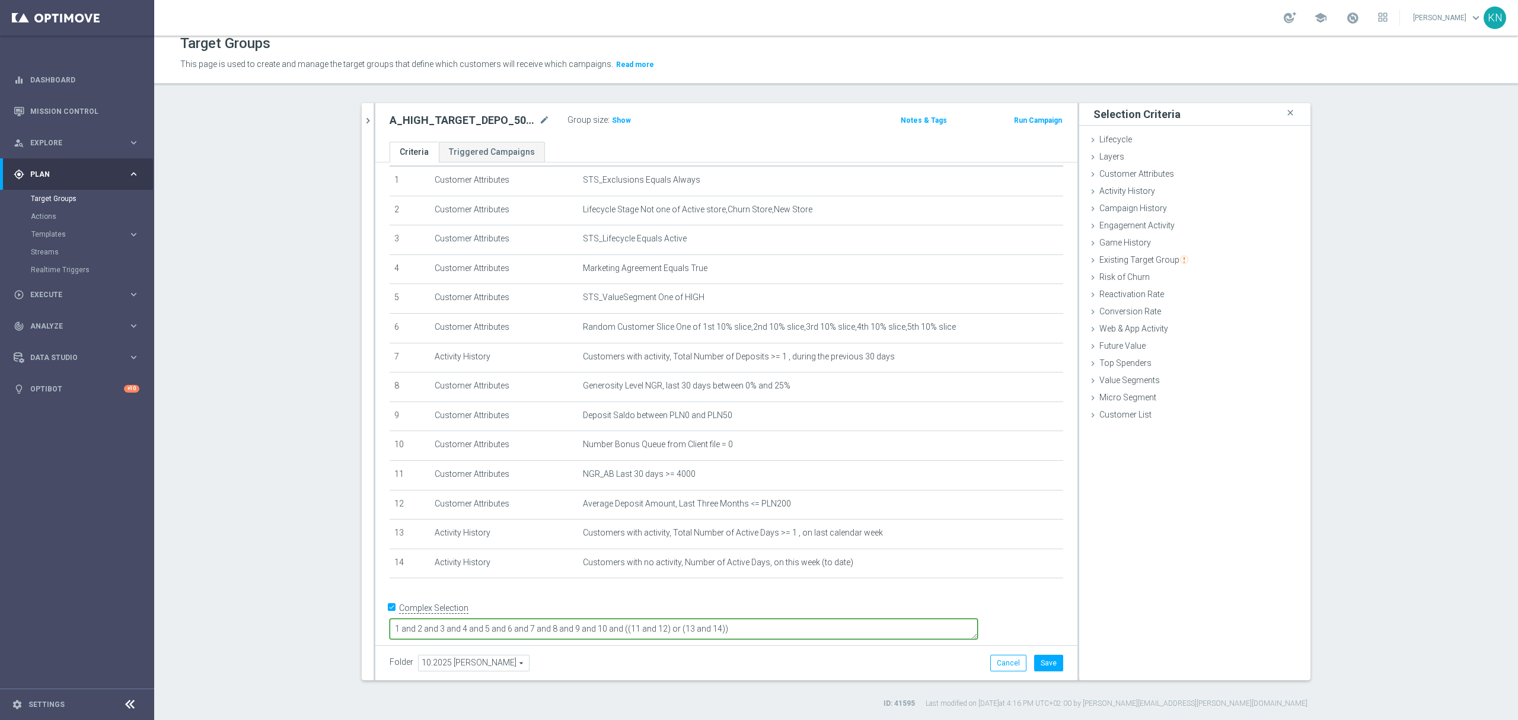
click at [921, 624] on textarea "1 and 2 and 3 and 4 and 5 and 6 and 7 and 8 and 9 and 10 and ((11 and 12) or (1…" at bounding box center [683, 628] width 588 height 21
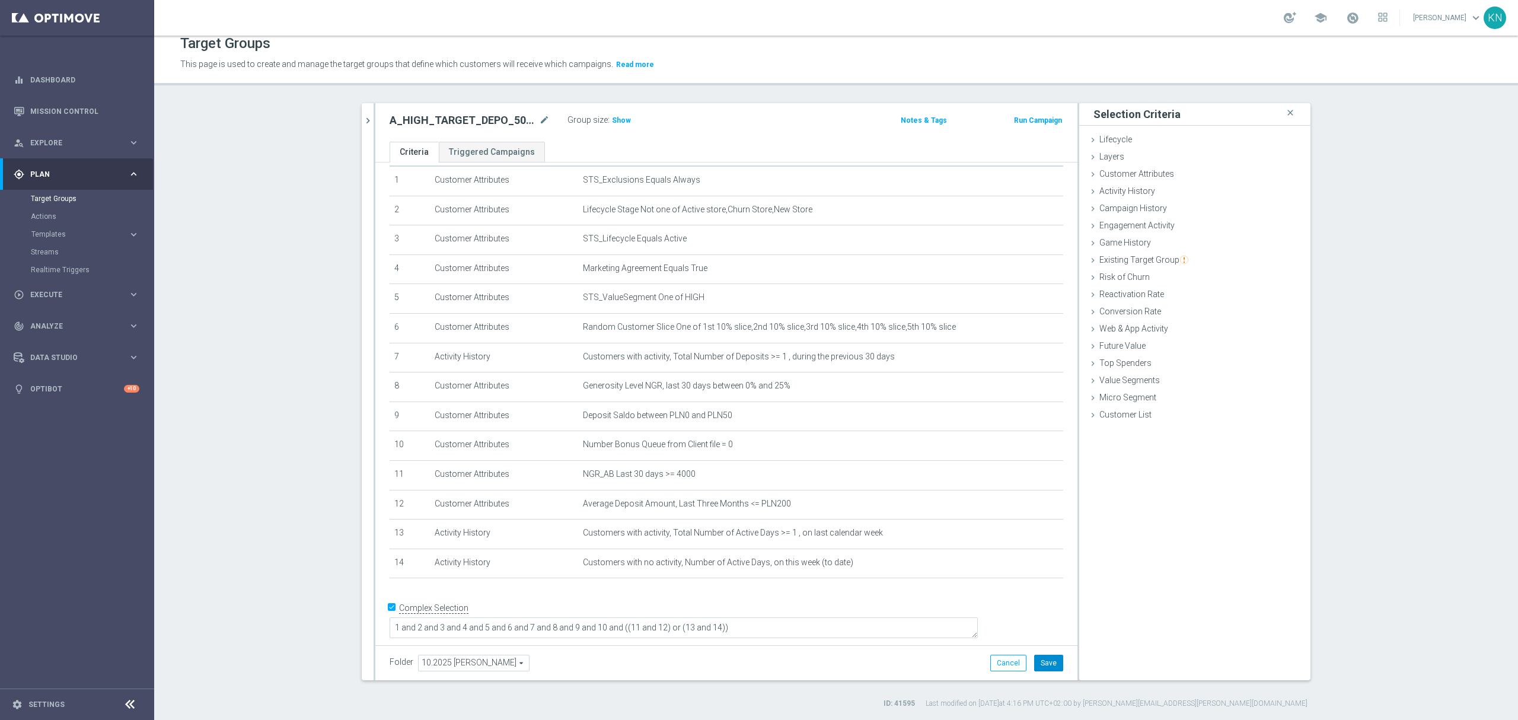
click at [1053, 665] on button "Save" at bounding box center [1048, 662] width 29 height 17
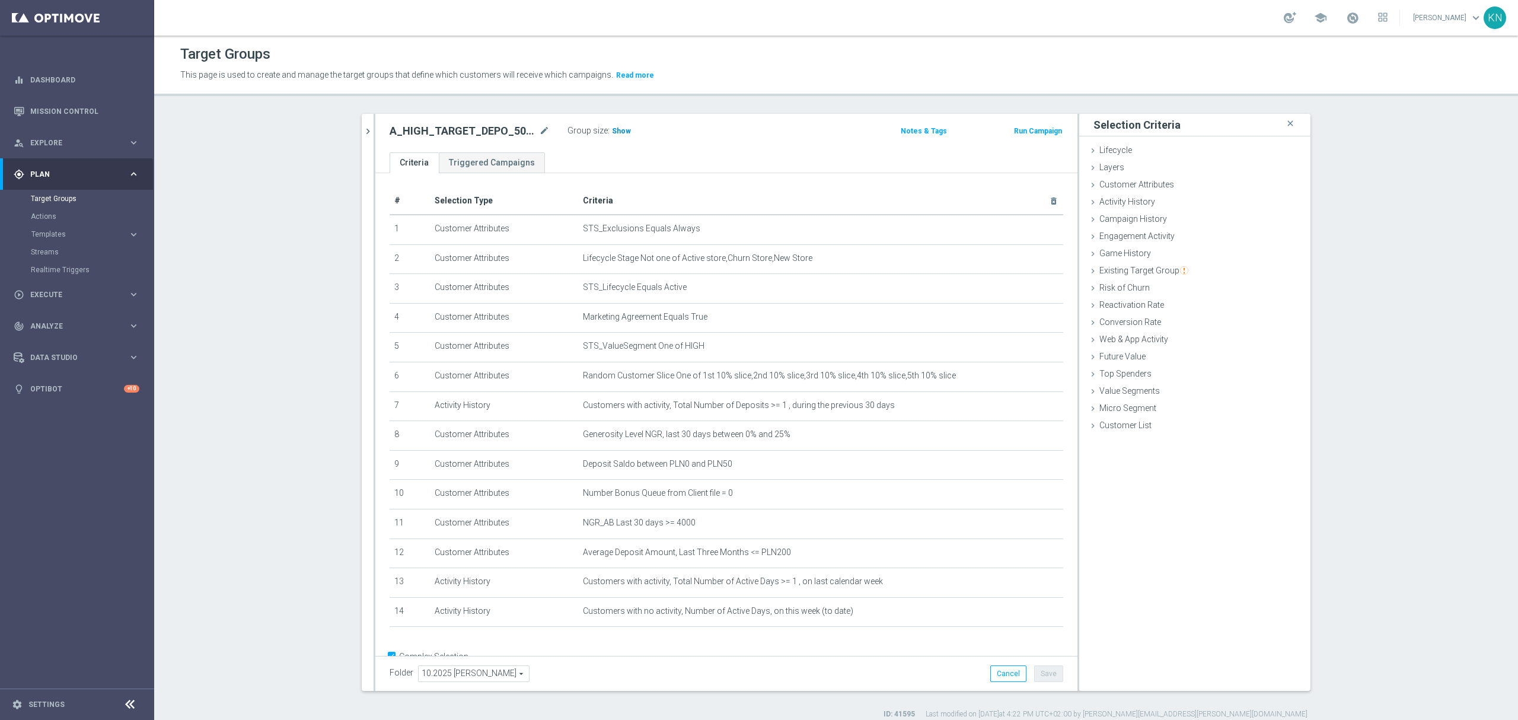
click at [617, 133] on span "Show" at bounding box center [621, 131] width 19 height 8
click at [366, 124] on button "chevron_right" at bounding box center [368, 131] width 12 height 35
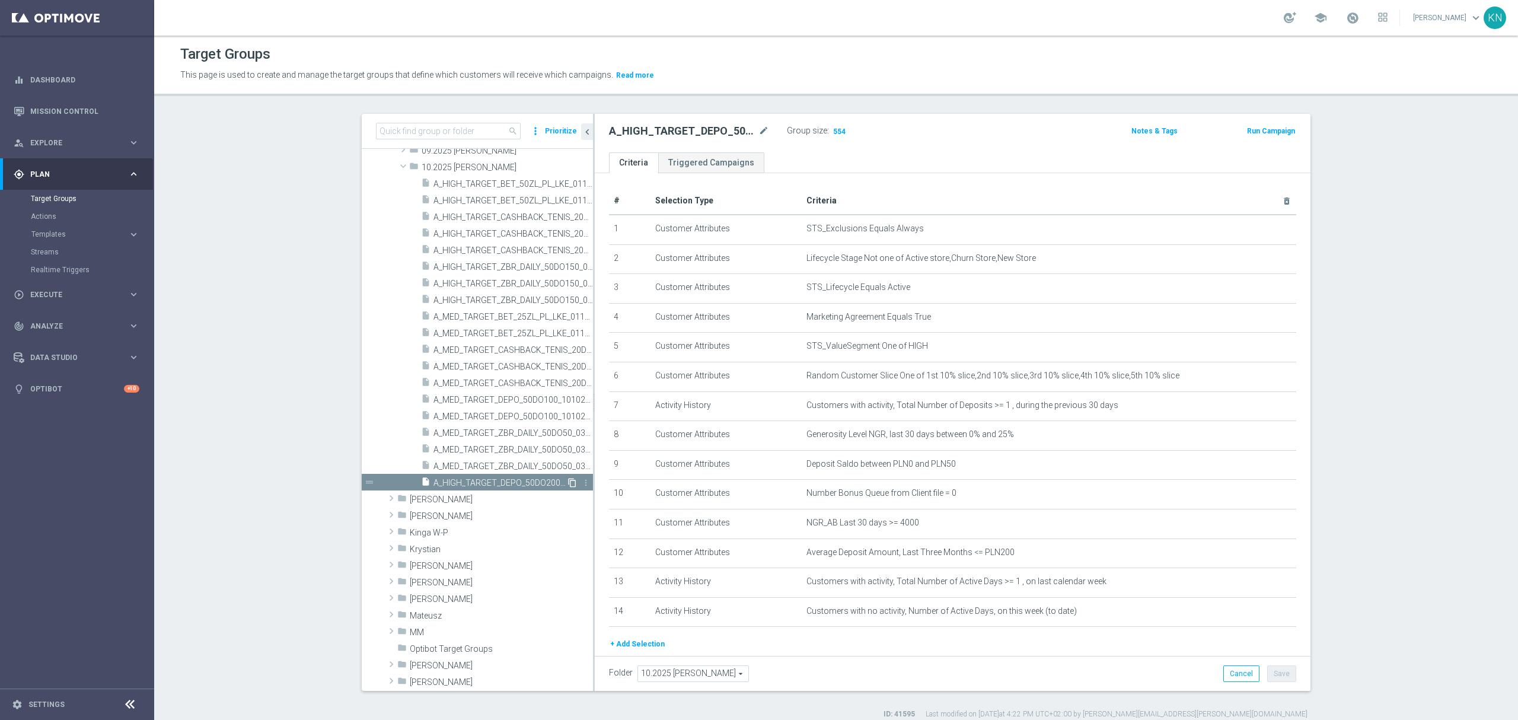
click at [567, 483] on icon "content_copy" at bounding box center [571, 482] width 9 height 9
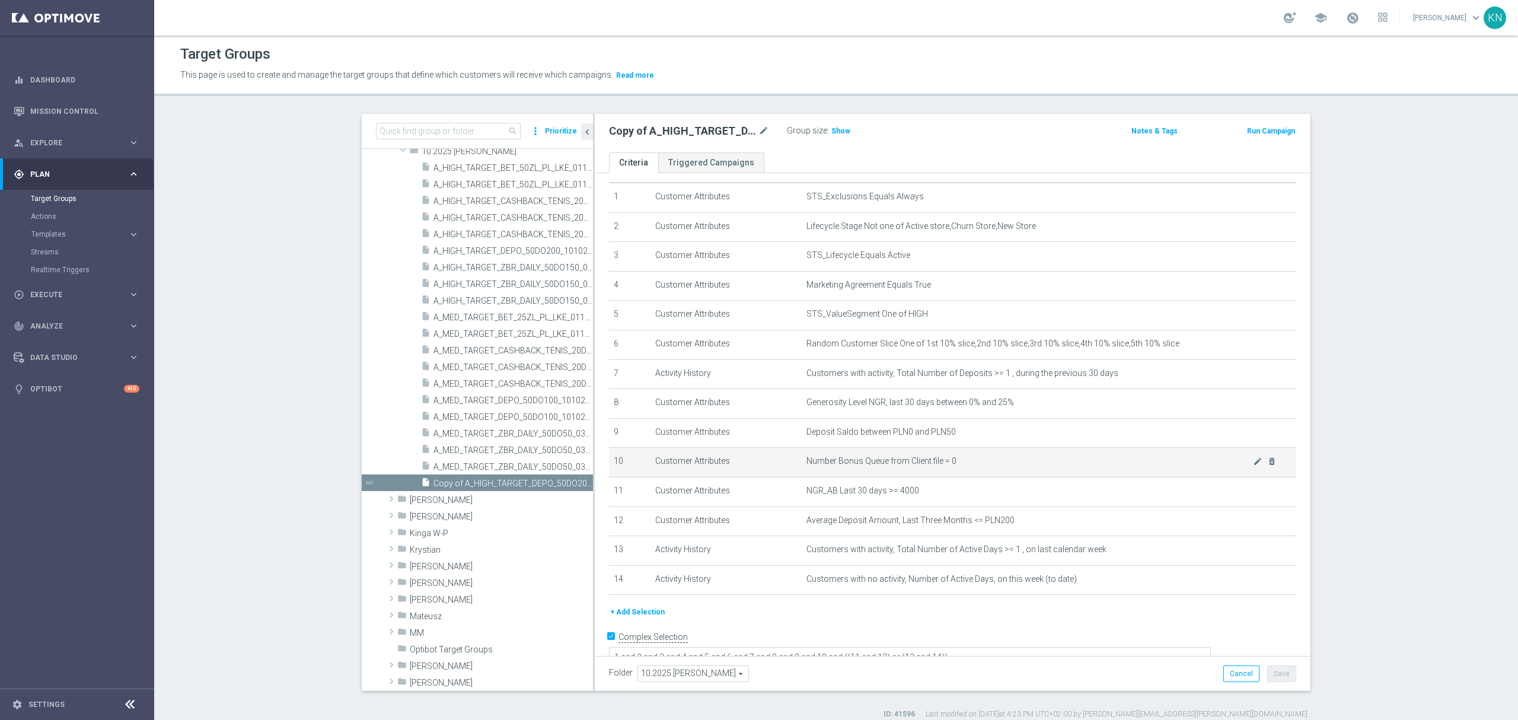
scroll to position [50, 0]
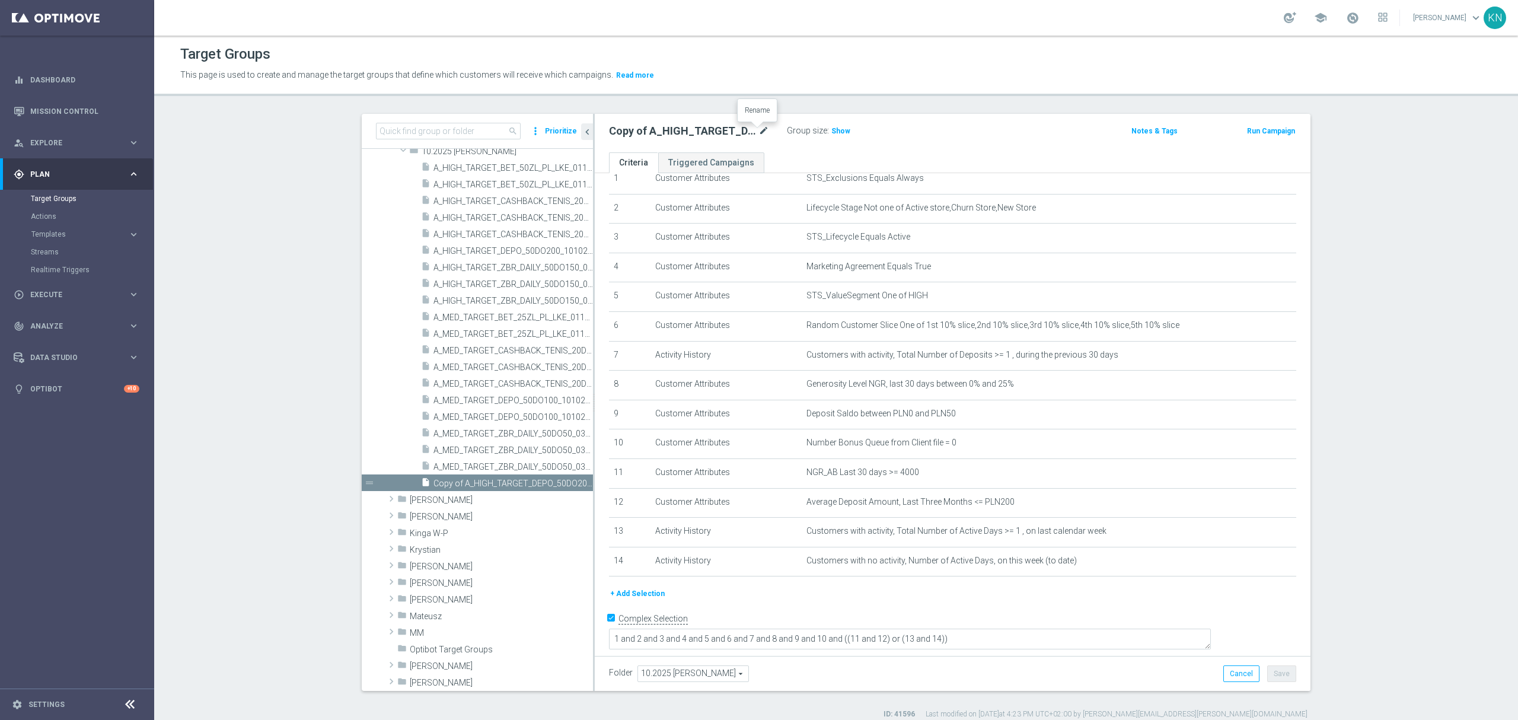
click at [758, 135] on icon "mode_edit" at bounding box center [763, 131] width 11 height 14
type input "A_HIGH_TARGET_DEPO_50DO200_101025_3D"
click at [786, 155] on ul "Criteria Triggered Campaigns" at bounding box center [952, 162] width 715 height 21
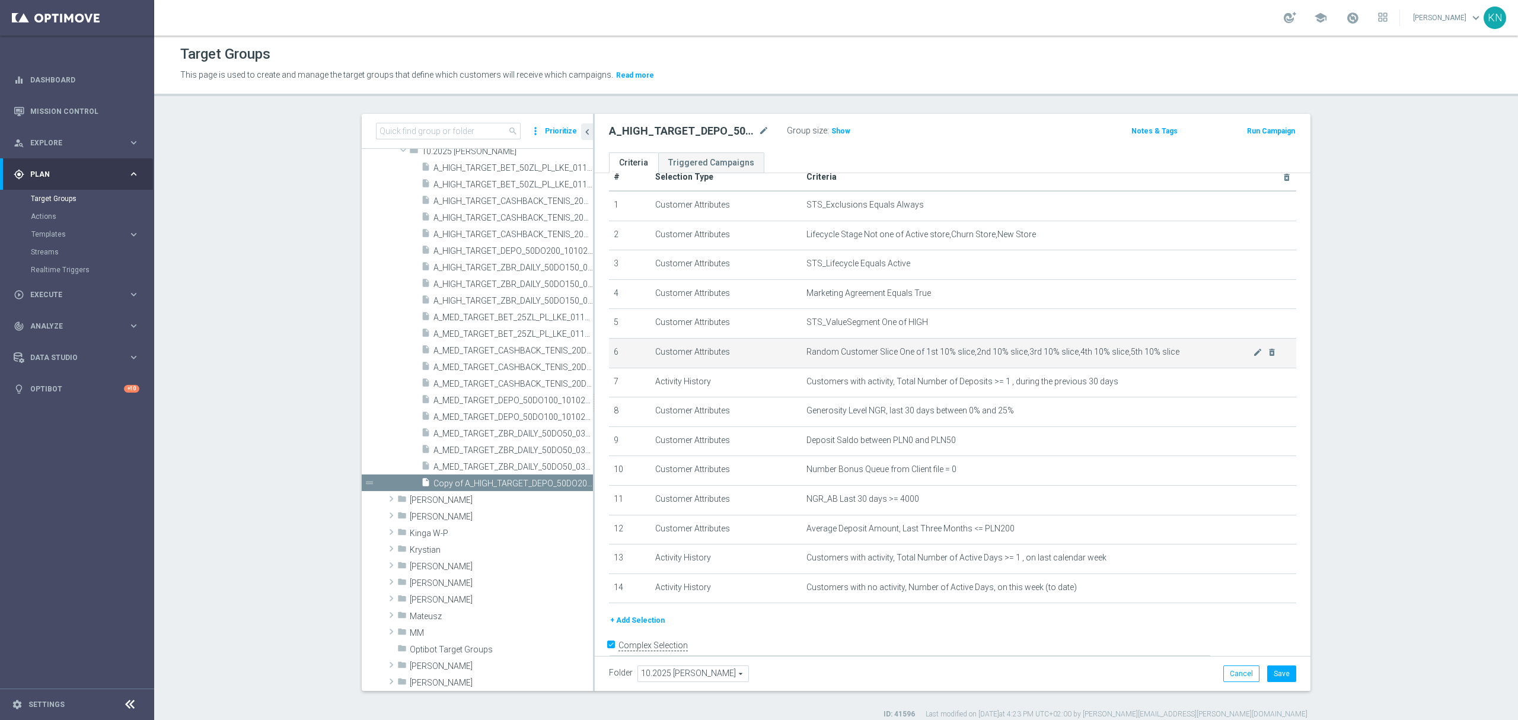
scroll to position [0, 0]
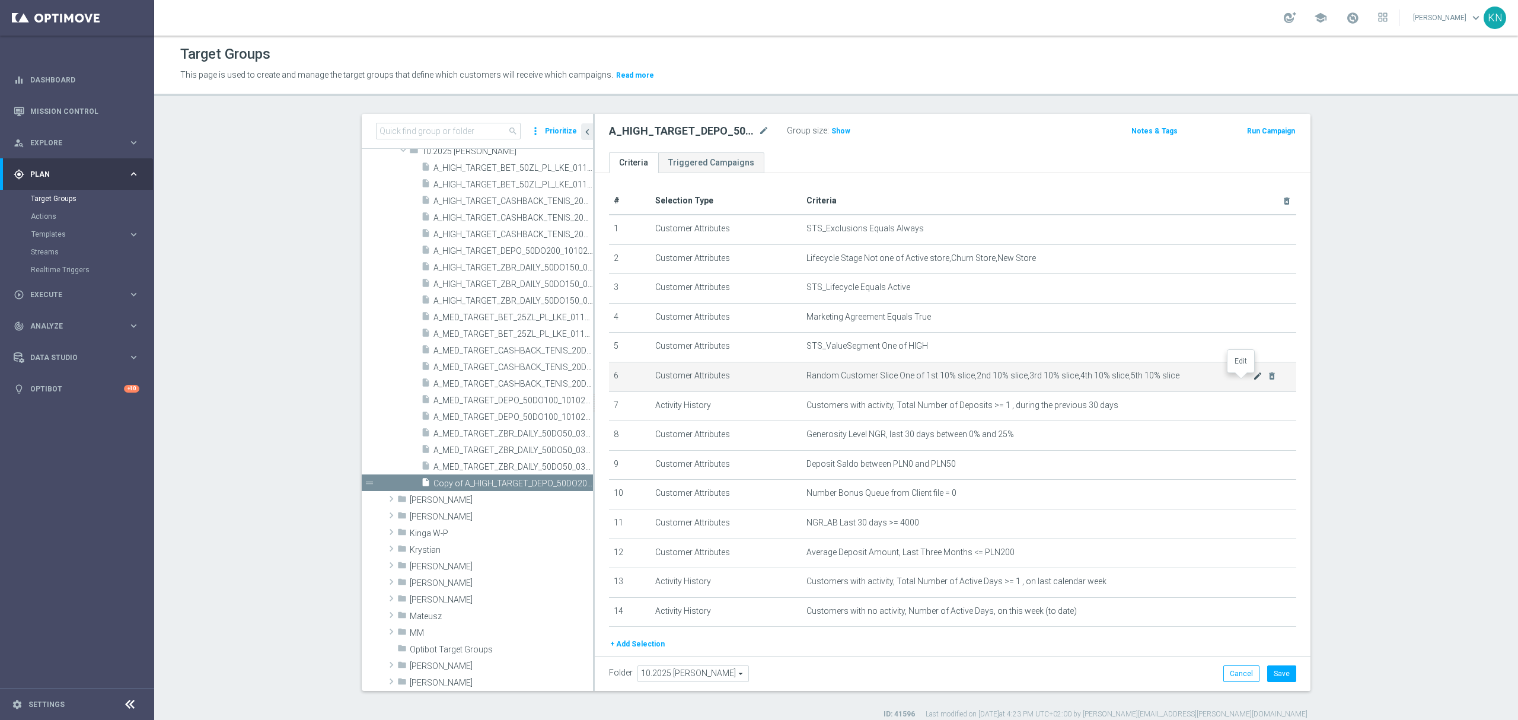
click at [1253, 381] on icon "mode_edit" at bounding box center [1257, 375] width 9 height 9
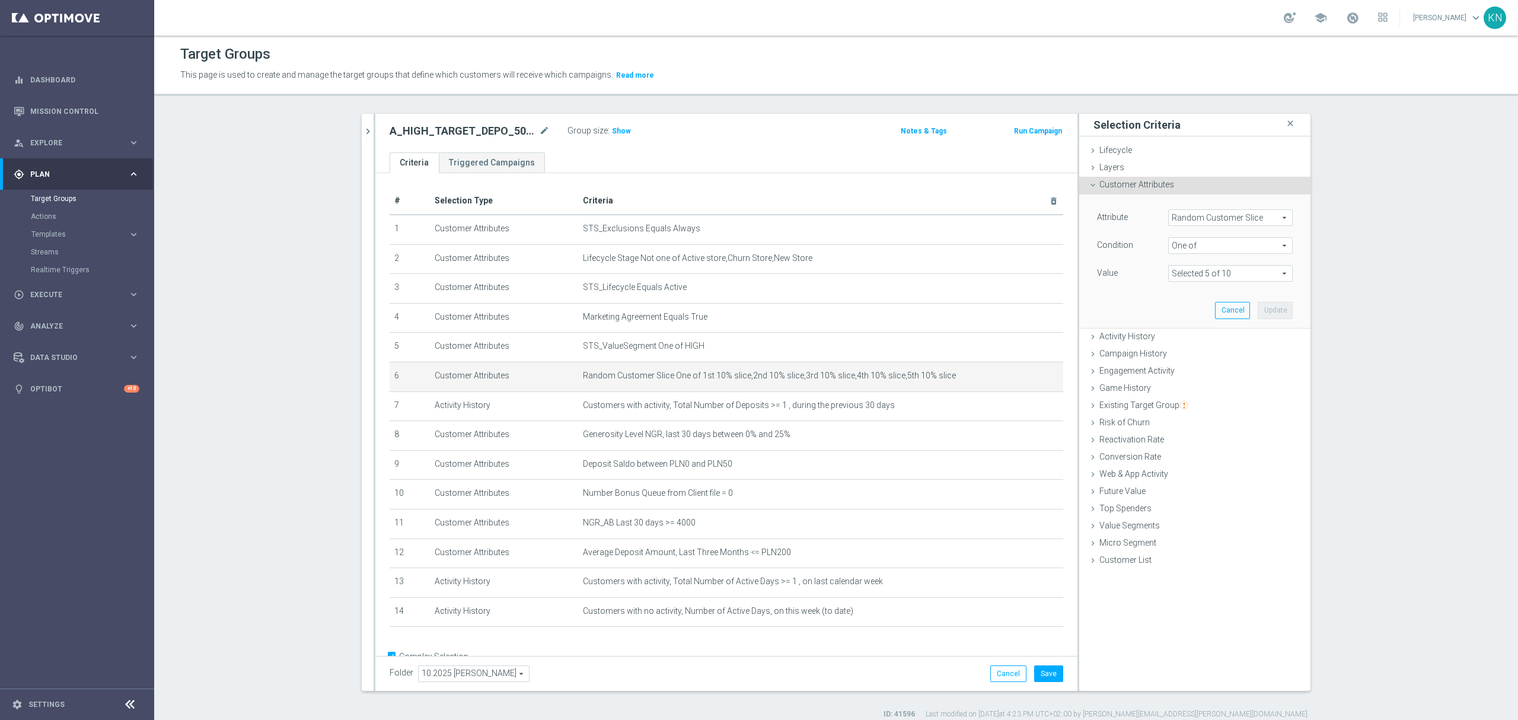
click at [1194, 269] on span at bounding box center [1229, 273] width 123 height 15
click at [1177, 306] on input "1st 10% slice" at bounding box center [1181, 307] width 8 height 8
checkbox input "false"
type input "Selected 4 of 10"
click at [1184, 321] on label "2nd 10% slice" at bounding box center [1238, 321] width 108 height 15
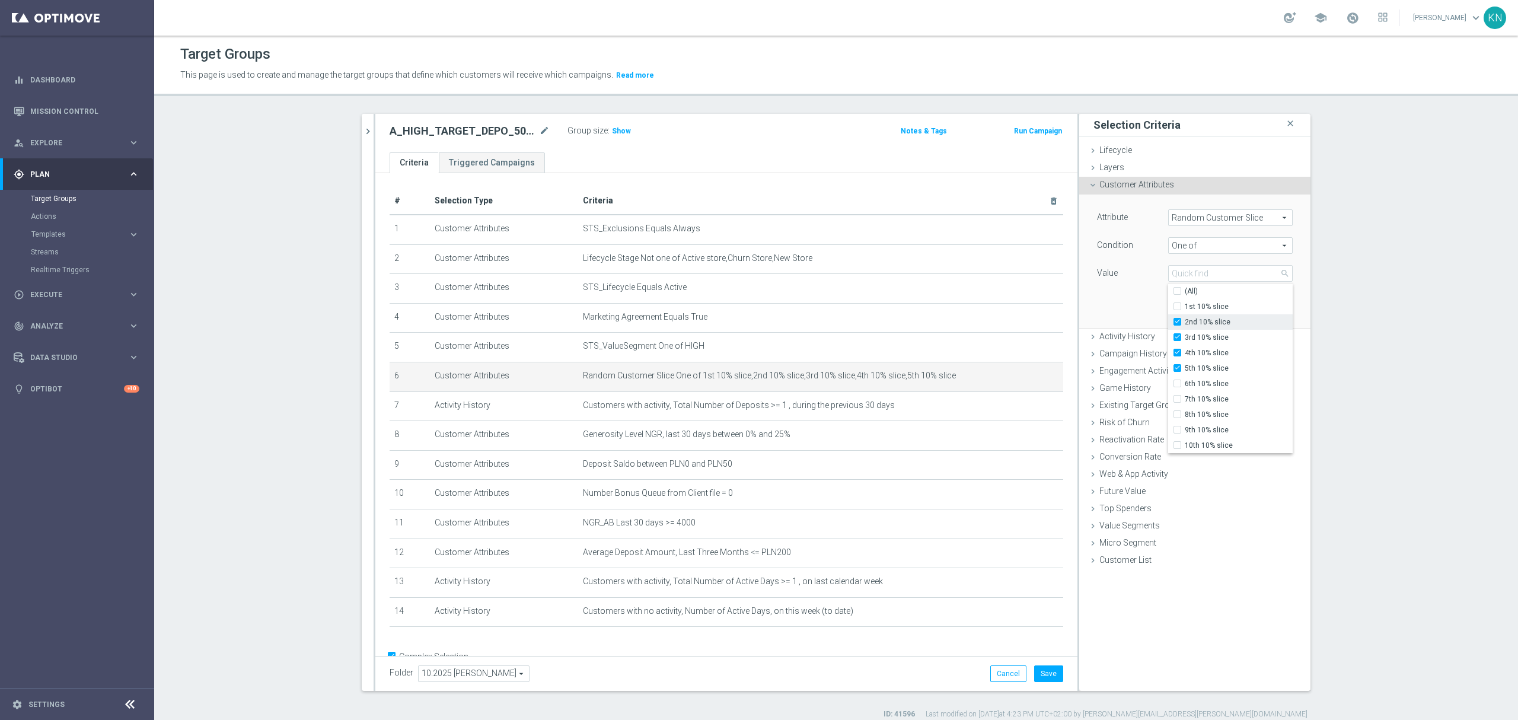
click at [1177, 321] on input "2nd 10% slice" at bounding box center [1181, 322] width 8 height 8
checkbox input "false"
type input "Selected 3 of 10"
click at [1184, 337] on label "3rd 10% slice" at bounding box center [1238, 337] width 108 height 15
click at [1177, 337] on input "3rd 10% slice" at bounding box center [1181, 338] width 8 height 8
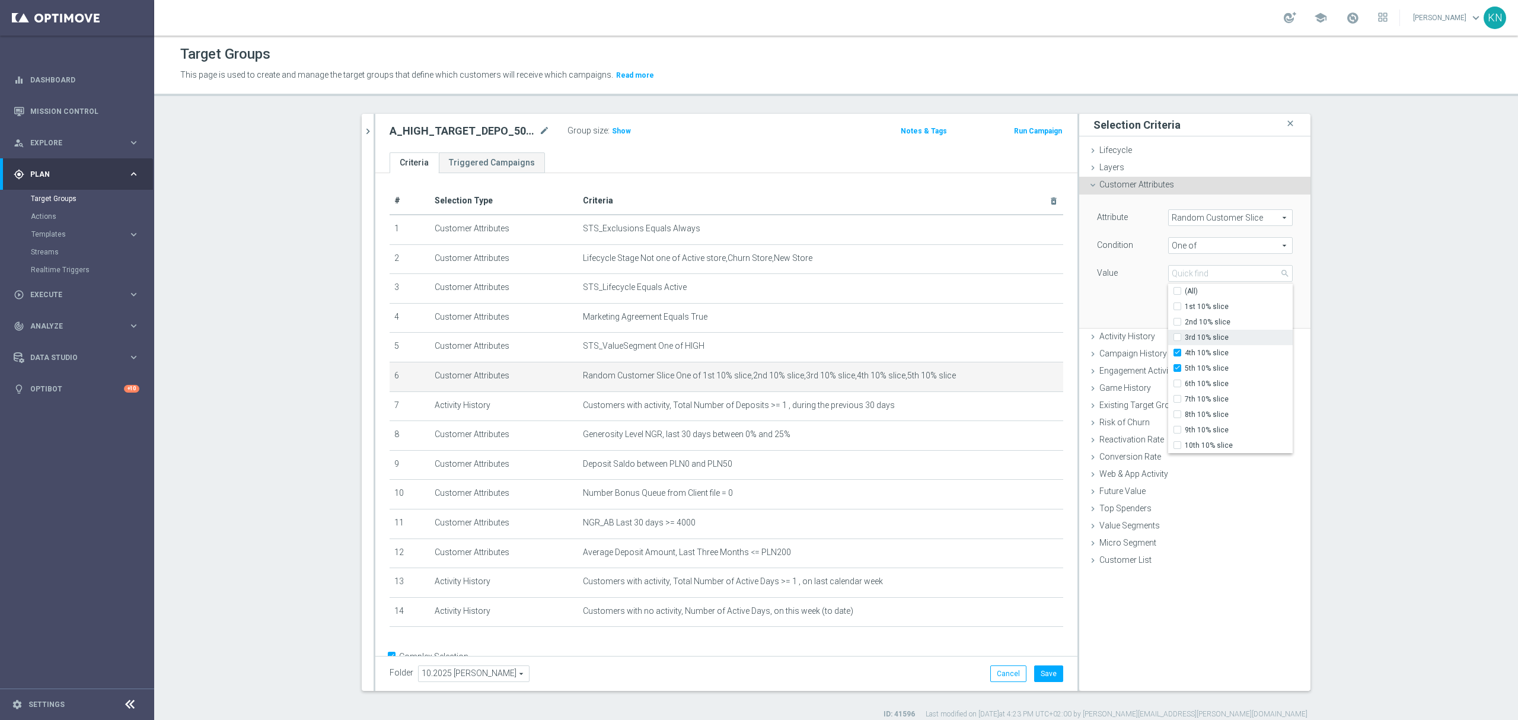
checkbox input "false"
type input "Selected 2 of 10"
click at [1184, 356] on label "4th 10% slice" at bounding box center [1238, 352] width 108 height 15
click at [1177, 356] on input "4th 10% slice" at bounding box center [1181, 353] width 8 height 8
checkbox input "false"
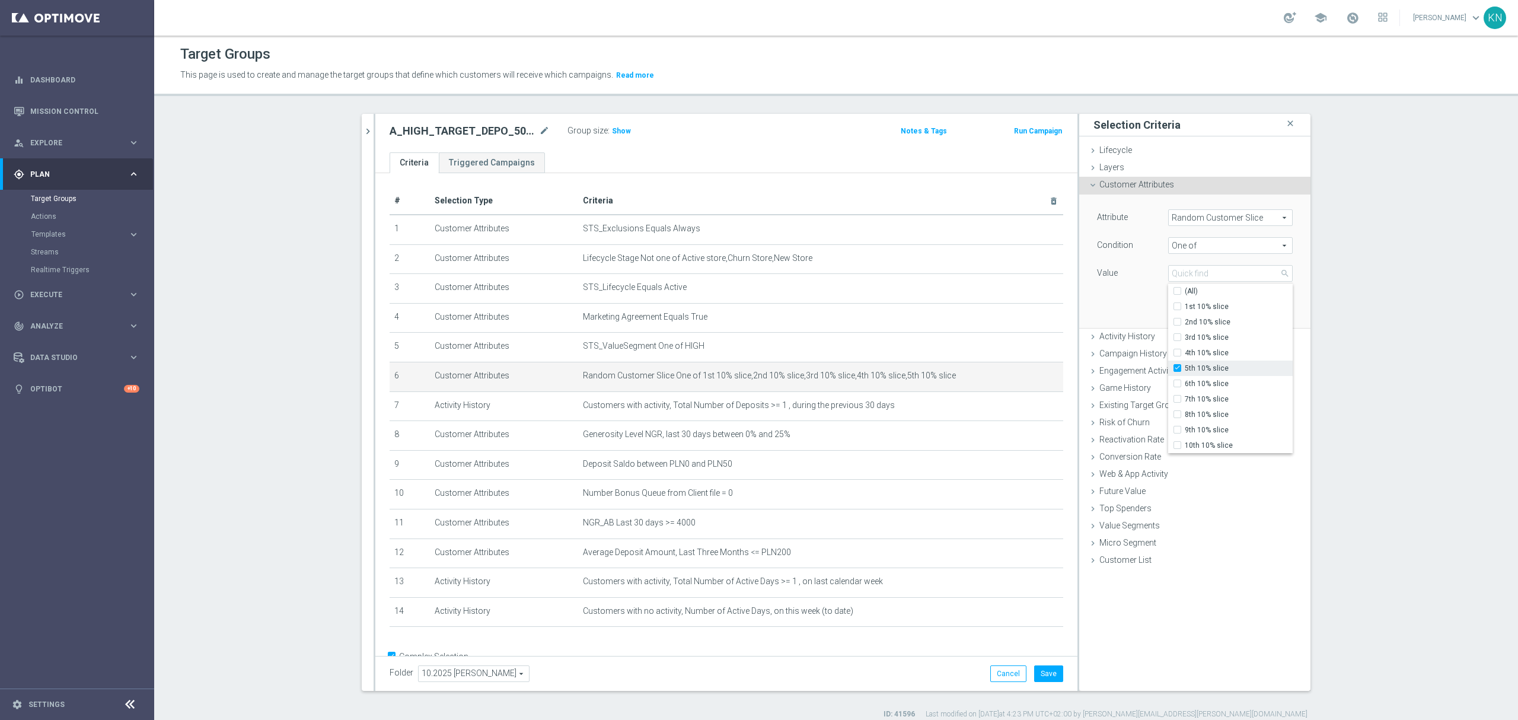
type input "5th 10% slice"
click at [1171, 376] on div "6th 10% slice" at bounding box center [1230, 383] width 124 height 15
click at [1177, 370] on input "5th 10% slice" at bounding box center [1181, 369] width 8 height 8
checkbox input "false"
type input "Select"
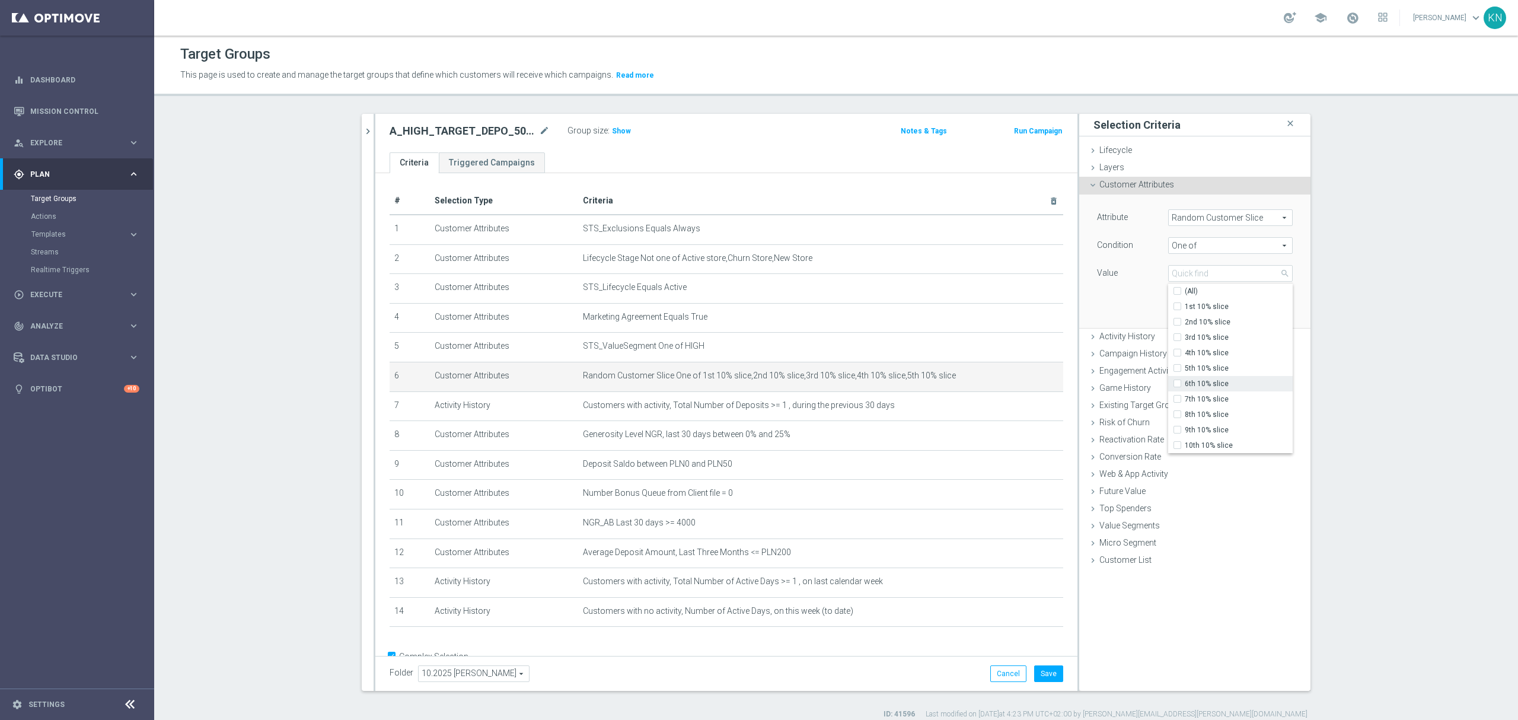
click at [1177, 387] on input "6th 10% slice" at bounding box center [1181, 384] width 8 height 8
checkbox input "true"
type input "6th 10% slice"
click at [1177, 401] on input "7th 10% slice" at bounding box center [1181, 399] width 8 height 8
checkbox input "true"
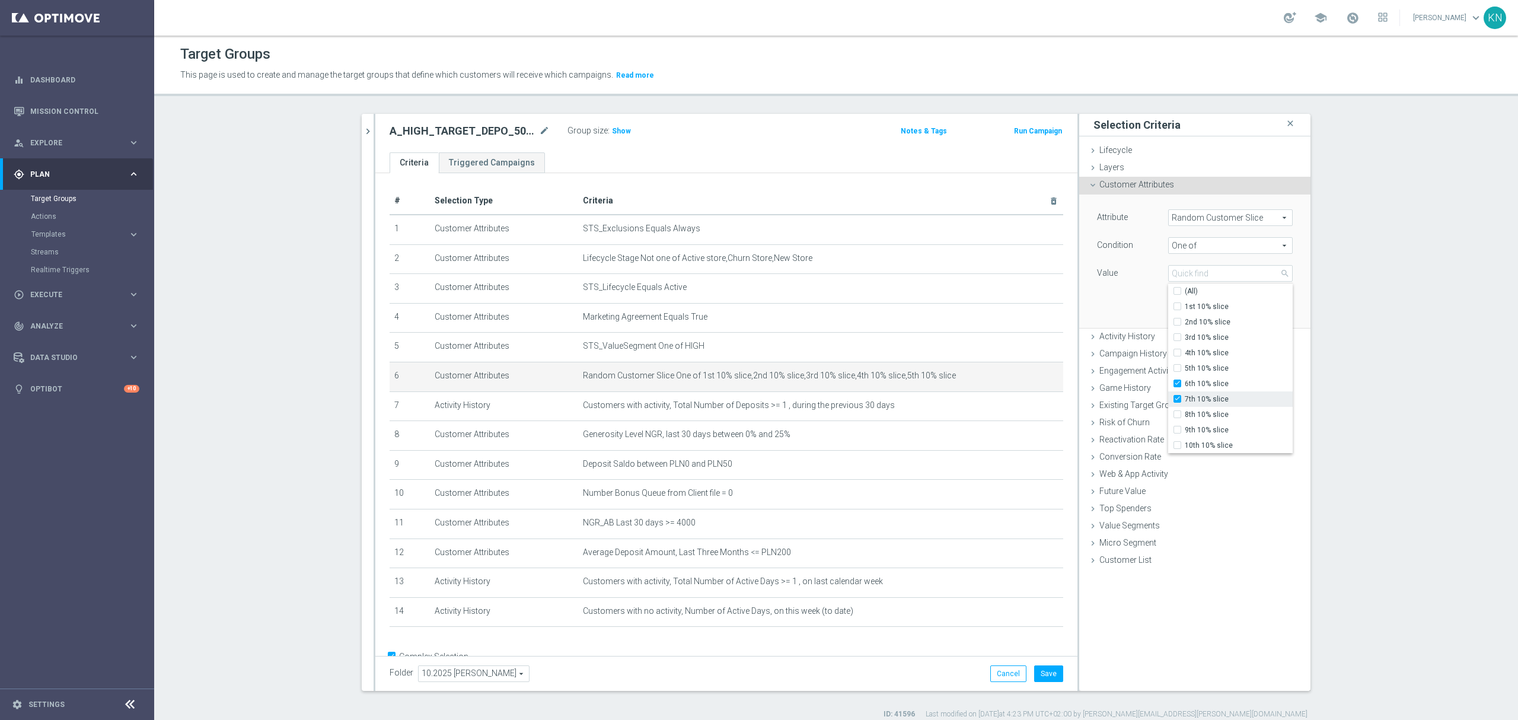
type input "Selected 2 of 10"
click at [1177, 418] on input "8th 10% slice" at bounding box center [1181, 415] width 8 height 8
checkbox input "true"
type input "Selected 3 of 10"
click at [1184, 433] on label "9th 10% slice" at bounding box center [1238, 429] width 108 height 15
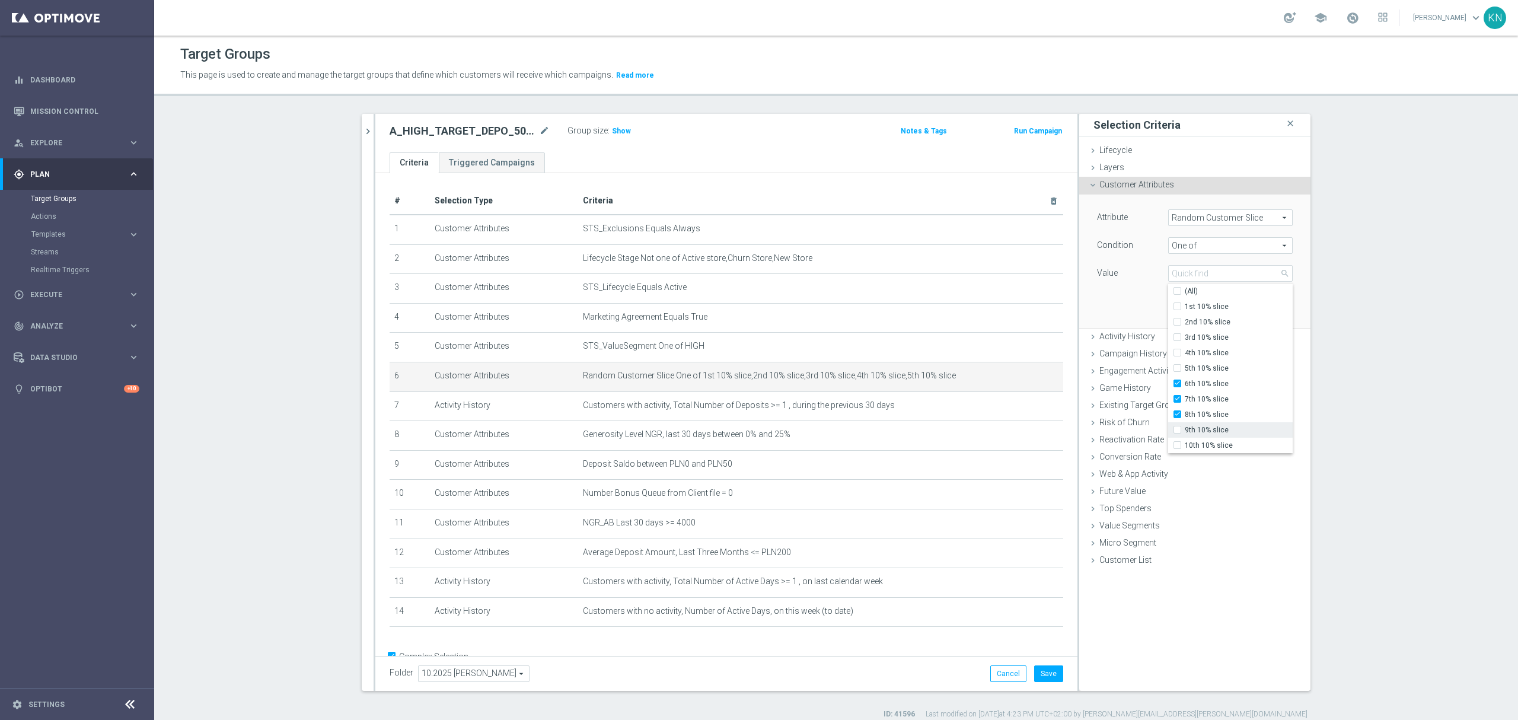
click at [1177, 433] on input "9th 10% slice" at bounding box center [1181, 430] width 8 height 8
checkbox input "true"
type input "Selected 4 of 10"
click at [1177, 449] on input "10th 10% slice" at bounding box center [1181, 446] width 8 height 8
checkbox input "true"
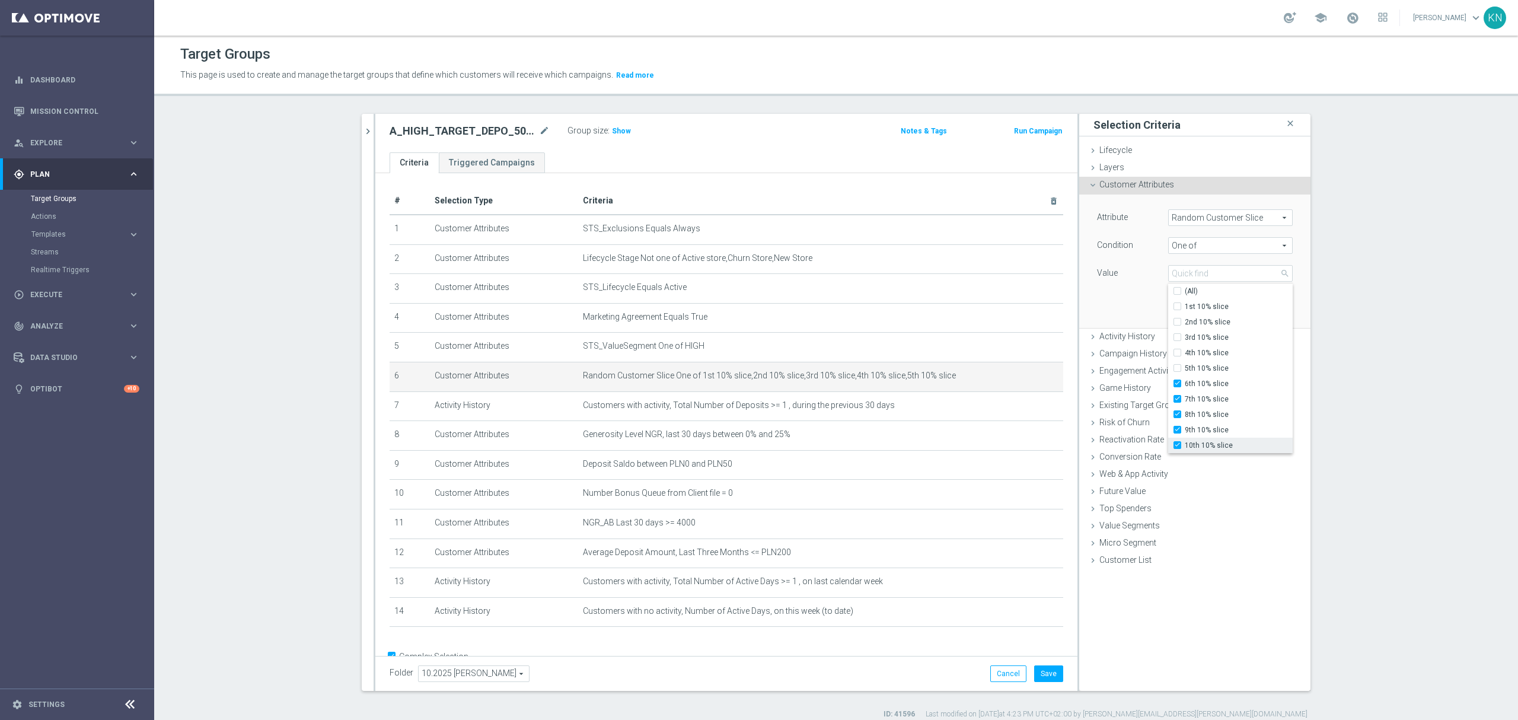
type input "Selected 5 of 10"
click at [1134, 314] on div "Attribute Random Customer Slice Random Customer Slice arrow_drop_down search Co…" at bounding box center [1194, 260] width 213 height 133
click at [1280, 312] on button "Update" at bounding box center [1274, 310] width 35 height 17
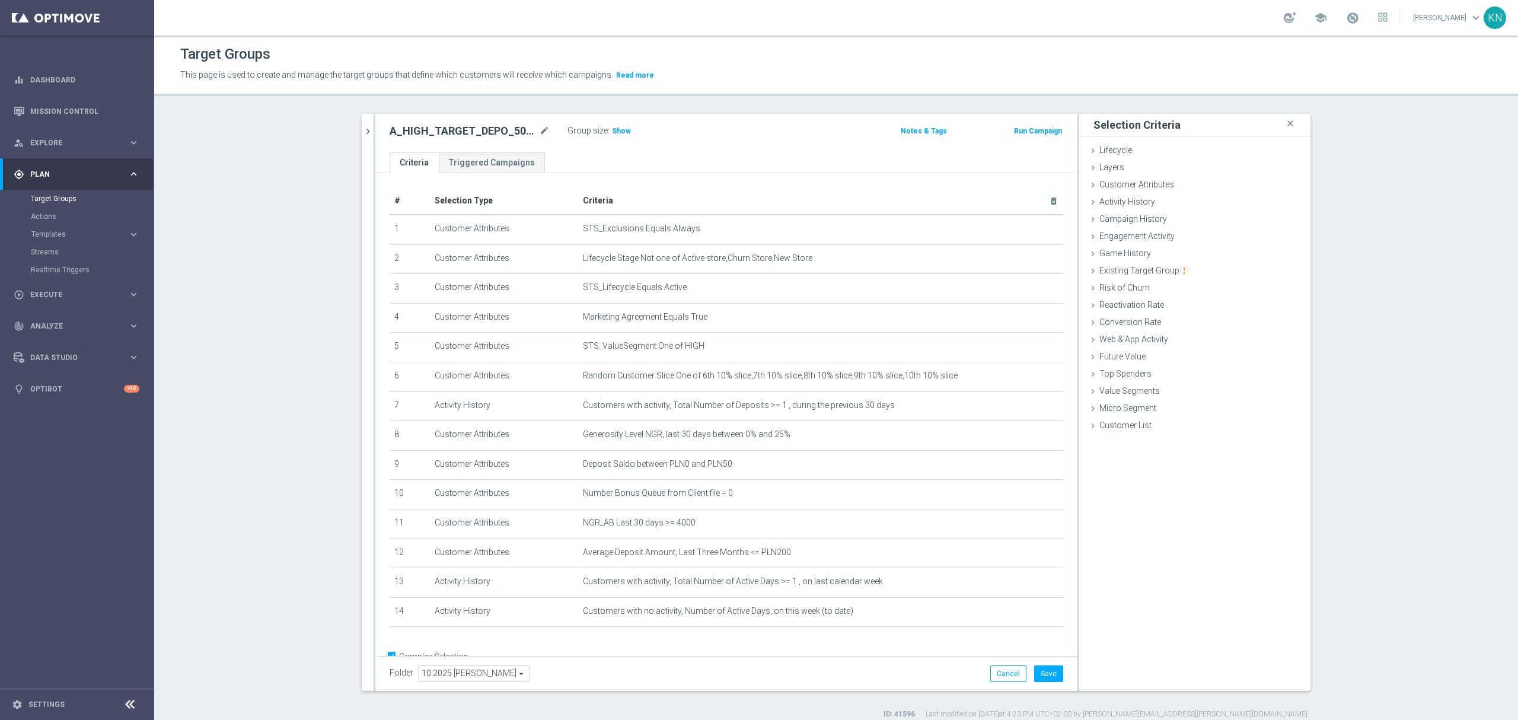
click at [238, 404] on section "search more_vert Prioritize Customer Target Groups library_add create_new_folder" at bounding box center [835, 416] width 1363 height 605
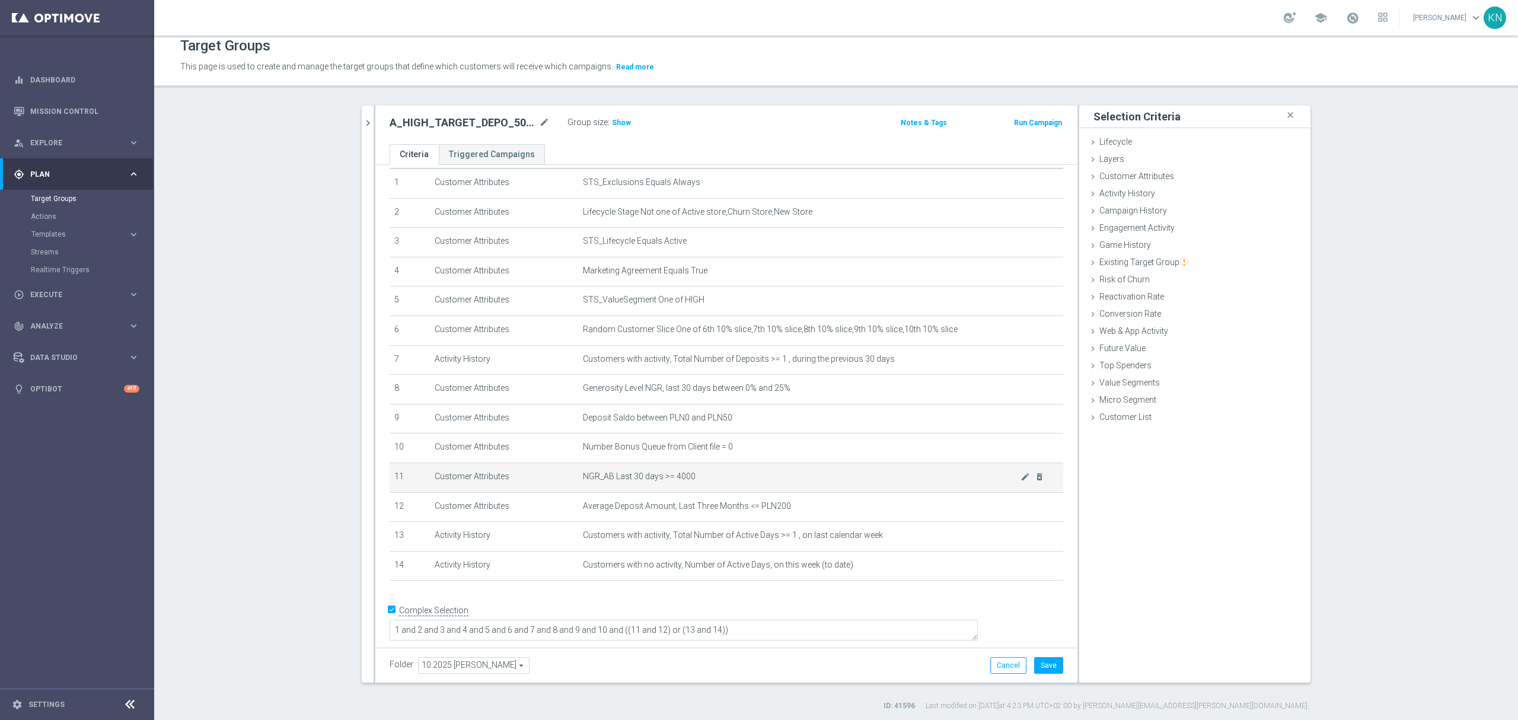
scroll to position [11, 0]
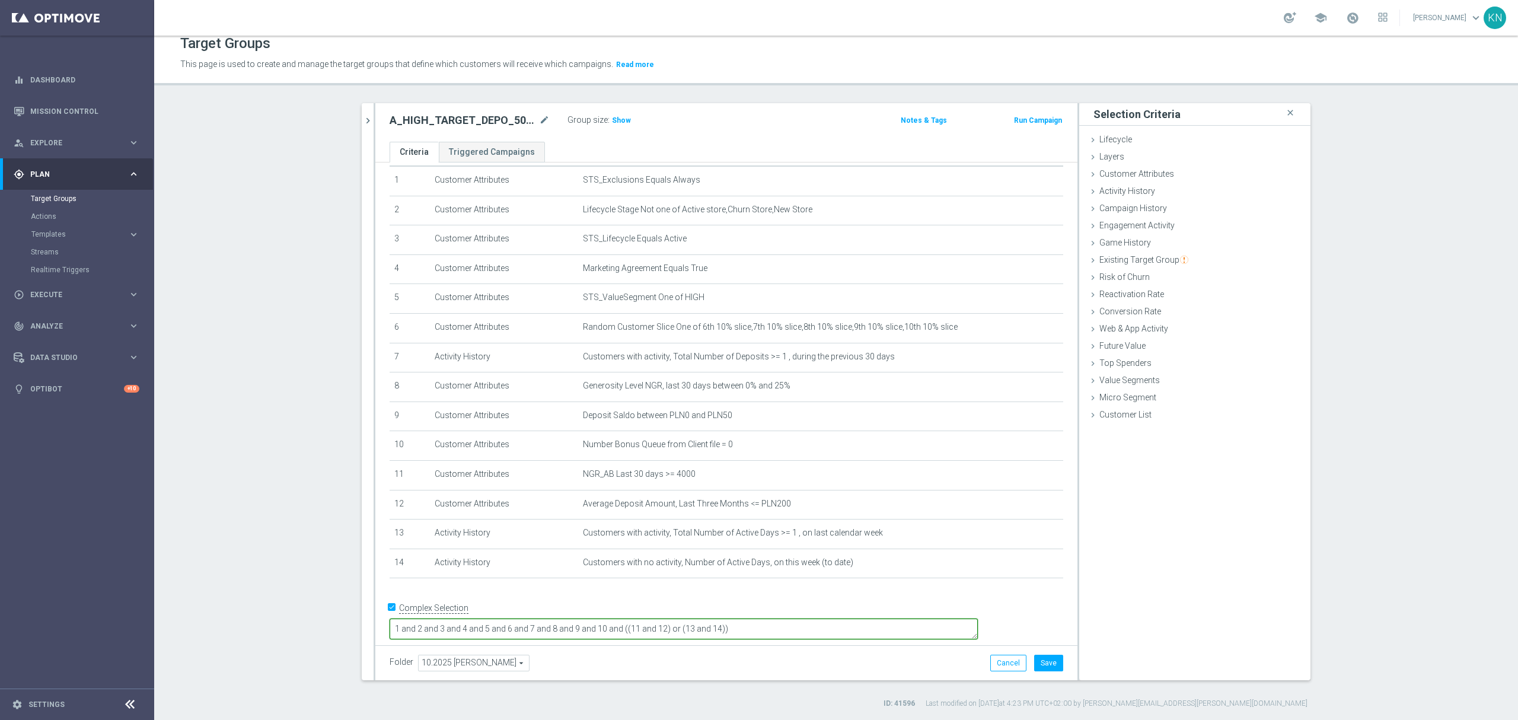
click at [876, 629] on textarea "1 and 2 and 3 and 4 and 5 and 6 and 7 and 8 and 9 and 10 and ((11 and 12) or (1…" at bounding box center [683, 628] width 588 height 21
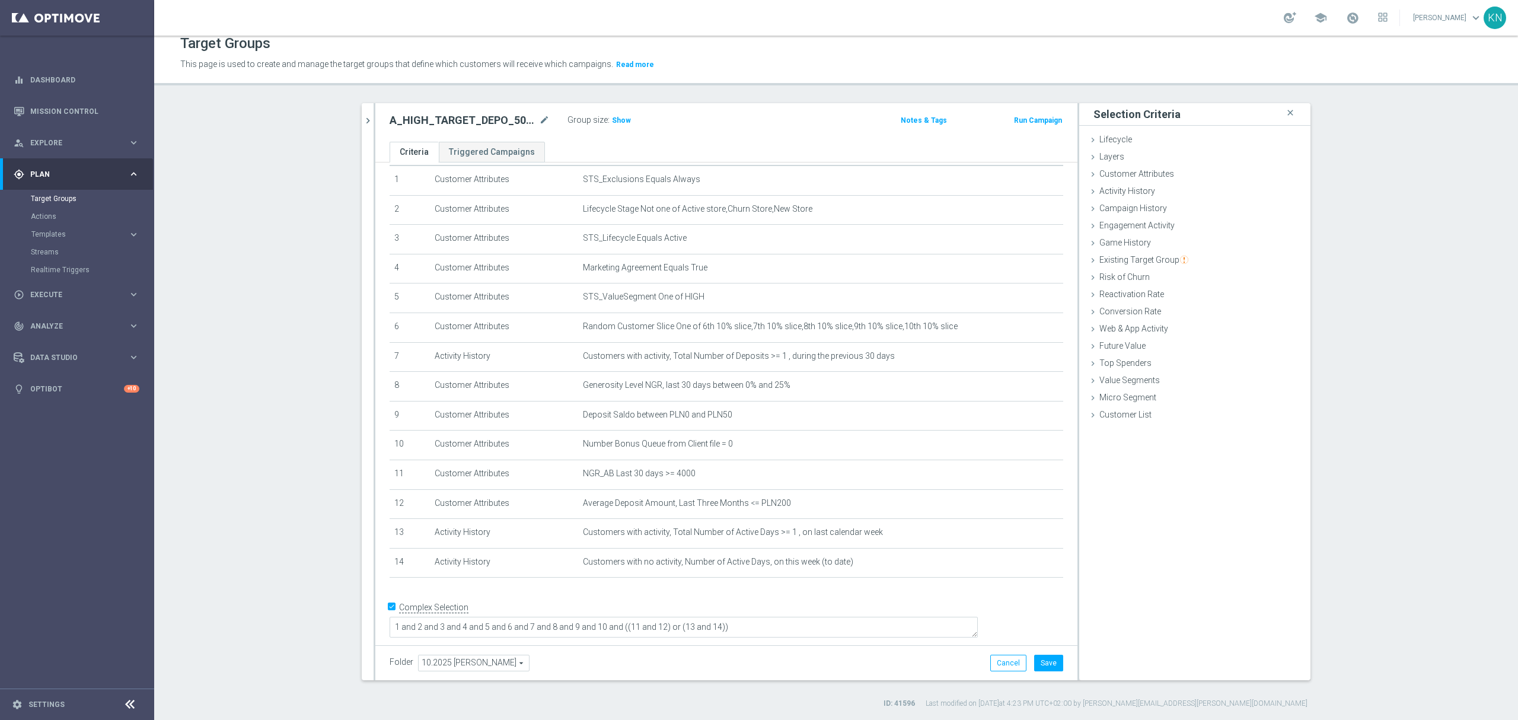
click at [857, 648] on div "Folder 10.2025 [PERSON_NAME] 10.2025 [PERSON_NAME] arrow_drop_down search Cance…" at bounding box center [726, 662] width 702 height 35
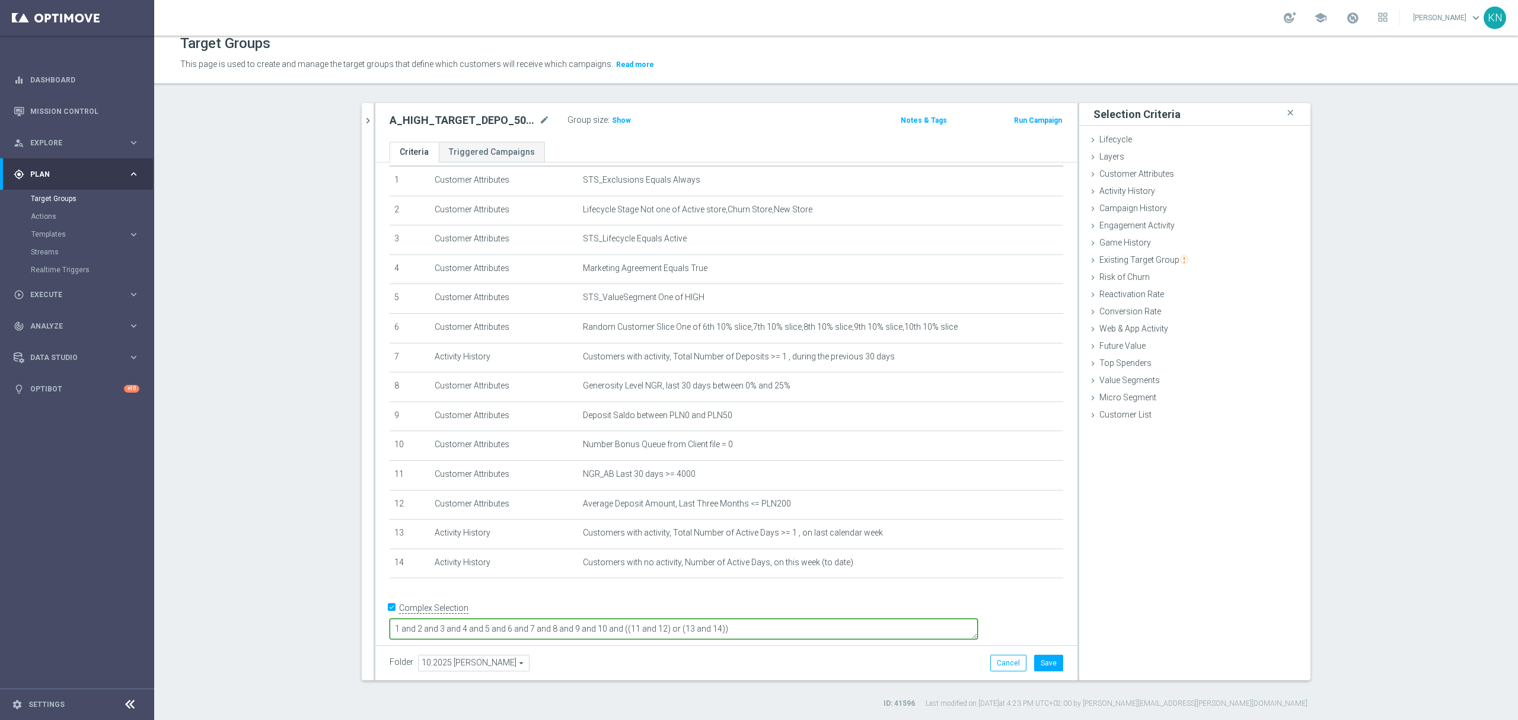
click at [830, 627] on textarea "1 and 2 and 3 and 4 and 5 and 6 and 7 and 8 and 9 and 10 and ((11 and 12) or (1…" at bounding box center [683, 628] width 588 height 21
click at [826, 622] on textarea "1 and 2 and 3 and 4 and 5 and 6 and 7 and 8 and 9 and 10 and ((11 and 12) or (1…" at bounding box center [683, 628] width 588 height 21
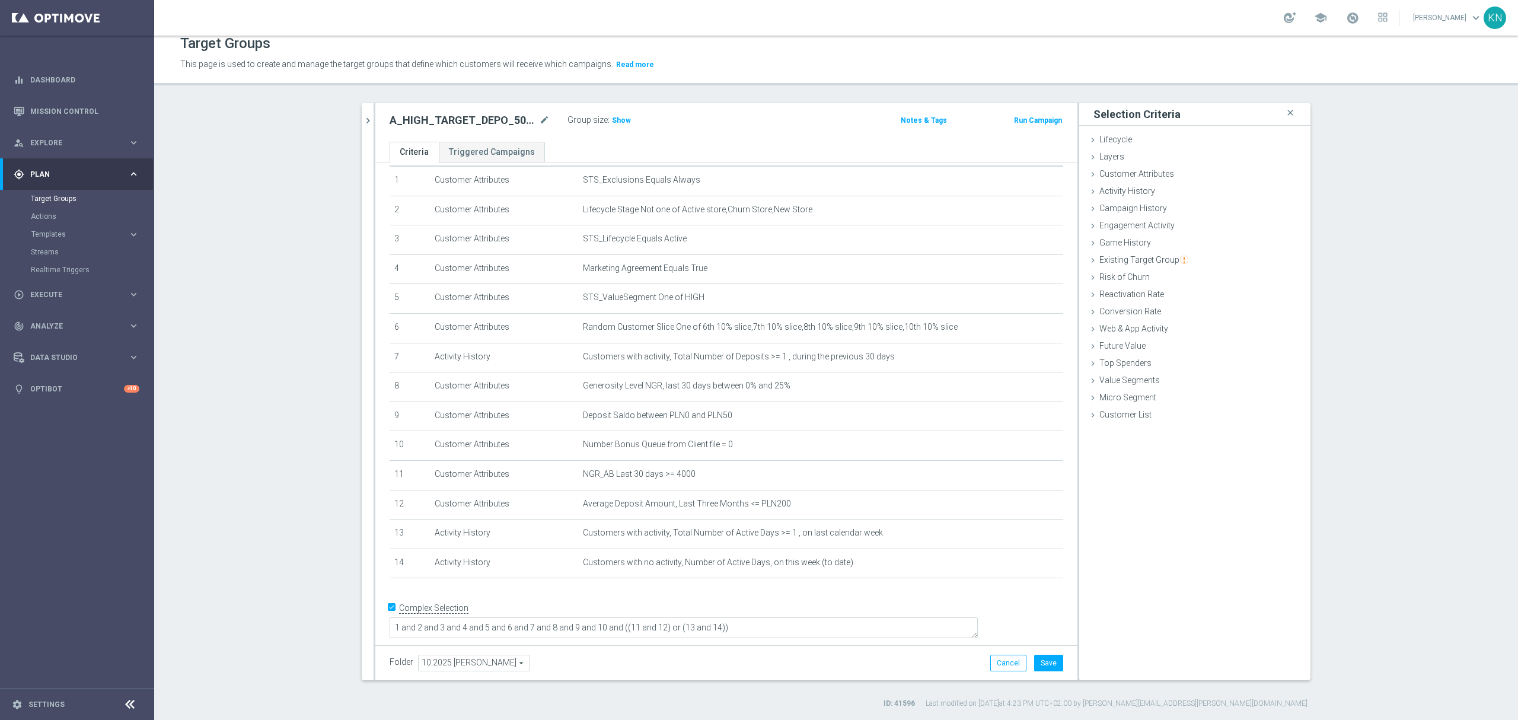
click at [817, 640] on form "Complex Selection 1 and 2 and 3 and 4 and 5 and 6 and 7 and 8 and 9 and 10 and …" at bounding box center [725, 625] width 673 height 55
click at [1046, 660] on button "Save" at bounding box center [1048, 662] width 29 height 17
click at [615, 117] on span "Show" at bounding box center [621, 120] width 19 height 8
click at [683, 124] on div "A_HIGH_TARGET_DEPO_50DO200_101025_3D mode_edit Group size : 541" at bounding box center [611, 121] width 461 height 19
click at [366, 120] on icon "chevron_right" at bounding box center [367, 120] width 11 height 11
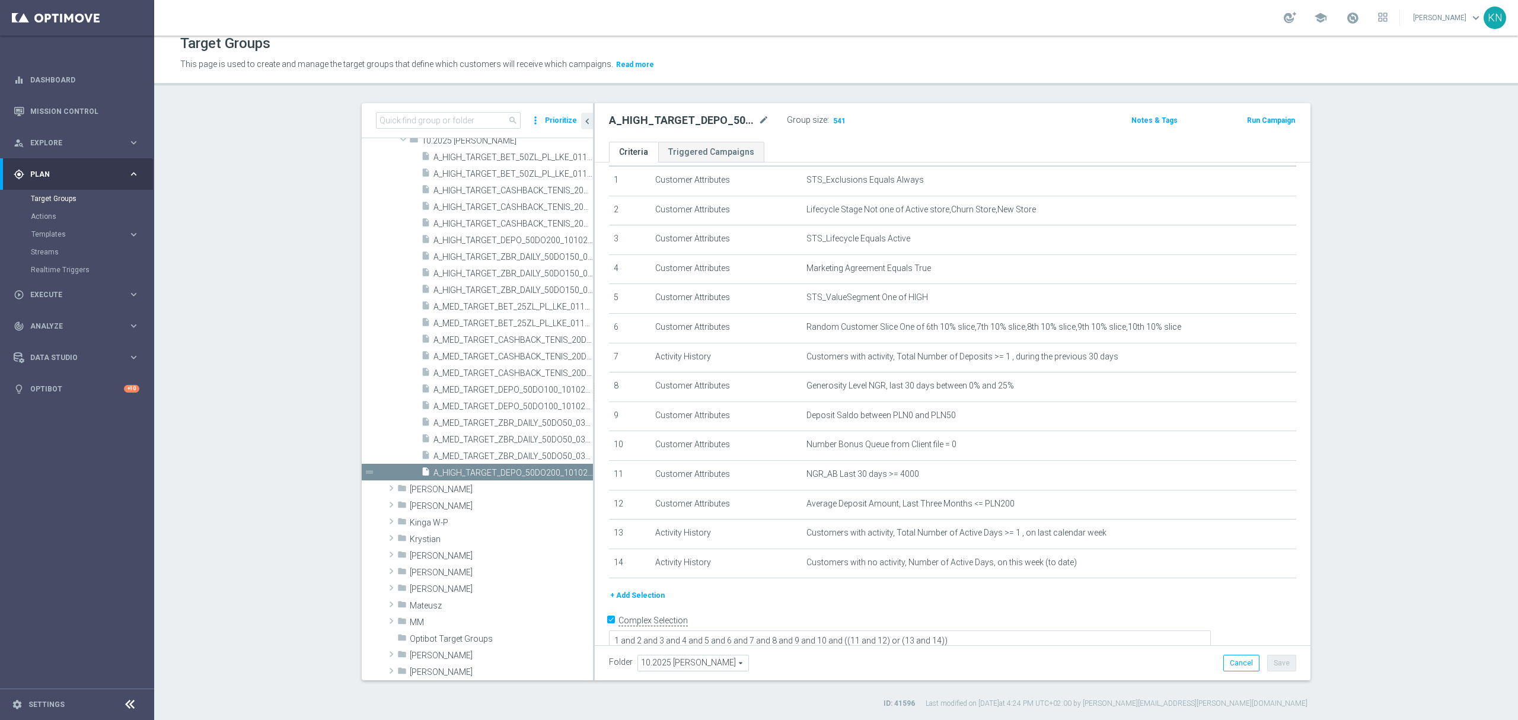
click at [586, 134] on div "search more_vert Prioritize" at bounding box center [477, 120] width 231 height 35
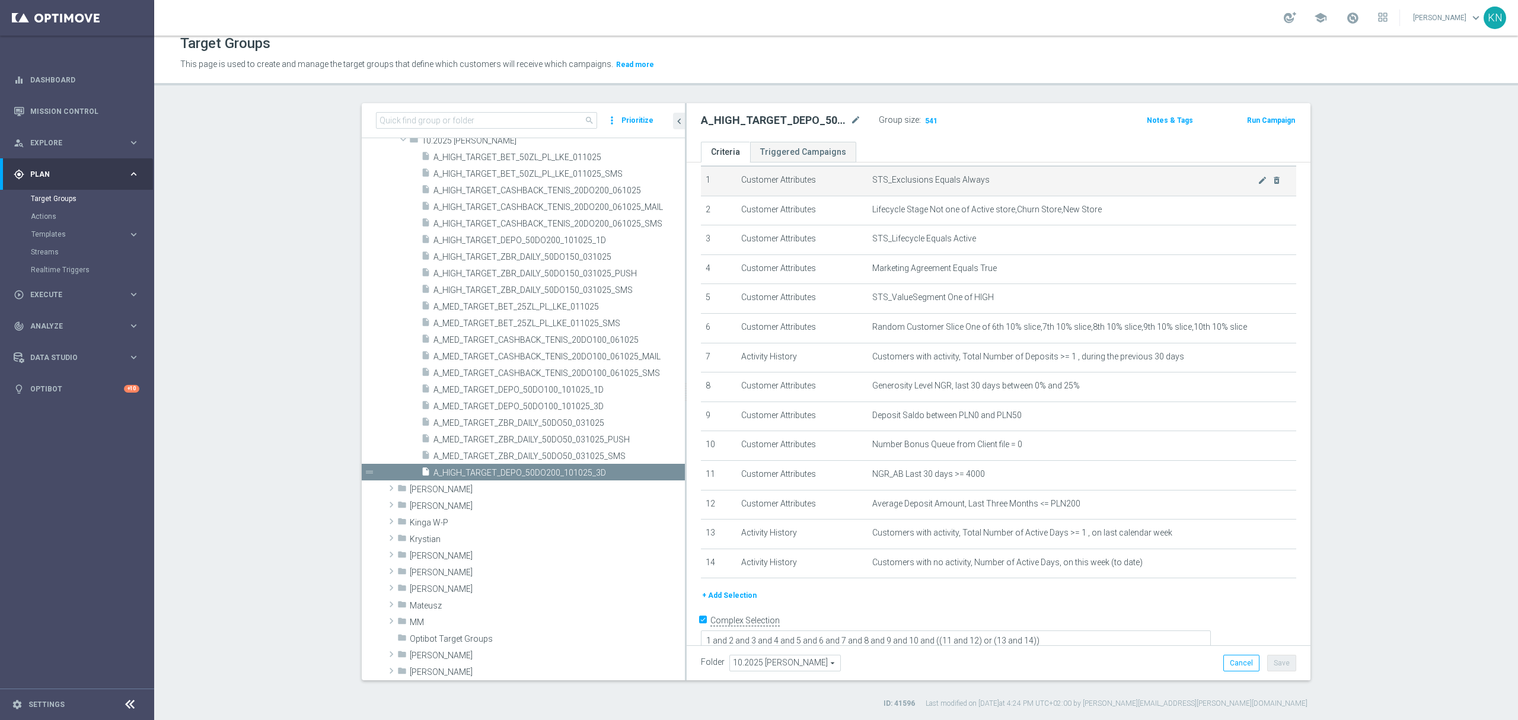
drag, startPoint x: 587, startPoint y: 134, endPoint x: 759, endPoint y: 170, distance: 175.5
click at [785, 159] on as-split "search more_vert Prioritize Customer Target Groups library_add create_new_folder" at bounding box center [836, 391] width 948 height 577
drag, startPoint x: 587, startPoint y: 241, endPoint x: 1035, endPoint y: 107, distance: 467.7
click at [587, 241] on span "A_HIGH_TARGET_DEPO_50DO200_101025_1D" at bounding box center [558, 240] width 251 height 10
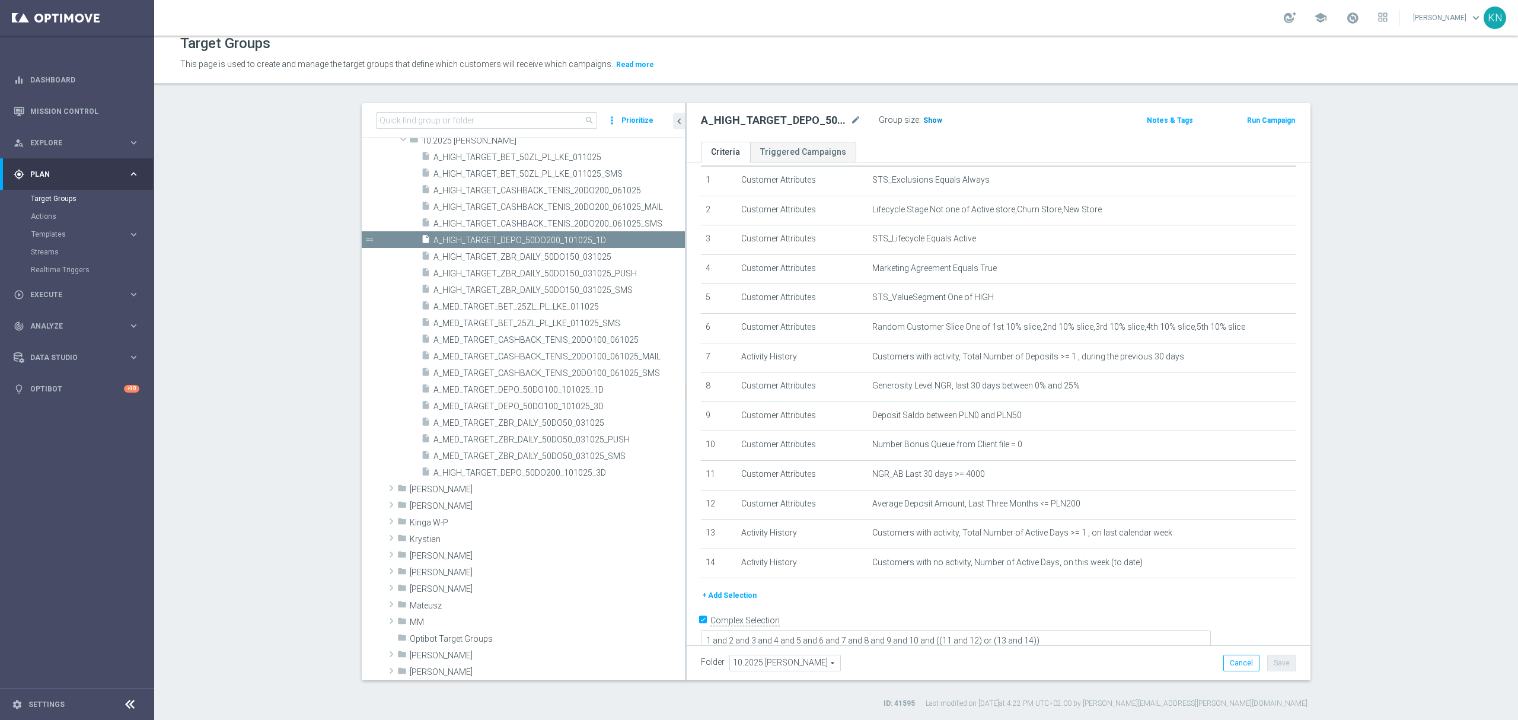
click at [925, 119] on span "Show" at bounding box center [932, 120] width 19 height 8
click at [1036, 131] on div "A_HIGH_TARGET_DEPO_50DO200_101025_1D mode_edit Group size : 554" at bounding box center [896, 121] width 408 height 19
